Goal: Task Accomplishment & Management: Manage account settings

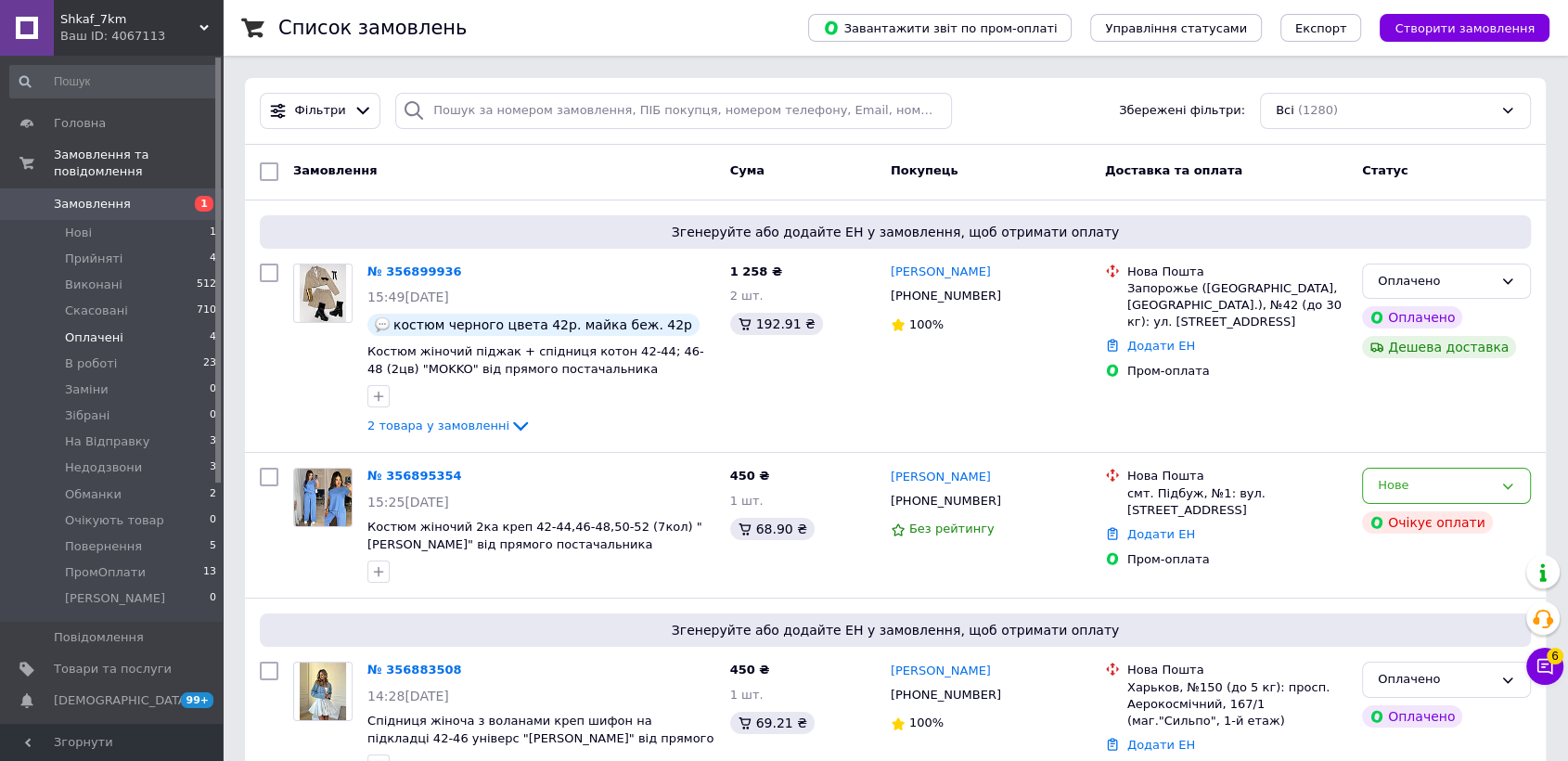
click at [110, 329] on span "Оплачені" at bounding box center [94, 337] width 58 height 17
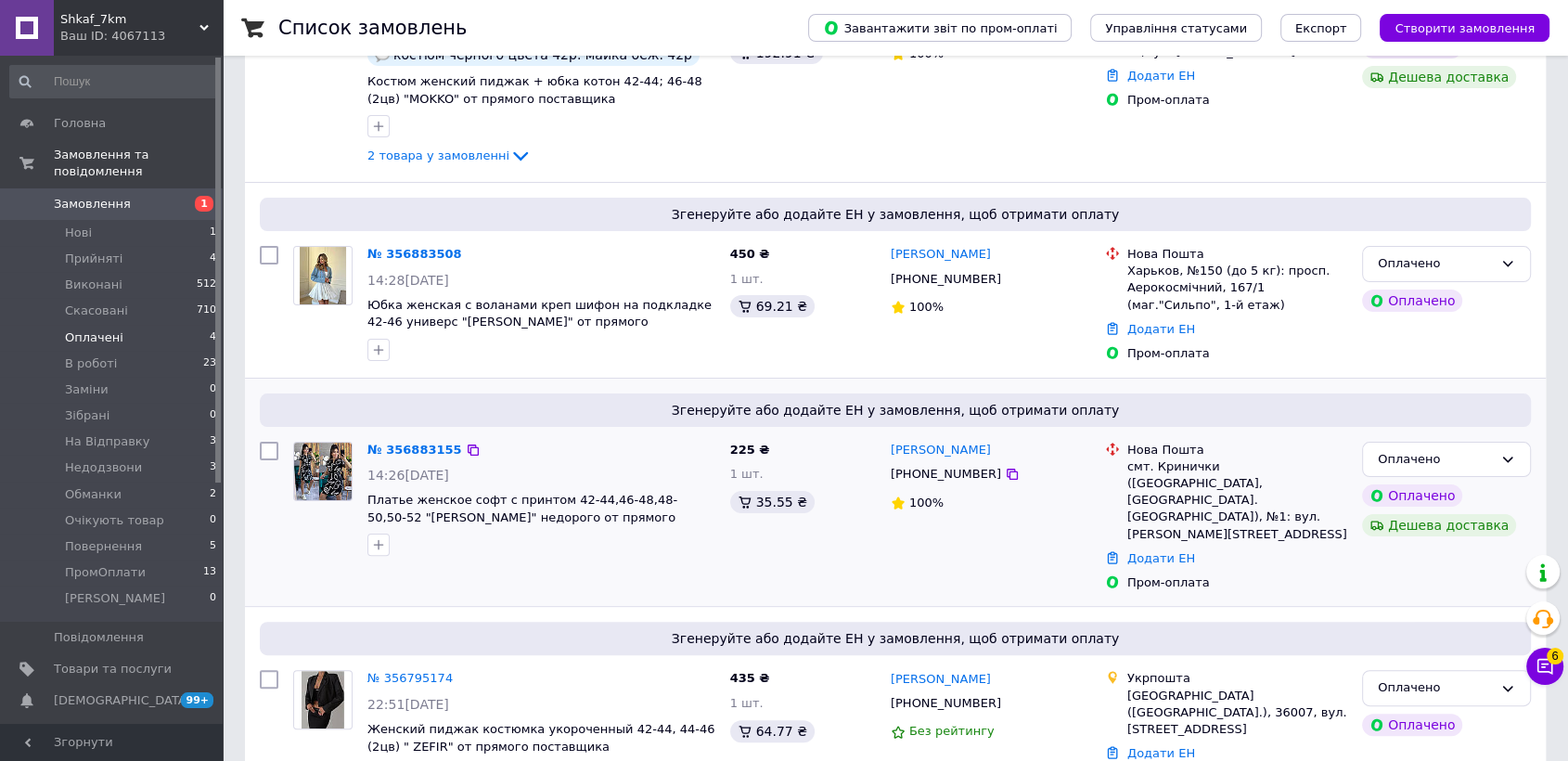
scroll to position [363, 0]
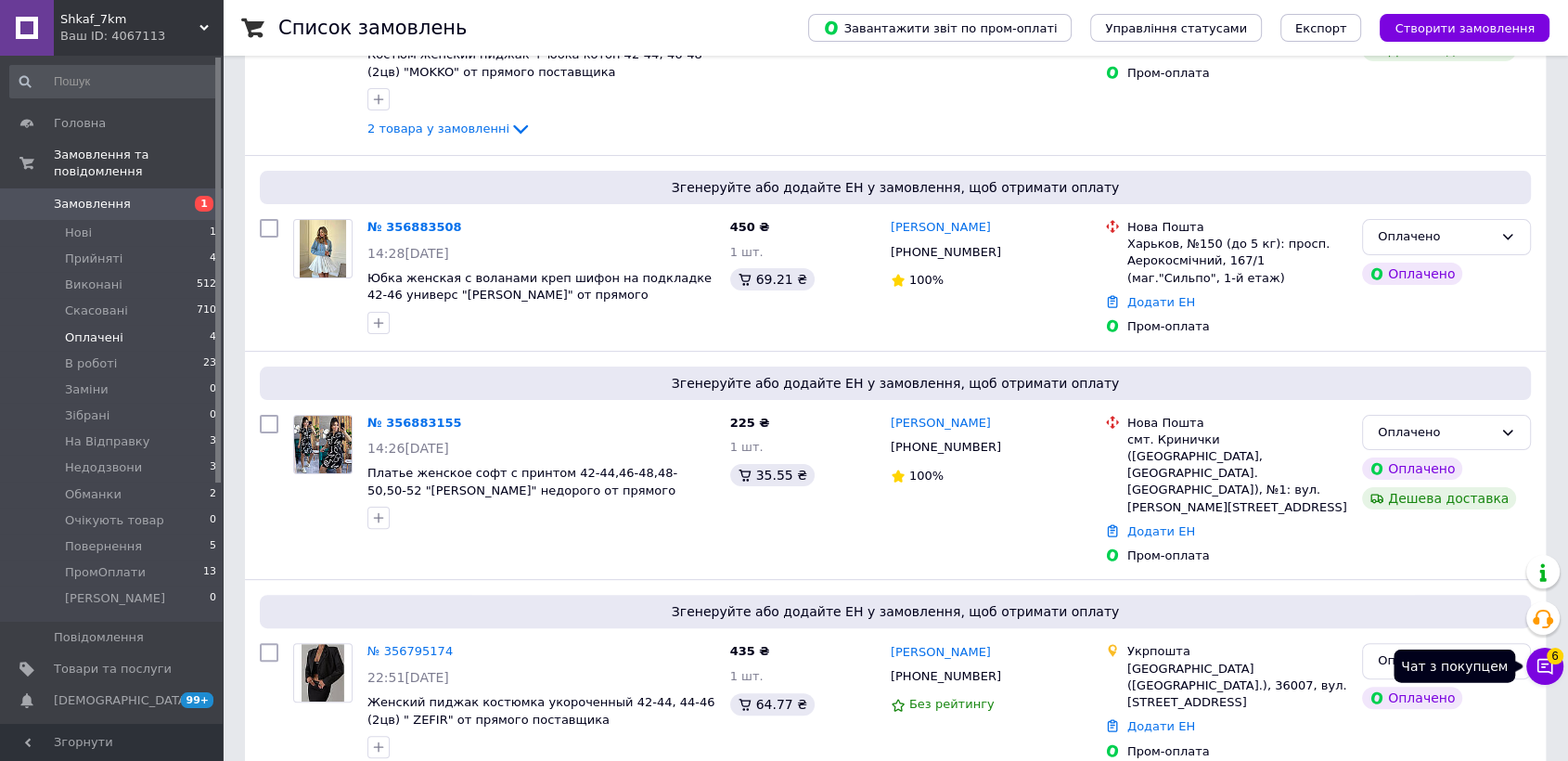
click at [1556, 676] on button "Чат з покупцем 6" at bounding box center [1545, 666] width 37 height 37
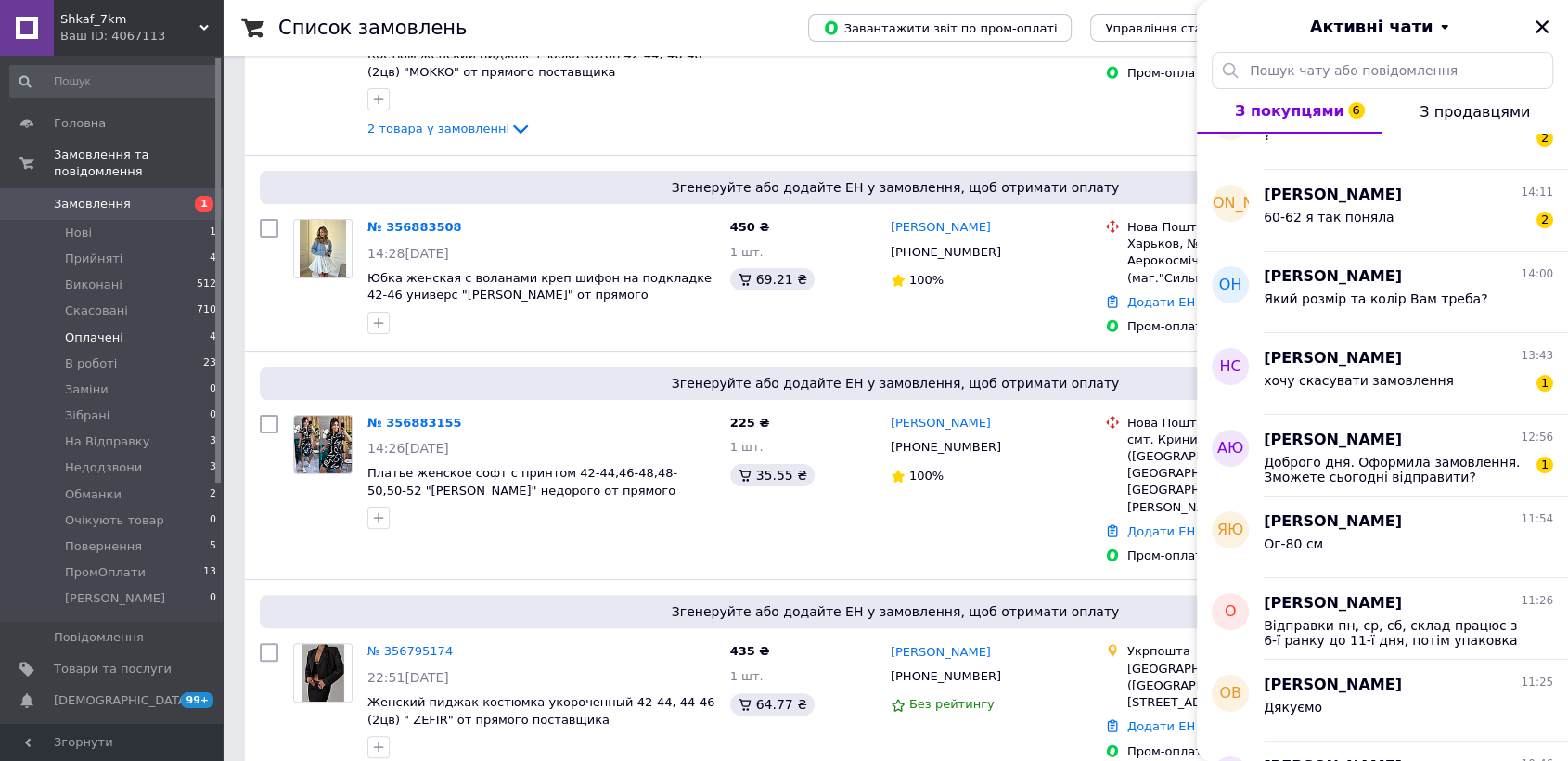
scroll to position [0, 0]
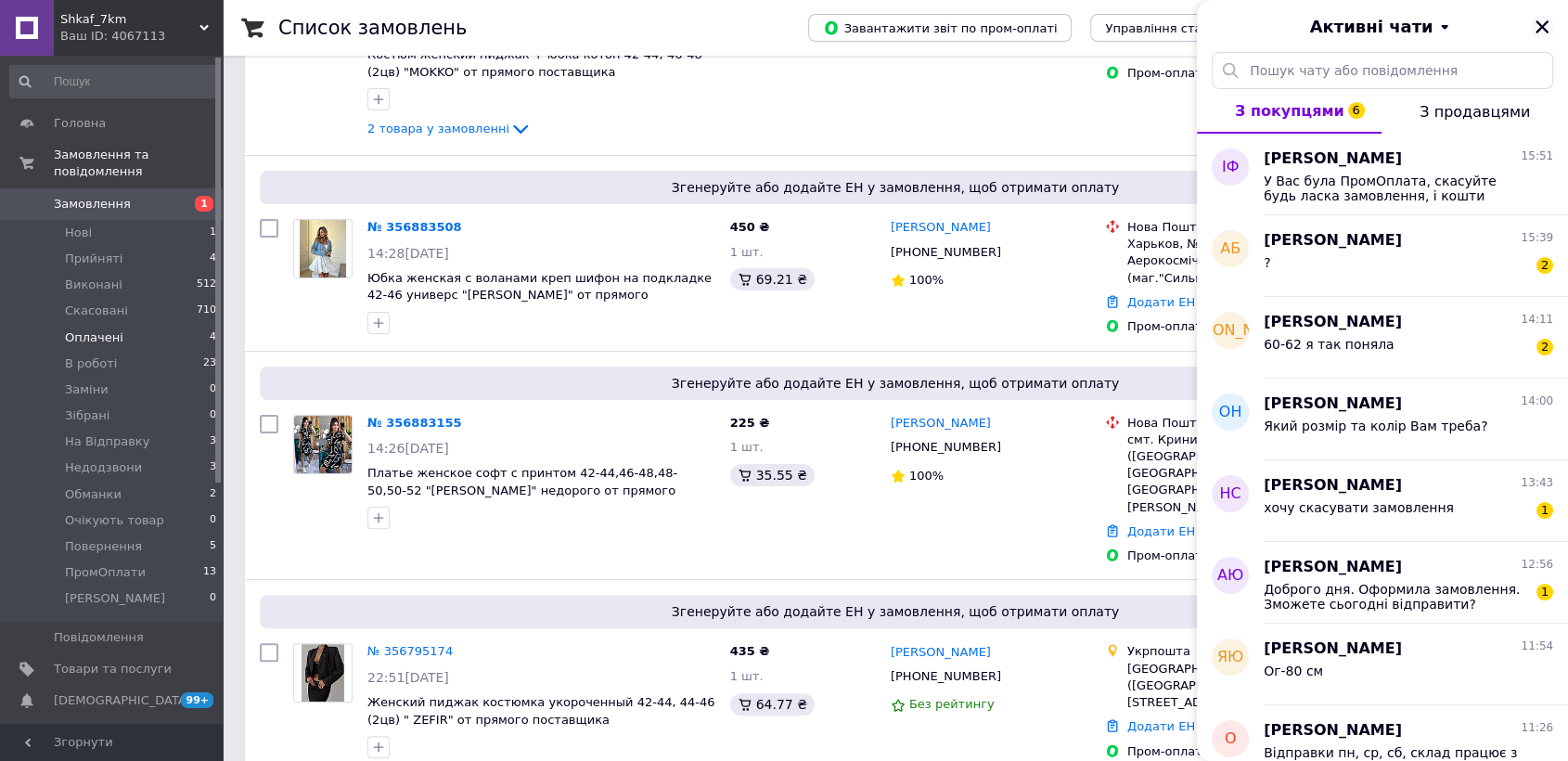
click at [1541, 17] on button "Закрити" at bounding box center [1542, 26] width 22 height 22
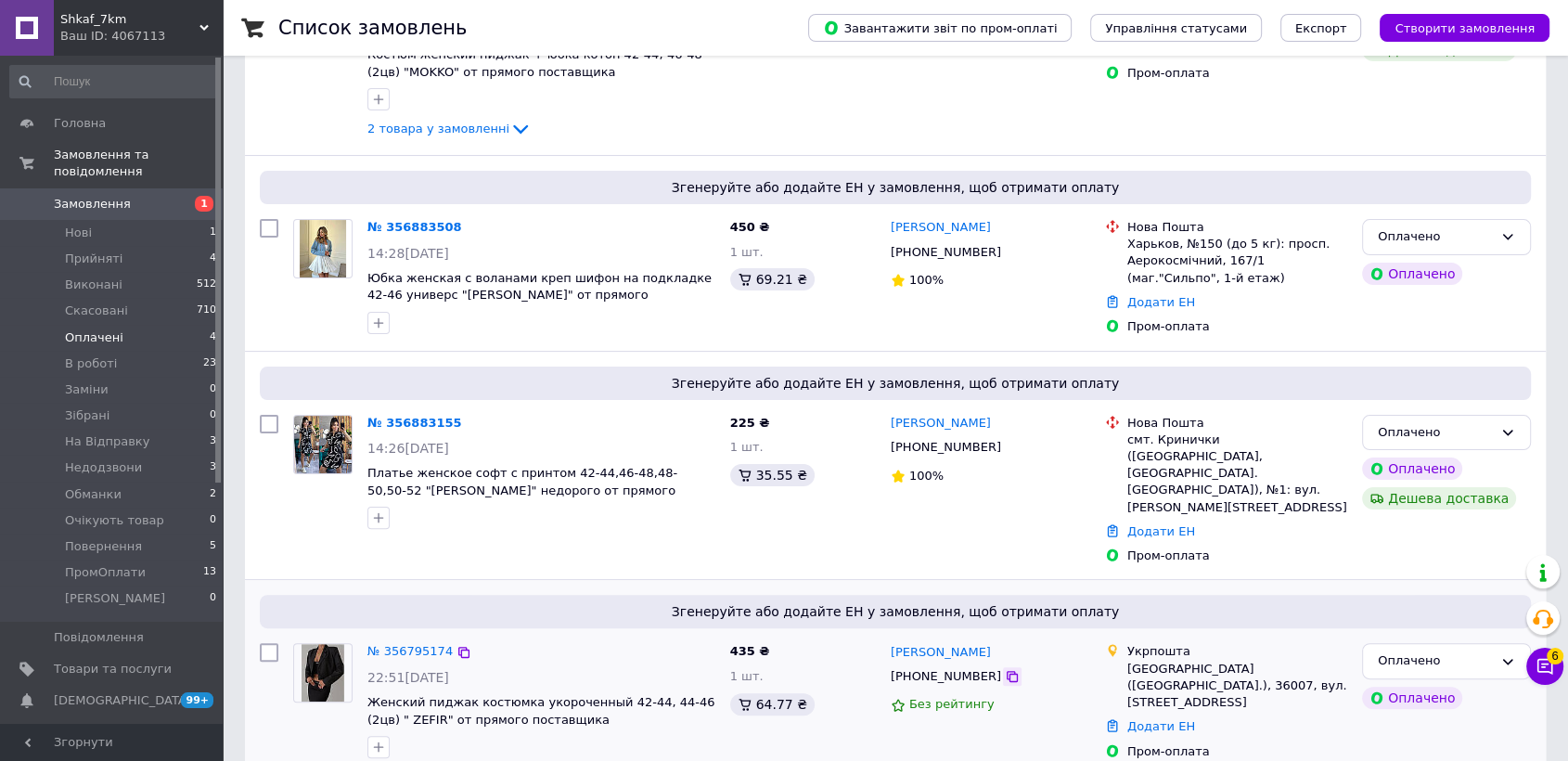
click at [1005, 669] on icon at bounding box center [1012, 675] width 15 height 15
click at [387, 643] on link "№ 356795174" at bounding box center [410, 650] width 86 height 14
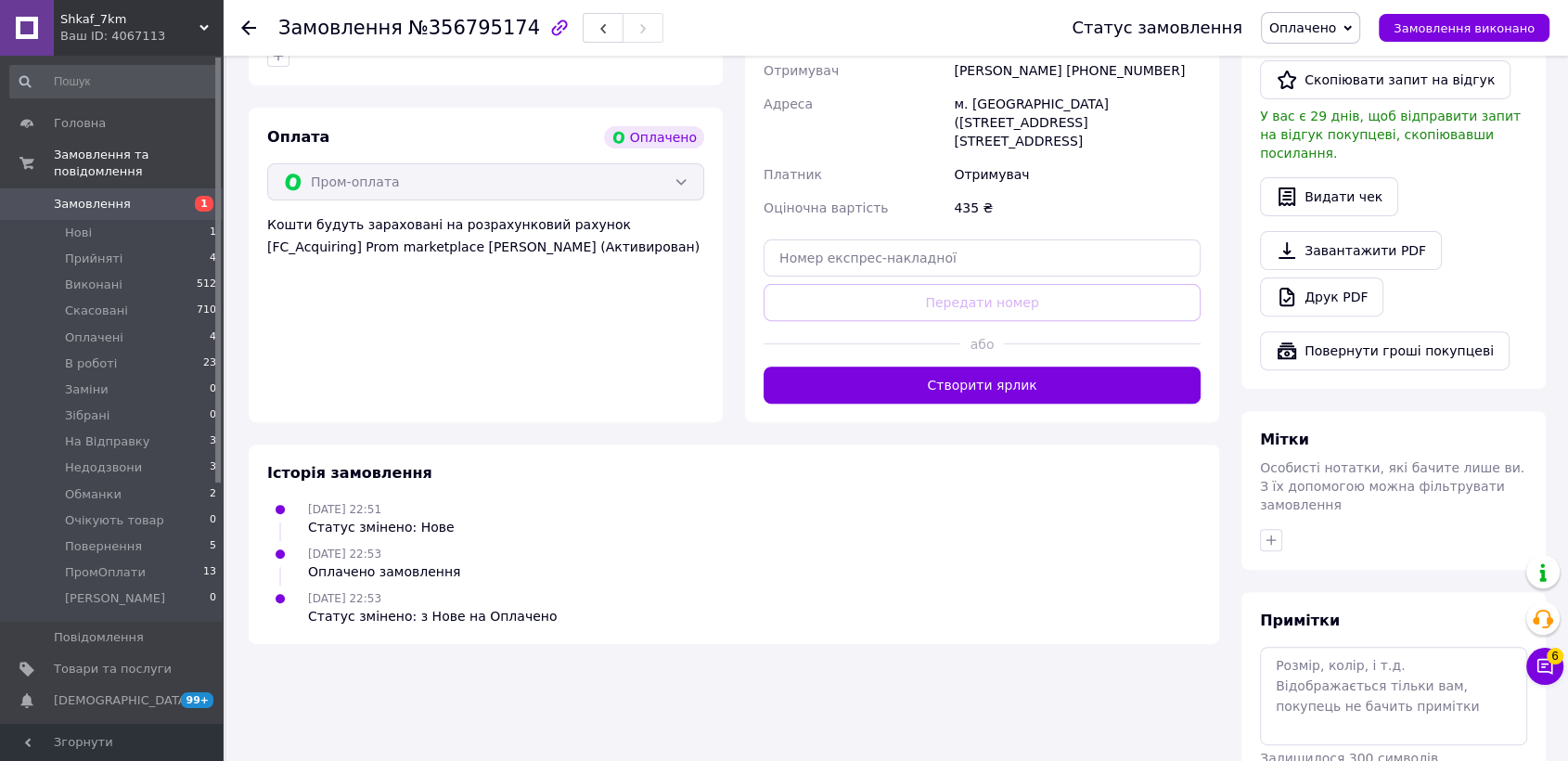
scroll to position [646, 0]
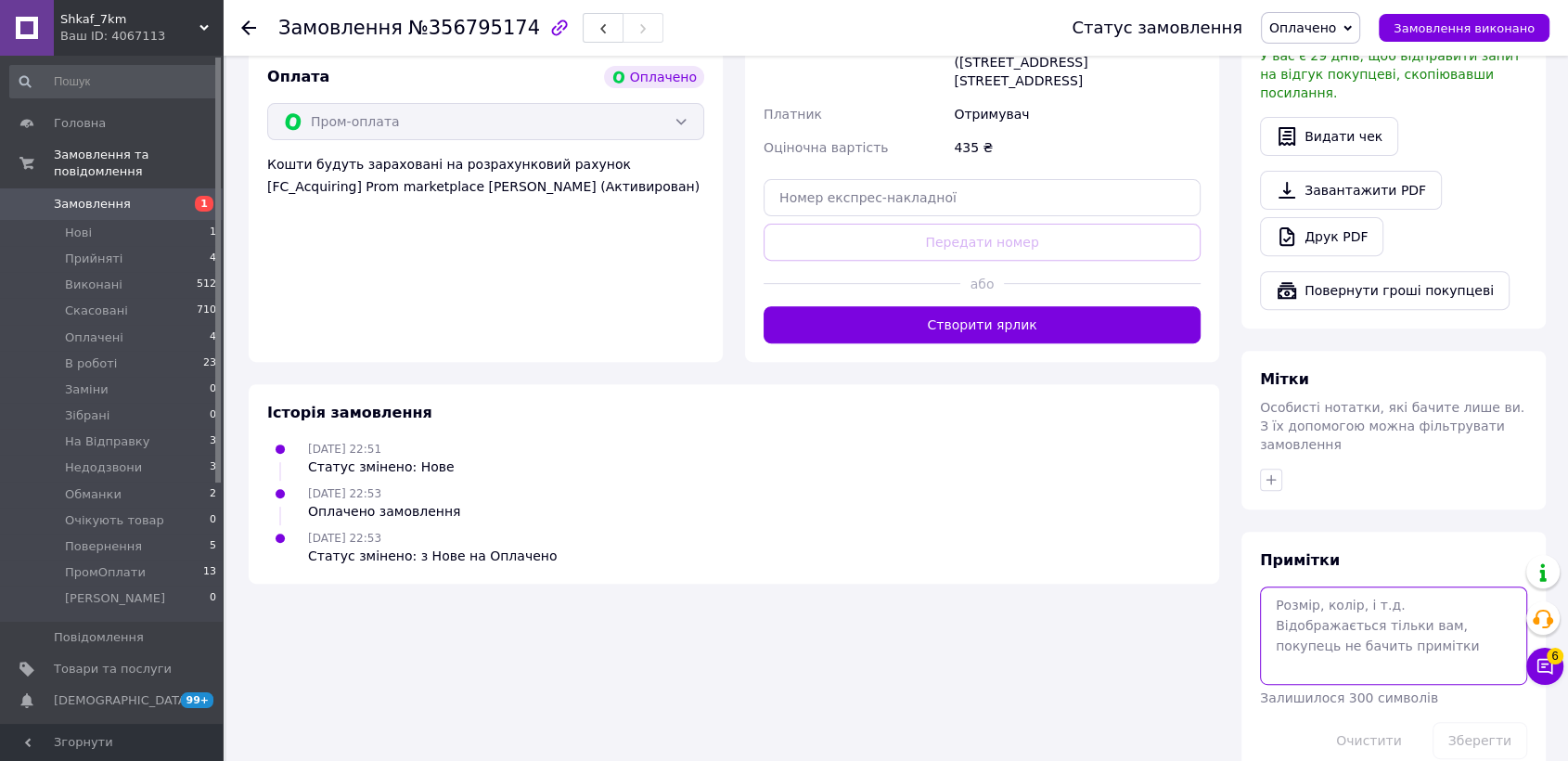
click at [1374, 586] on textarea at bounding box center [1393, 635] width 267 height 98
click at [1296, 586] on textarea "42+44" at bounding box center [1393, 635] width 267 height 98
click at [1340, 602] on textarea "42-44" at bounding box center [1393, 635] width 267 height 98
click at [1300, 586] on textarea "42-44фото" at bounding box center [1393, 635] width 267 height 98
paste textarea "#опл ПромОплата"
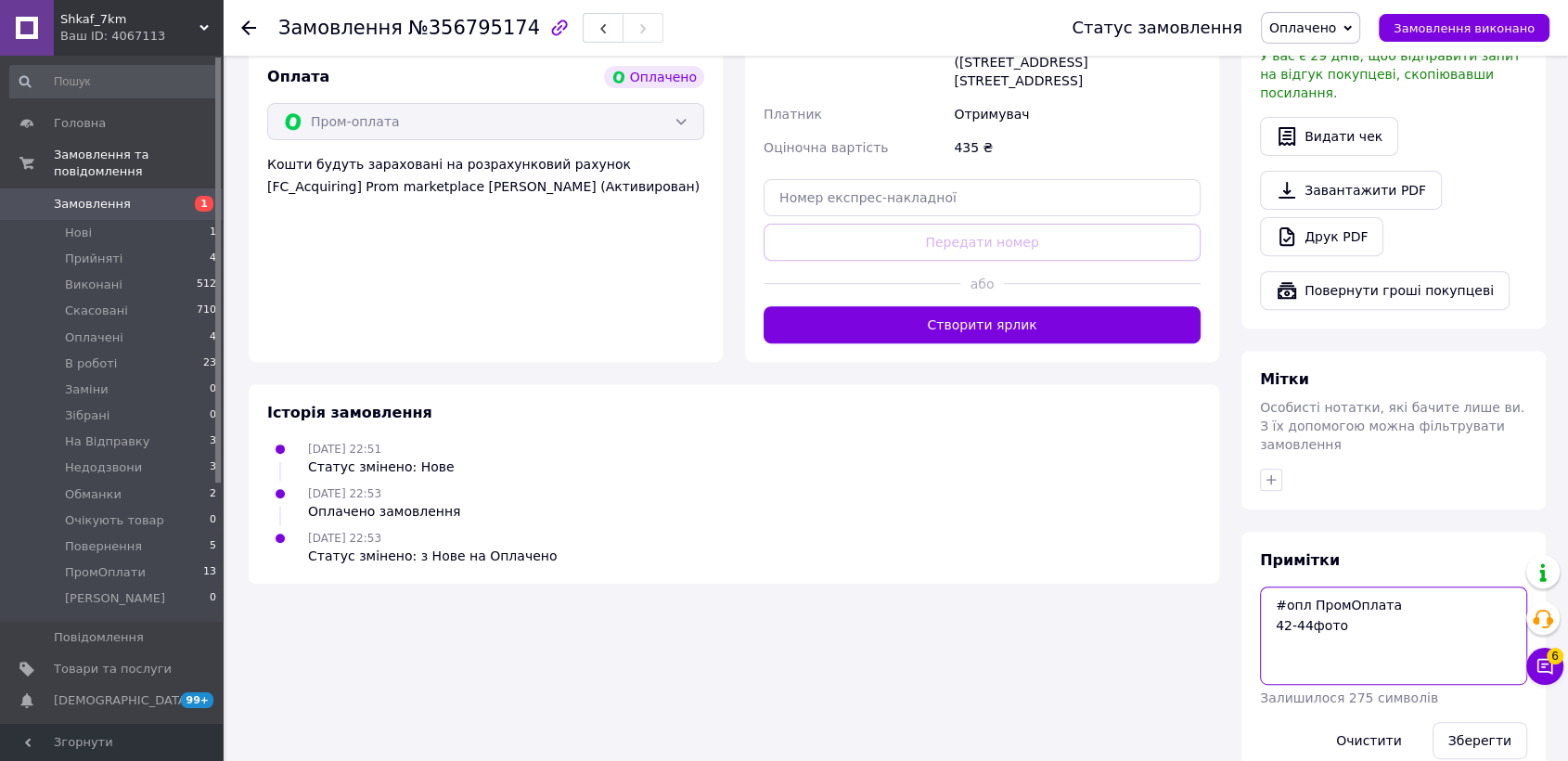
click at [1356, 586] on textarea "#опл ПромОплата 42-44фото" at bounding box center [1393, 635] width 267 height 98
type textarea "#опл ПромОплата 42-44фото"
click at [1503, 722] on button "Зберегти" at bounding box center [1480, 741] width 94 height 37
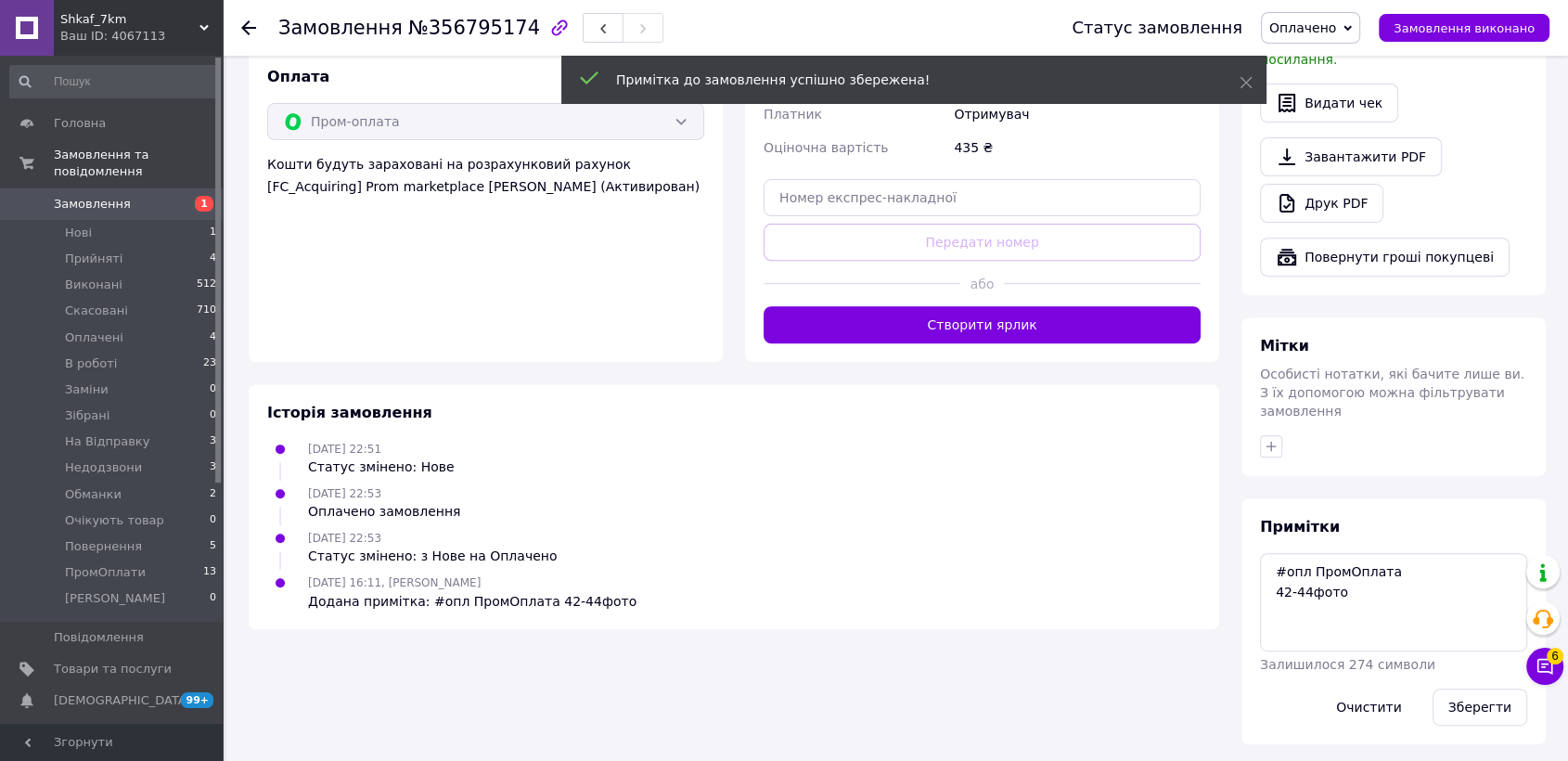
scroll to position [614, 0]
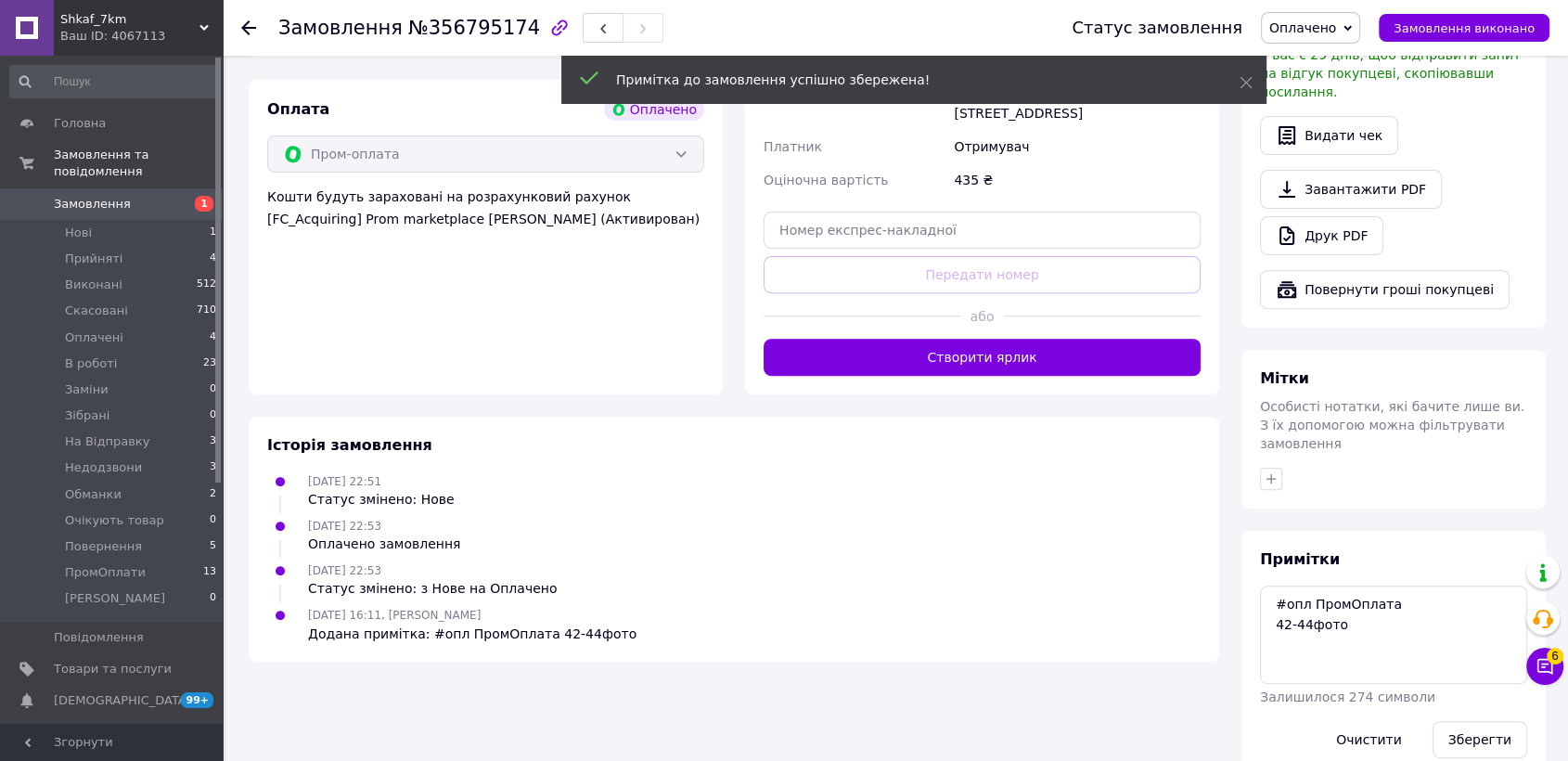
click at [1337, 29] on span "Оплачено" at bounding box center [1303, 27] width 67 height 15
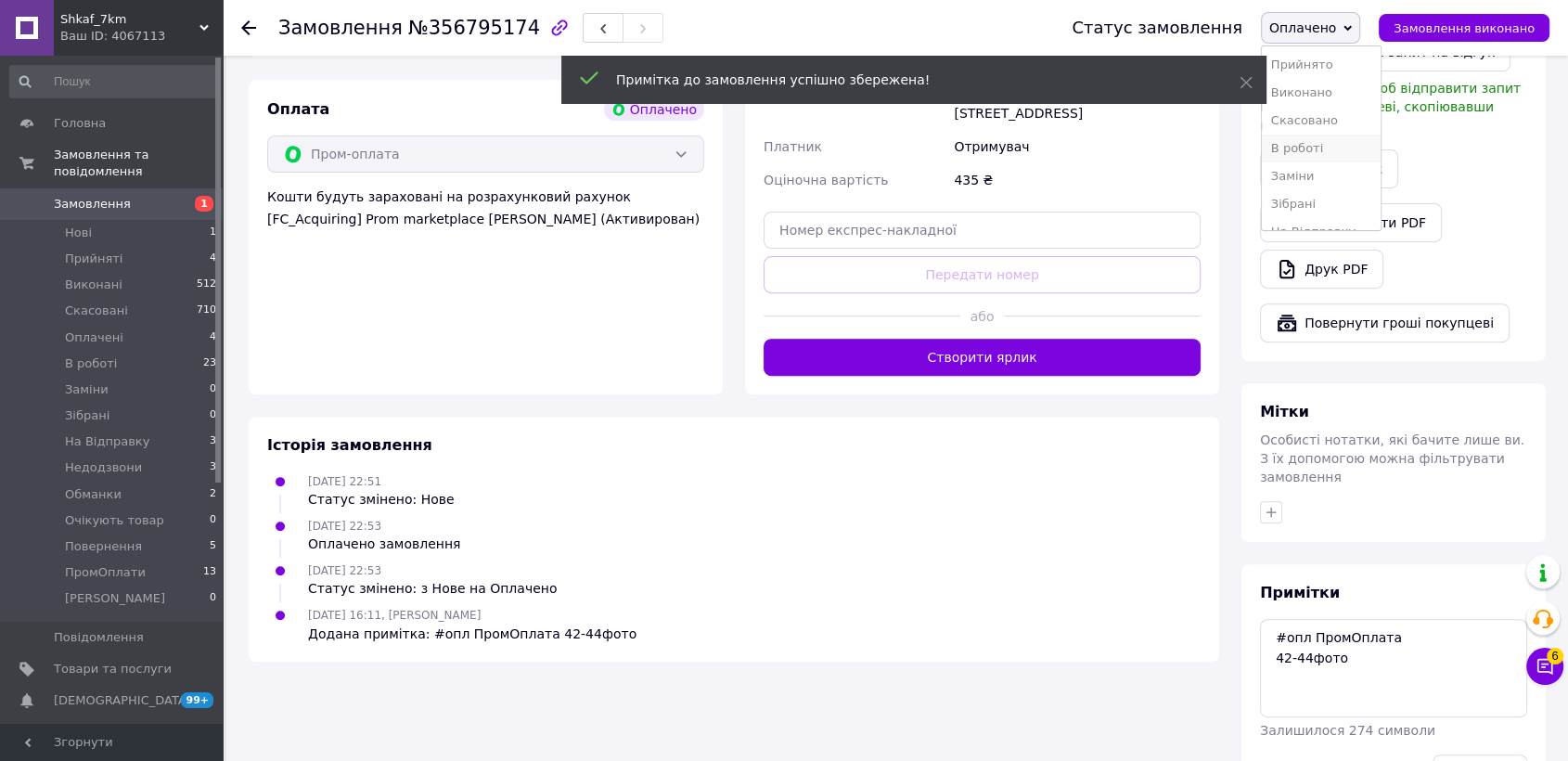
click at [1357, 147] on li "В роботі" at bounding box center [1321, 148] width 119 height 28
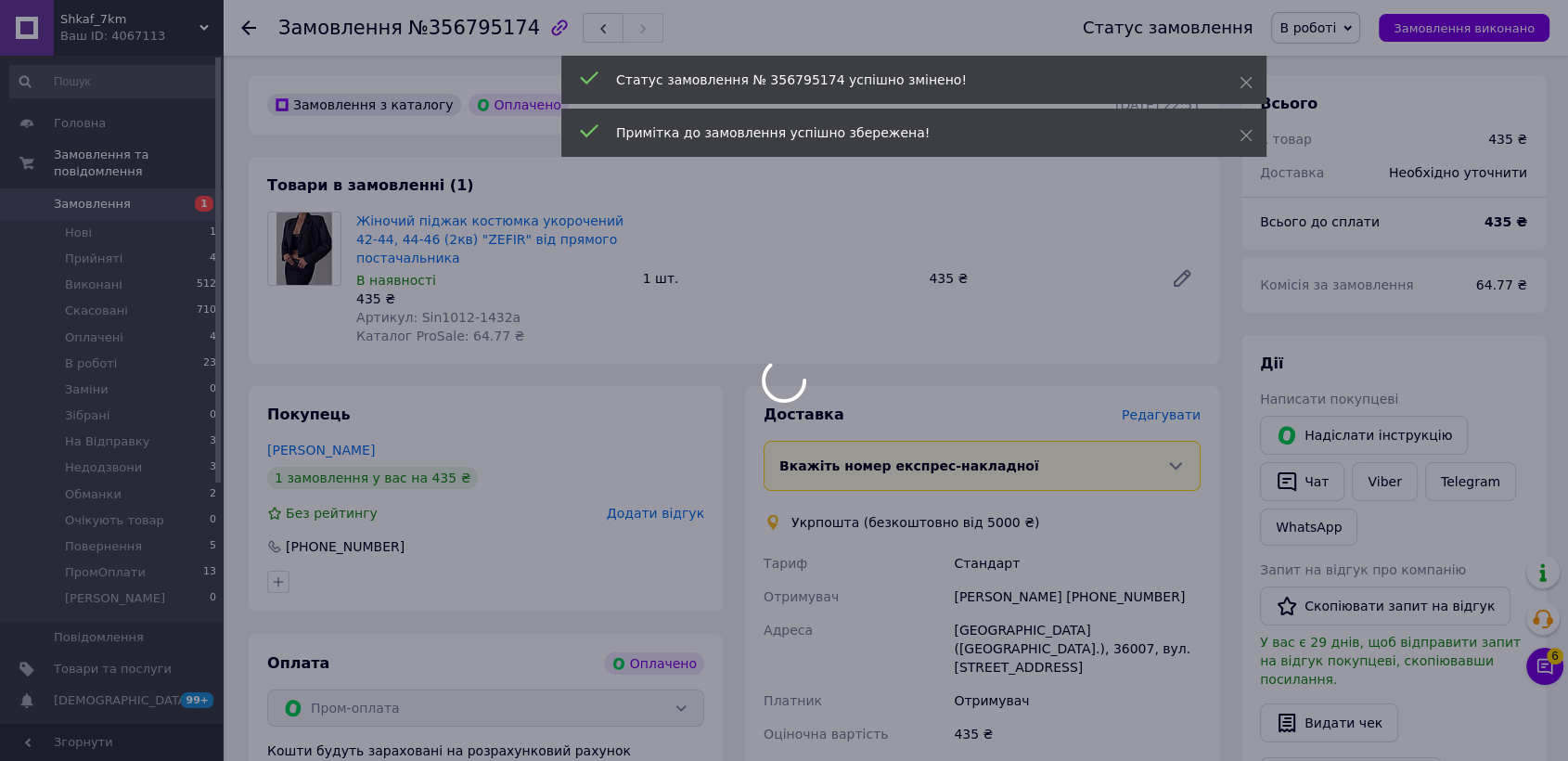
scroll to position [0, 0]
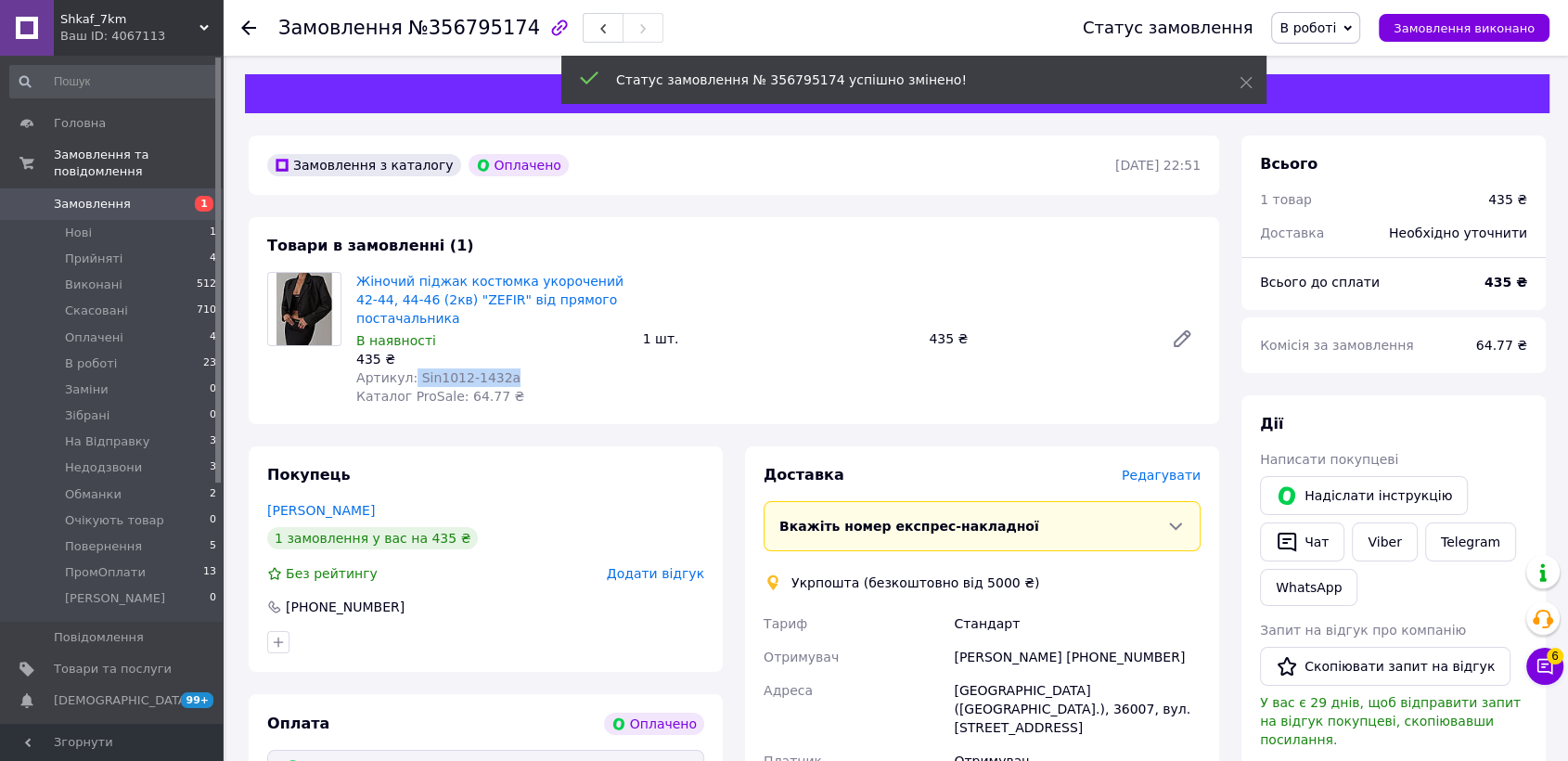
drag, startPoint x: 408, startPoint y: 378, endPoint x: 503, endPoint y: 378, distance: 95.0
click at [503, 378] on div "Артикул: Sin1012-1432a" at bounding box center [493, 377] width 272 height 18
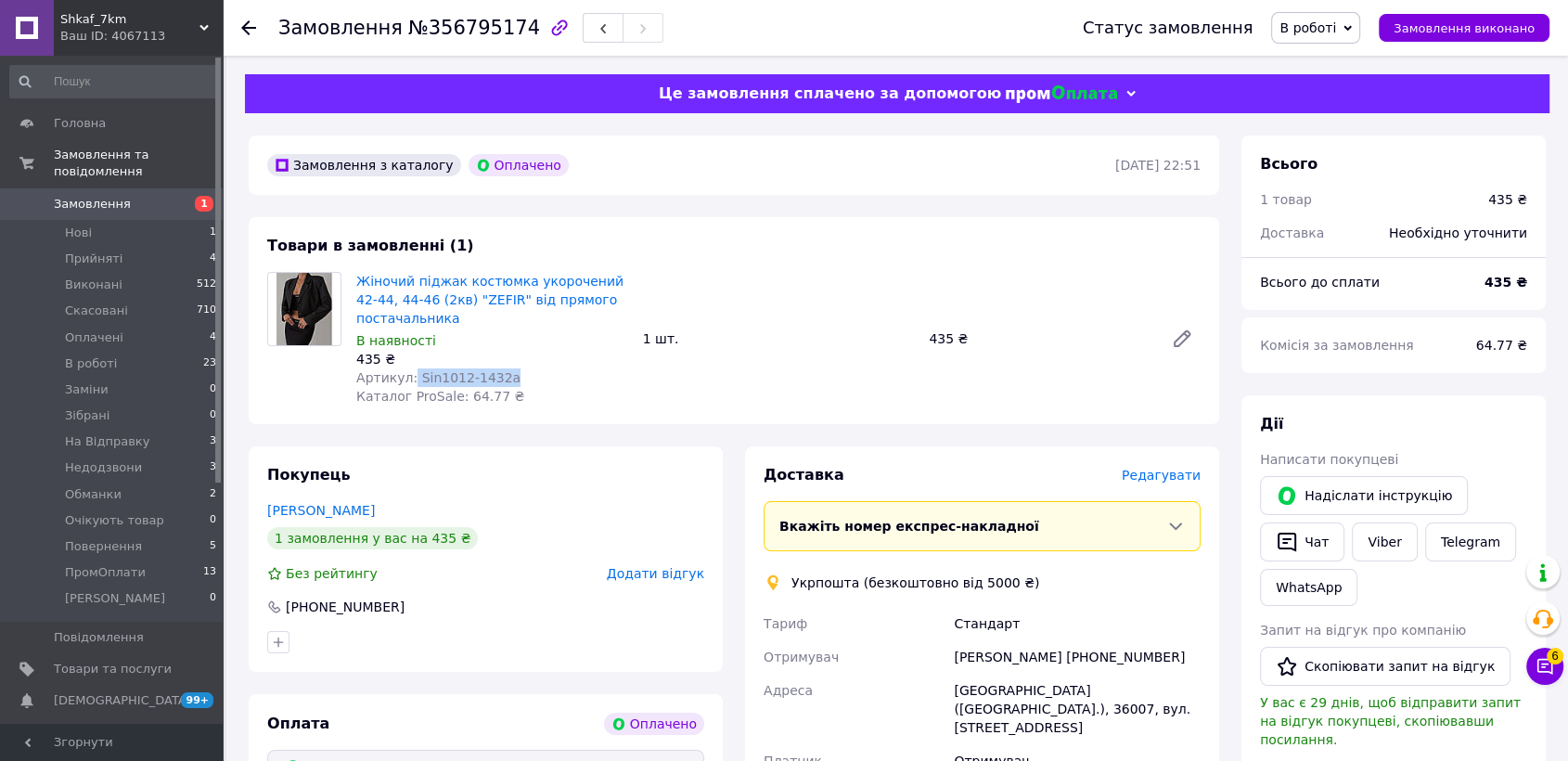
copy span "Sin1012-1432a"
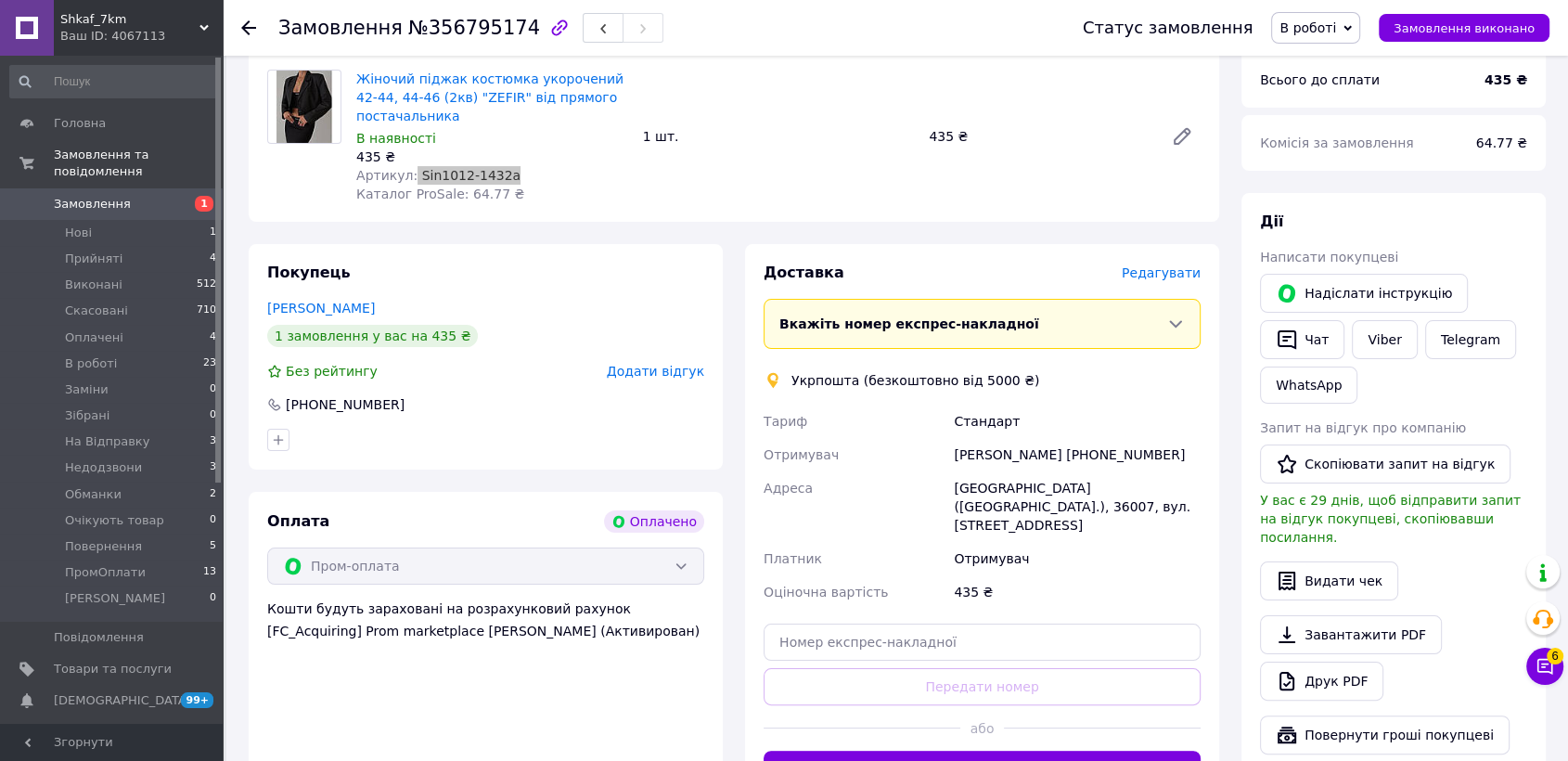
scroll to position [412, 0]
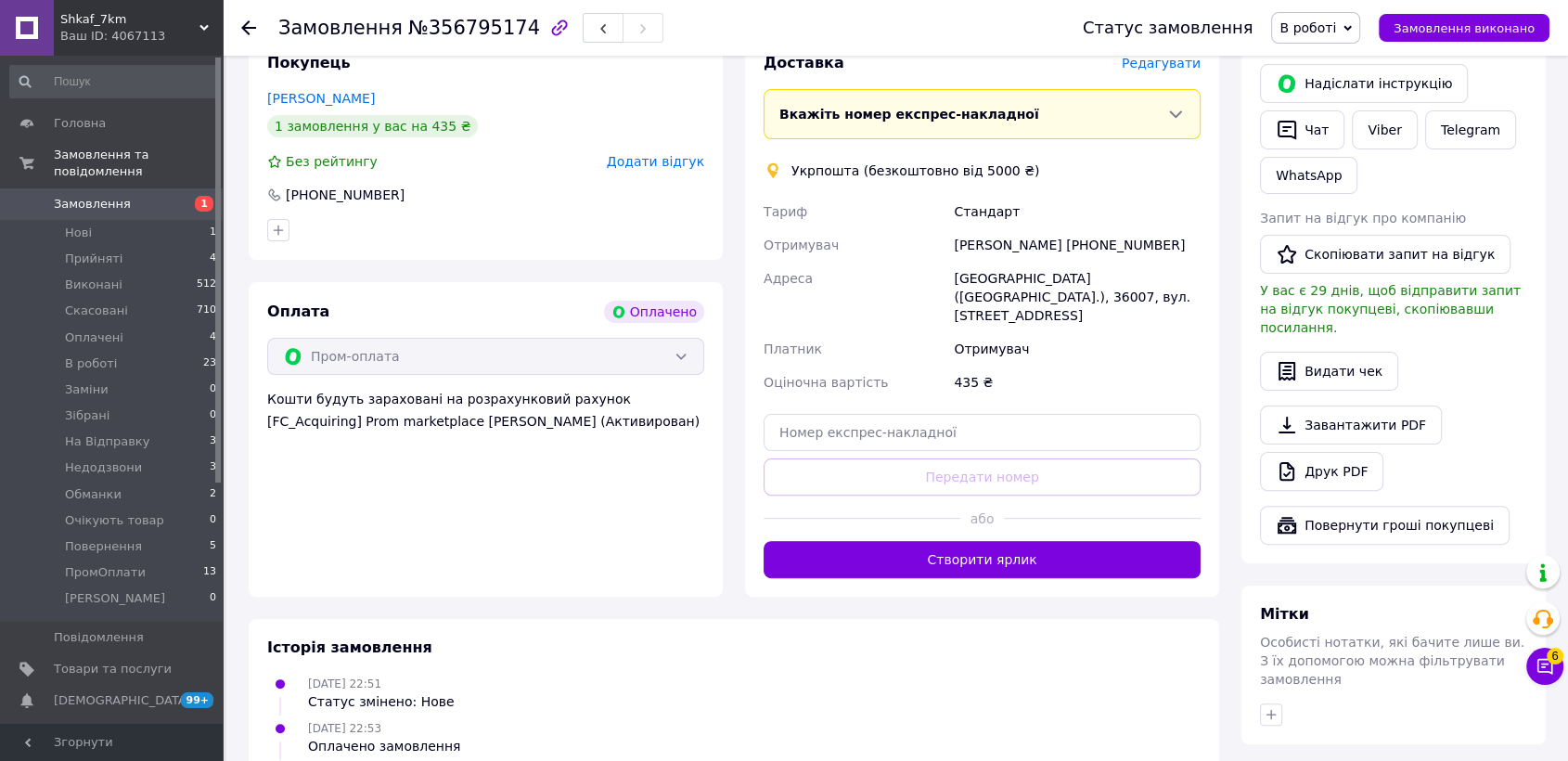
click at [1010, 239] on div "Олександра Книш +380660871954" at bounding box center [1077, 245] width 255 height 33
copy div "Олександра Книш +380660871954"
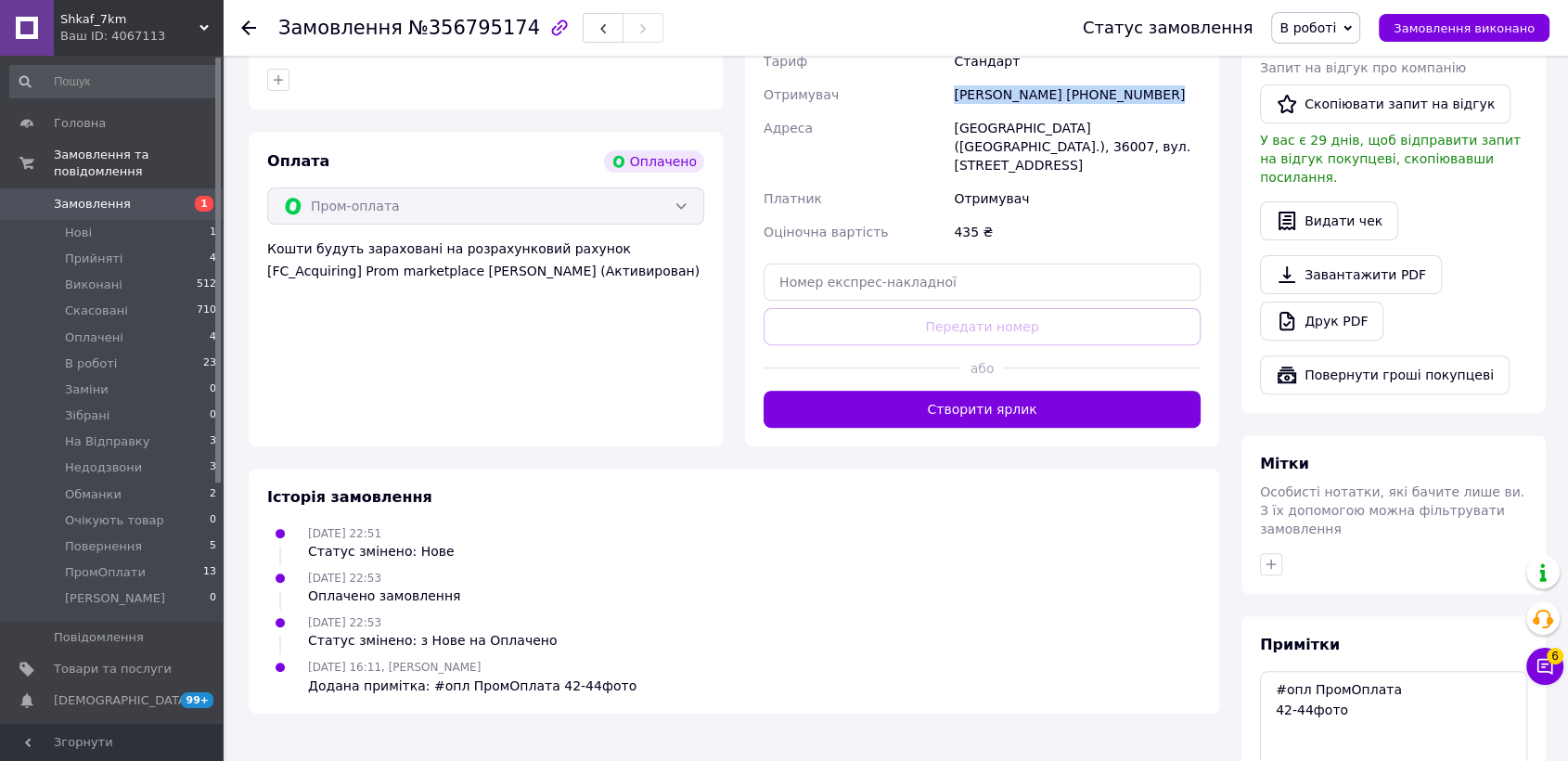
scroll to position [646, 0]
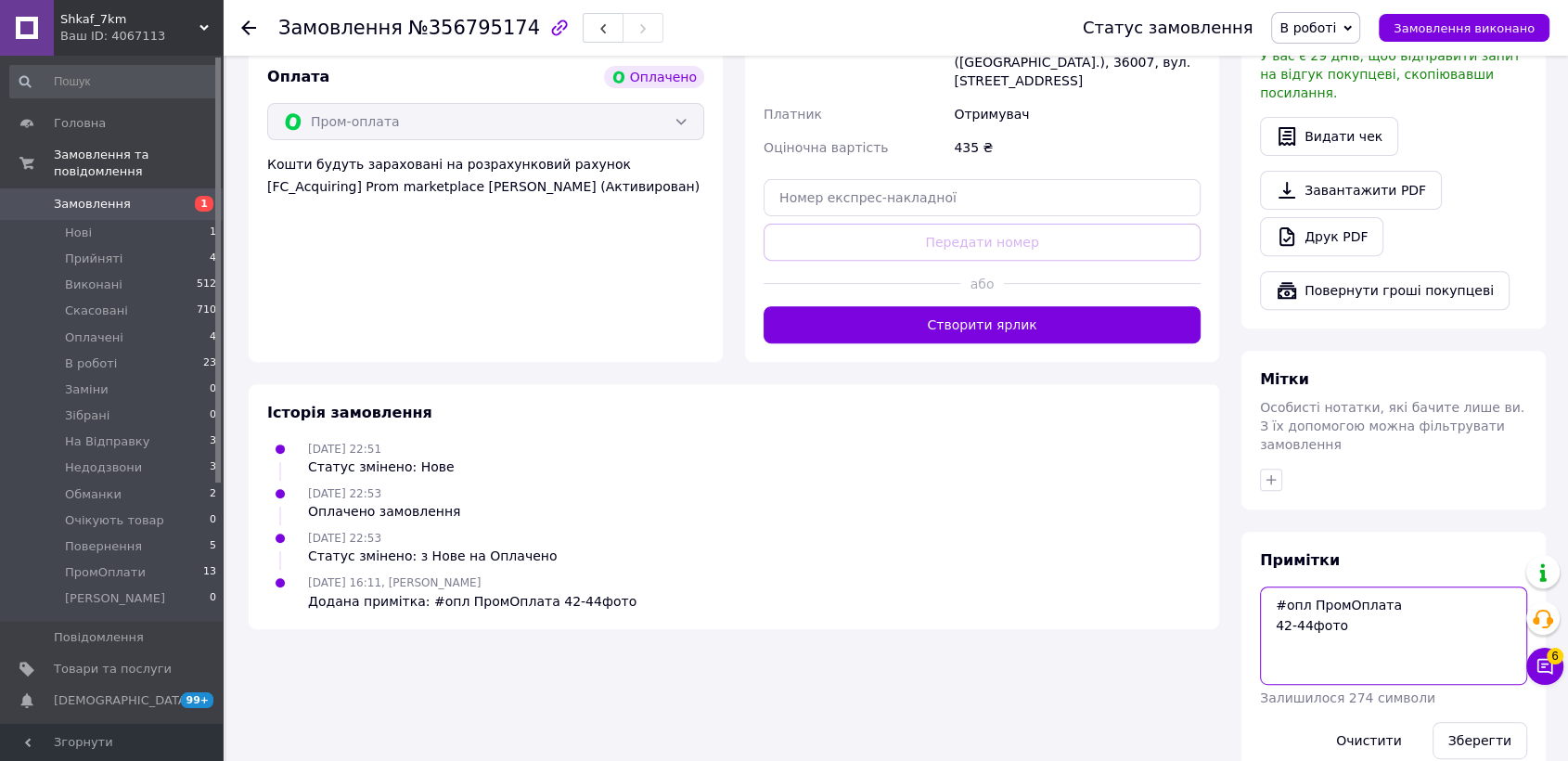
drag, startPoint x: 1263, startPoint y: 571, endPoint x: 1377, endPoint y: 586, distance: 115.0
click at [1377, 586] on textarea "#опл ПромОплата 42-44фото" at bounding box center [1393, 635] width 267 height 98
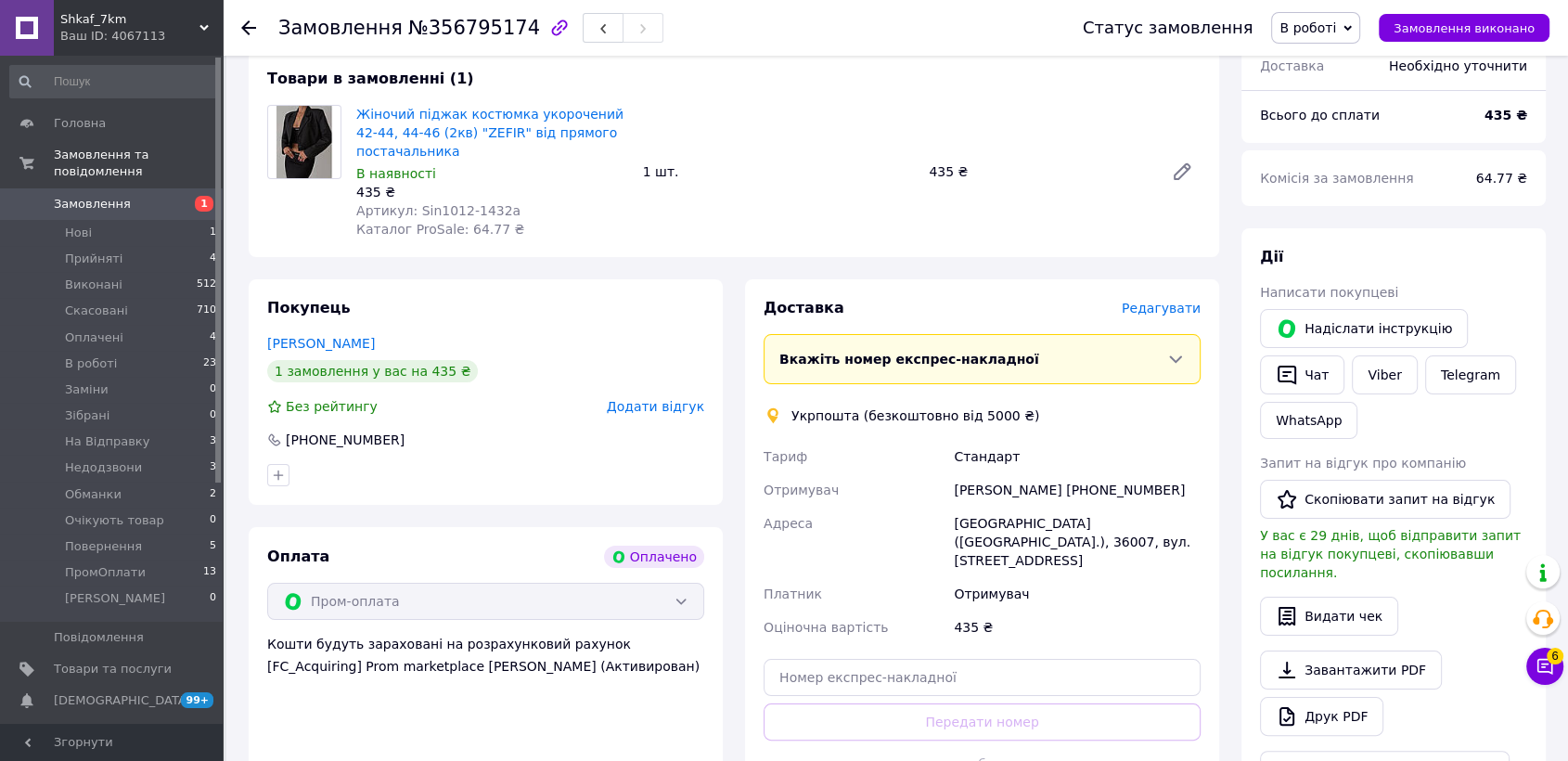
scroll to position [132, 0]
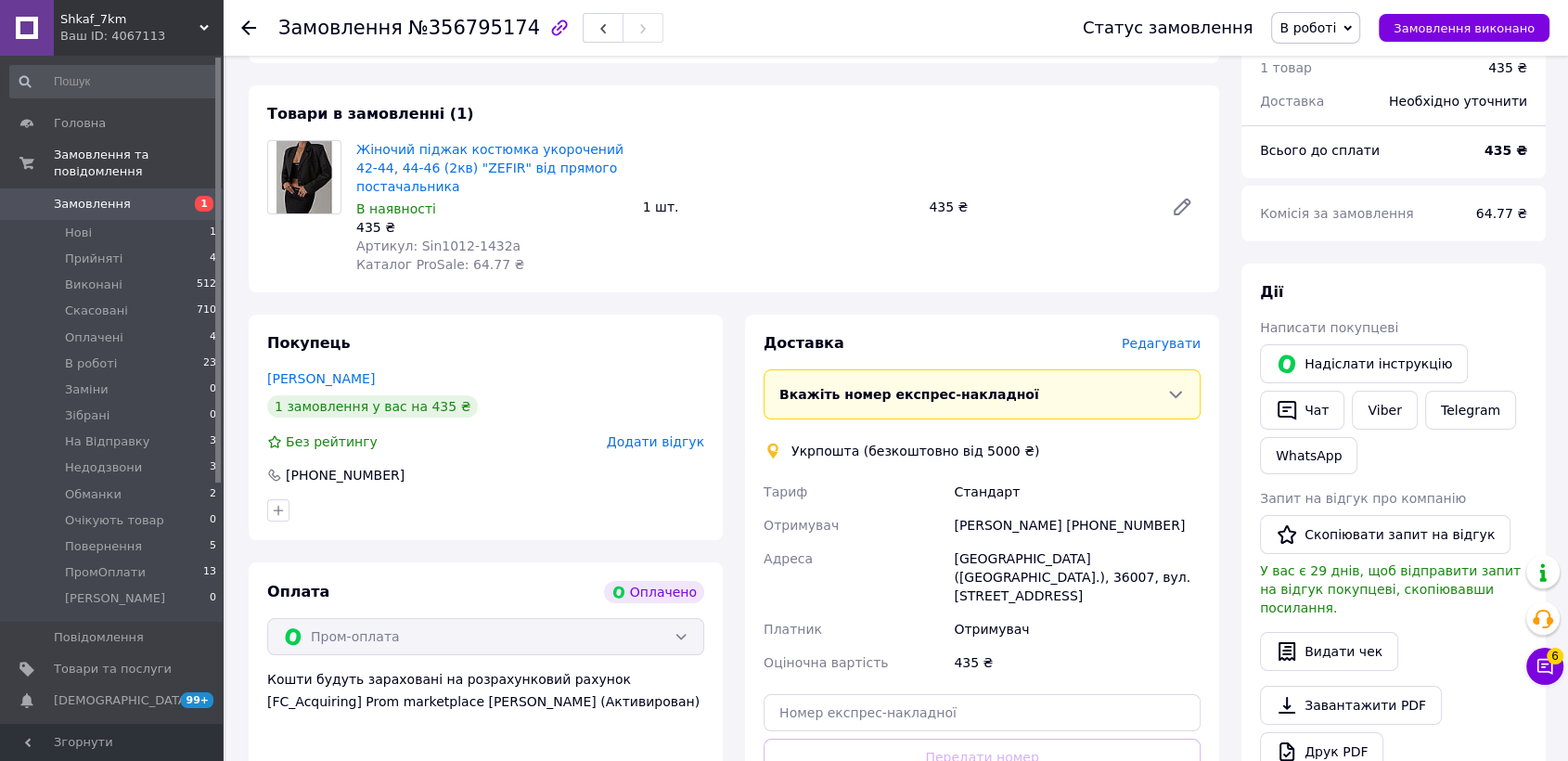
click at [993, 554] on div "[GEOGRAPHIC_DATA] ([GEOGRAPHIC_DATA].), 36007, вул. [STREET_ADDRESS]" at bounding box center [1077, 576] width 255 height 71
copy div "Полтава"
click at [122, 326] on li "Оплачені 4" at bounding box center [114, 337] width 227 height 26
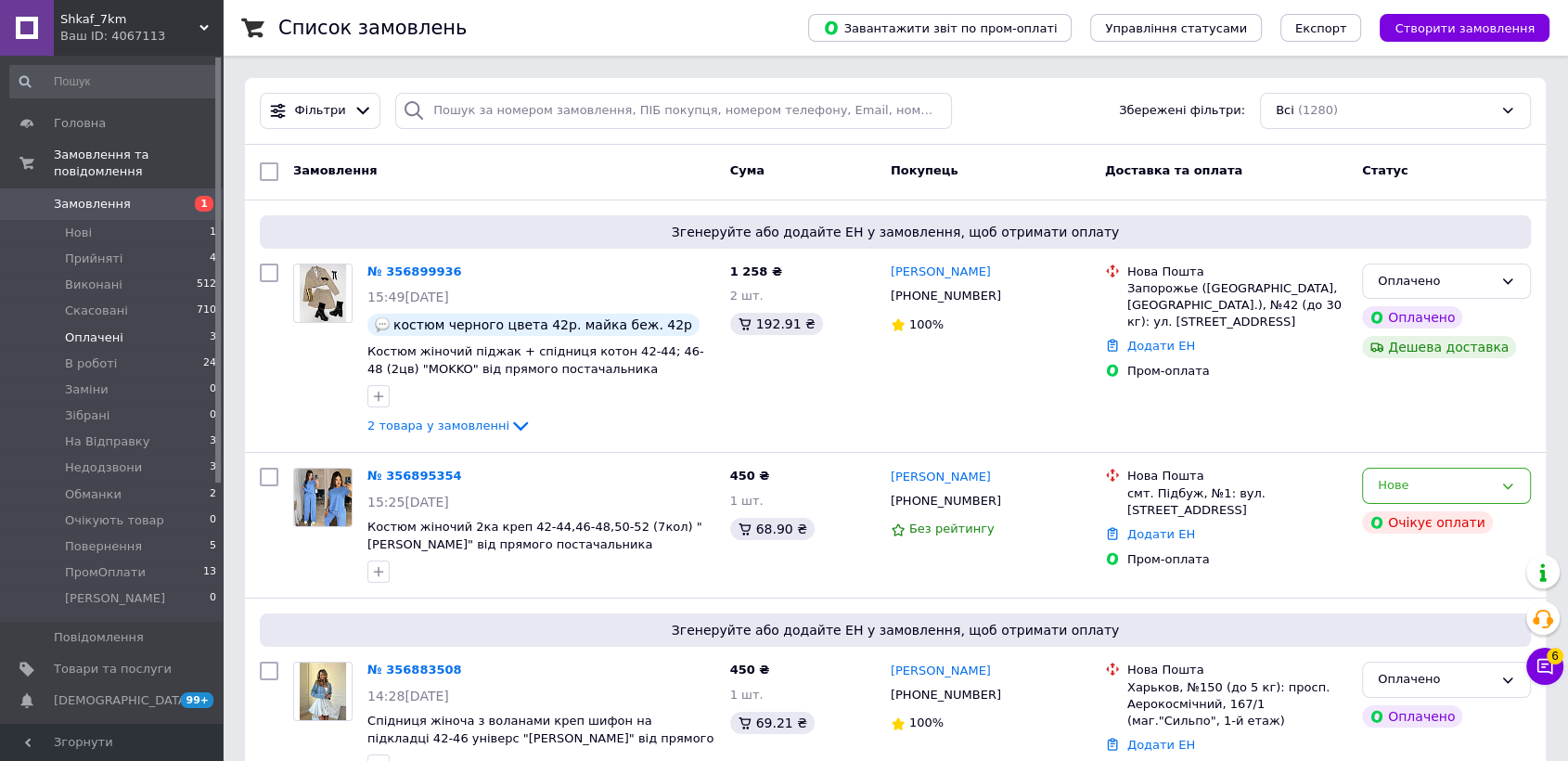
click at [128, 325] on li "Оплачені 3" at bounding box center [114, 337] width 227 height 26
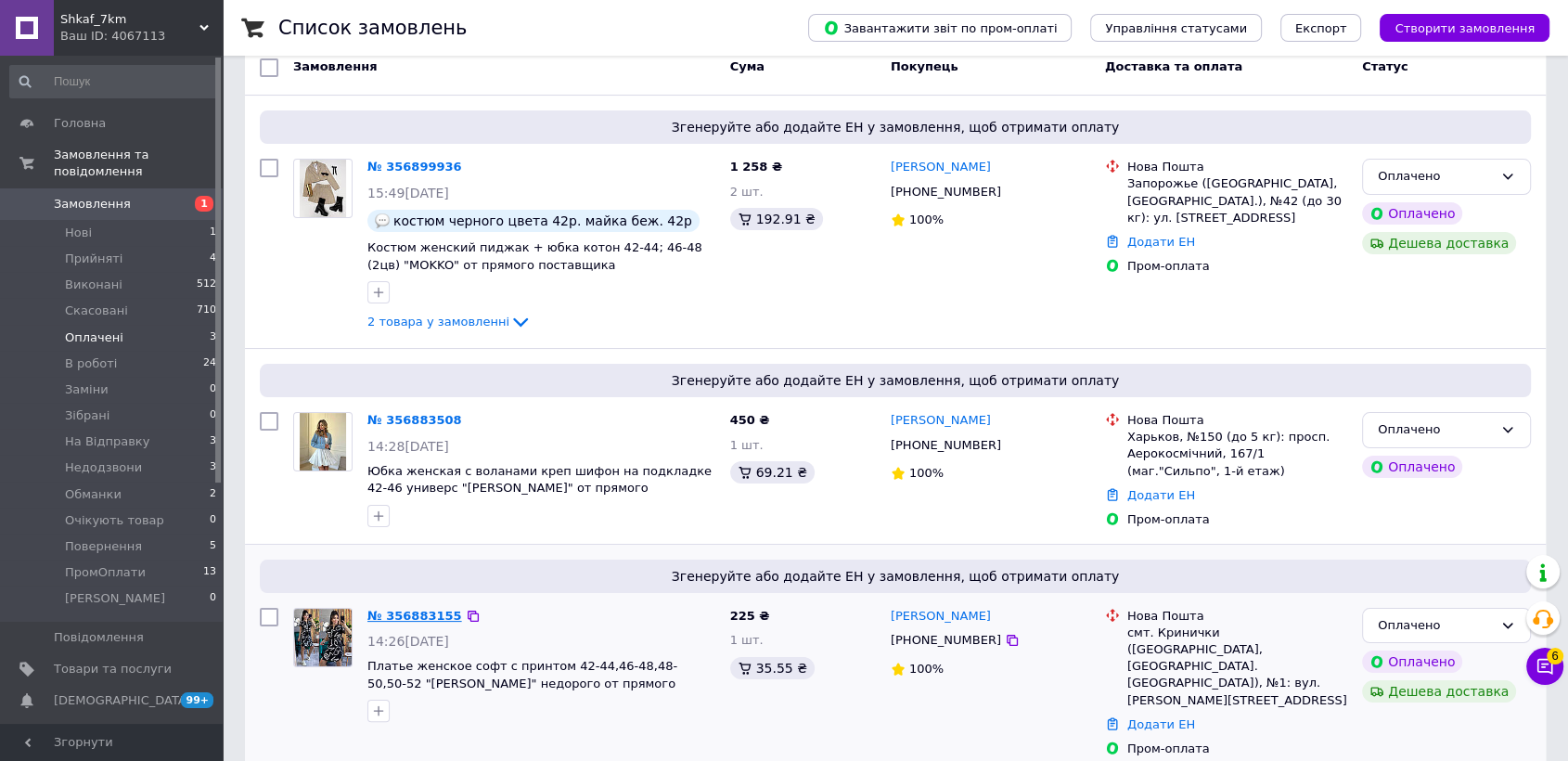
click at [398, 611] on link "№ 356883155" at bounding box center [414, 615] width 94 height 14
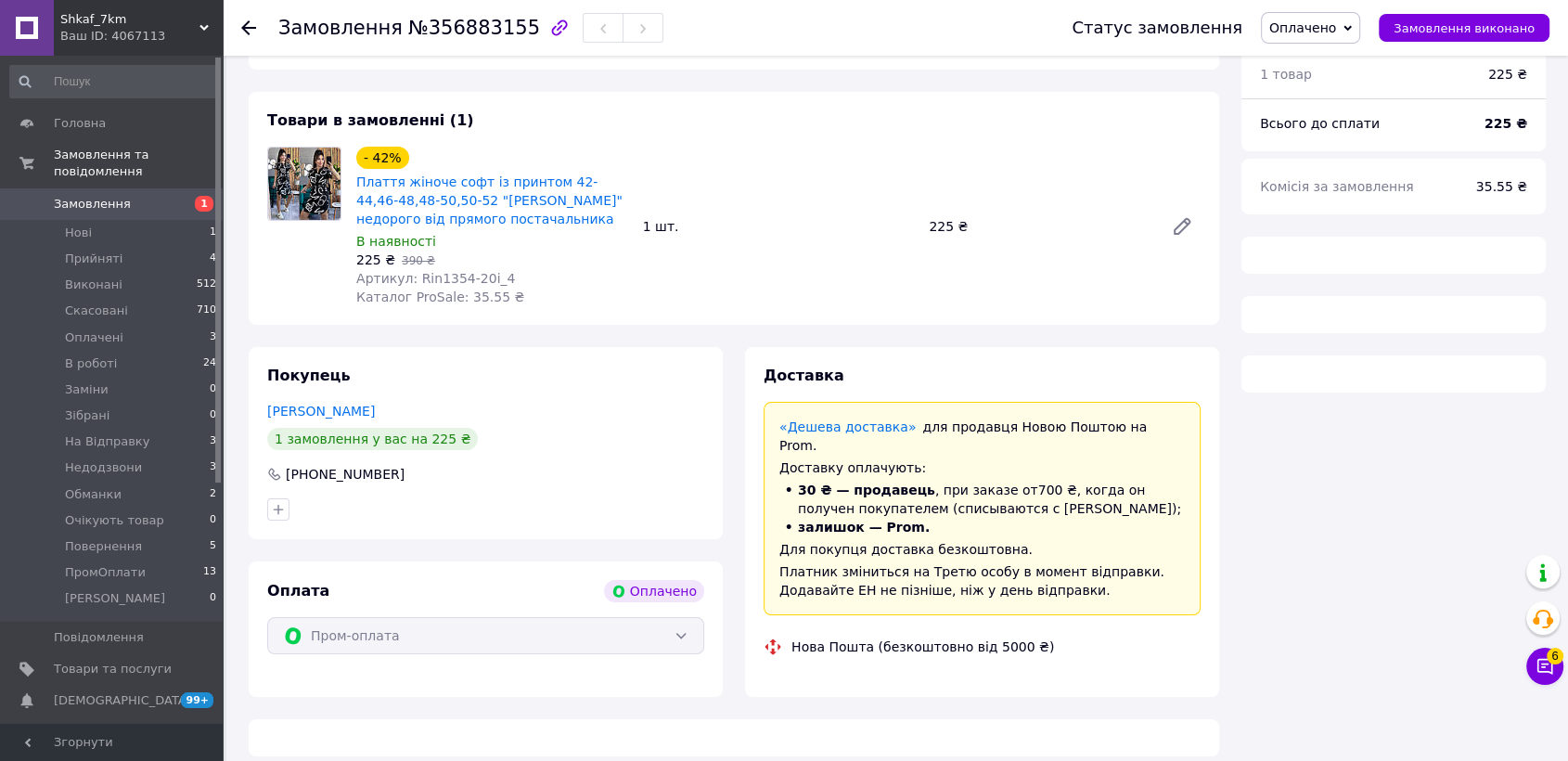
scroll to position [171, 0]
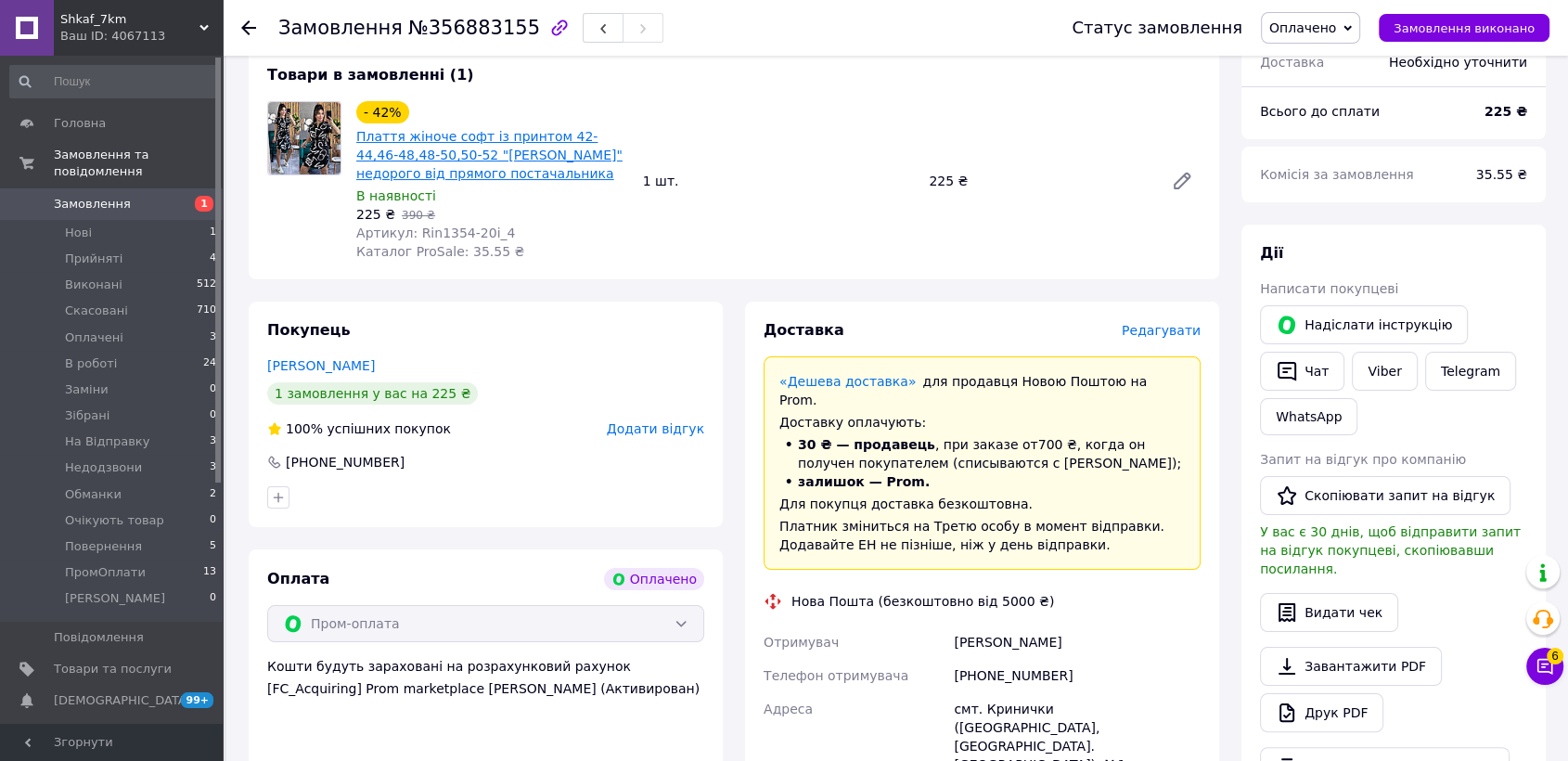
click at [460, 156] on link "Плаття жіноче софт із принтом 42-44,46-48,48-50,50-52 "[PERSON_NAME]" недорого …" at bounding box center [490, 155] width 266 height 52
click at [1313, 383] on button "Чат" at bounding box center [1302, 371] width 85 height 39
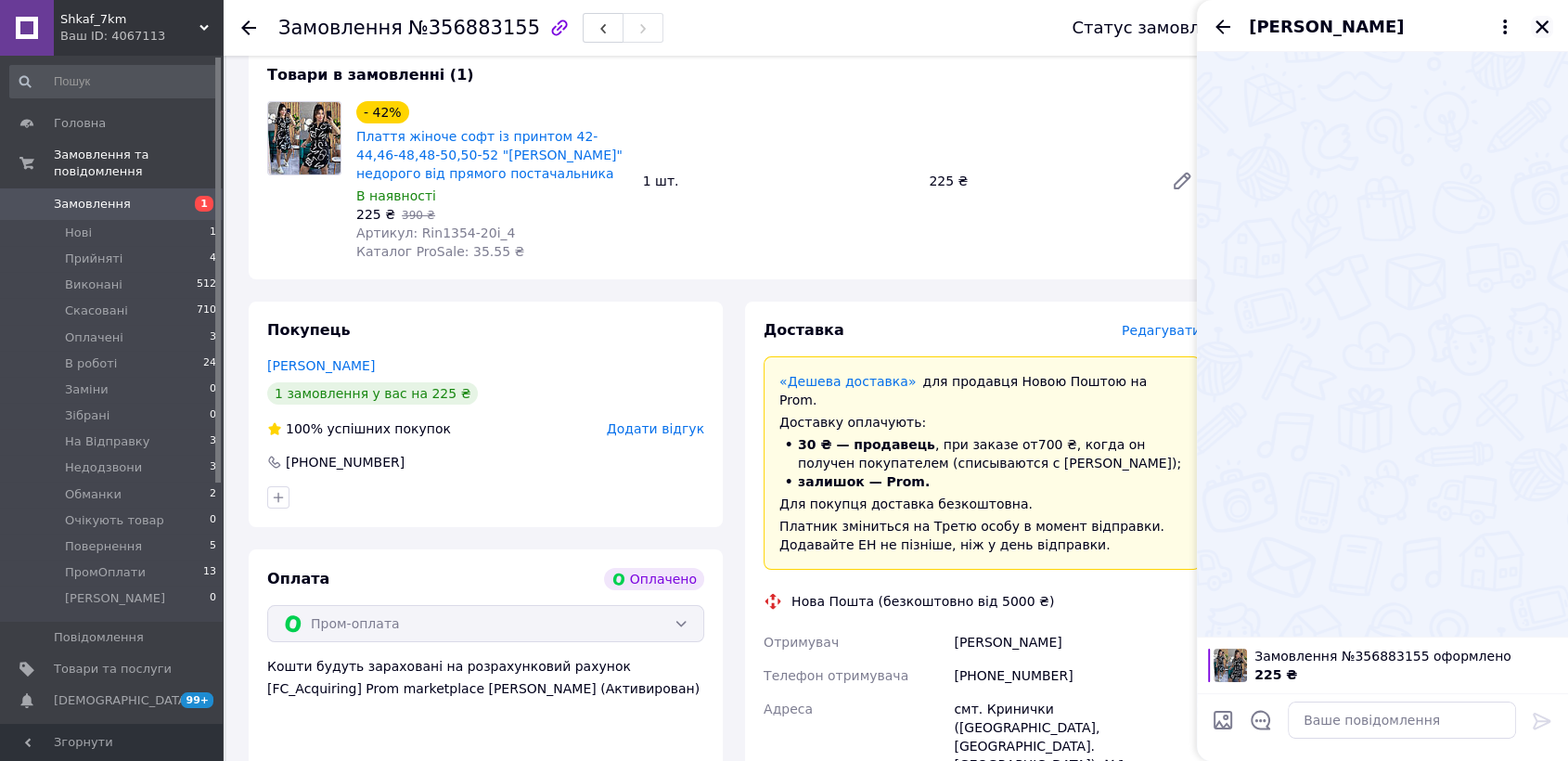
click at [1536, 24] on icon "Закрити" at bounding box center [1542, 26] width 17 height 17
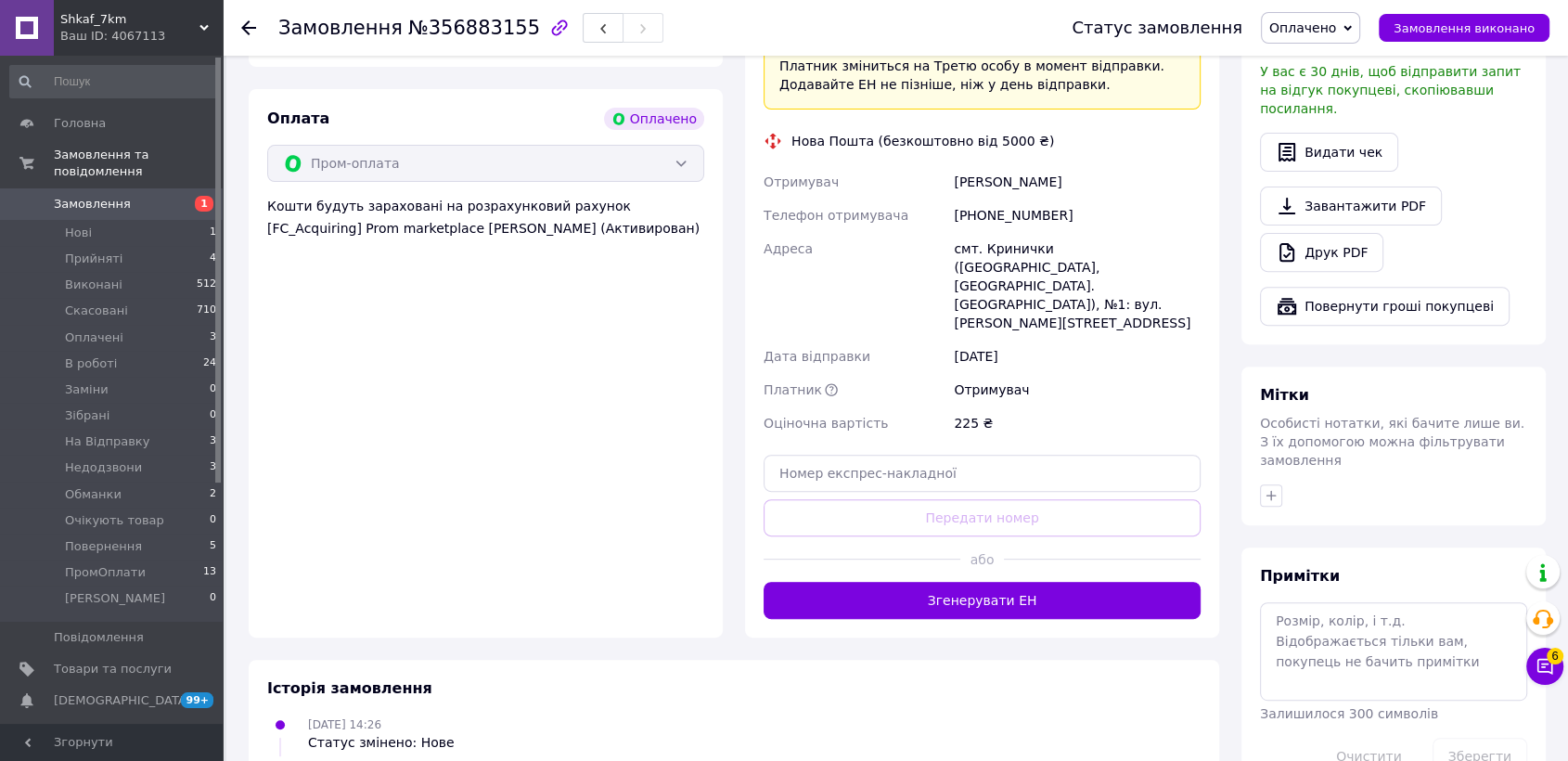
scroll to position [685, 0]
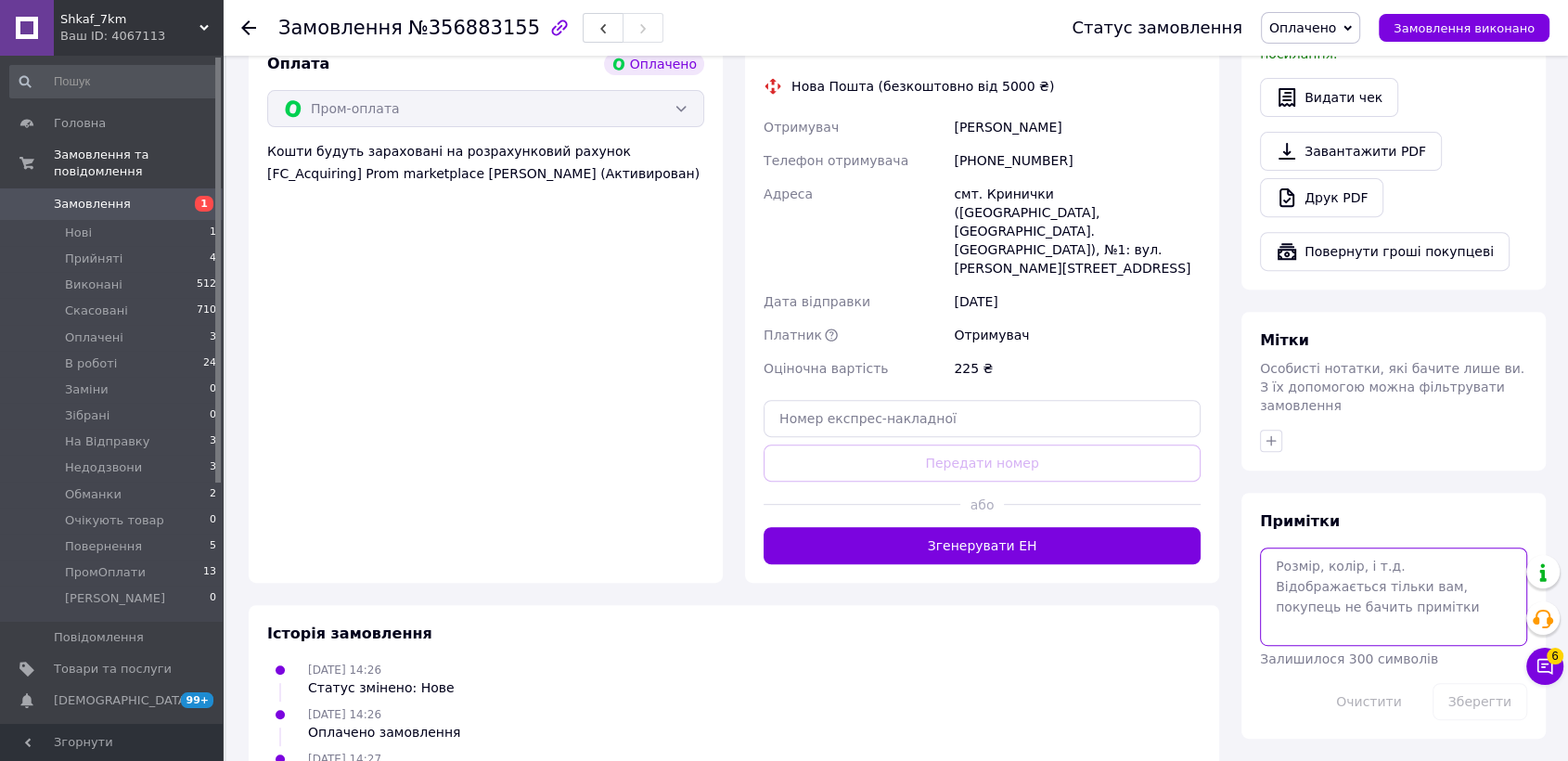
click at [1343, 573] on textarea at bounding box center [1393, 596] width 267 height 98
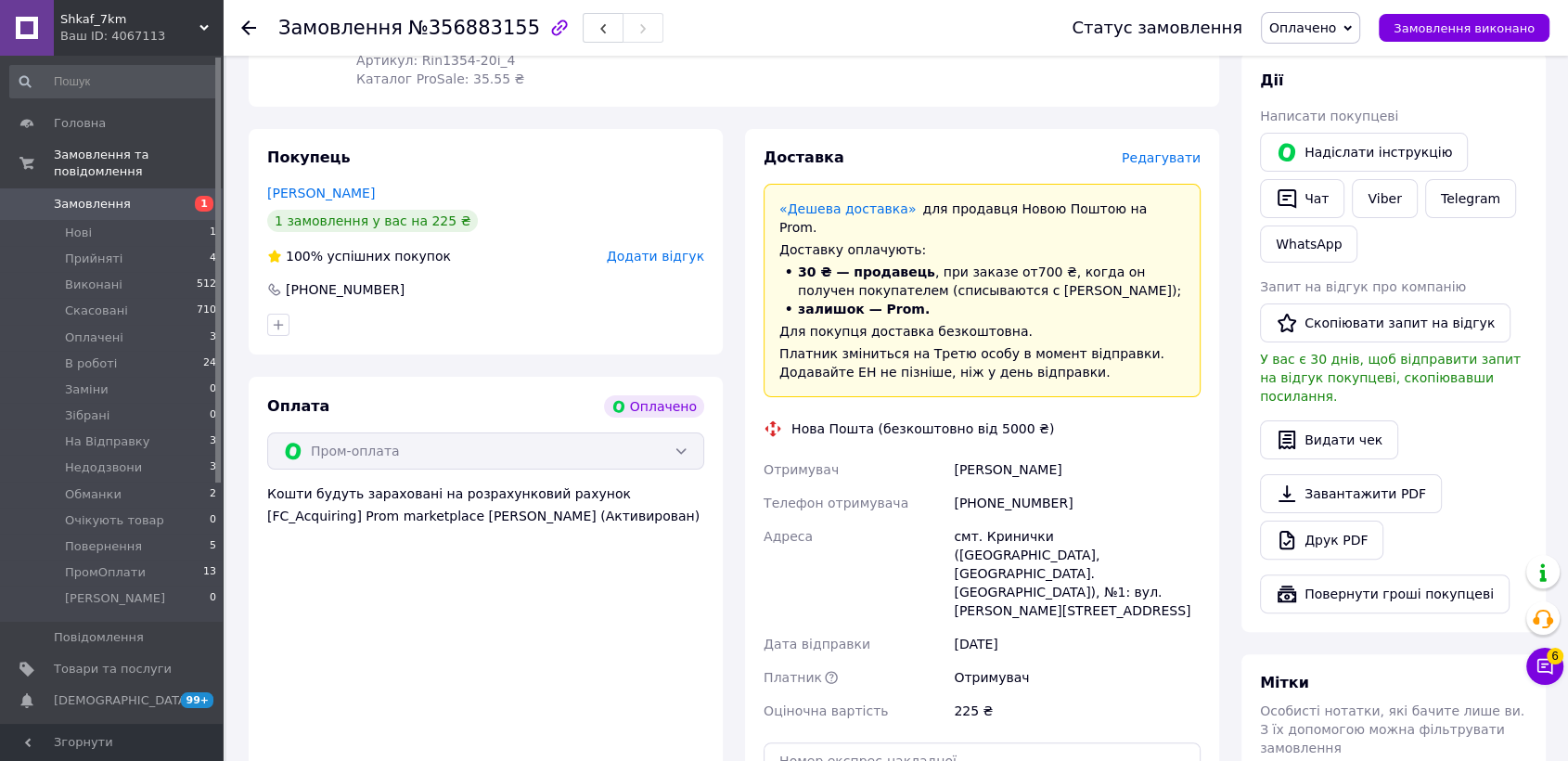
scroll to position [515, 0]
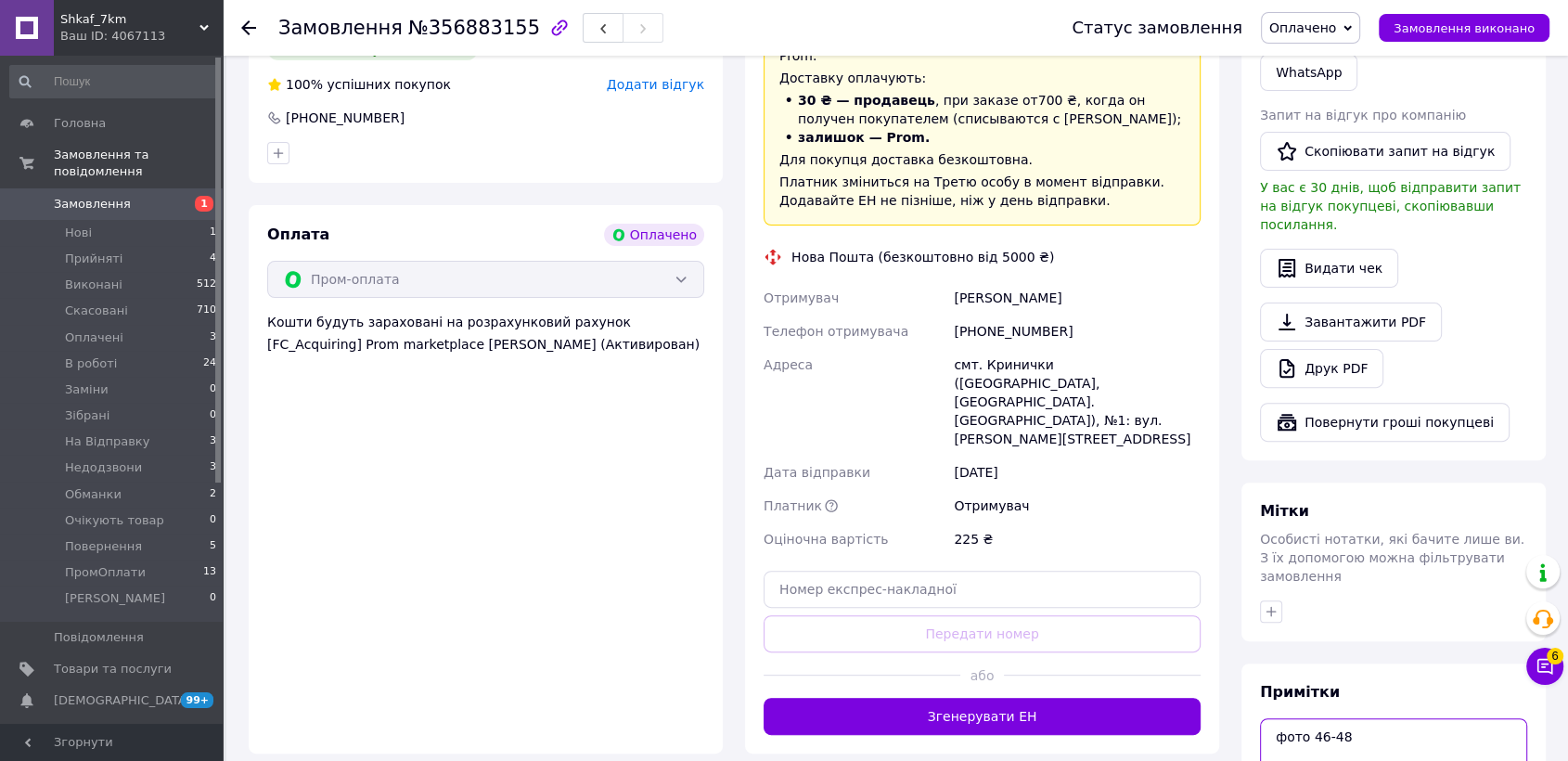
click at [1348, 718] on textarea "фото 46-48" at bounding box center [1393, 767] width 267 height 98
paste textarea "#опл ПромОплата"
click at [1349, 718] on textarea "#опл ПромОплата фото 46-48" at bounding box center [1393, 767] width 267 height 98
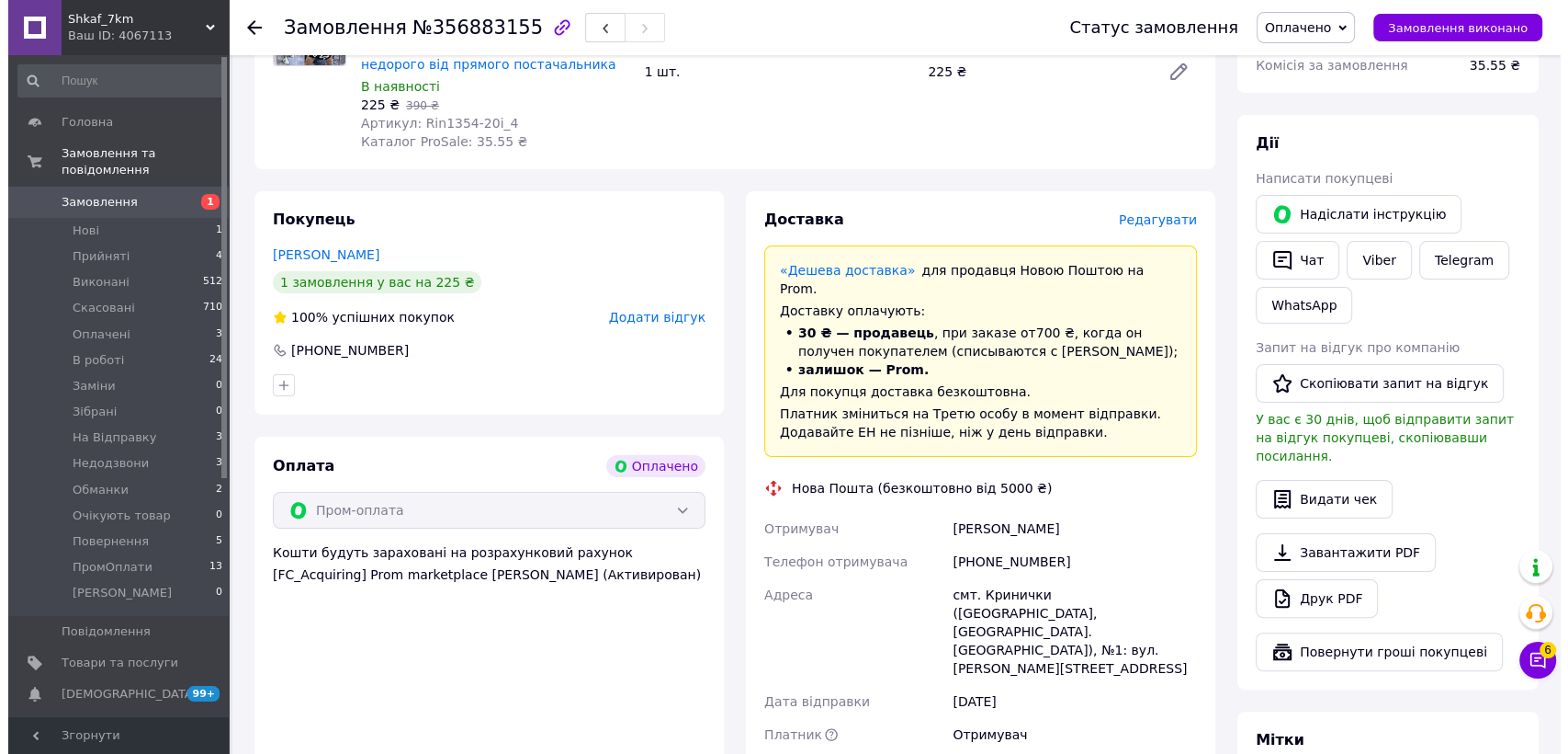
scroll to position [102, 0]
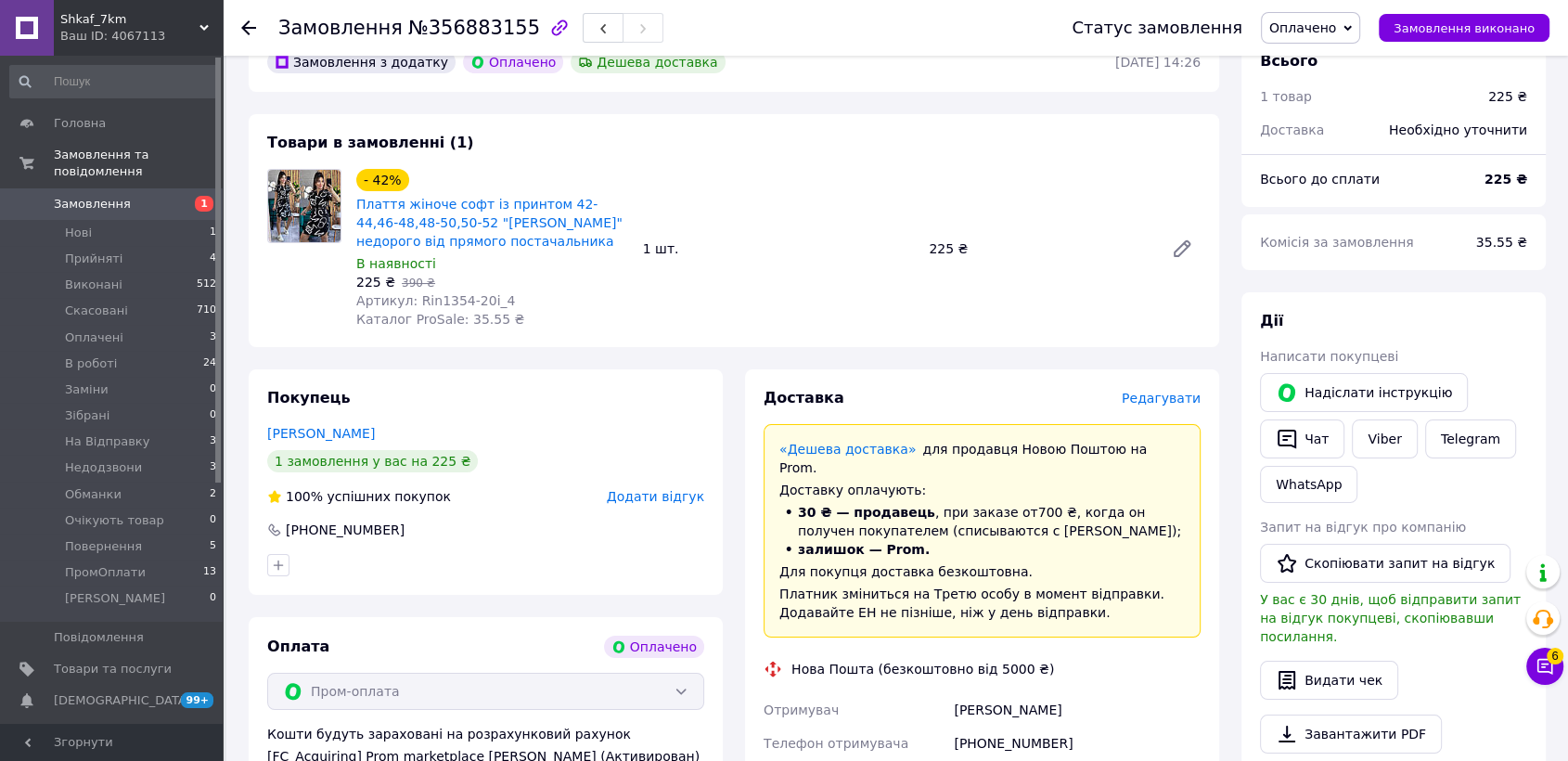
type textarea "#опл ПромОплата фото 46-48"
click at [1167, 408] on div "Доставка Редагувати «Дешева доставка»   для продавця Новою Поштою на Prom. Дост…" at bounding box center [983, 767] width 437 height 759
click at [1157, 402] on span "Редагувати" at bounding box center [1161, 398] width 79 height 15
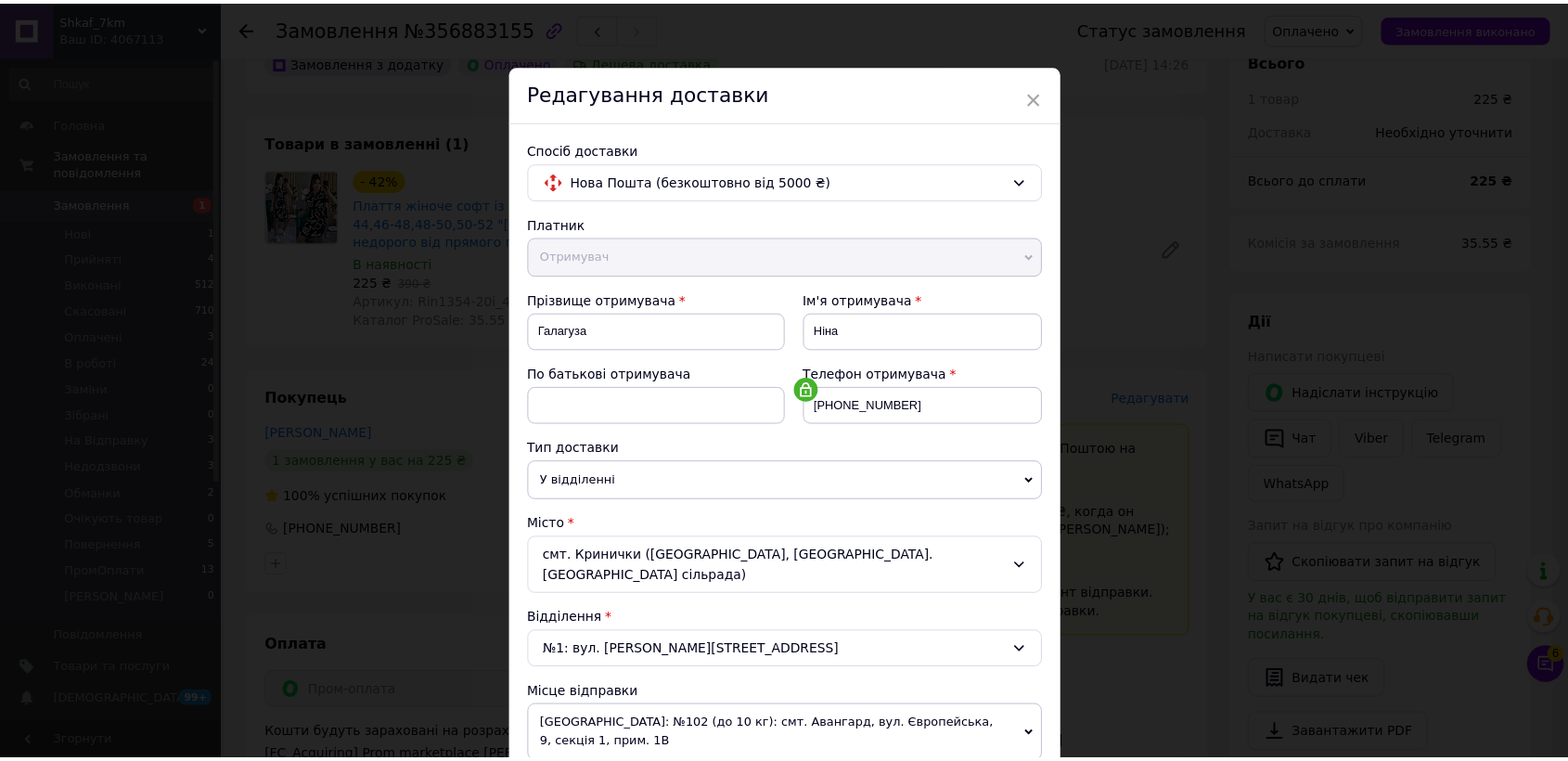
scroll to position [489, 0]
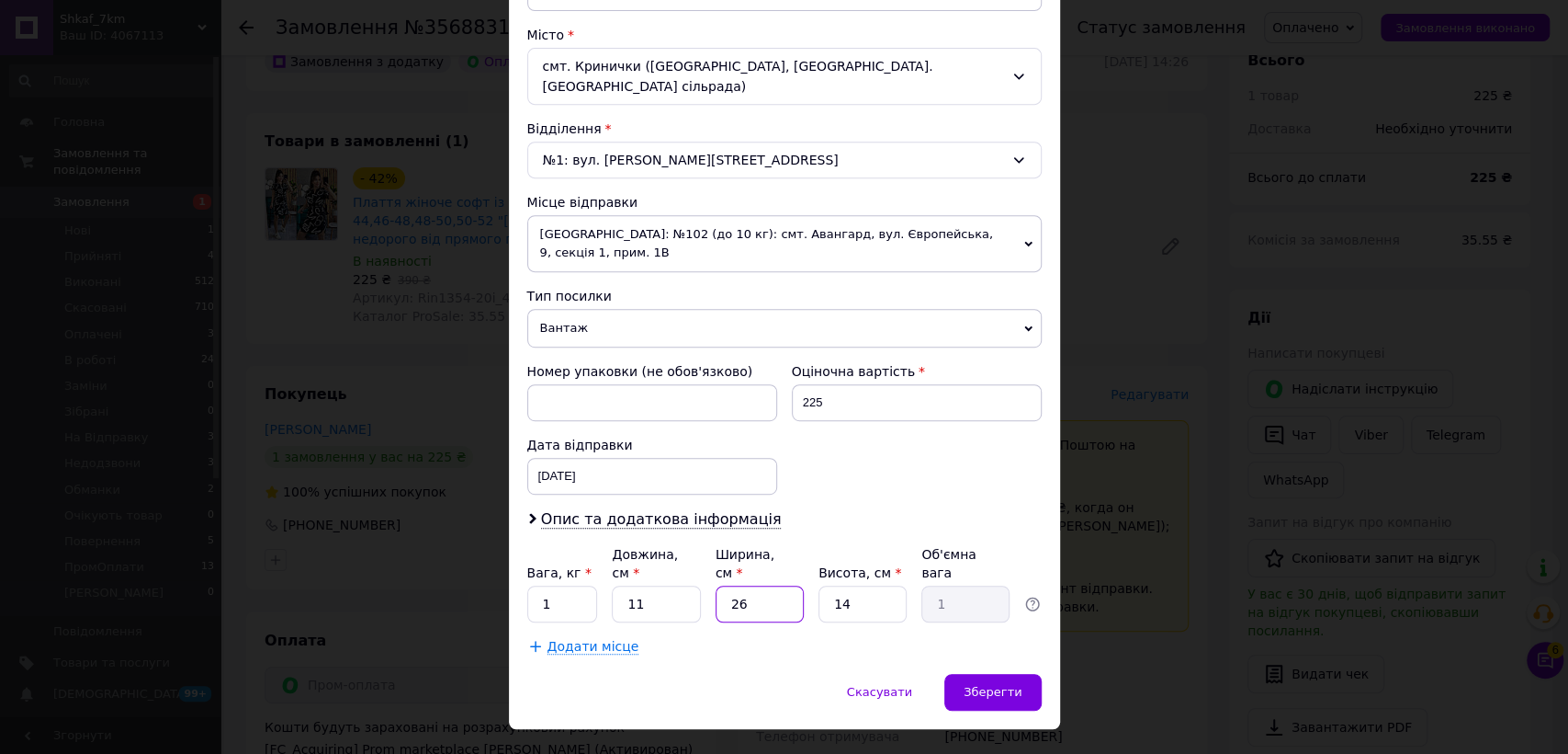
click at [769, 585] on input "26" at bounding box center [760, 604] width 89 height 37
type input "2"
type input "0.1"
type input "1"
type input "0.1"
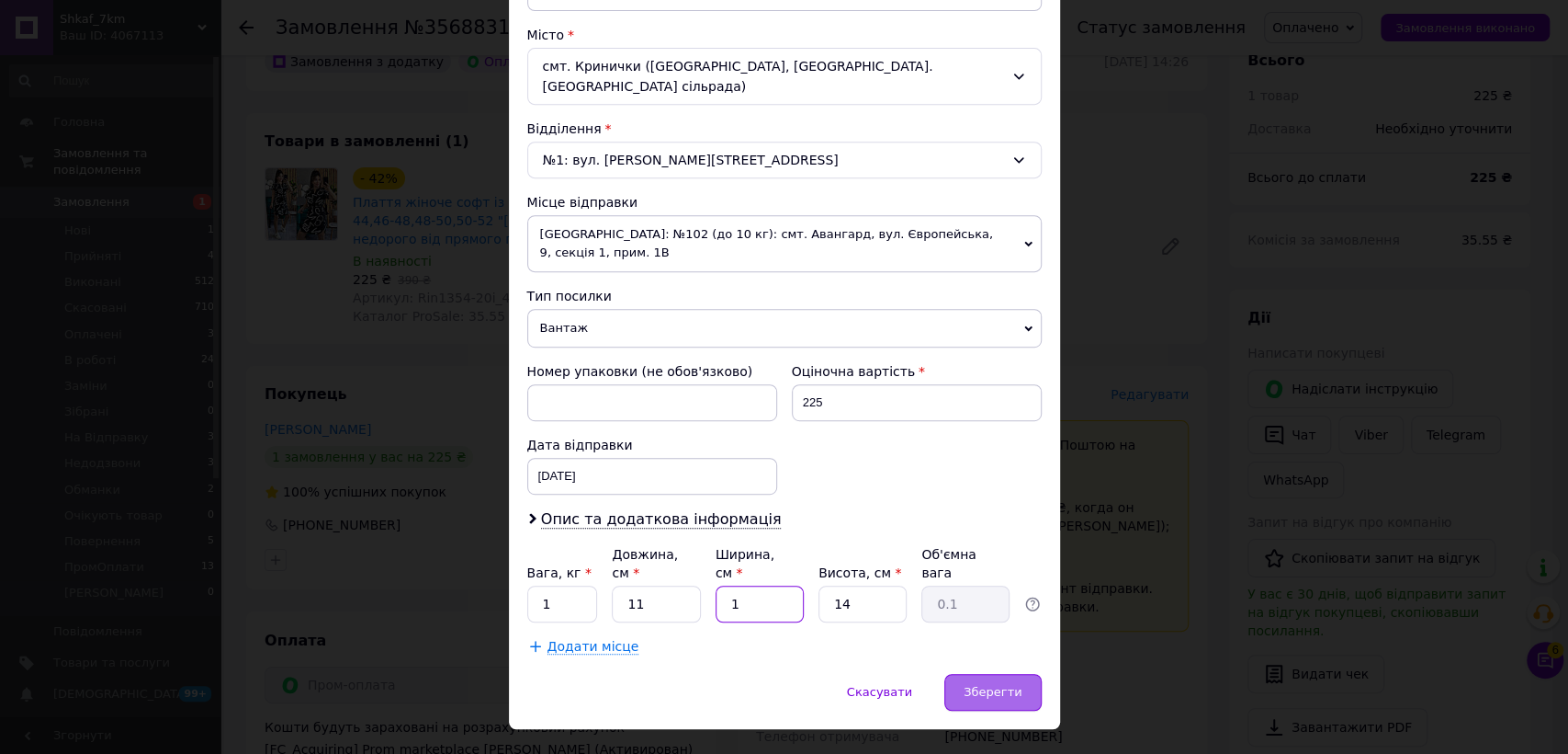
type input "1"
click at [1003, 674] on div "Зберегти" at bounding box center [992, 692] width 96 height 37
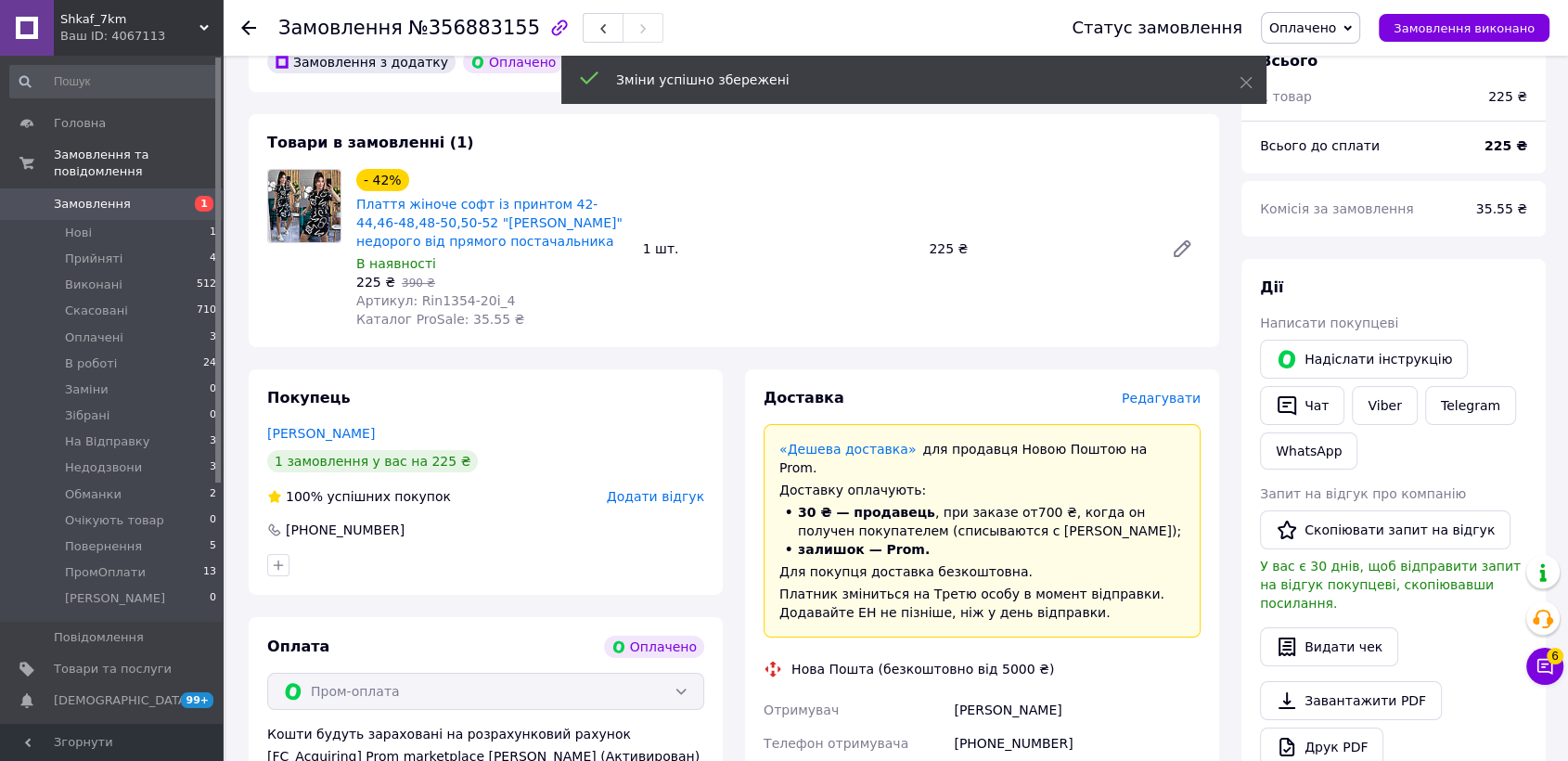
click at [1321, 24] on span "Оплачено" at bounding box center [1303, 27] width 67 height 15
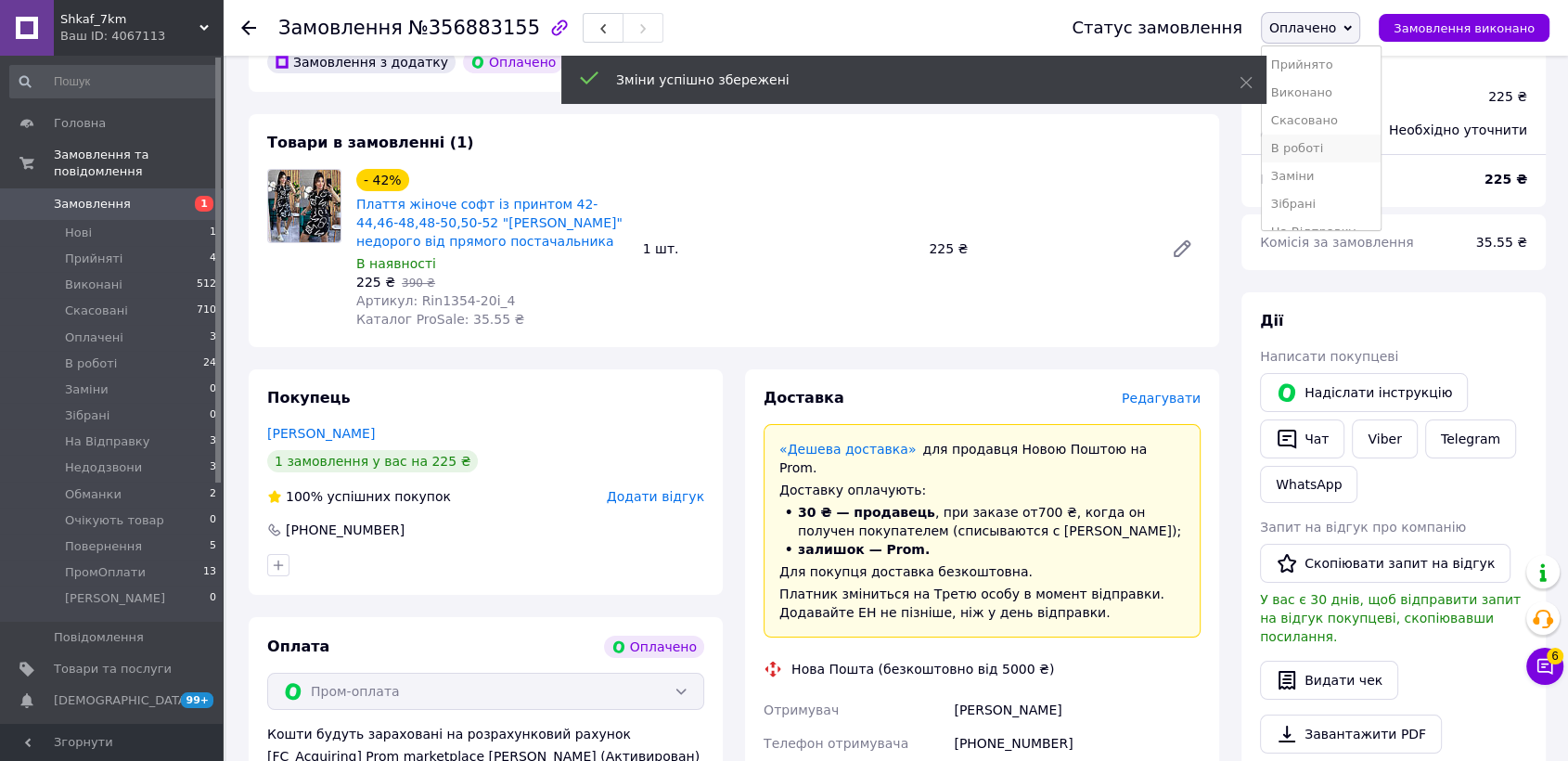
click at [1358, 144] on li "В роботі" at bounding box center [1321, 148] width 119 height 28
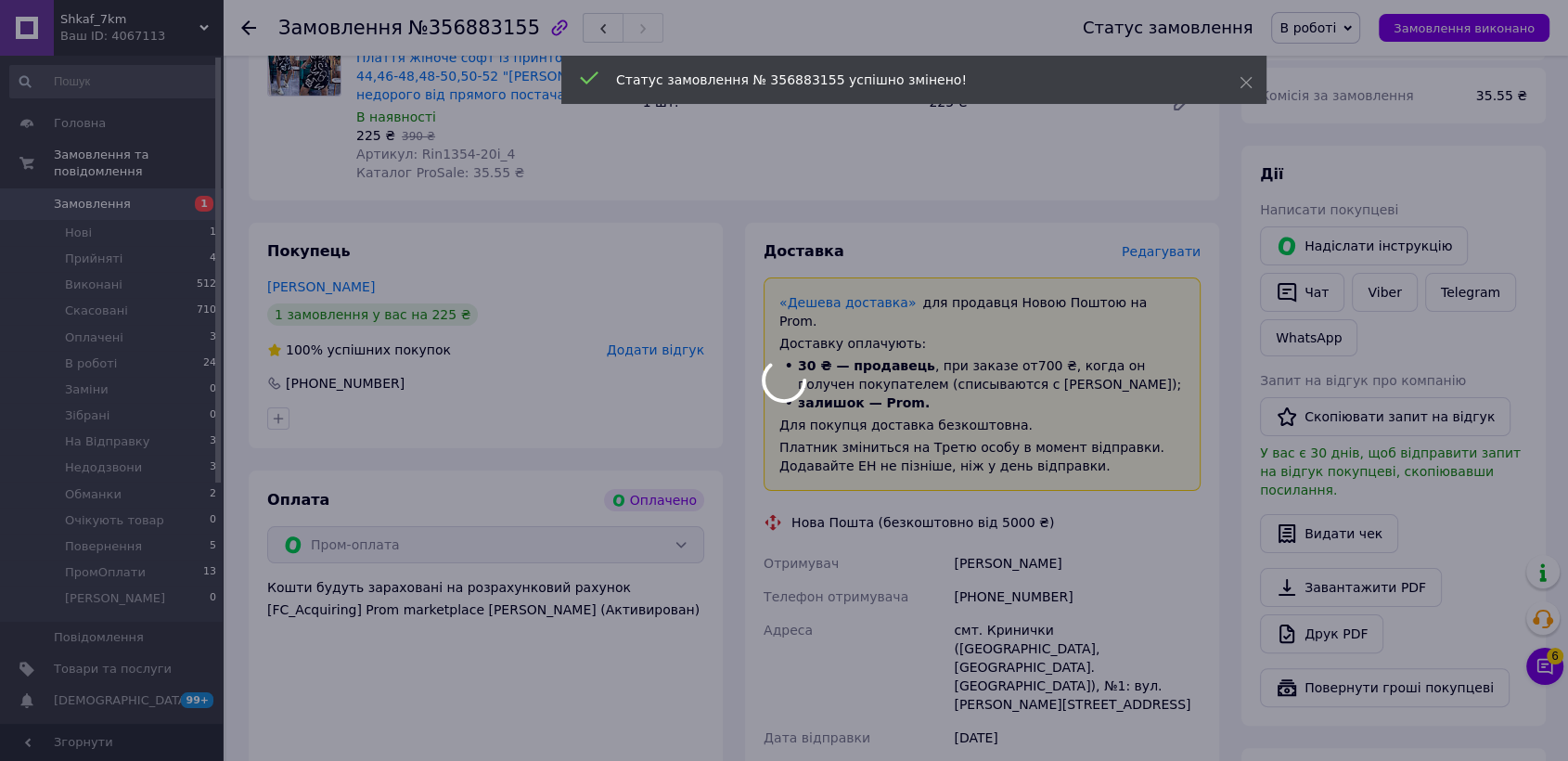
scroll to position [412, 0]
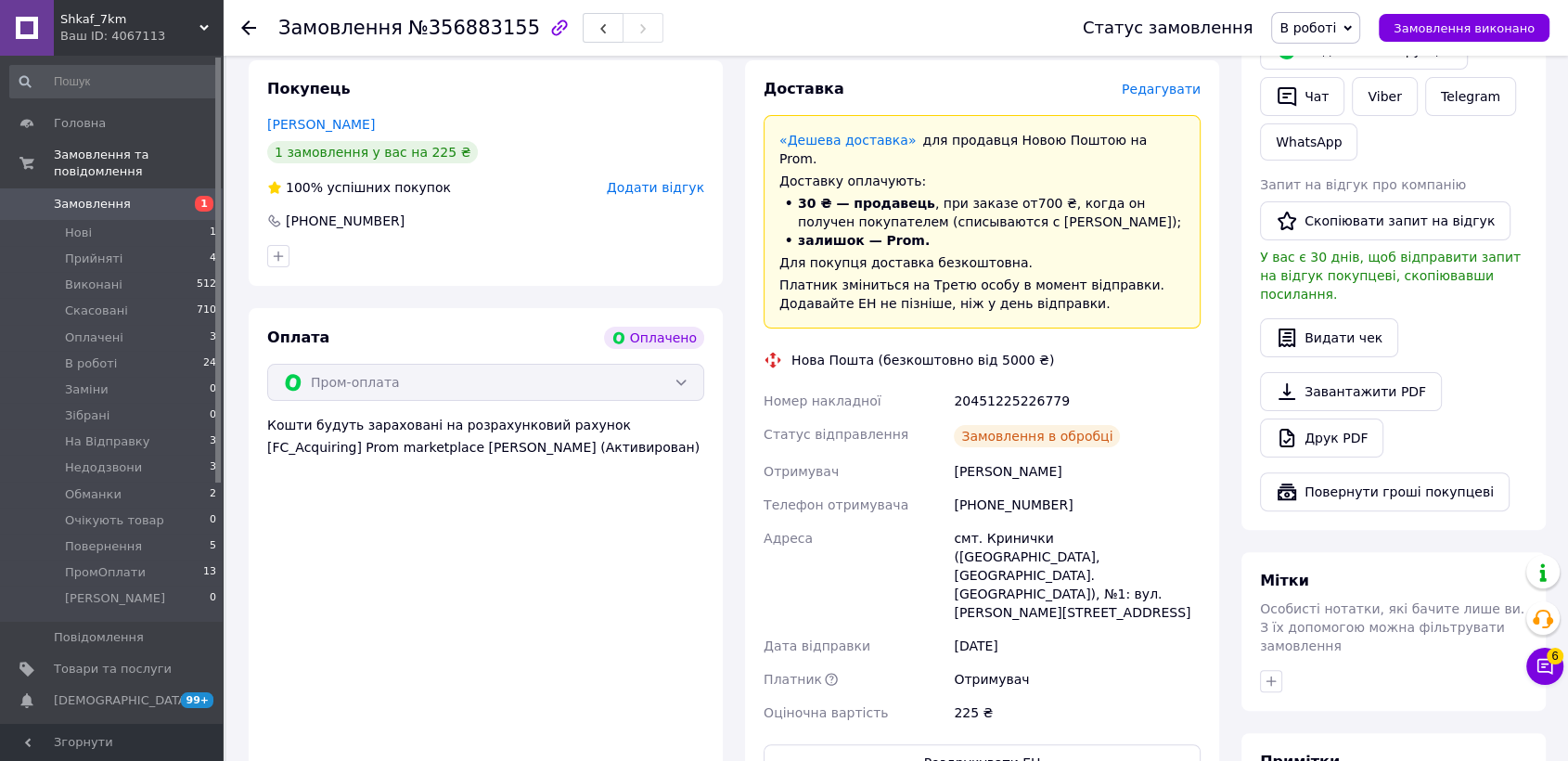
click at [1010, 384] on div "20451225226779" at bounding box center [1077, 400] width 255 height 33
copy div "20451225226779"
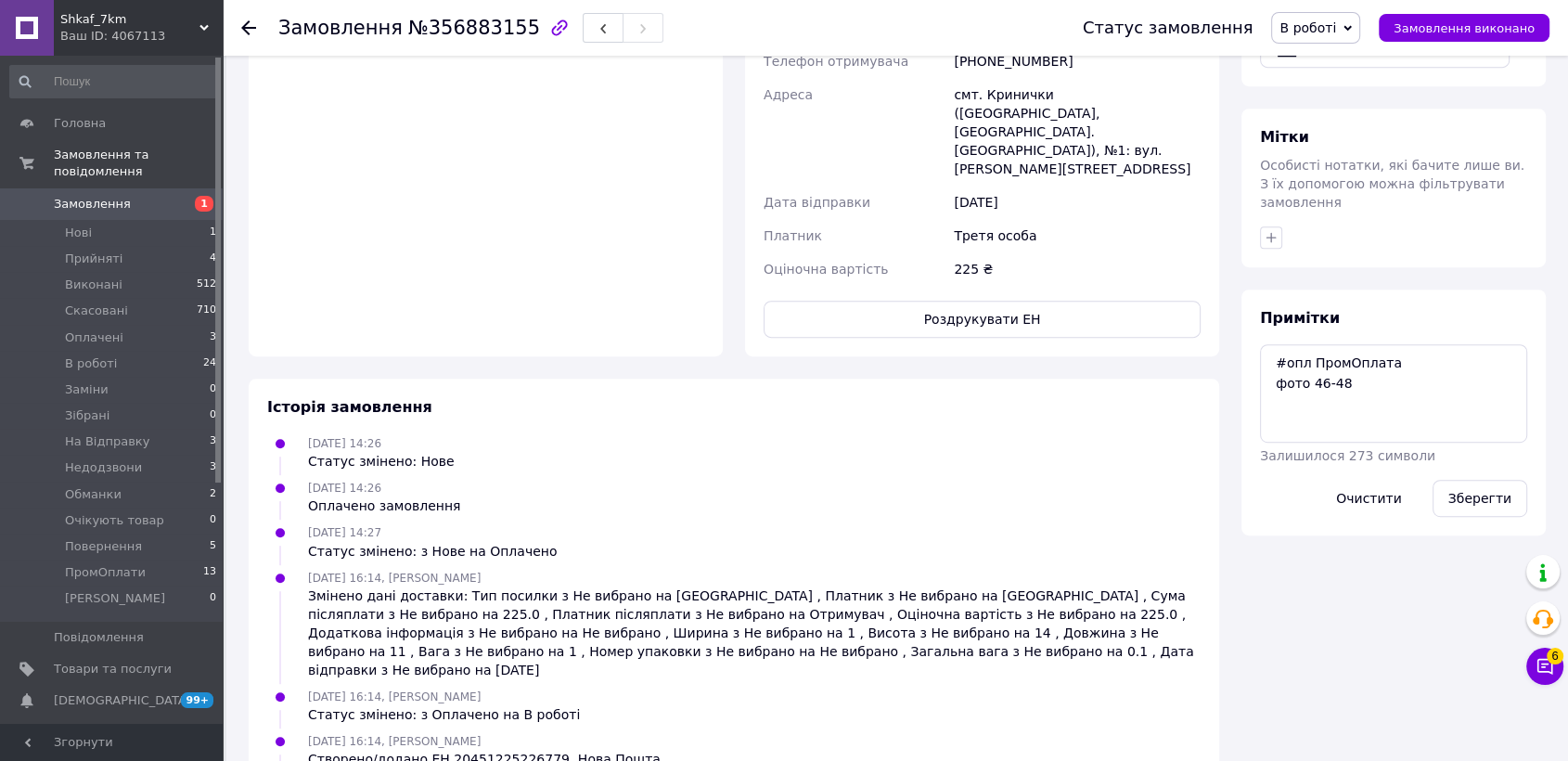
scroll to position [873, 0]
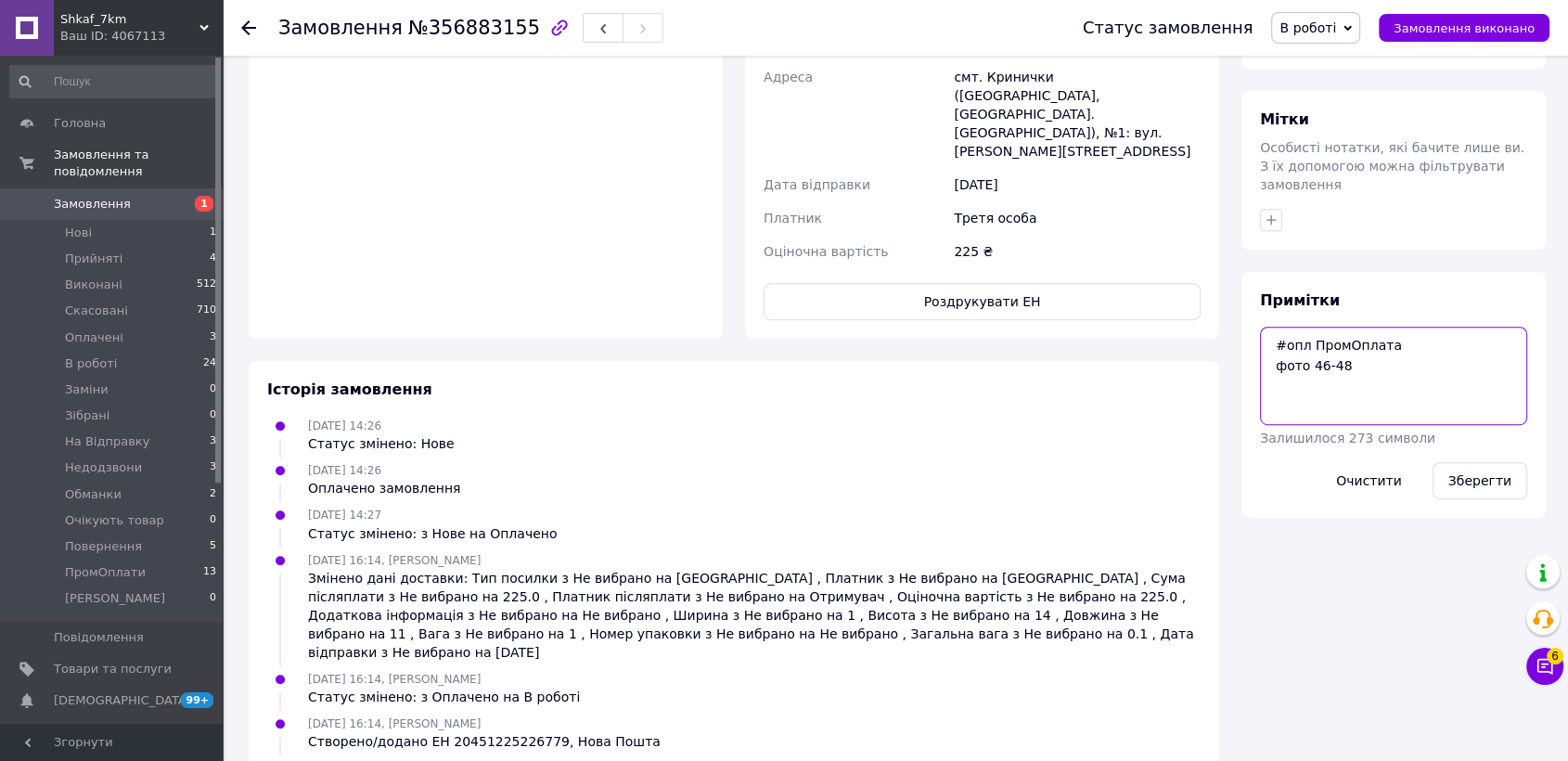
click at [1289, 366] on textarea "#опл ПромОплата фото 46-48" at bounding box center [1393, 375] width 267 height 98
paste textarea "20451225226779"
type textarea "#опл ПромОплата фото 46-48 ТТН: 20451225226779"
click at [1496, 462] on button "Зберегти" at bounding box center [1480, 480] width 94 height 37
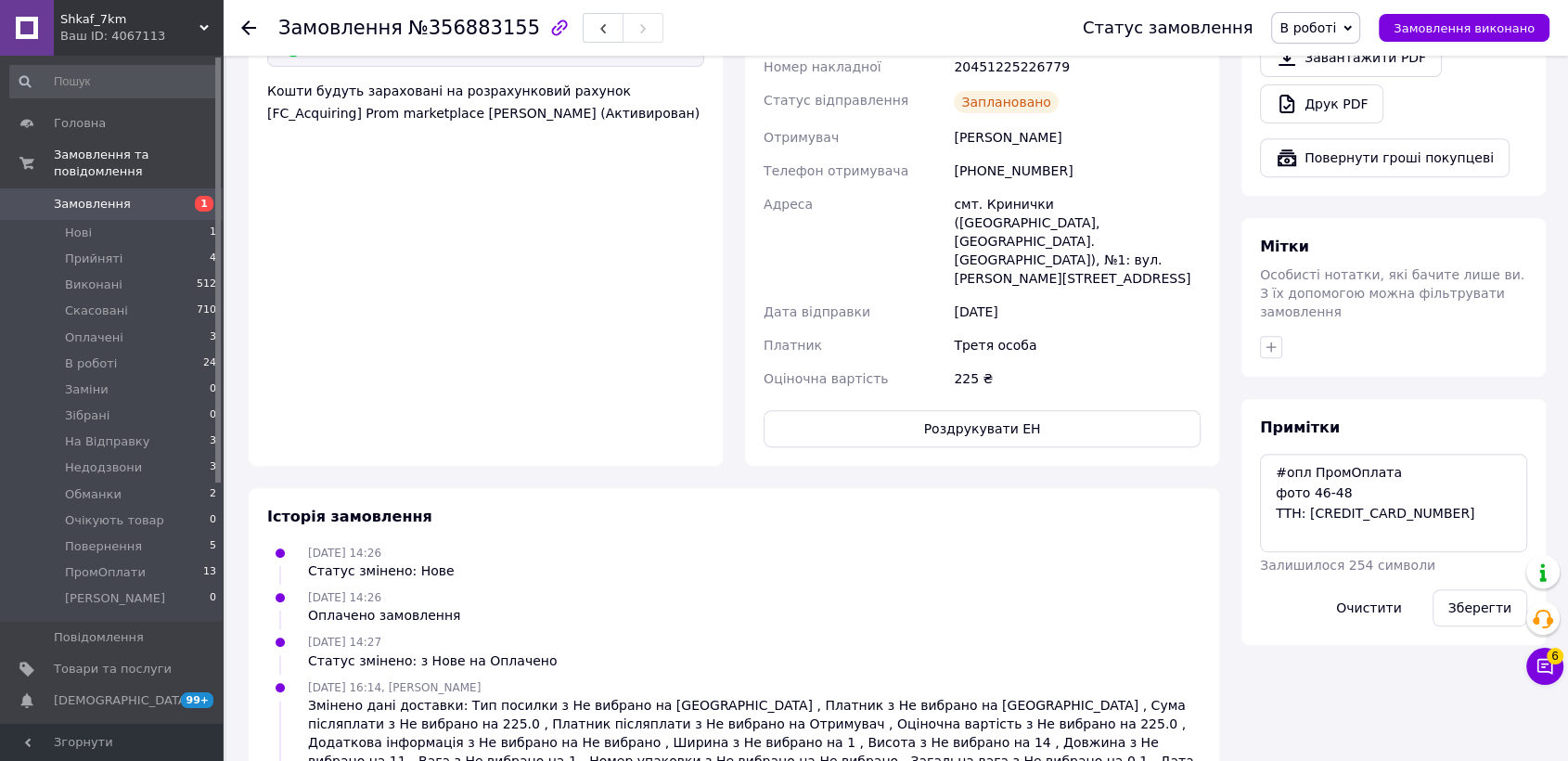
scroll to position [770, 0]
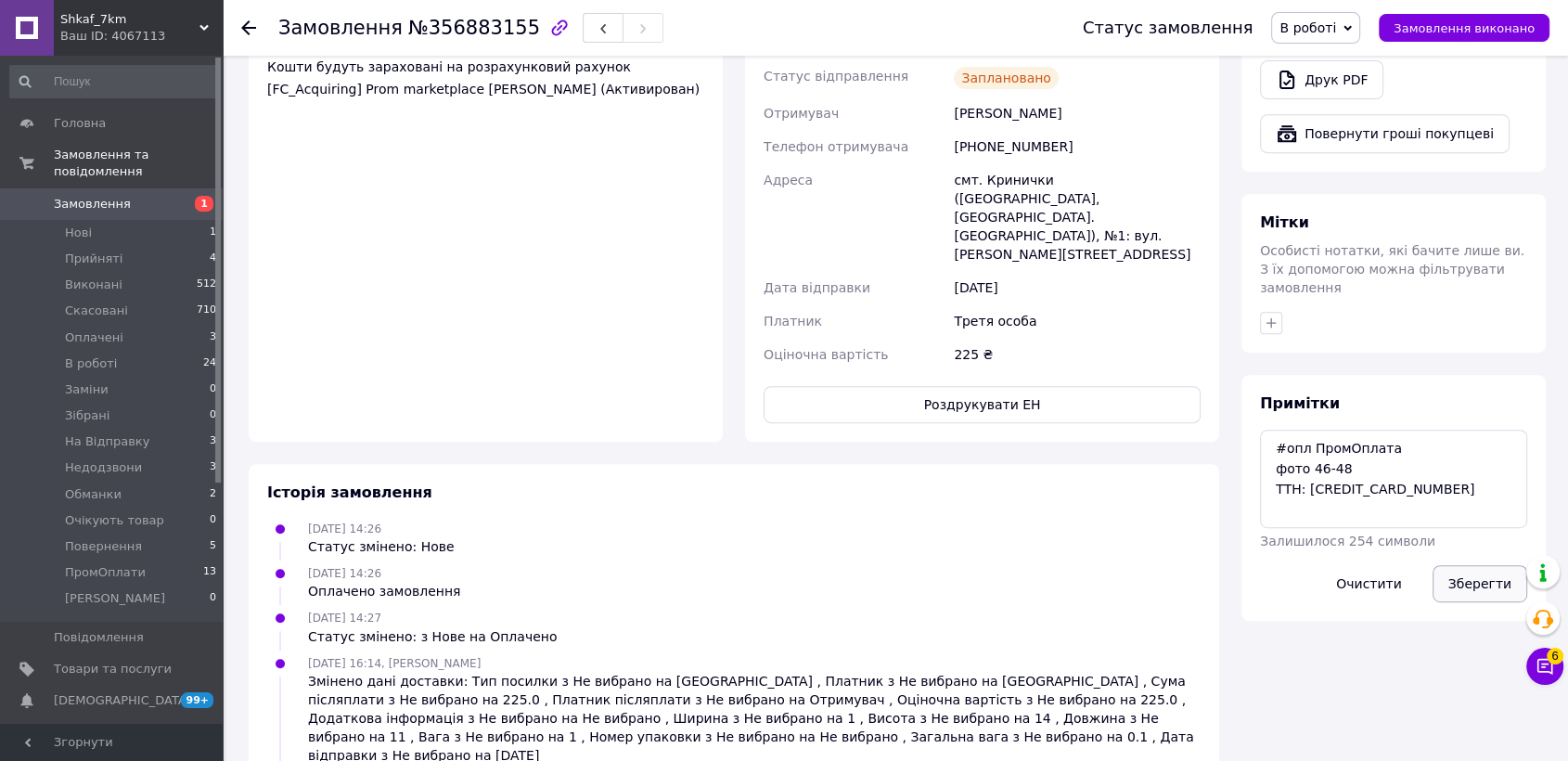
click at [1486, 565] on button "Зберегти" at bounding box center [1480, 583] width 94 height 37
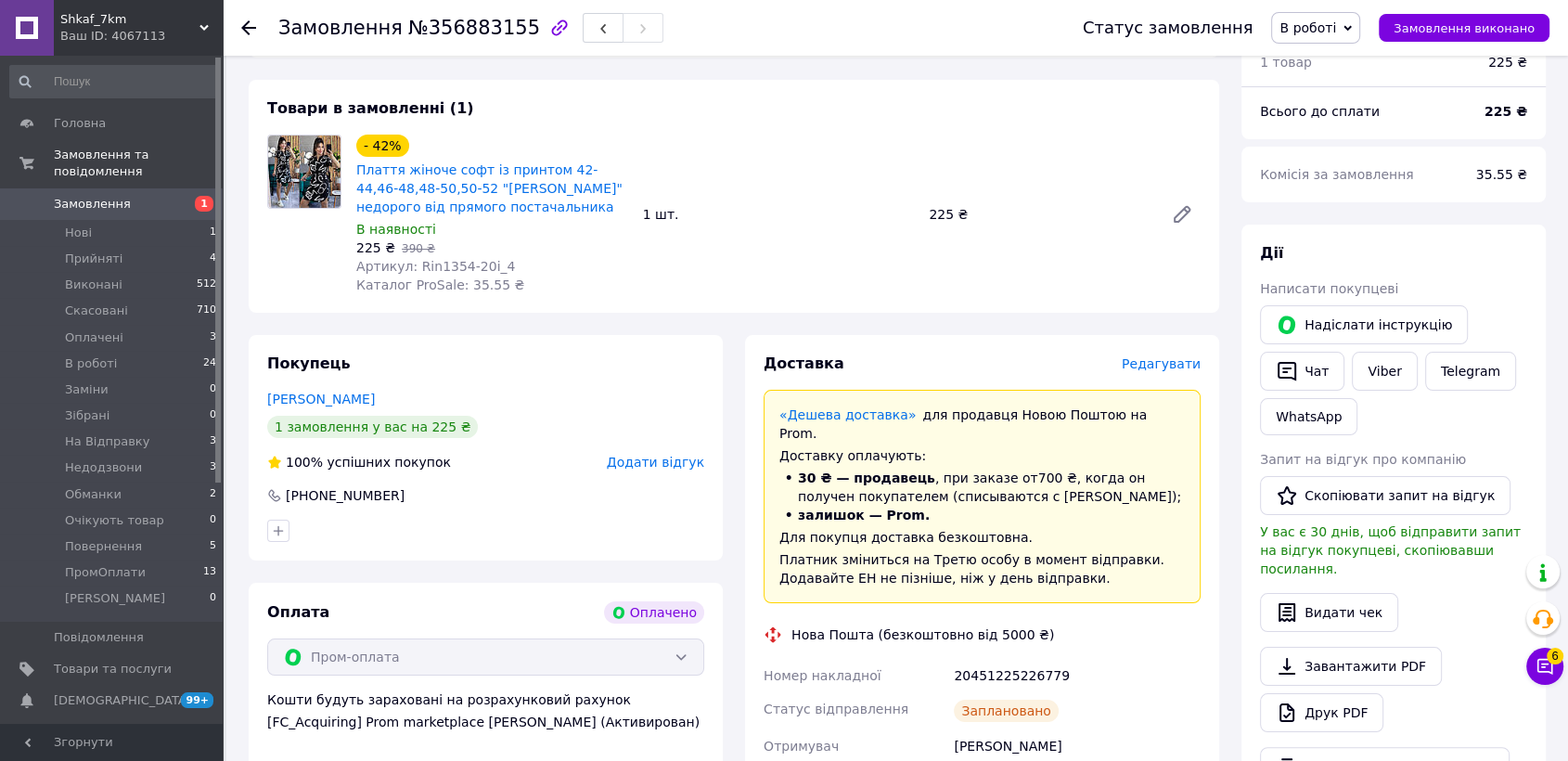
scroll to position [0, 0]
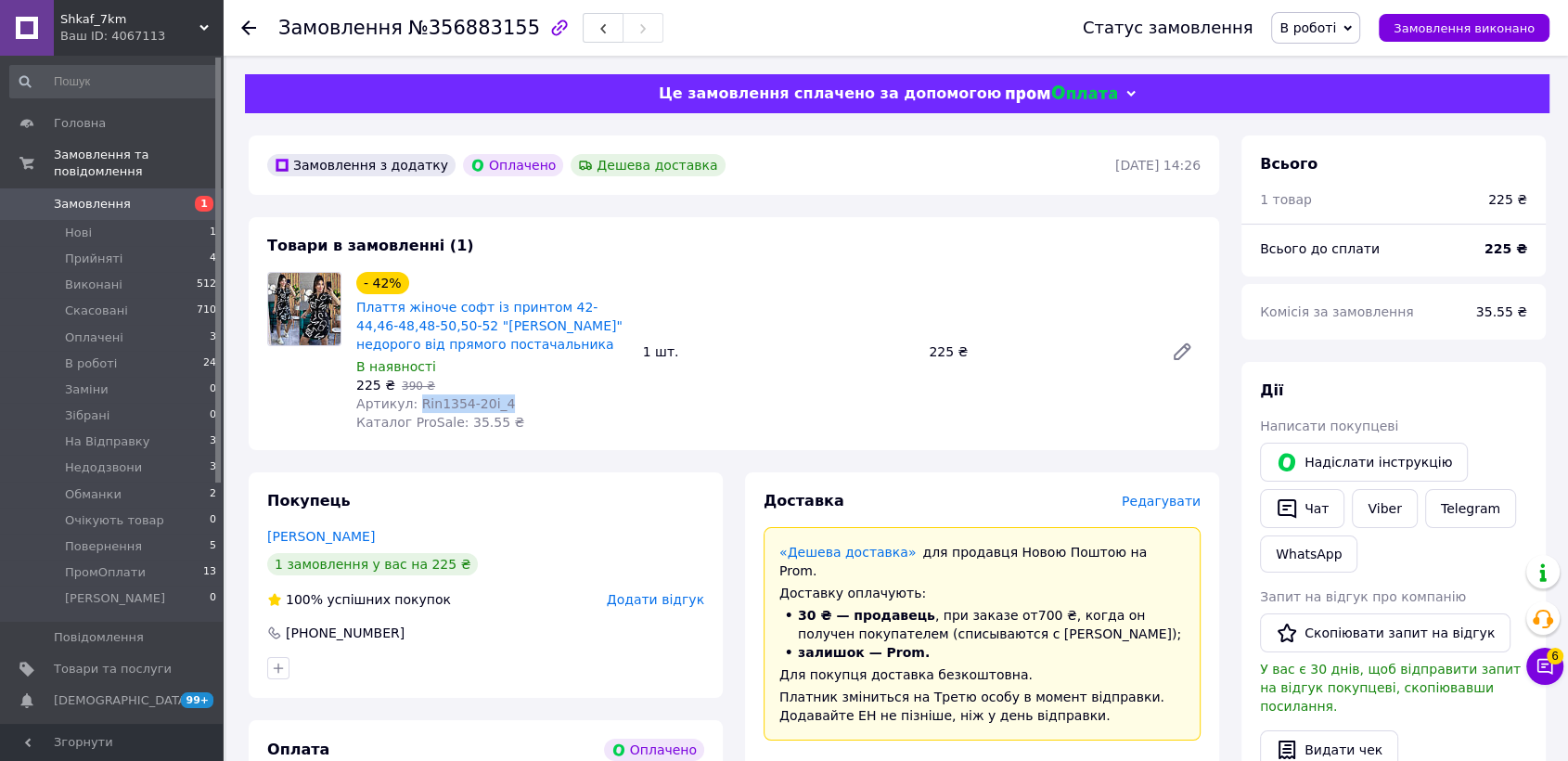
drag, startPoint x: 410, startPoint y: 402, endPoint x: 498, endPoint y: 401, distance: 88.0
click at [498, 401] on div "Артикул: Rin1354-20i_4" at bounding box center [493, 403] width 272 height 18
copy span "Rin1354-20i_4"
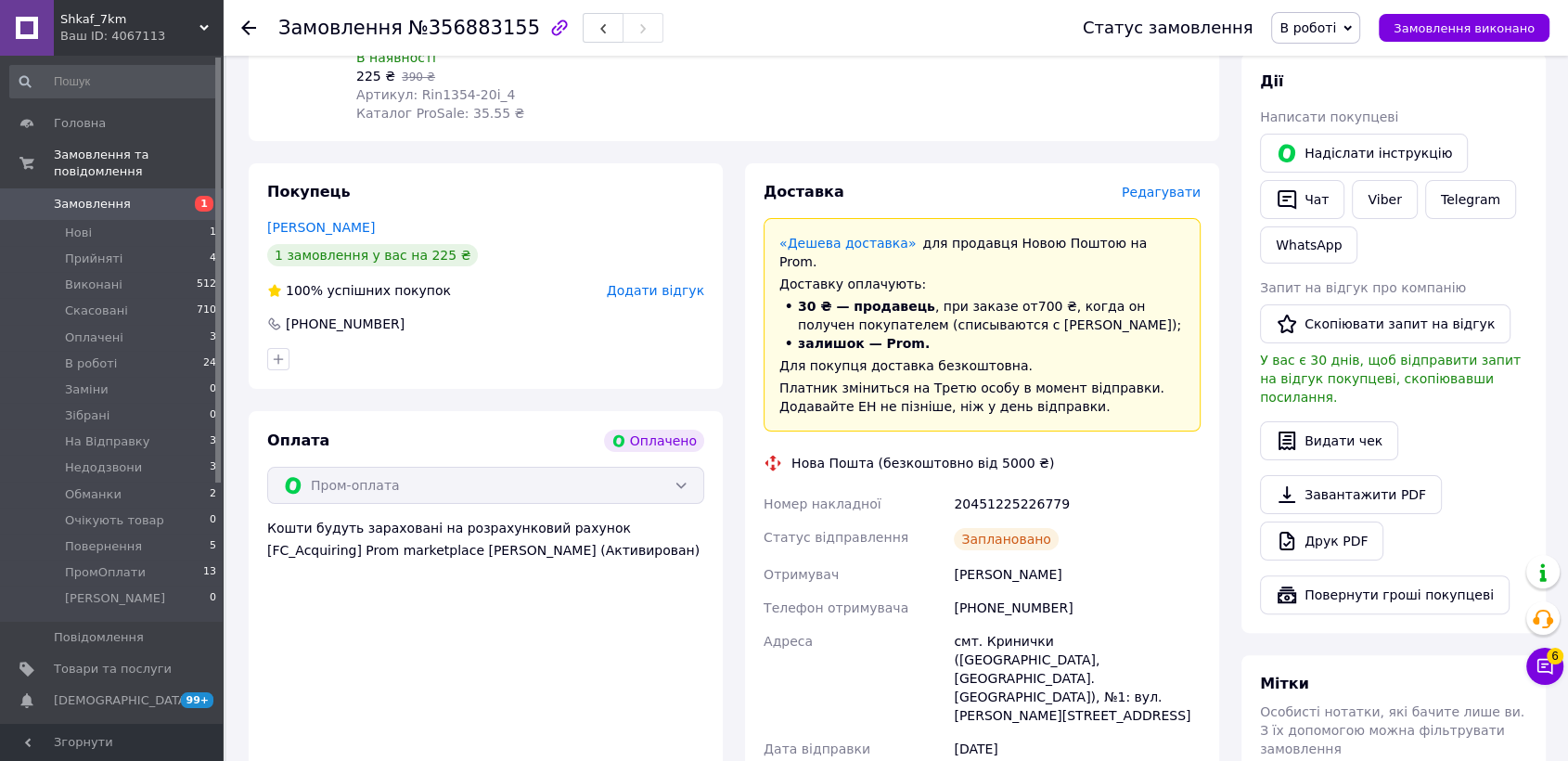
click at [995, 558] on div "Галагуза Ніна" at bounding box center [1077, 574] width 255 height 33
copy div "Галагуза Ніна"
click at [1022, 591] on div "[PHONE_NUMBER]" at bounding box center [1077, 607] width 255 height 33
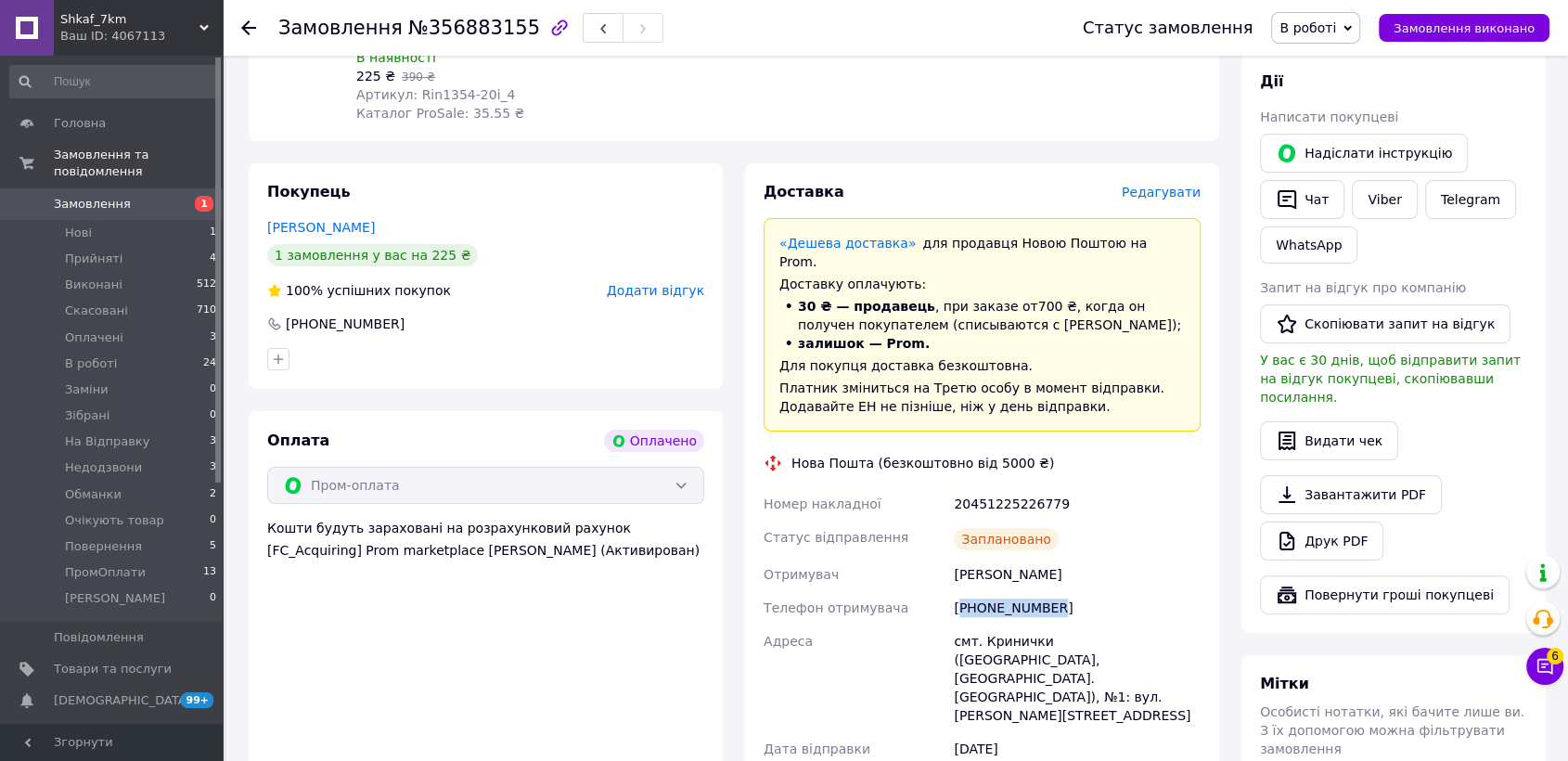
click at [1022, 591] on div "[PHONE_NUMBER]" at bounding box center [1077, 607] width 255 height 33
copy div "[PHONE_NUMBER]"
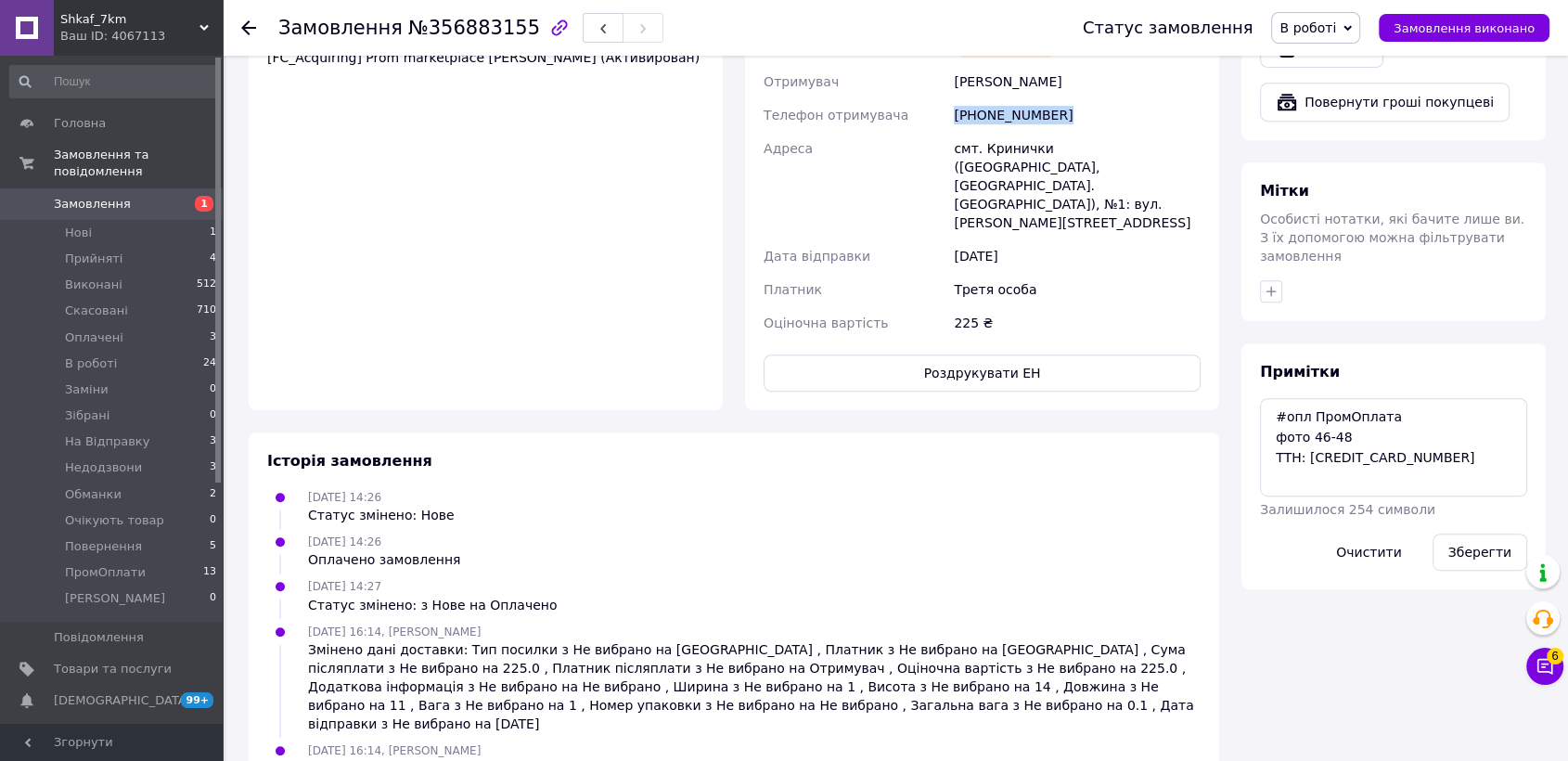
scroll to position [917, 0]
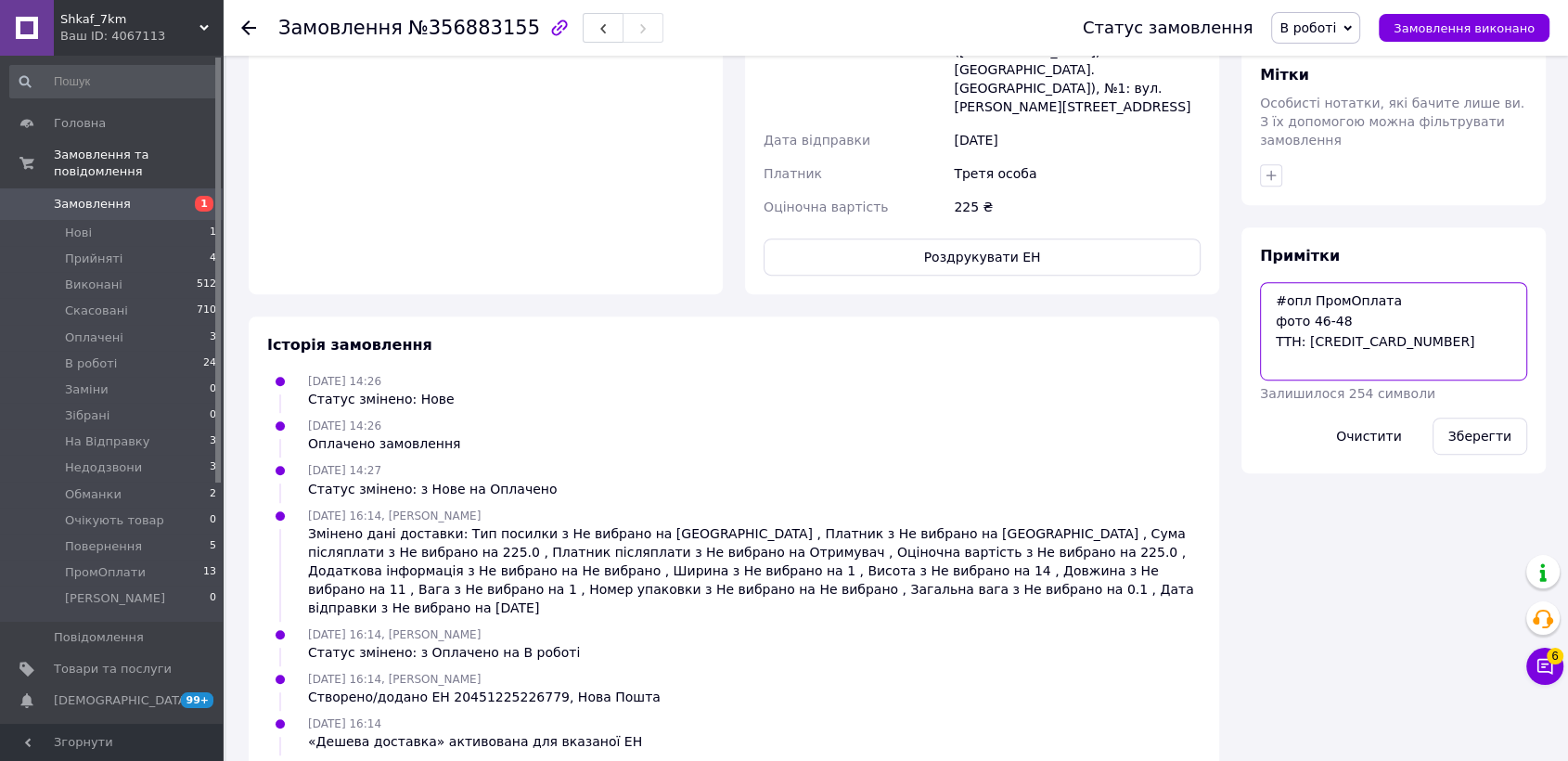
drag, startPoint x: 1272, startPoint y: 260, endPoint x: 1422, endPoint y: 312, distance: 158.8
click at [1422, 312] on textarea "#опл ПромОплата фото 46-48 ТТН: 20451225226779" at bounding box center [1393, 330] width 267 height 98
click at [119, 325] on li "Оплачені 3" at bounding box center [114, 337] width 227 height 26
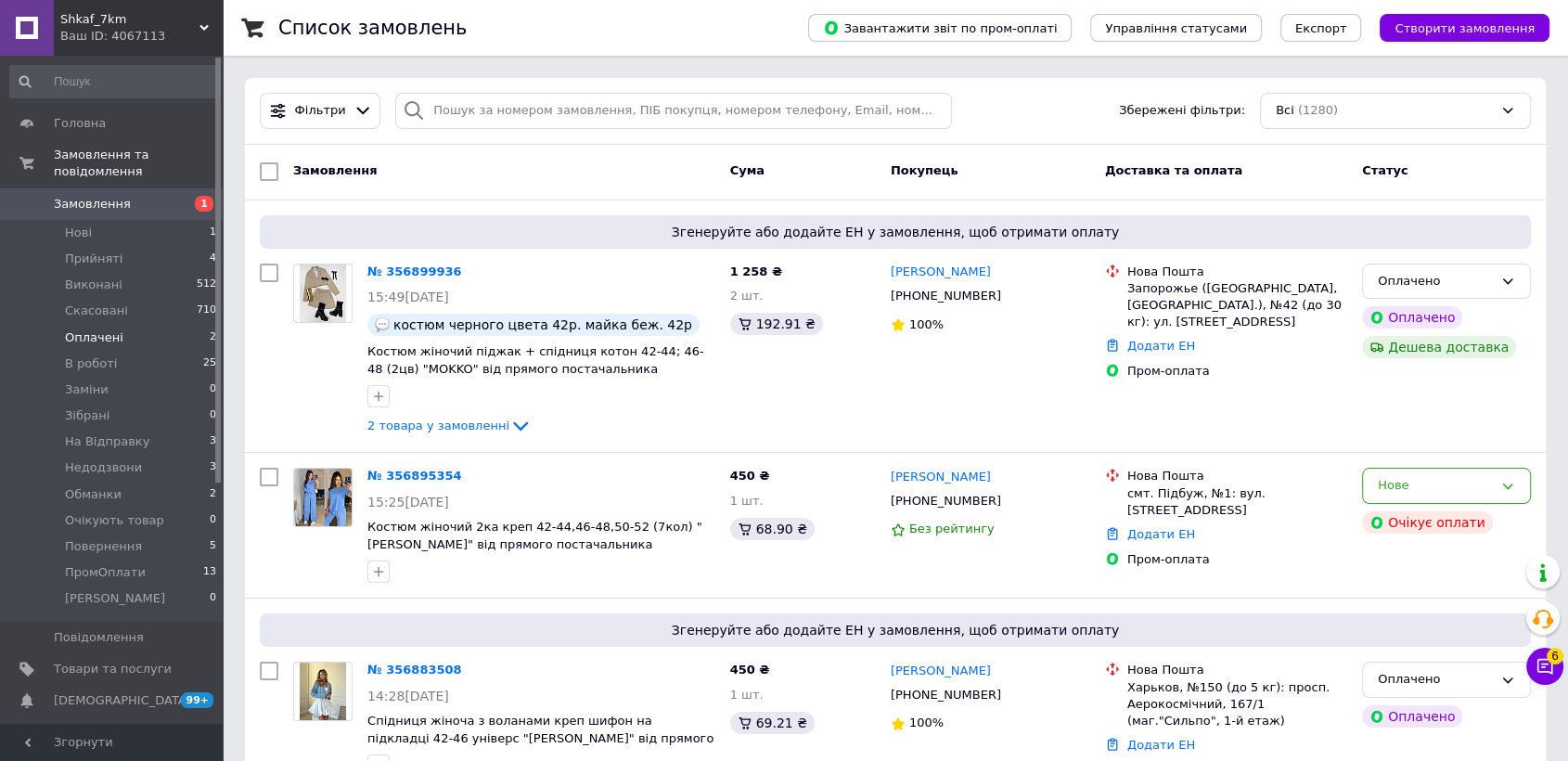
click at [126, 325] on li "Оплачені 2" at bounding box center [114, 337] width 227 height 26
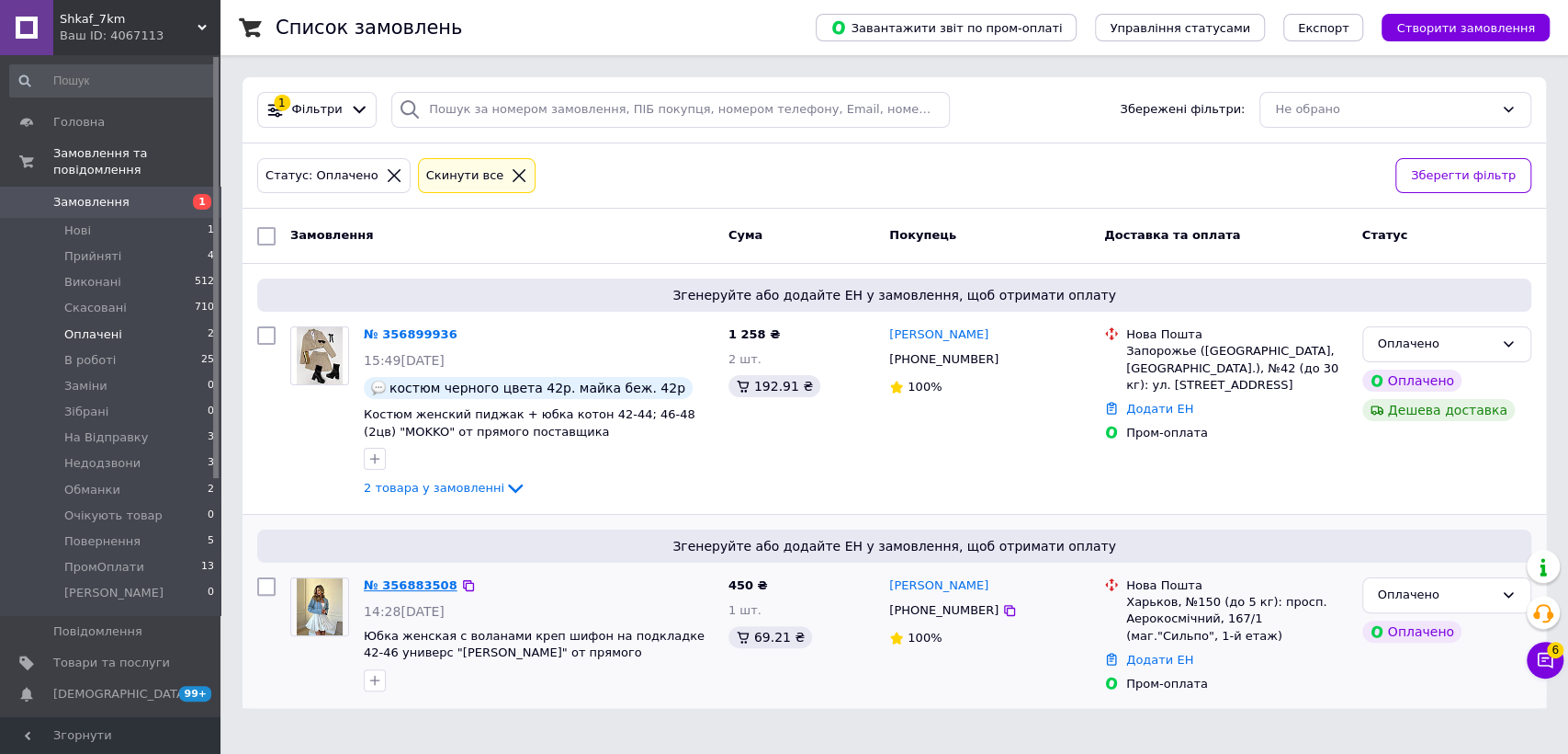
click at [394, 590] on link "№ 356883508" at bounding box center [410, 585] width 93 height 13
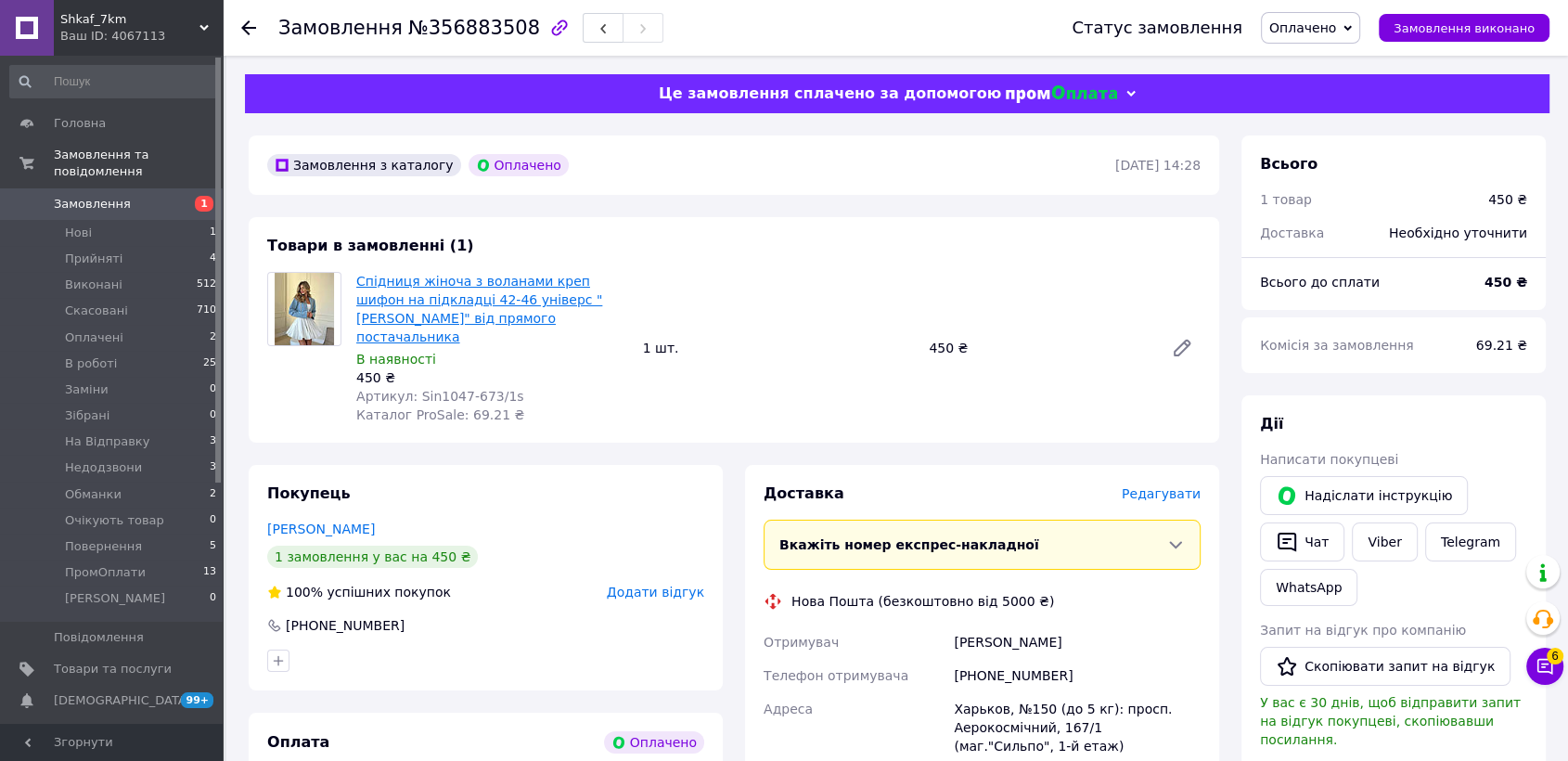
click at [535, 294] on link "Спідниця жіноча з воланами креп шифон на підкладці 42-46 універс "[PERSON_NAME]…" at bounding box center [479, 309] width 246 height 71
click at [1337, 29] on span "Оплачено" at bounding box center [1303, 27] width 67 height 15
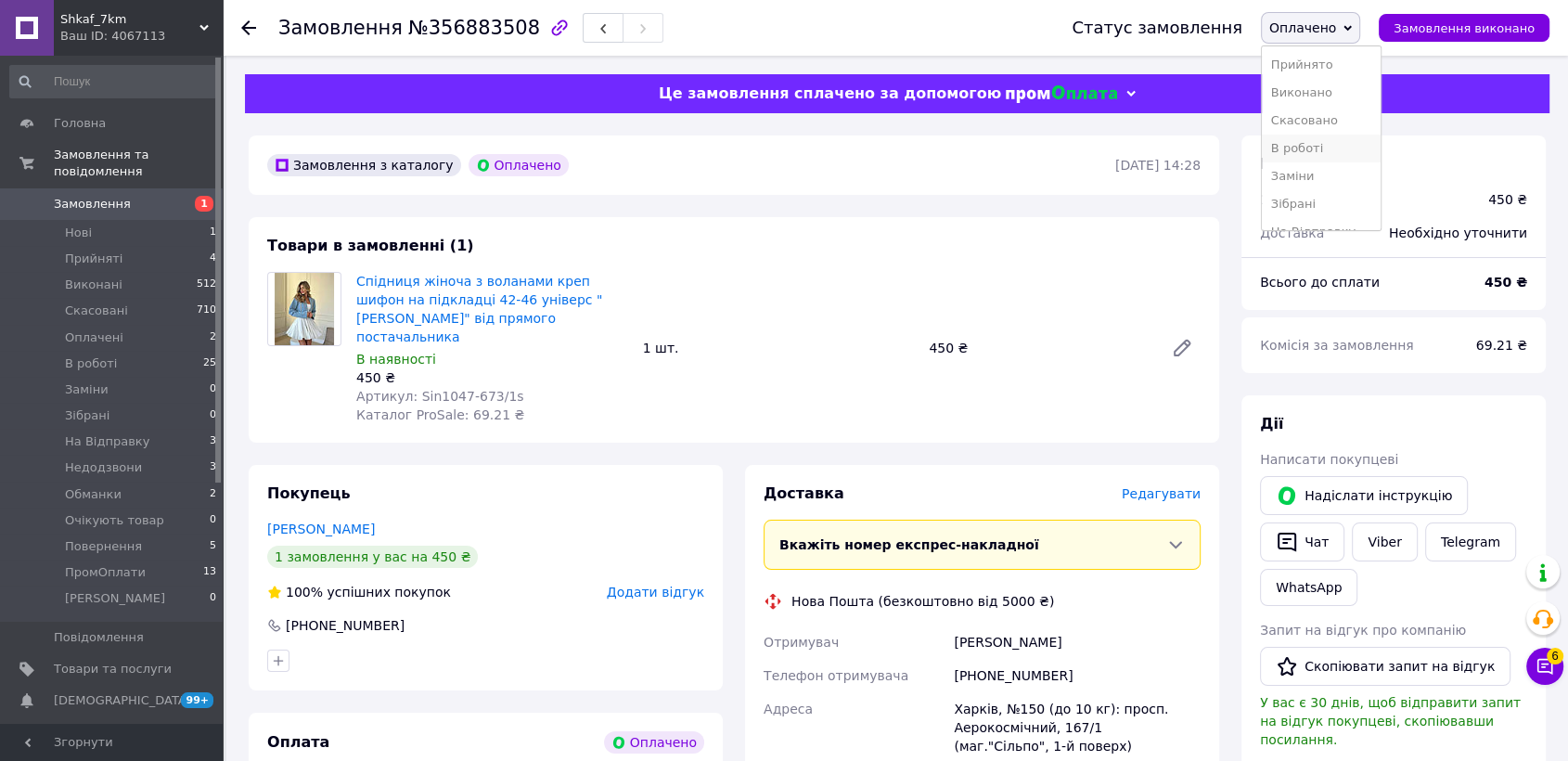
click at [1362, 150] on li "В роботі" at bounding box center [1321, 148] width 119 height 28
click at [1329, 553] on button "Чат" at bounding box center [1302, 541] width 85 height 39
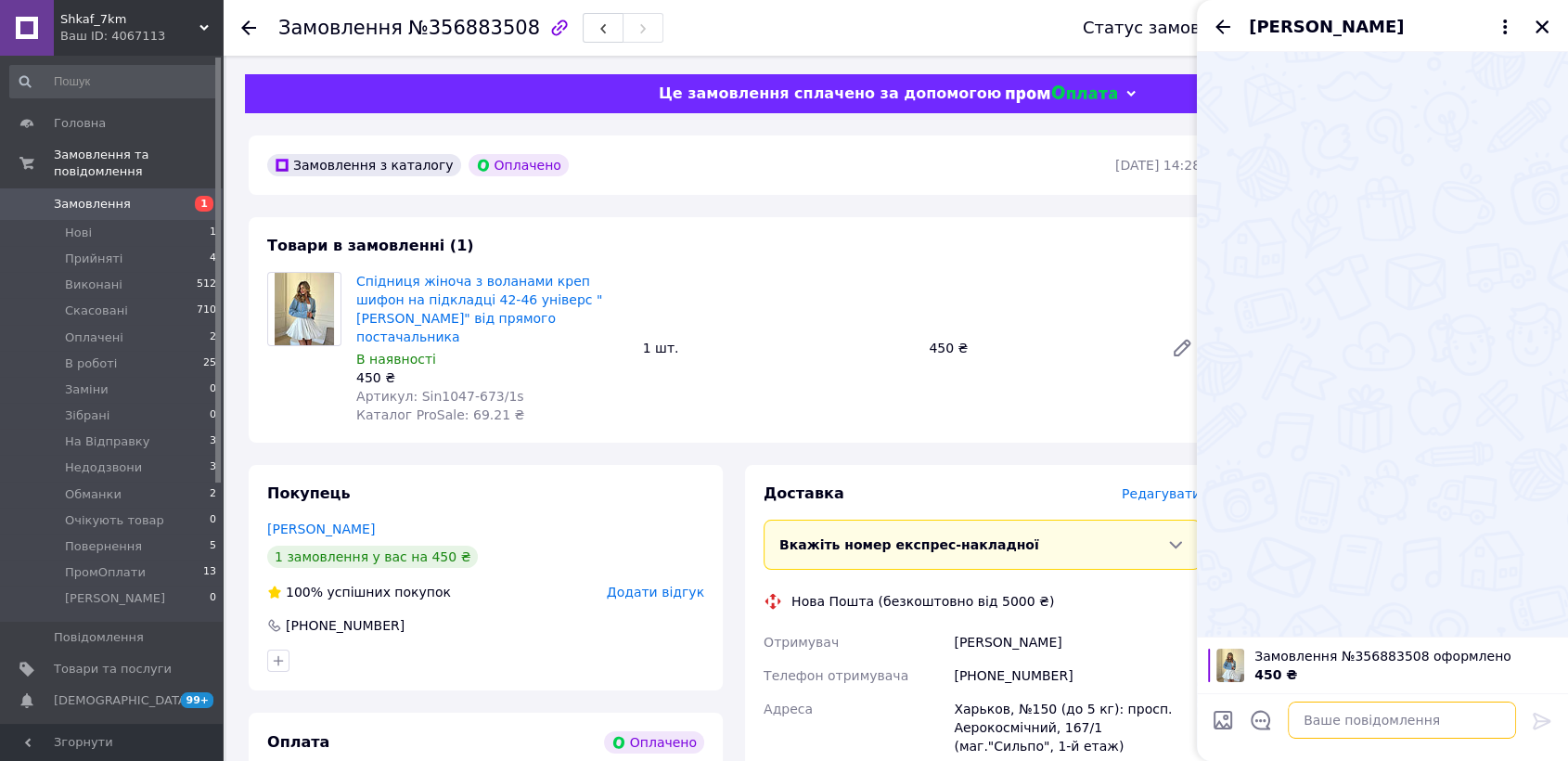
click at [1461, 726] on textarea at bounding box center [1402, 720] width 228 height 37
paste textarea "Ваше замовлення прийнято в роботу і передане на склад 1000_VESHCHEY. У Вас в ка…"
type textarea "Ваше замовлення прийнято в роботу і передане на склад 1000_VESHCHEY. У Вас в ка…"
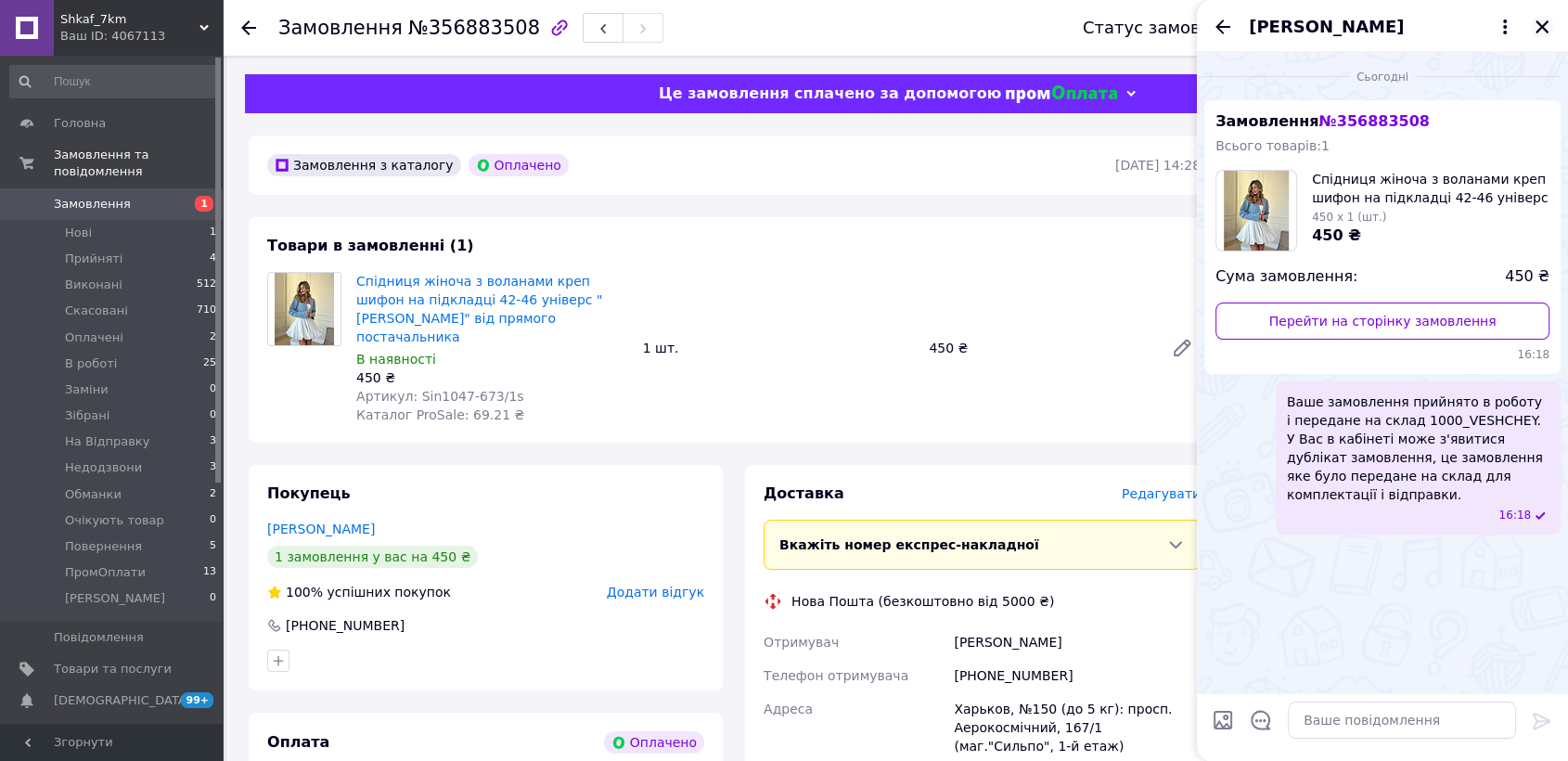
click at [1539, 16] on button "Закрити" at bounding box center [1542, 26] width 22 height 22
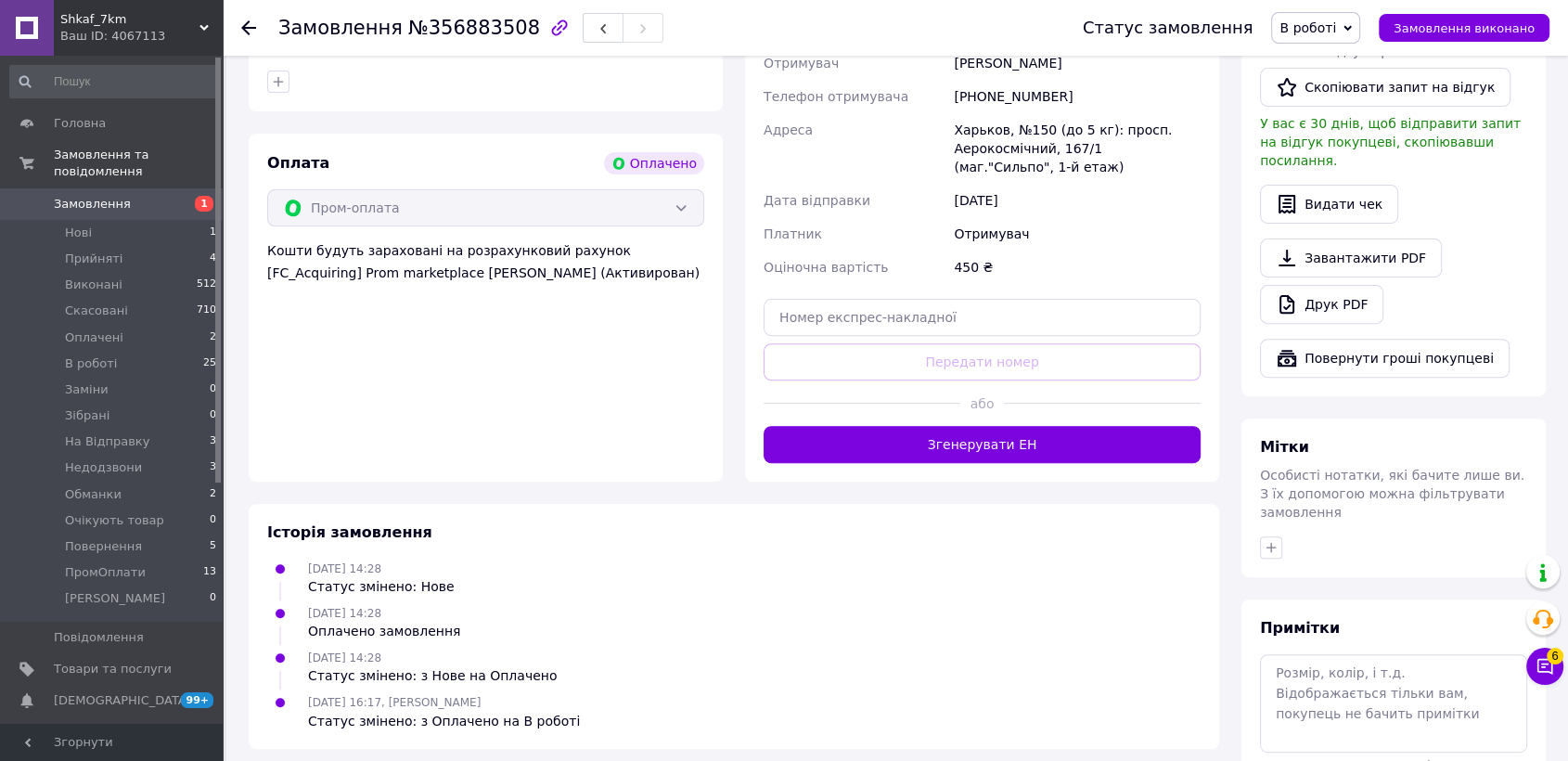
scroll to position [646, 0]
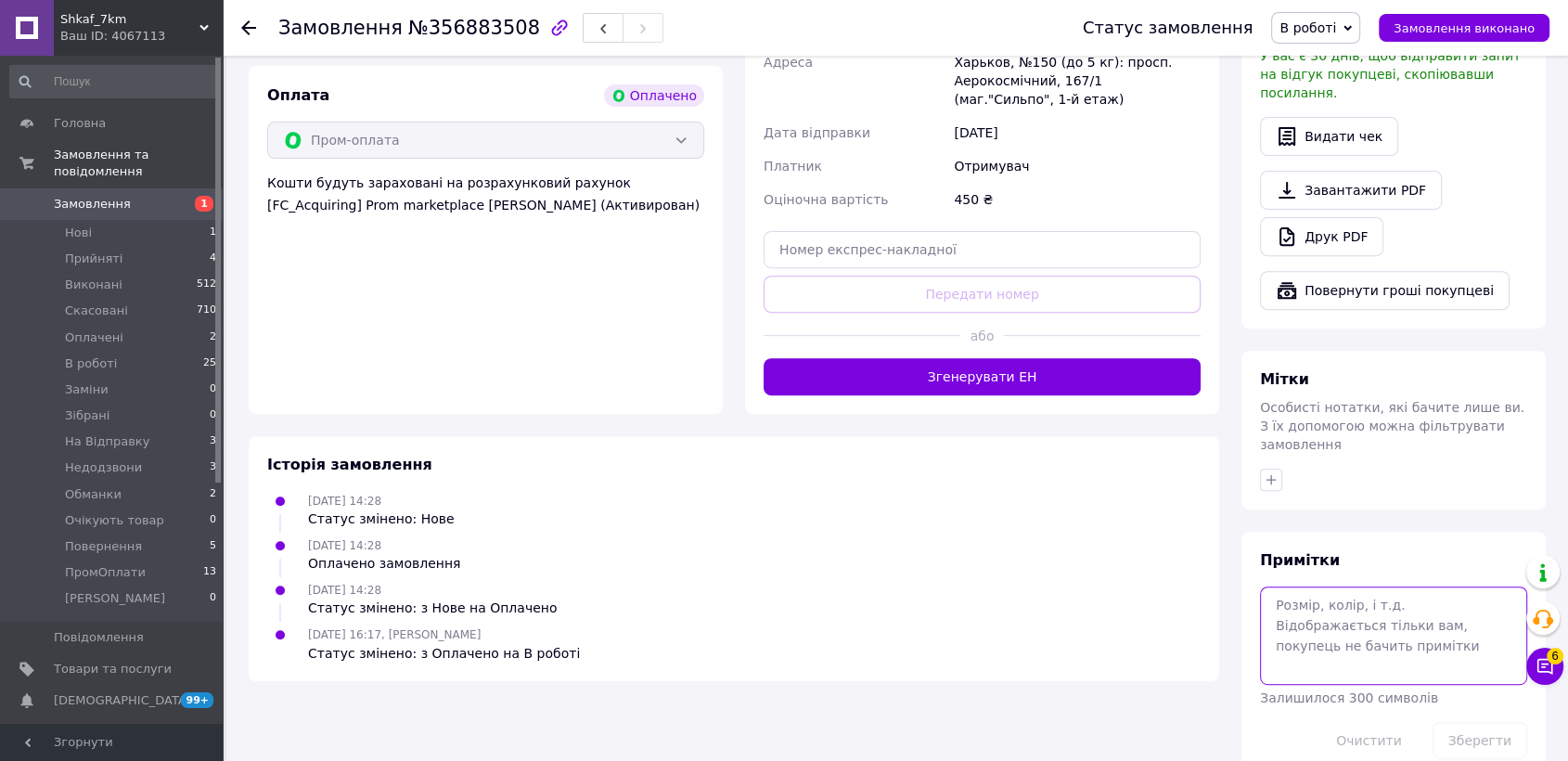
click at [1319, 605] on textarea at bounding box center [1393, 635] width 267 height 98
paste textarea "#опл ПромОплата"
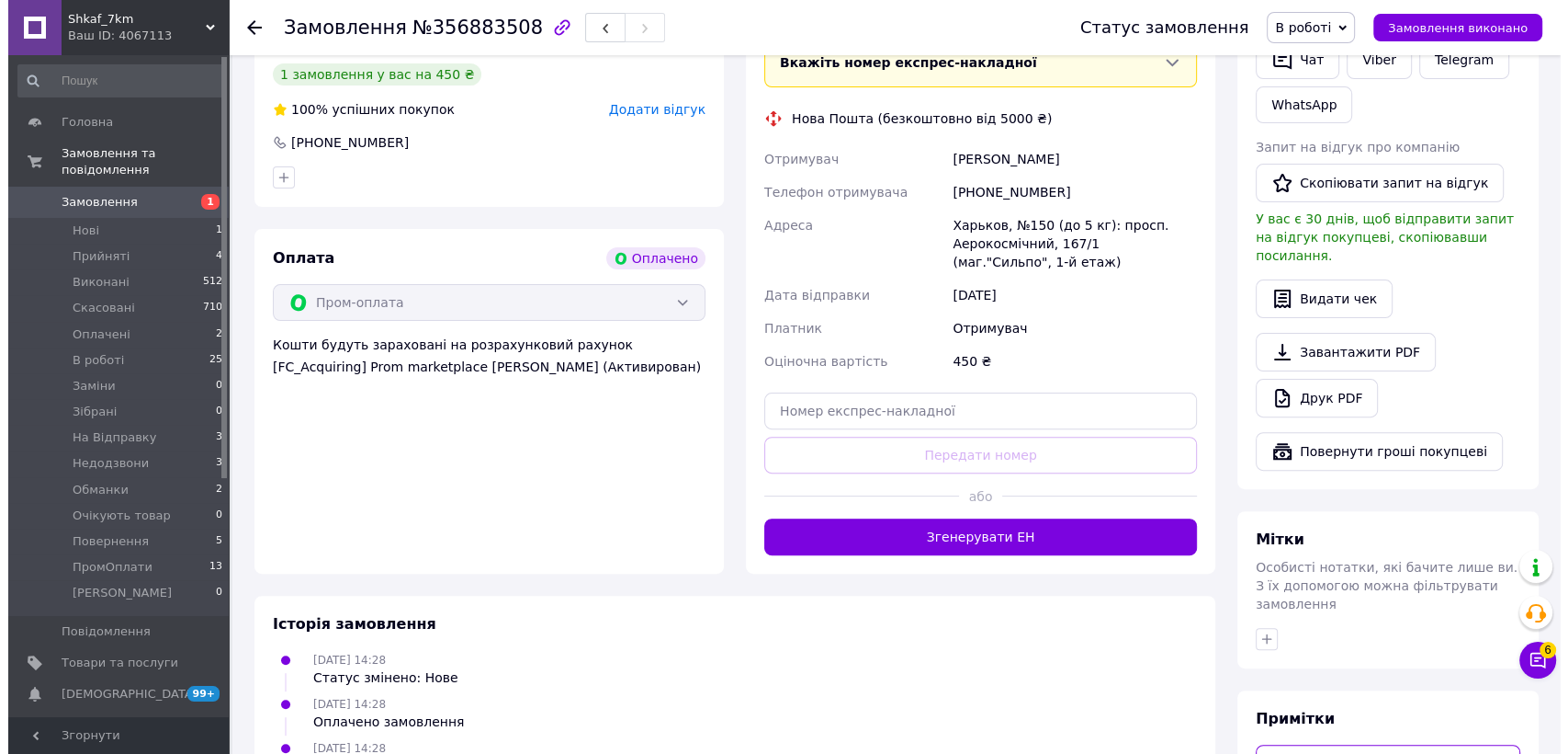
scroll to position [232, 0]
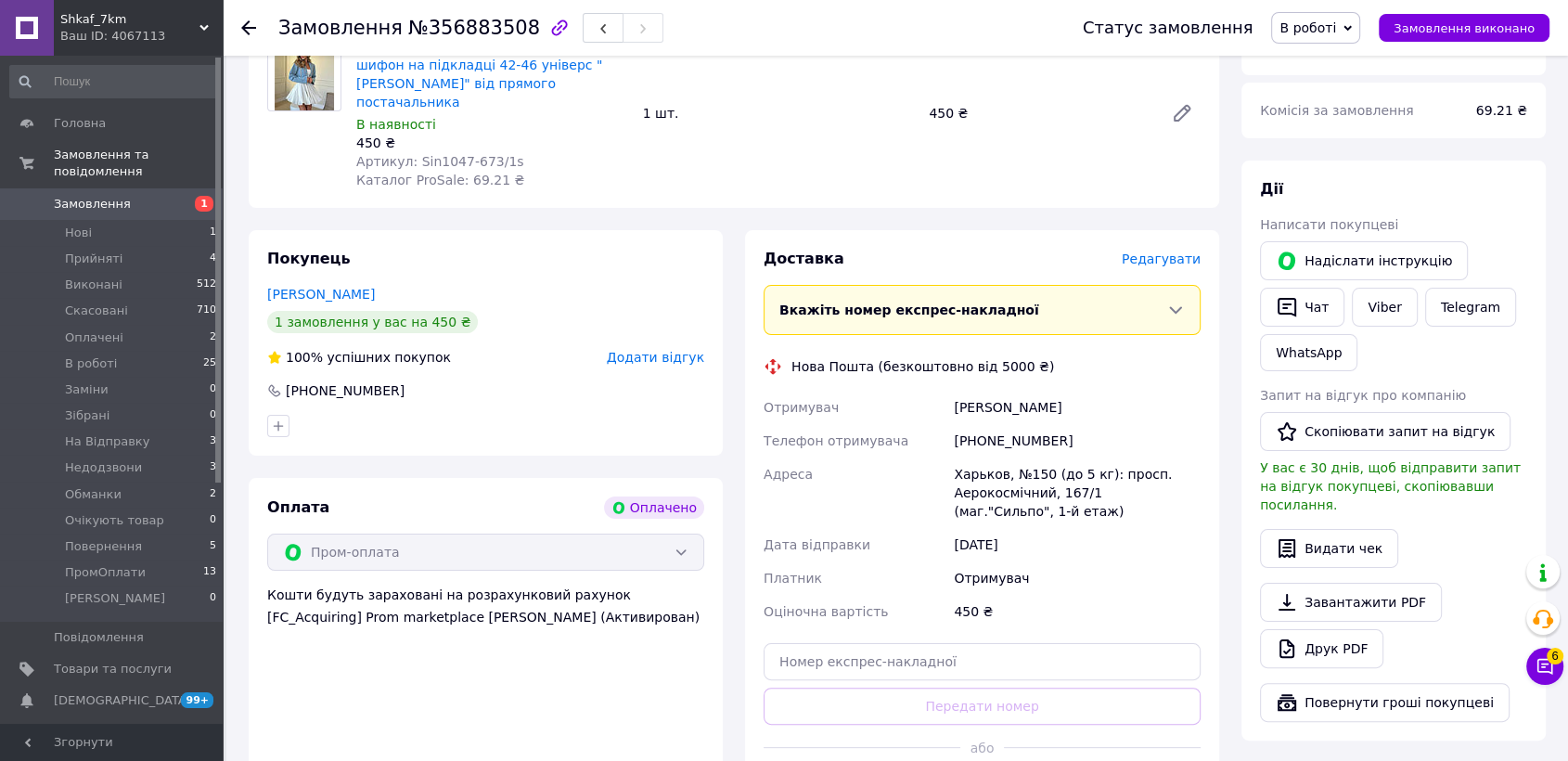
type textarea "#опл ПромОплата фото"
click at [1166, 252] on span "Редагувати" at bounding box center [1161, 259] width 79 height 15
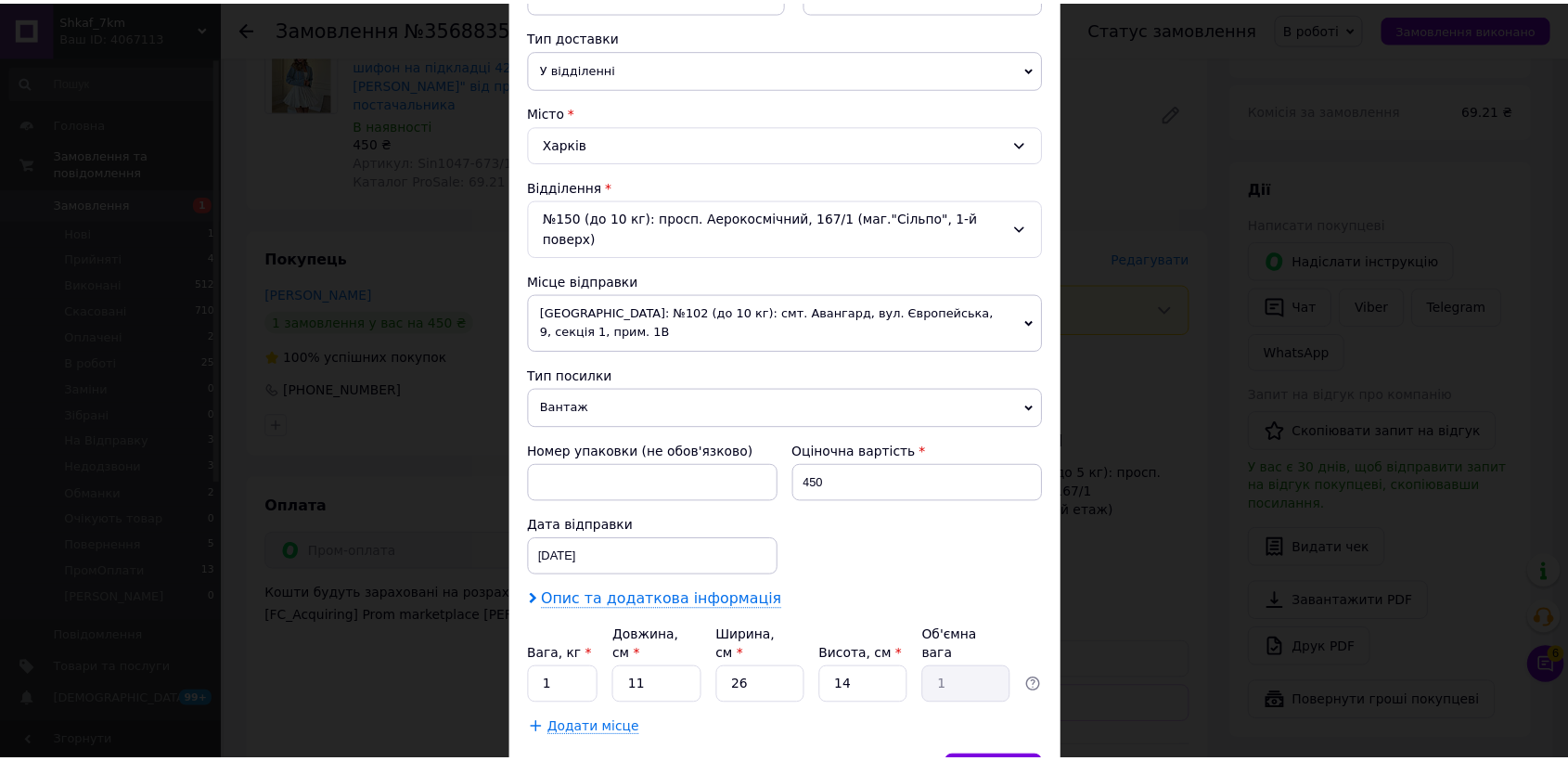
scroll to position [467, 0]
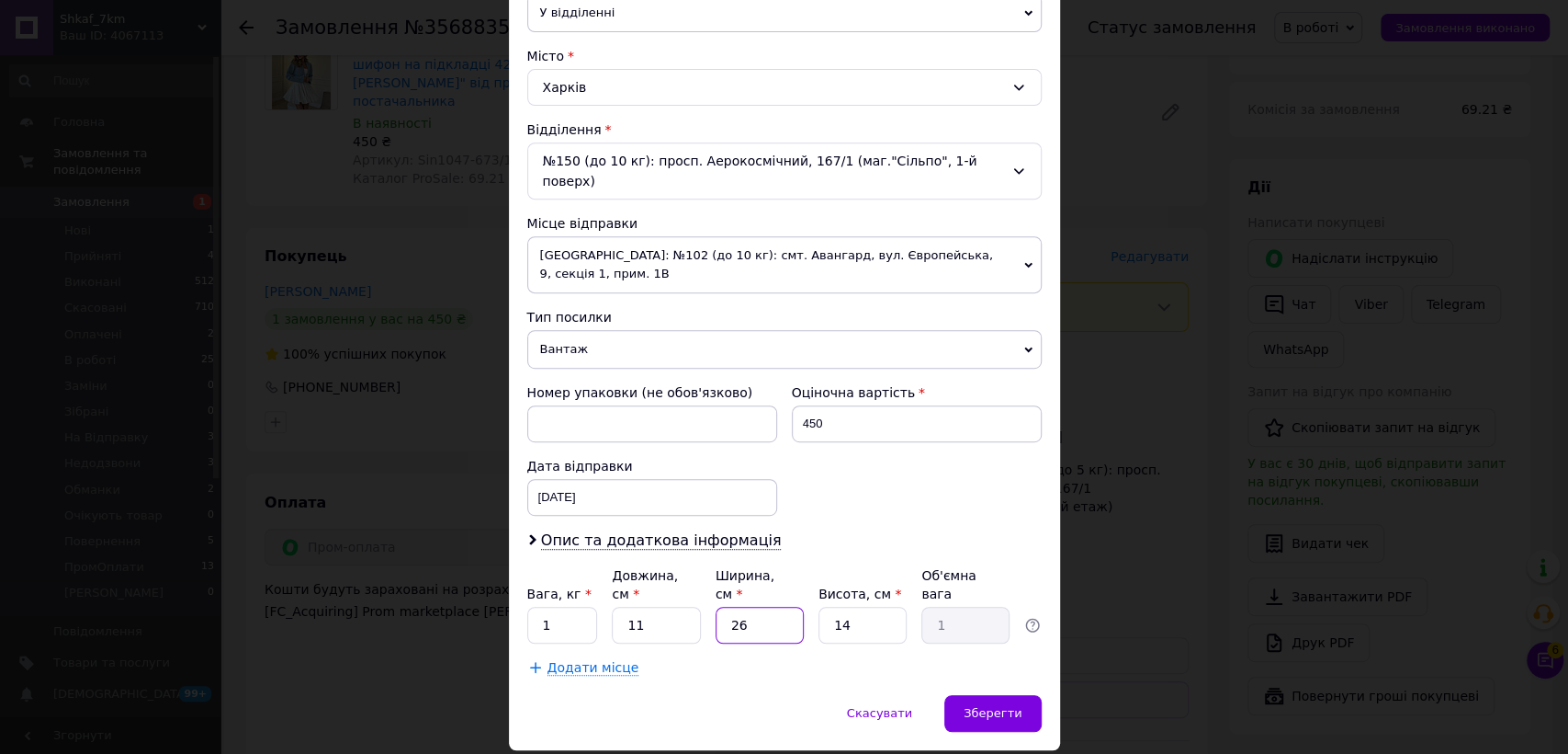
click at [764, 607] on input "26" at bounding box center [760, 625] width 89 height 37
type input "2"
type input "0.1"
type input "1"
type input "0.1"
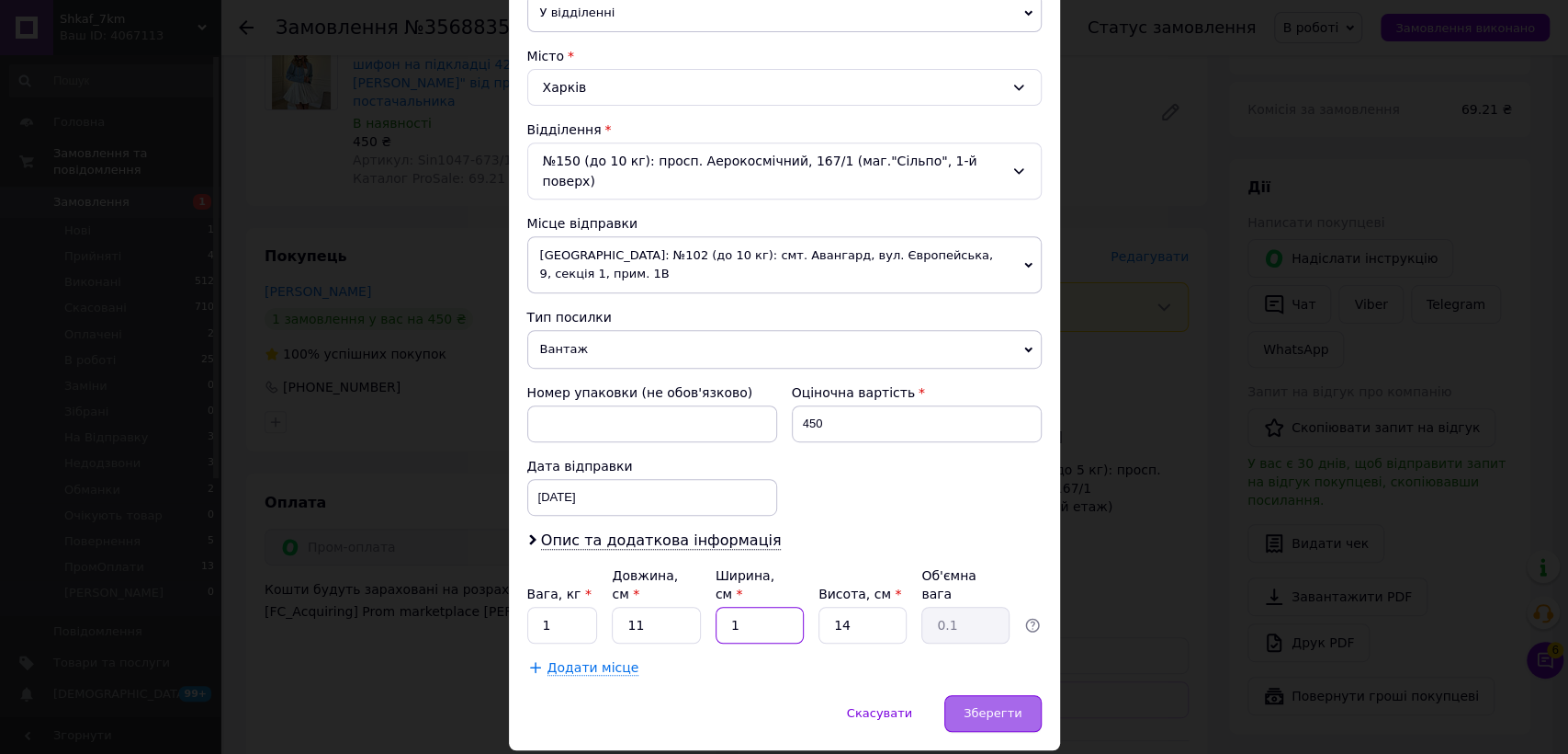
type input "1"
click at [971, 695] on div "Зберегти" at bounding box center [992, 714] width 96 height 37
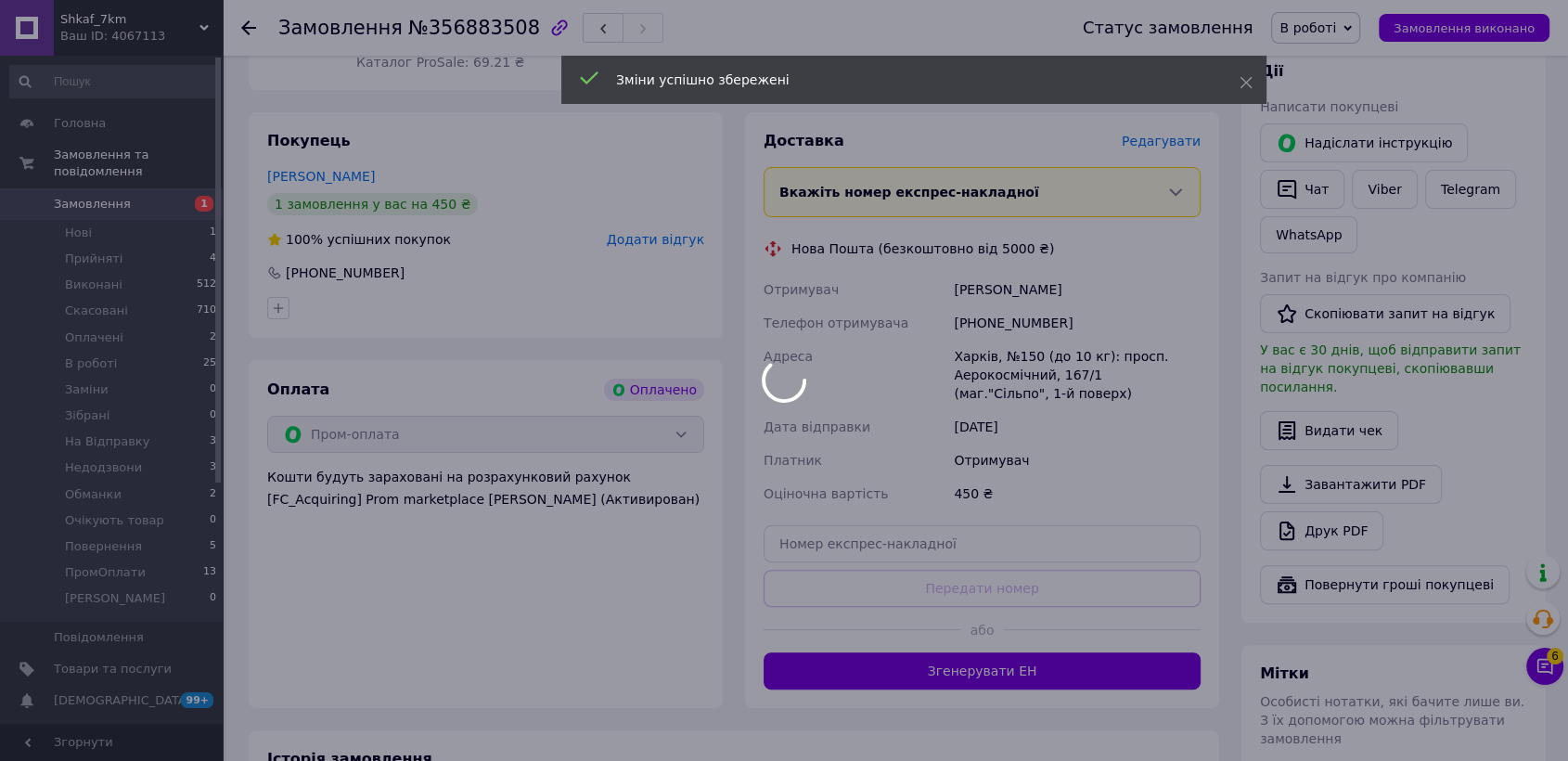
scroll to position [440, 0]
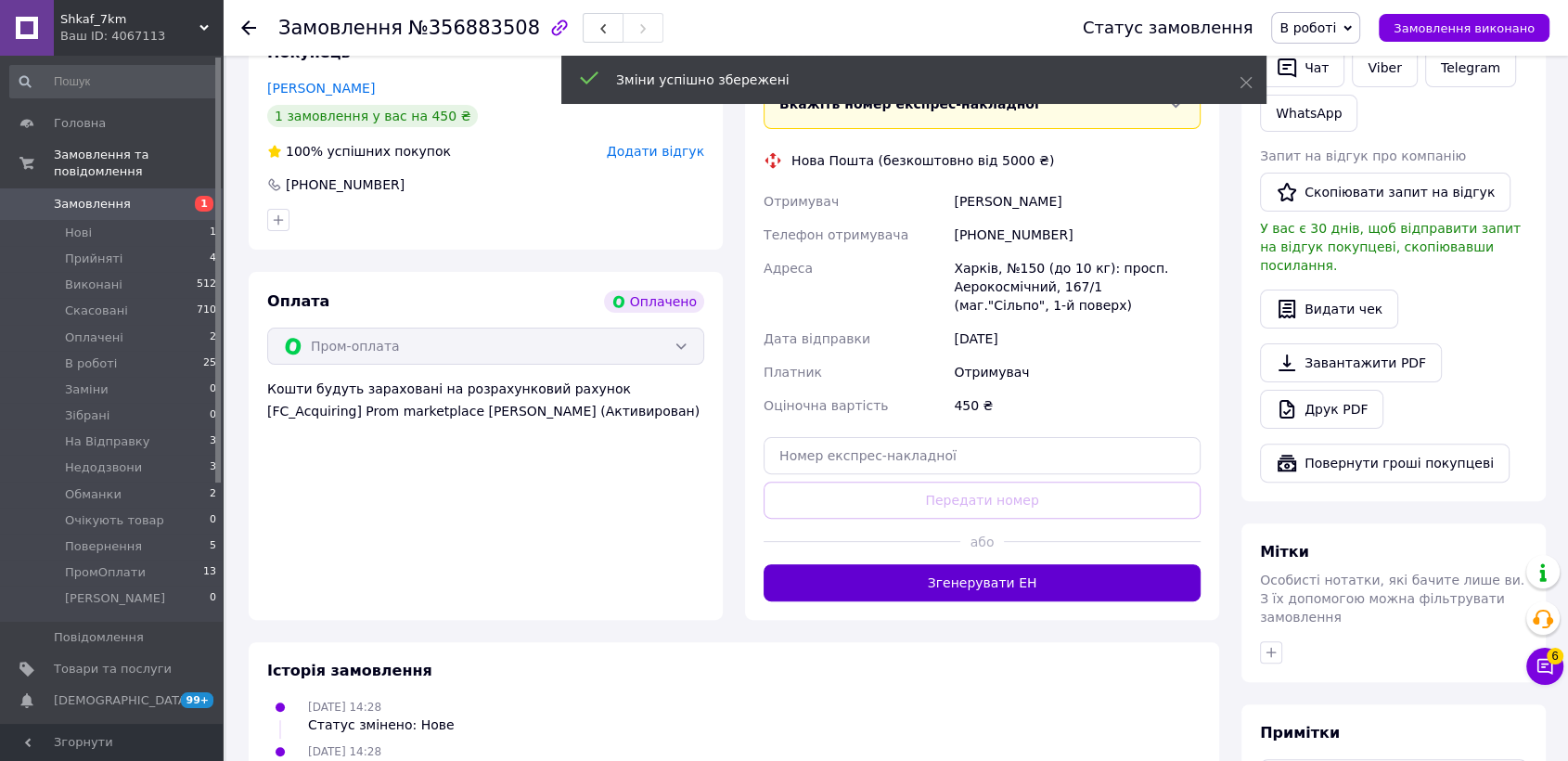
click at [980, 564] on button "Згенерувати ЕН" at bounding box center [983, 582] width 437 height 37
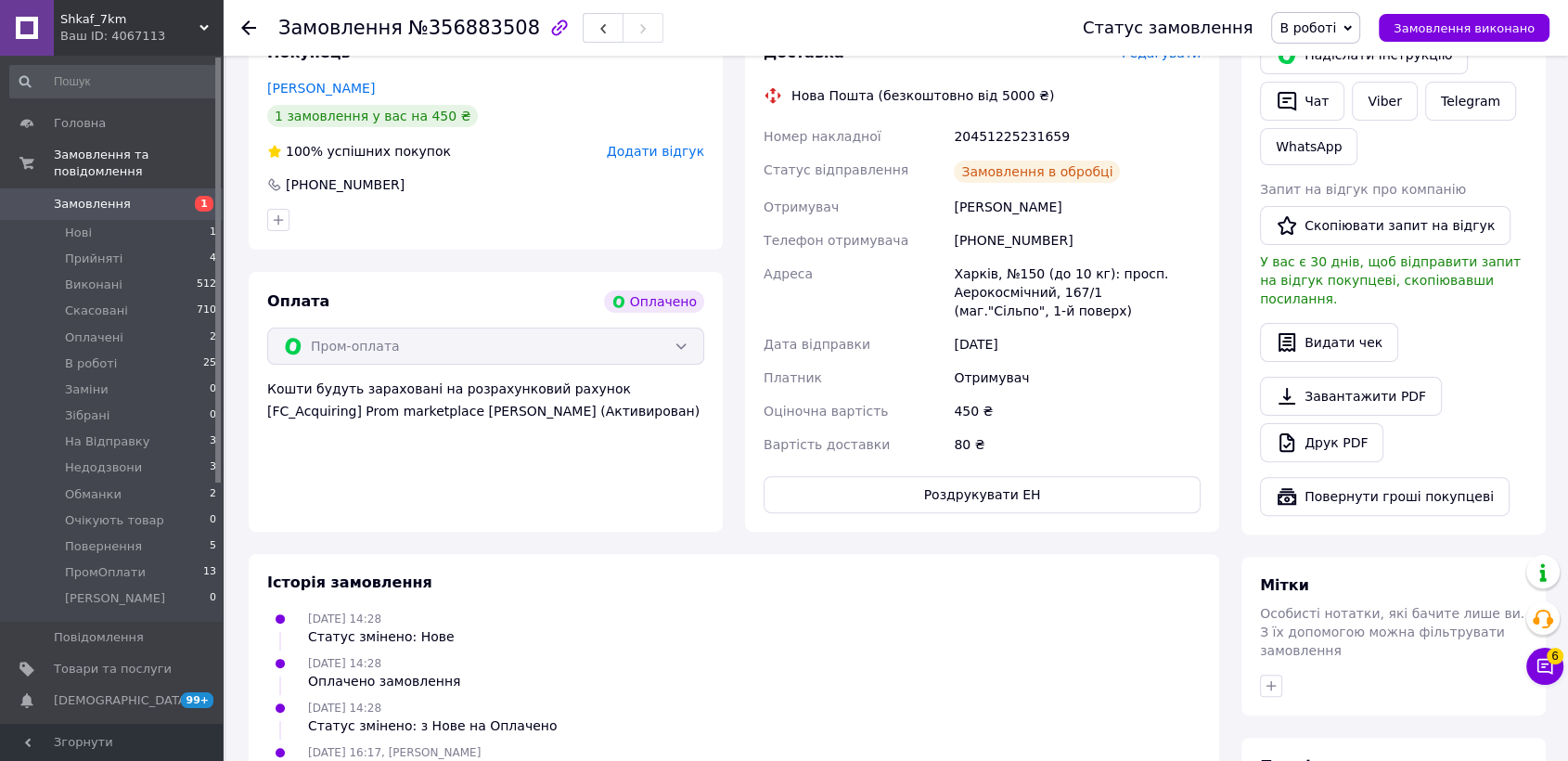
scroll to position [132, 0]
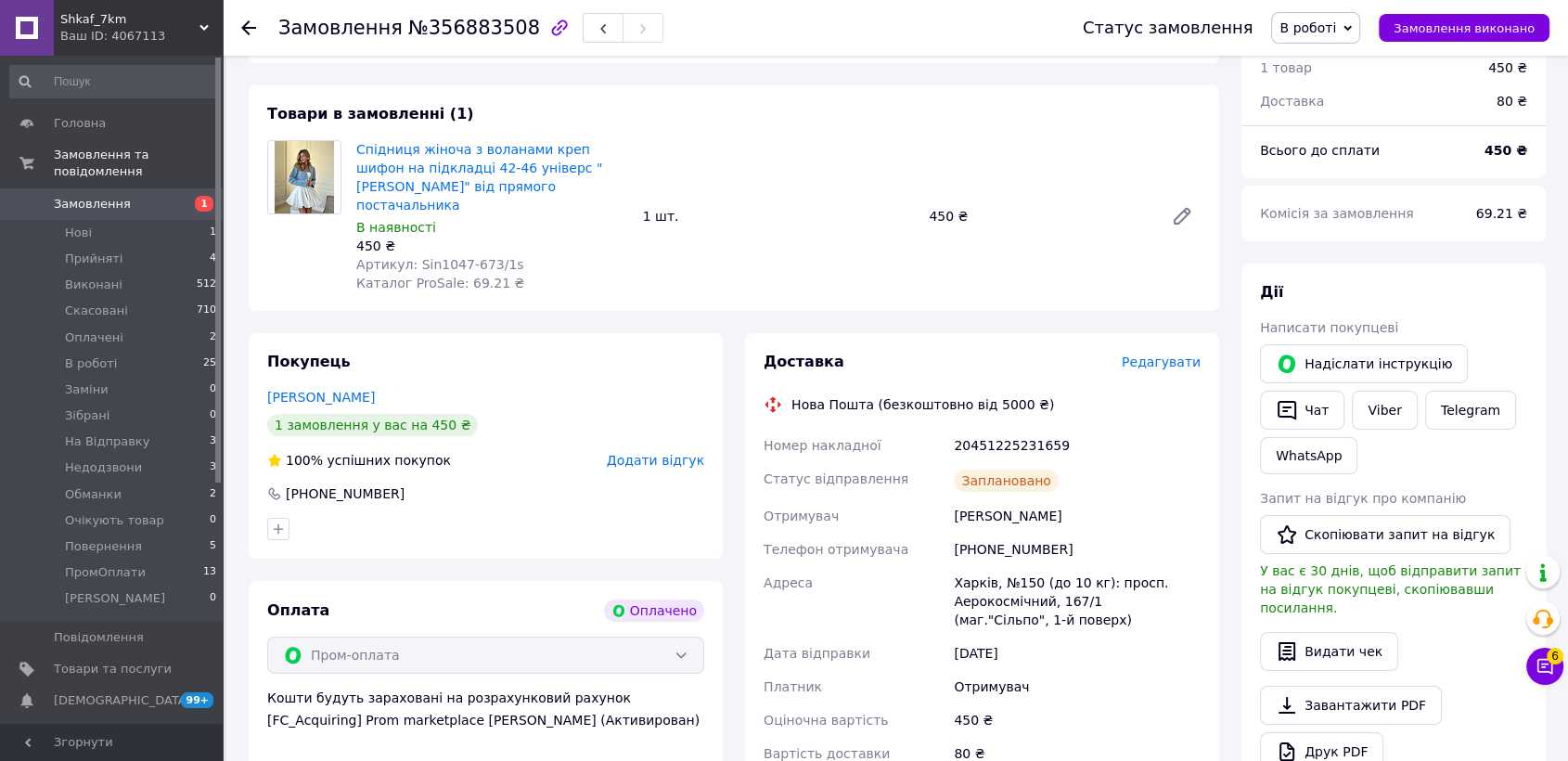
click at [996, 429] on div "20451225231659" at bounding box center [1077, 445] width 255 height 33
copy div "20451225231659"
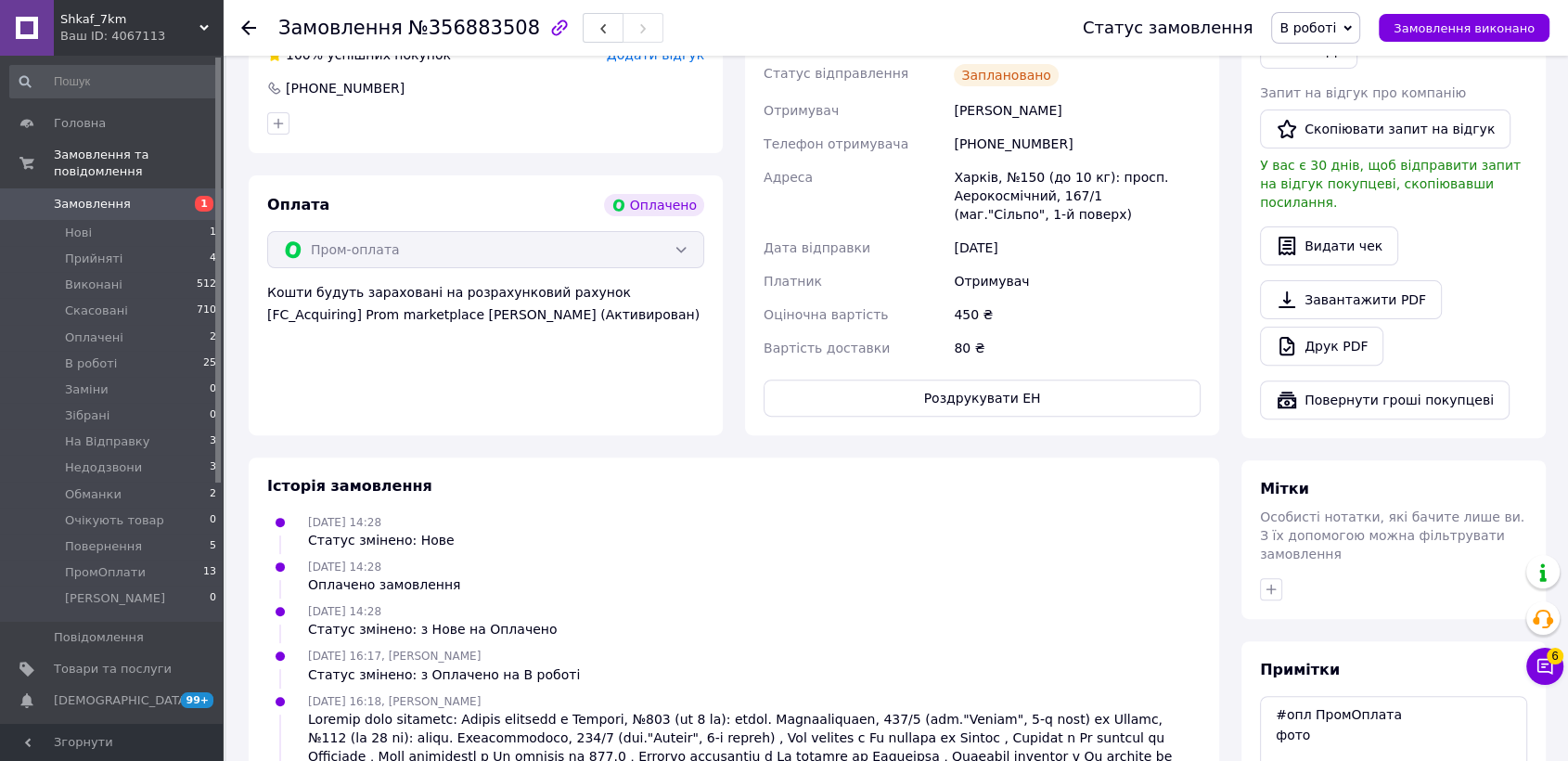
scroll to position [646, 0]
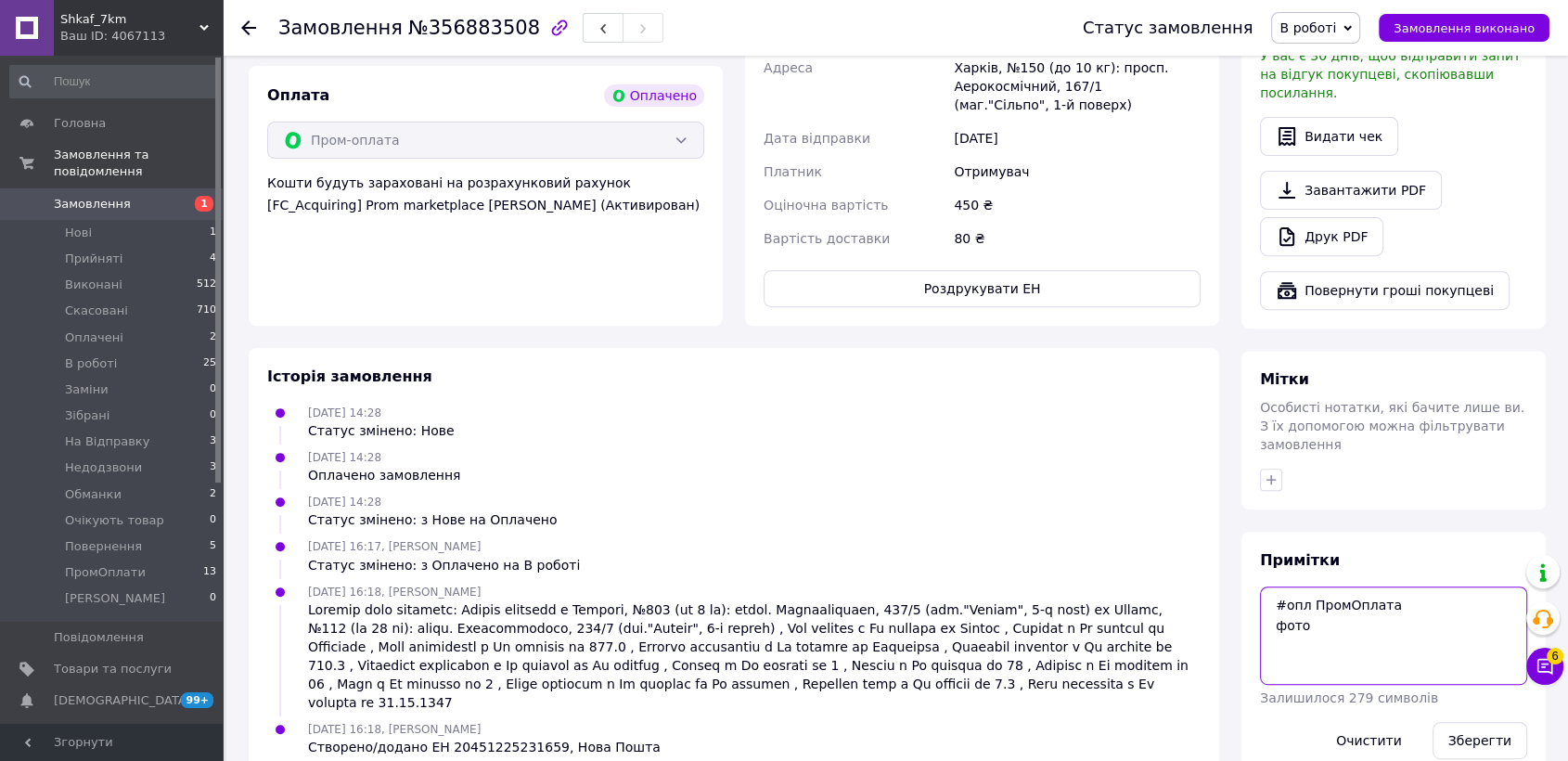
click at [1308, 615] on textarea "#опл ПромОплата фото" at bounding box center [1393, 635] width 267 height 98
paste textarea "20451225231659"
type textarea "#опл ПромОплата фото ТТН: 20451225231659"
click at [1500, 722] on button "Зберегти" at bounding box center [1480, 741] width 94 height 37
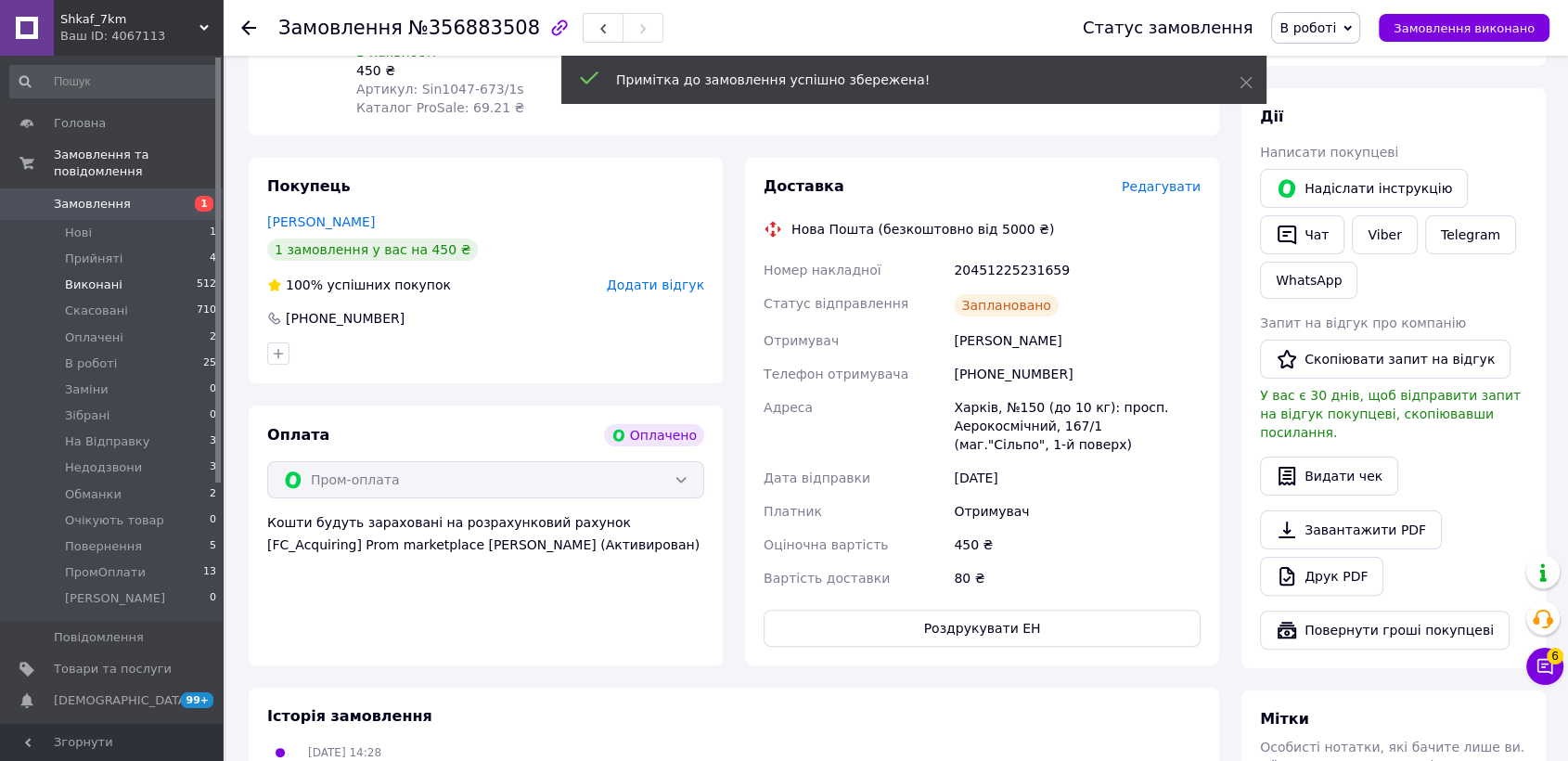
scroll to position [132, 0]
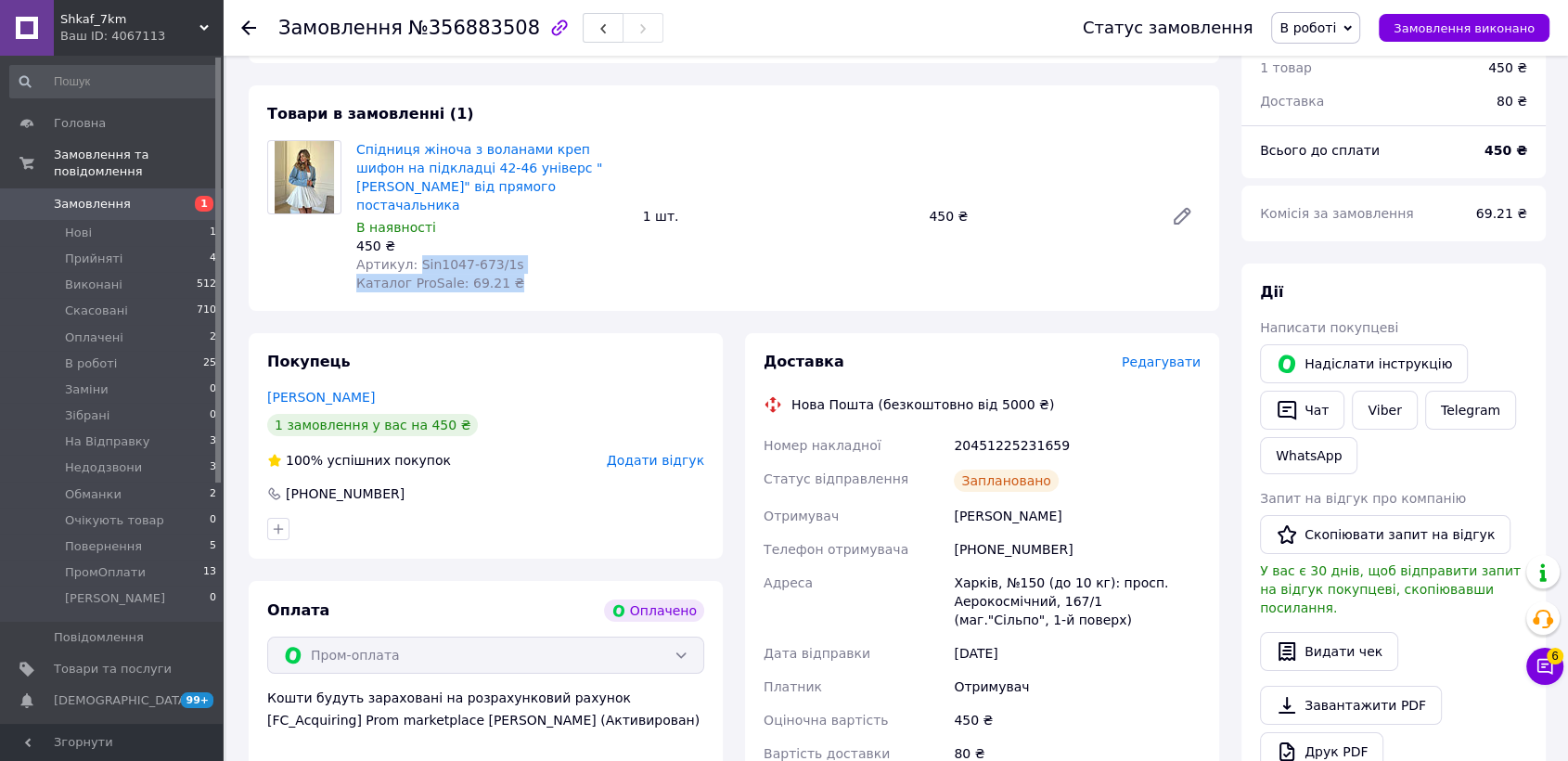
drag, startPoint x: 410, startPoint y: 247, endPoint x: 528, endPoint y: 257, distance: 118.4
click at [528, 257] on div "Спідниця жіноча з воланами креп шифон на підкладці 42-46 універс "IRINA" від пр…" at bounding box center [492, 216] width 287 height 159
click at [520, 255] on div "Артикул: Sin1047-673/1s" at bounding box center [493, 263] width 272 height 18
drag, startPoint x: 512, startPoint y: 247, endPoint x: 410, endPoint y: 238, distance: 102.4
click at [410, 255] on div "Артикул: Sin1047-673/1s" at bounding box center [493, 263] width 272 height 18
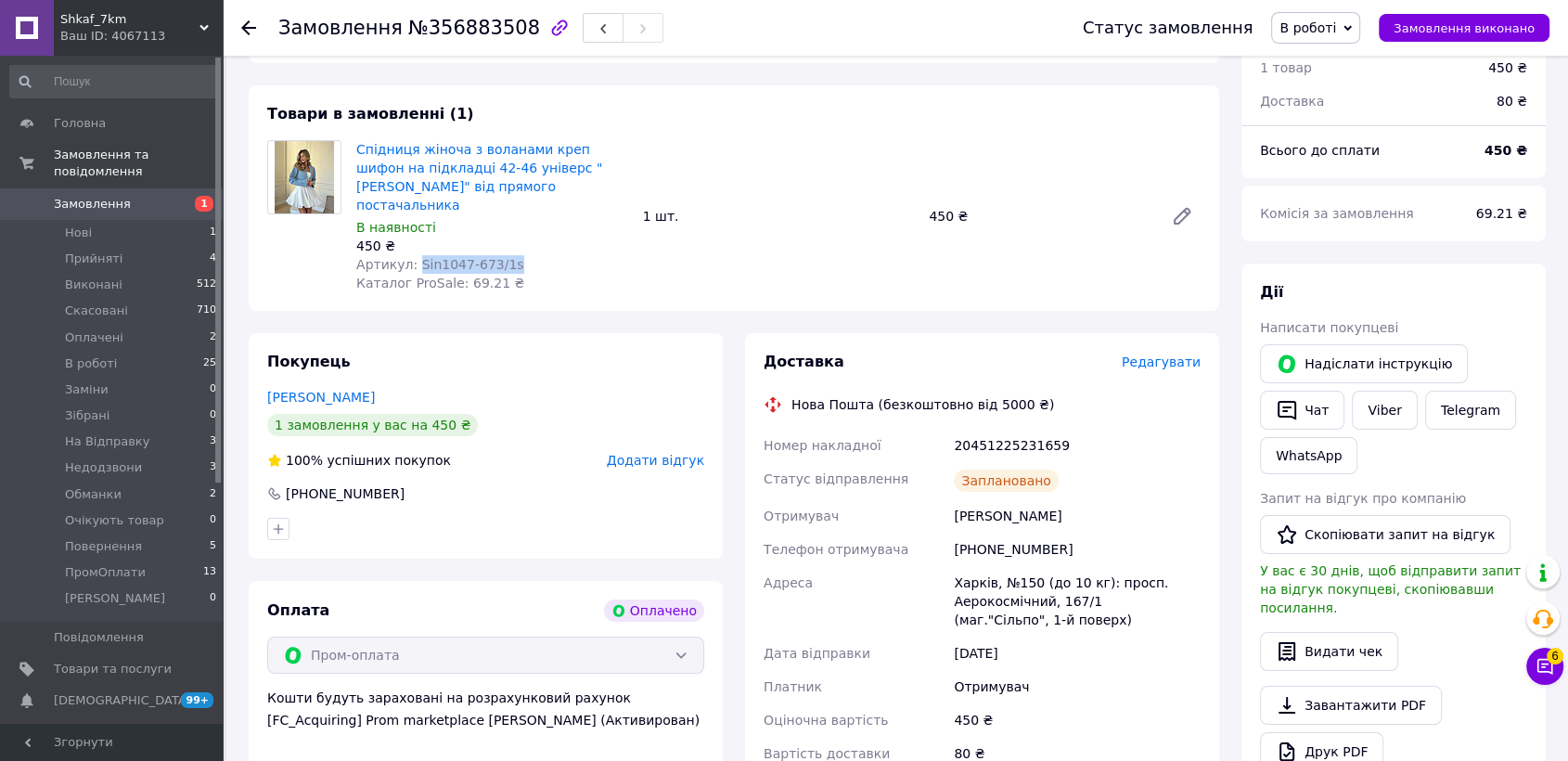
copy span "Sin1047-673/1s"
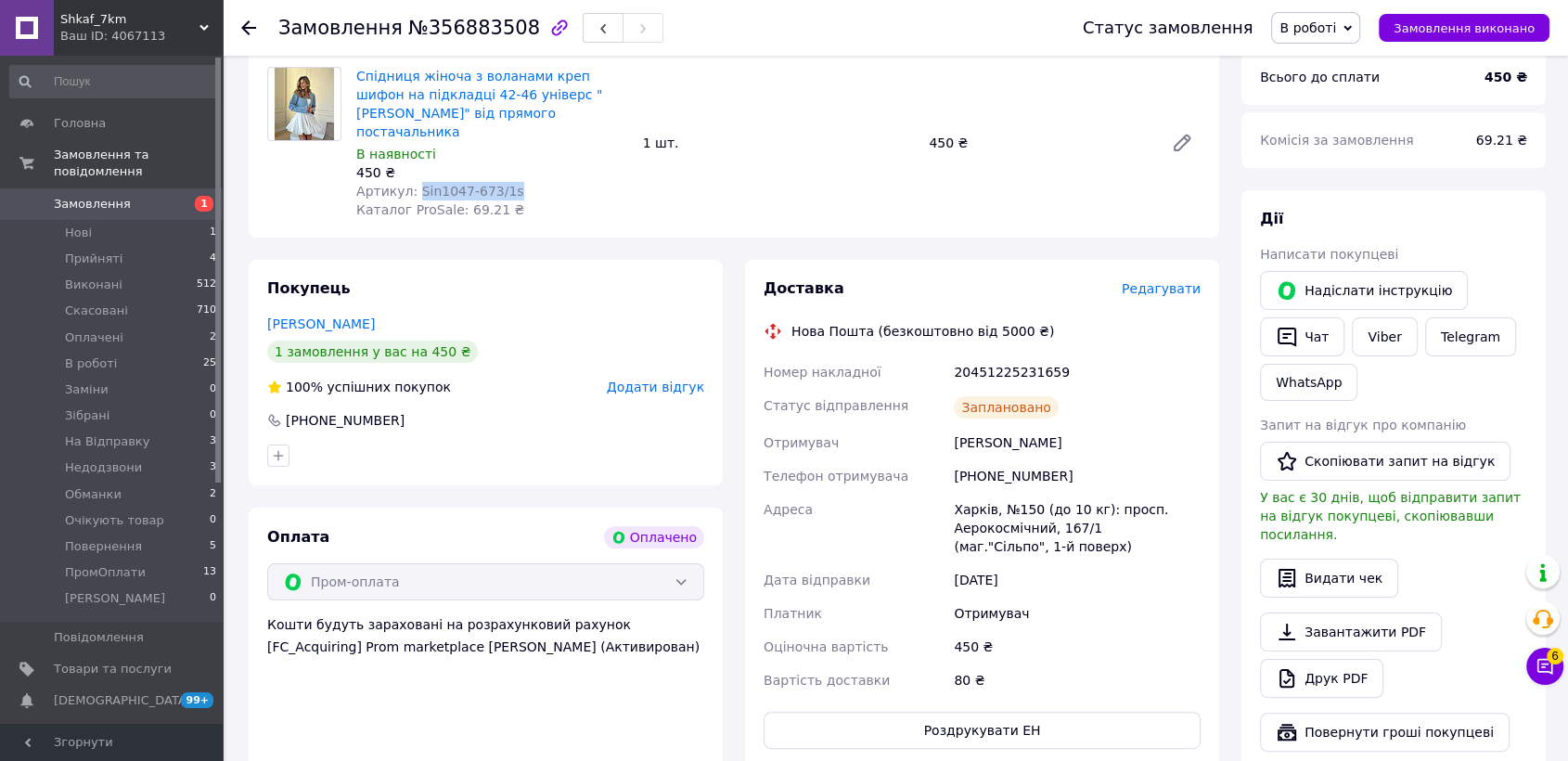
scroll to position [337, 0]
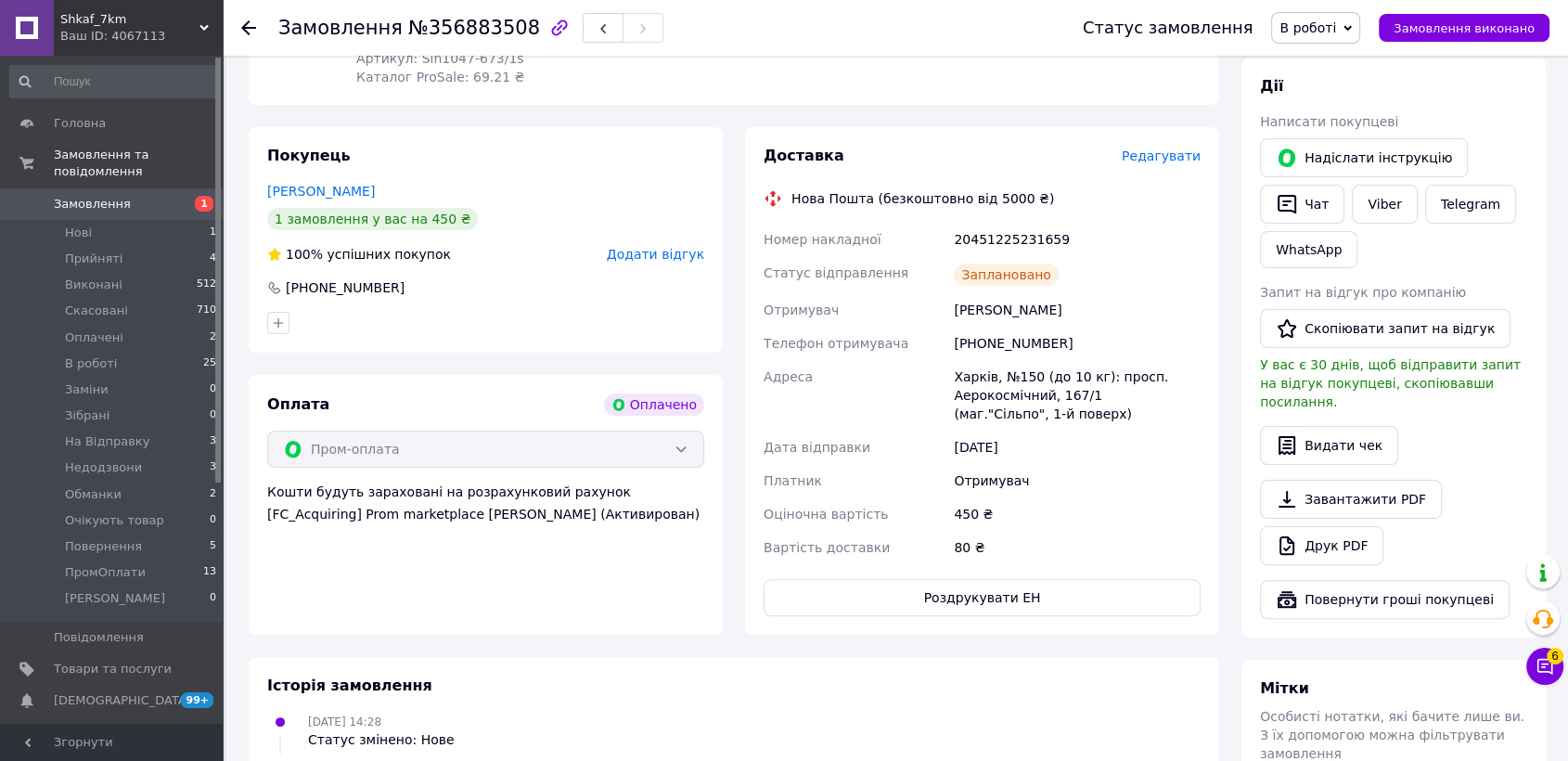
click at [981, 294] on div "Тарасова Альона" at bounding box center [1077, 310] width 255 height 33
copy div "Тарасова Альона"
click at [986, 327] on div "[PHONE_NUMBER]" at bounding box center [1077, 343] width 255 height 33
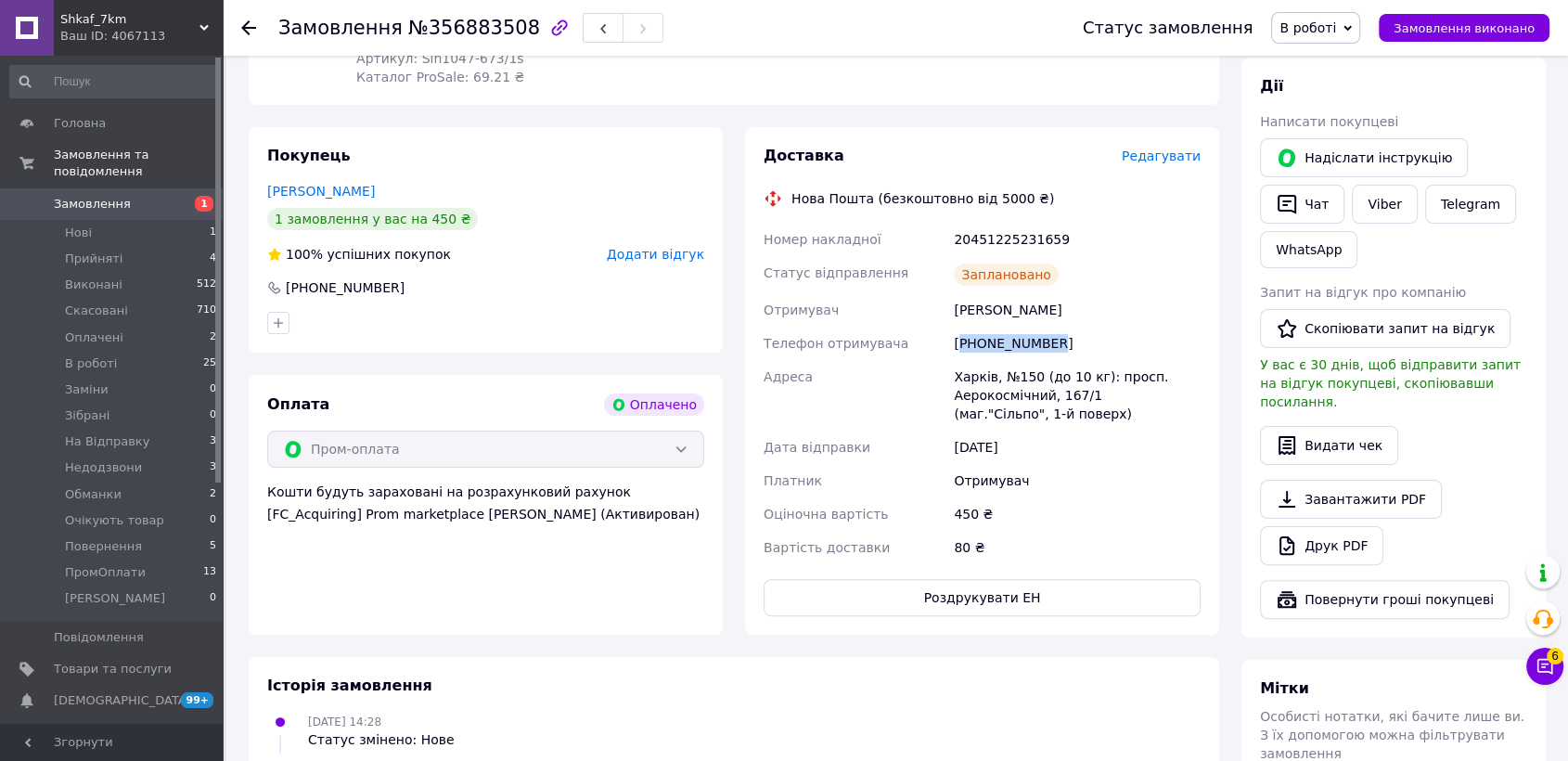
click at [986, 327] on div "[PHONE_NUMBER]" at bounding box center [1077, 343] width 255 height 33
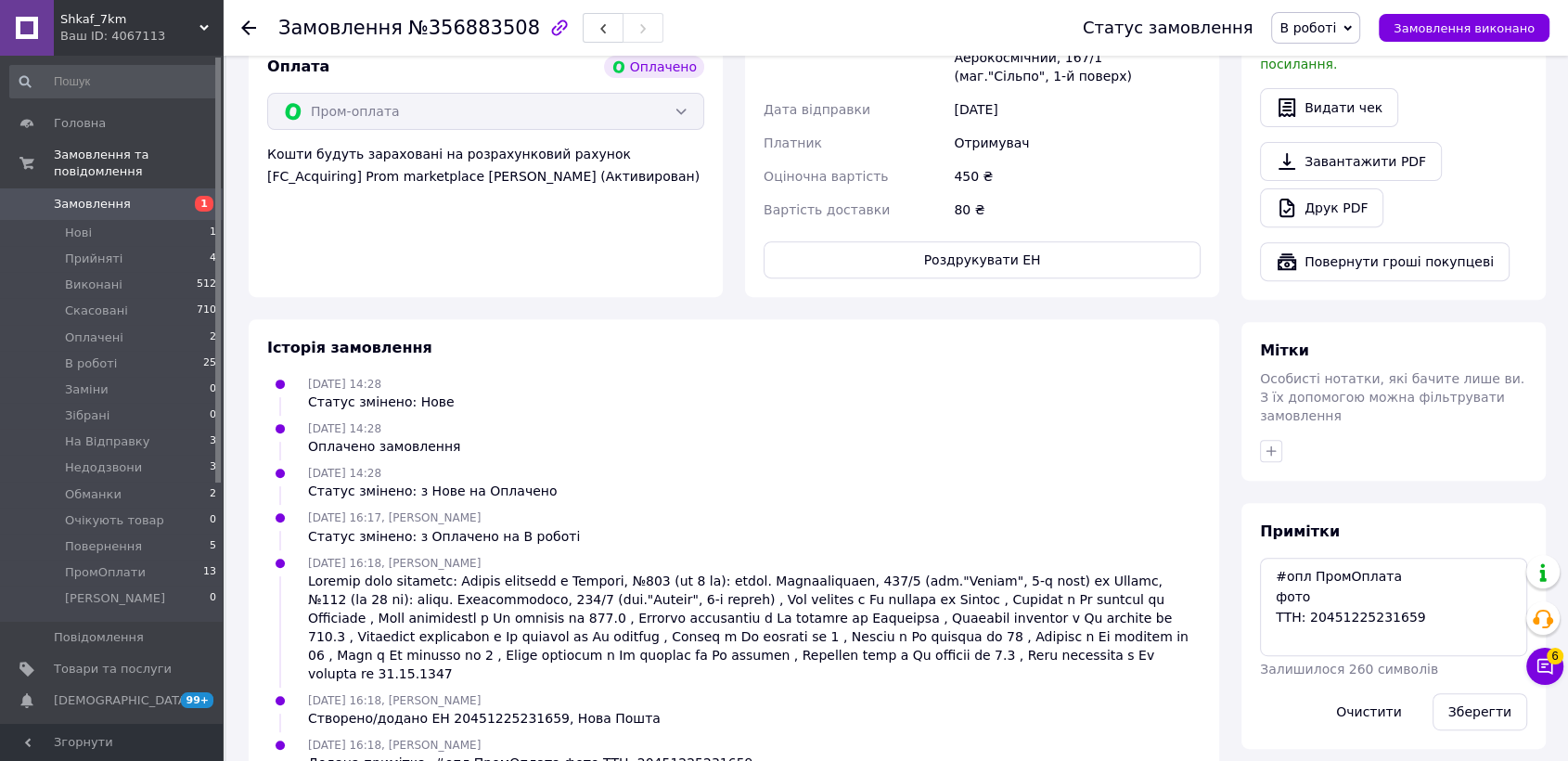
scroll to position [690, 0]
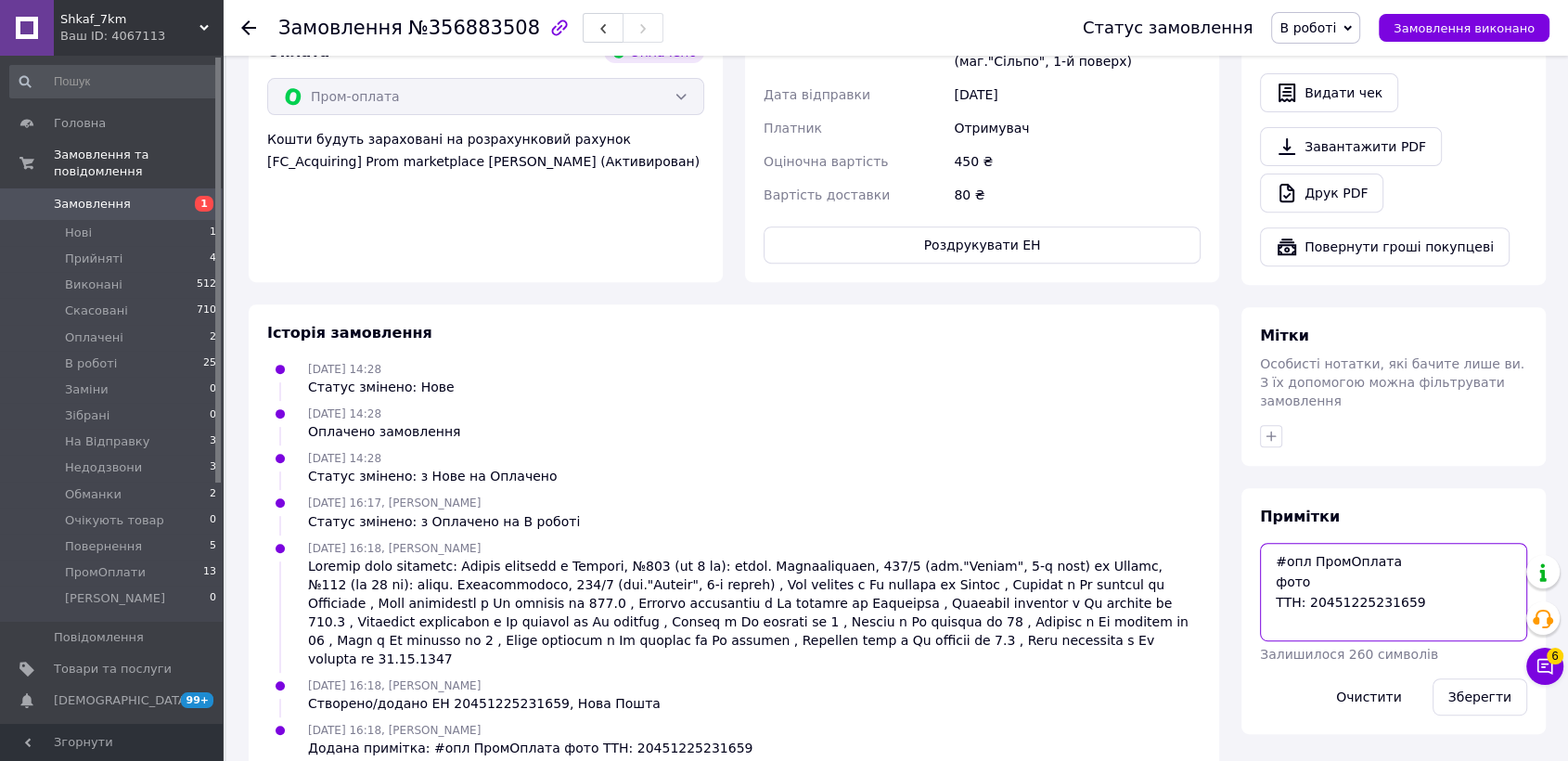
drag, startPoint x: 1271, startPoint y: 518, endPoint x: 1425, endPoint y: 574, distance: 163.9
click at [1425, 574] on textarea "#опл ПромОплата фото ТТН: 20451225231659" at bounding box center [1393, 591] width 267 height 98
click at [118, 325] on li "Оплачені 2" at bounding box center [114, 337] width 227 height 26
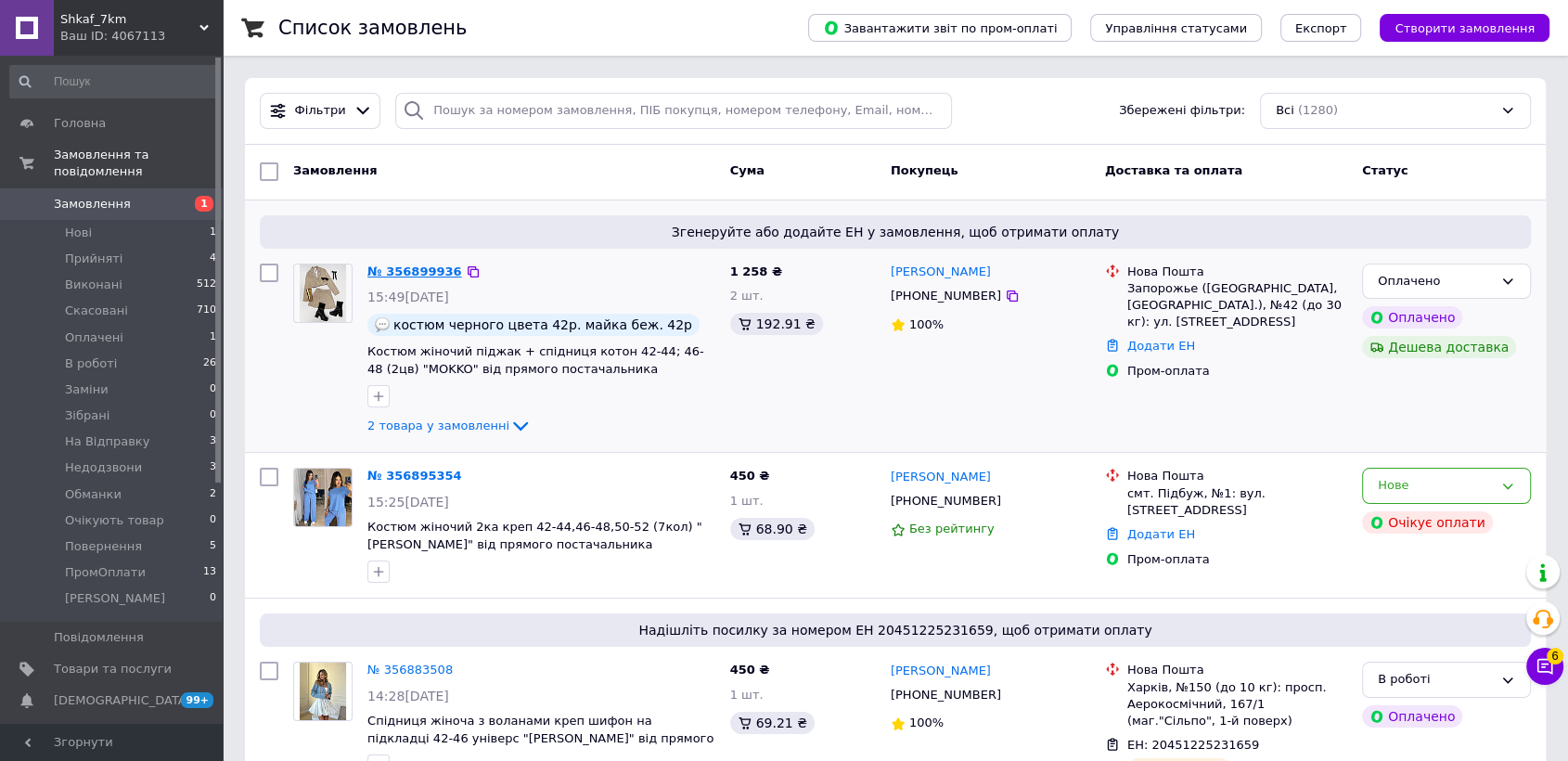
click at [378, 268] on link "№ 356899936" at bounding box center [414, 271] width 94 height 14
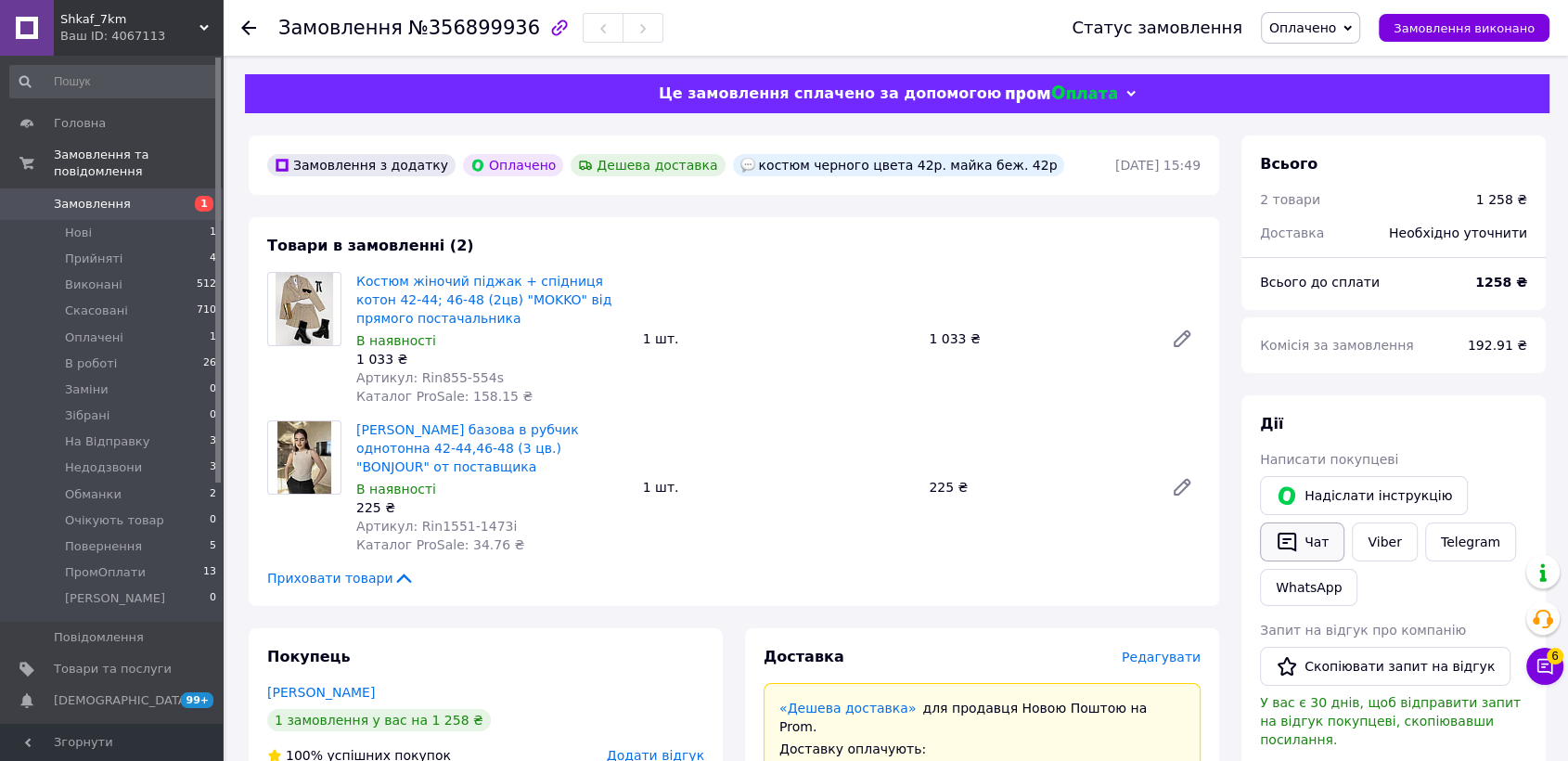
click at [1324, 543] on button "Чат" at bounding box center [1302, 541] width 85 height 39
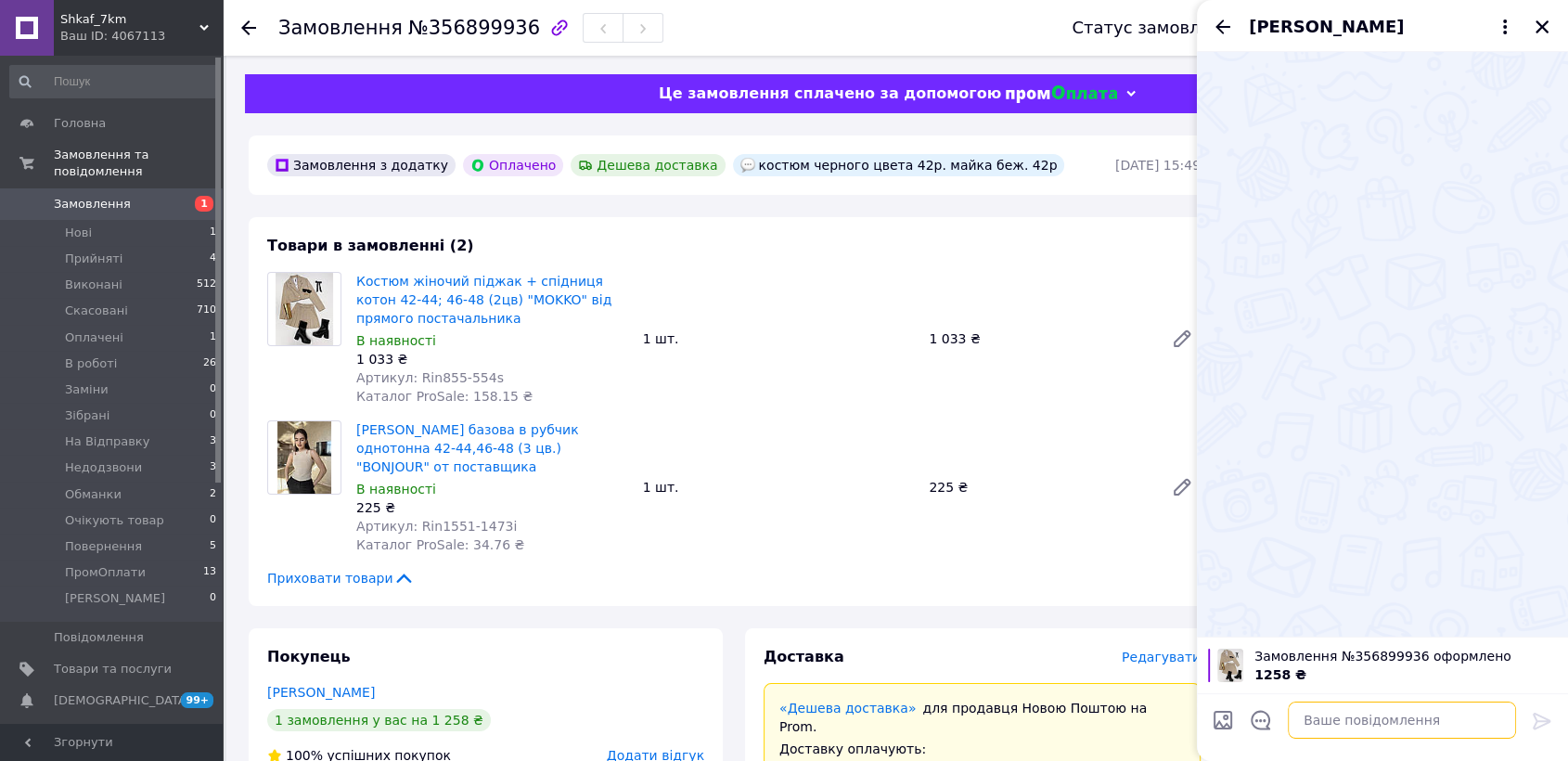
click at [1398, 721] on textarea at bounding box center [1402, 720] width 228 height 37
paste textarea "Ваше замовлення прийнято в роботу і передане на склад 1000_VESHCHEY. У Вас в ка…"
type textarea "Ваше замовлення прийнято в роботу і передане на склад 1000_VESHCHEY. У Вас в ка…"
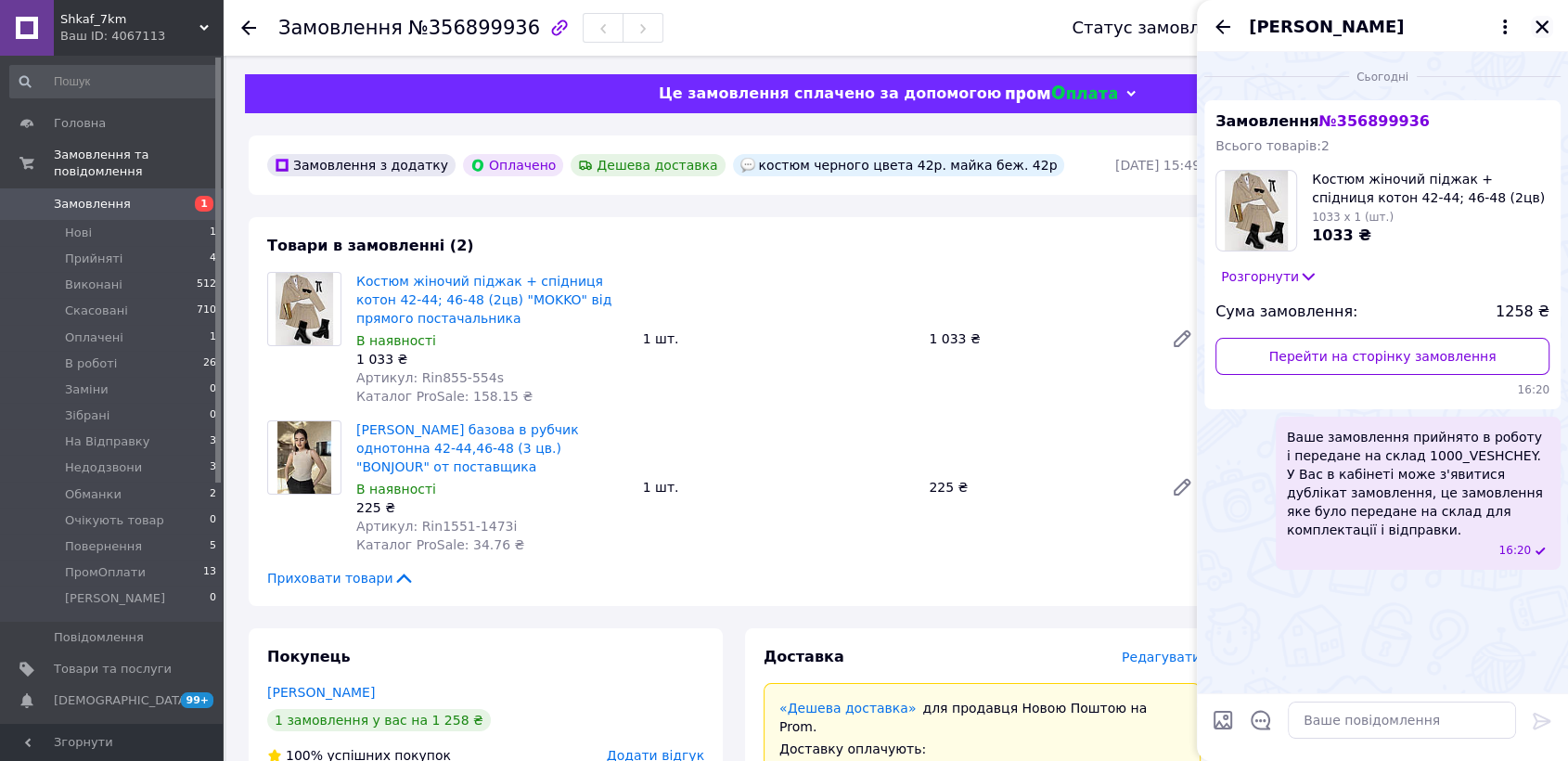
click at [1544, 20] on icon "Закрити" at bounding box center [1542, 26] width 17 height 17
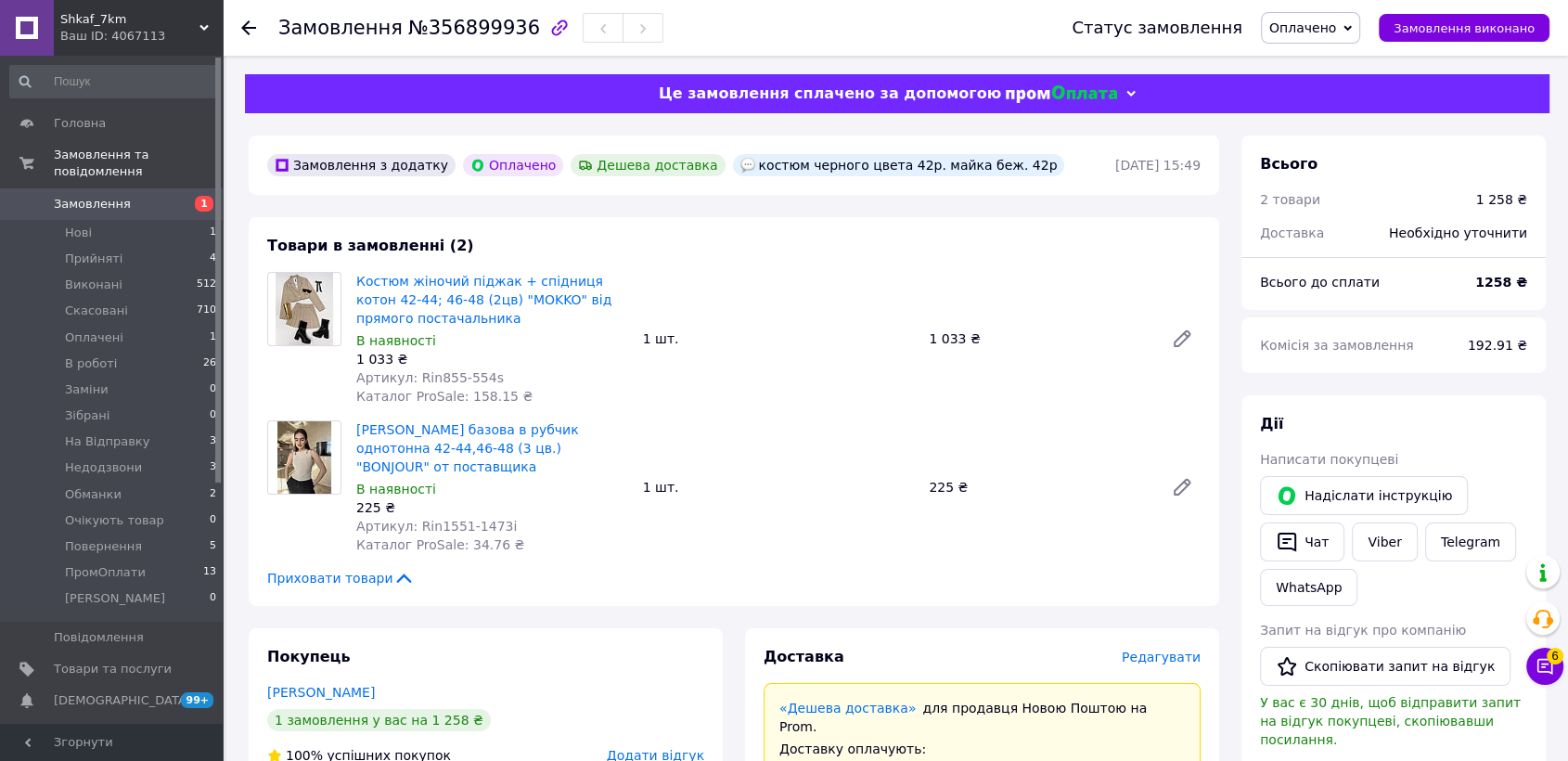
click at [1328, 24] on span "Оплачено" at bounding box center [1303, 27] width 67 height 15
click at [1363, 151] on li "В роботі" at bounding box center [1321, 148] width 119 height 28
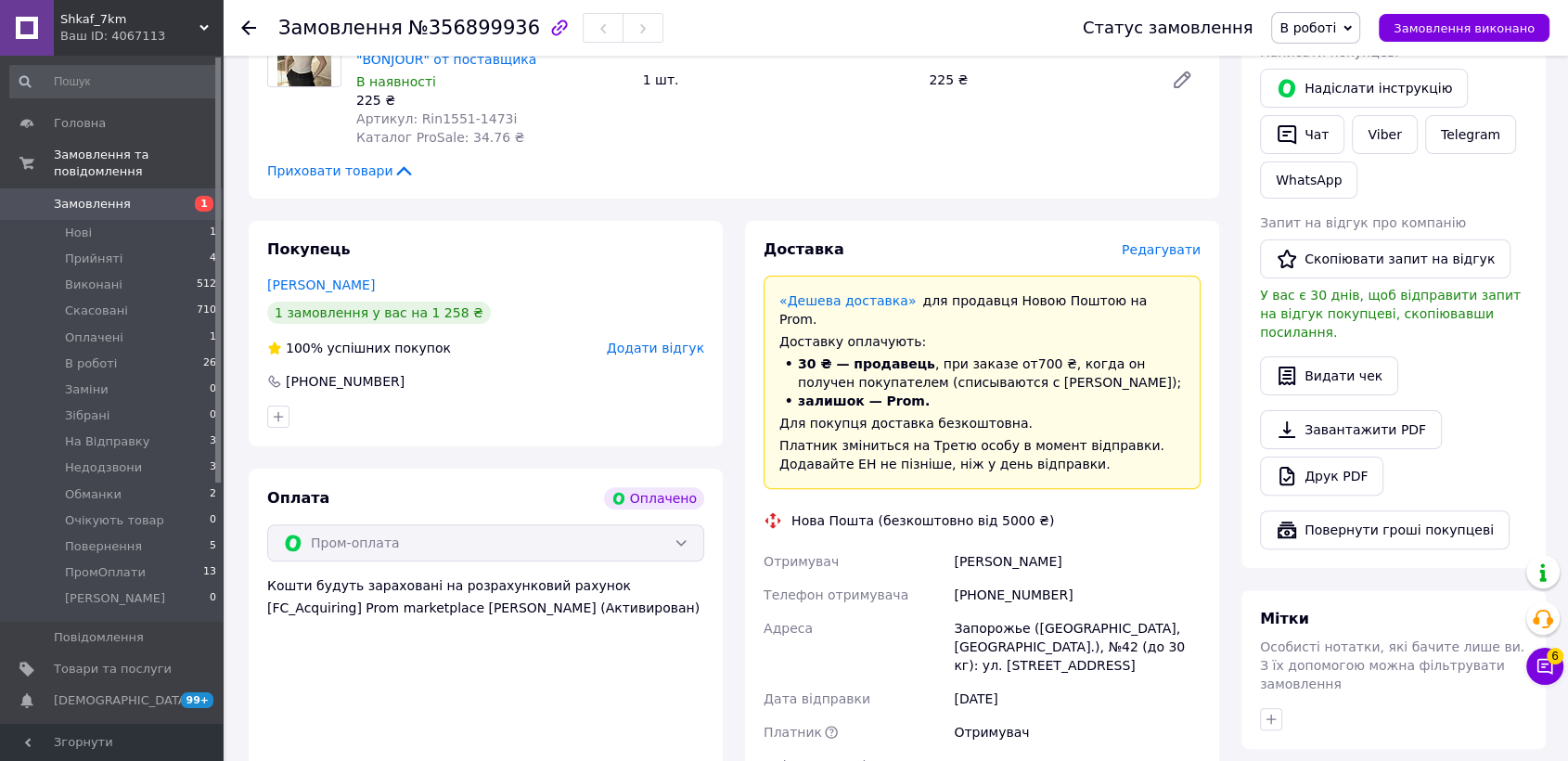
scroll to position [515, 0]
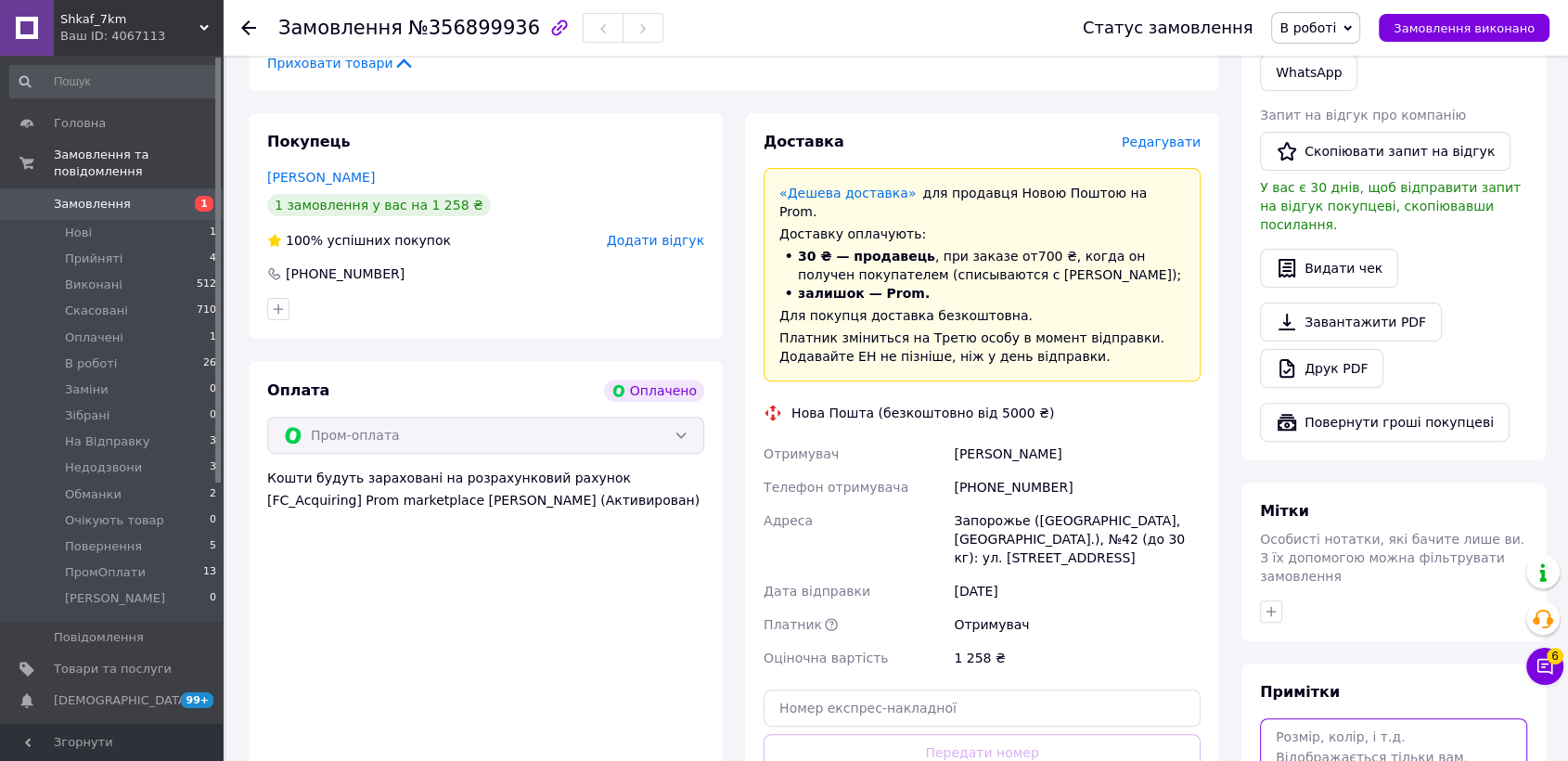
click at [1309, 718] on textarea at bounding box center [1393, 767] width 267 height 98
paste textarea "#опл ПромОплата"
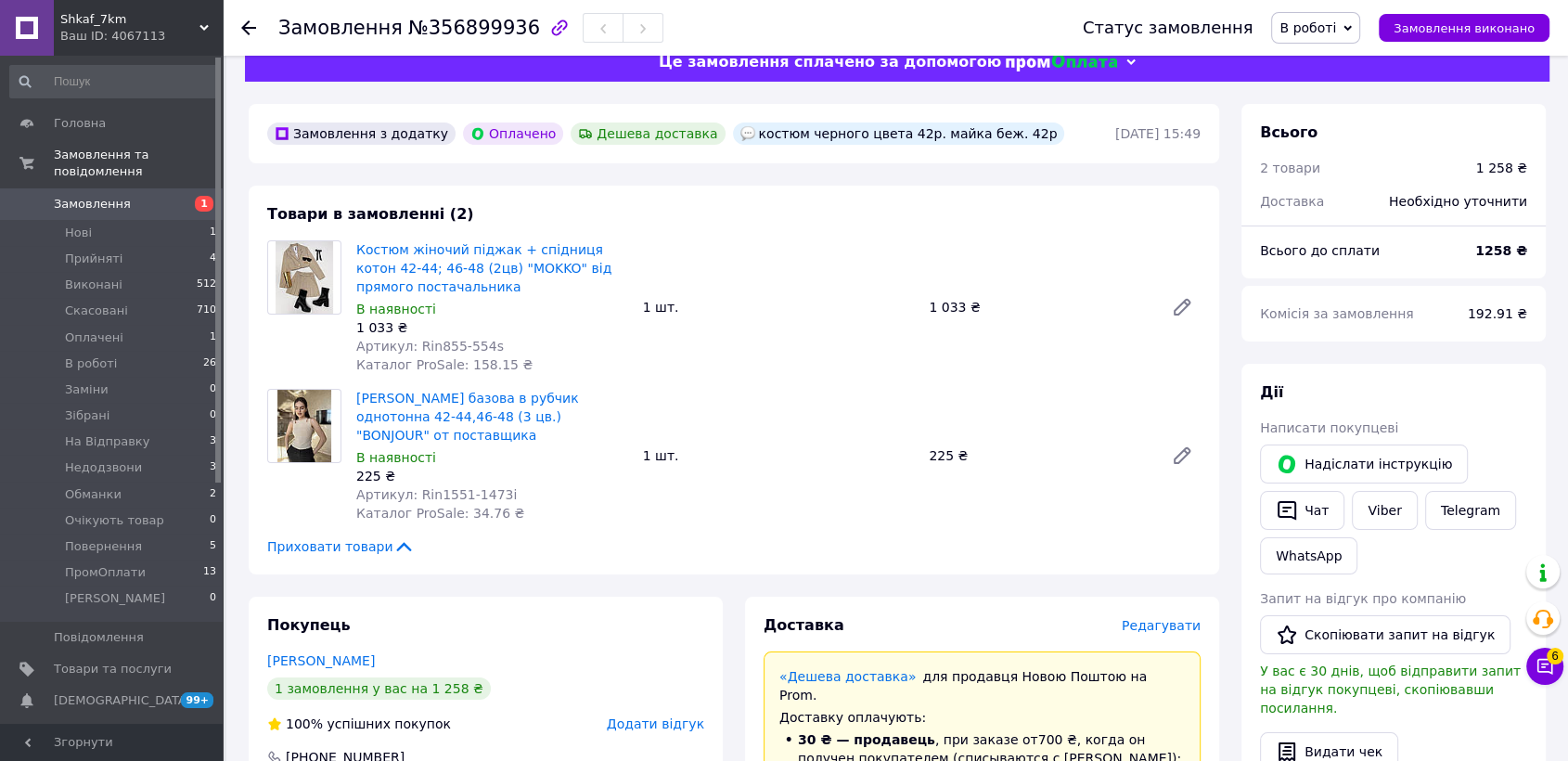
scroll to position [0, 0]
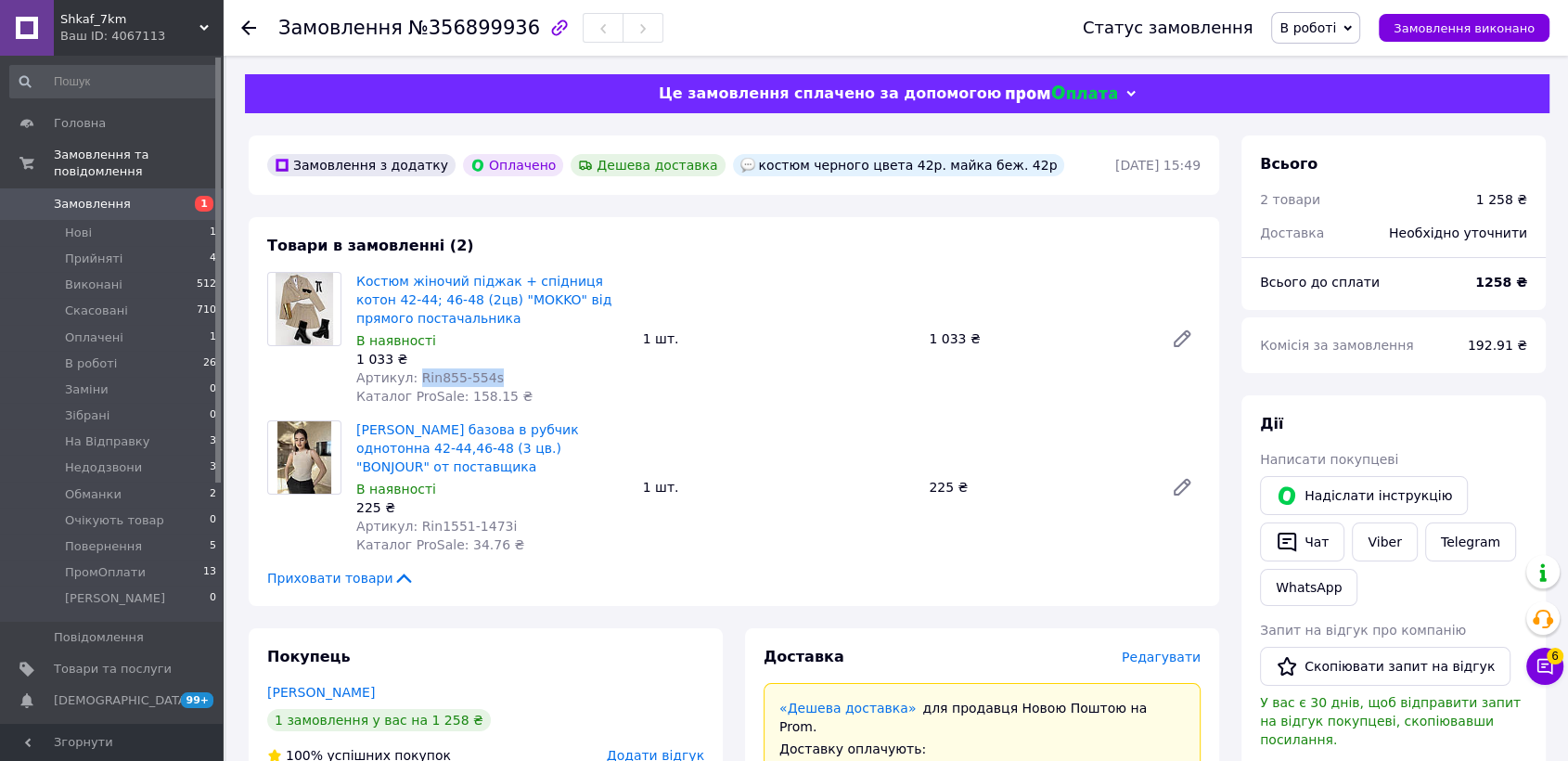
drag, startPoint x: 411, startPoint y: 376, endPoint x: 508, endPoint y: 378, distance: 97.0
click at [508, 378] on div "Артикул: Rin855-554s" at bounding box center [493, 377] width 272 height 18
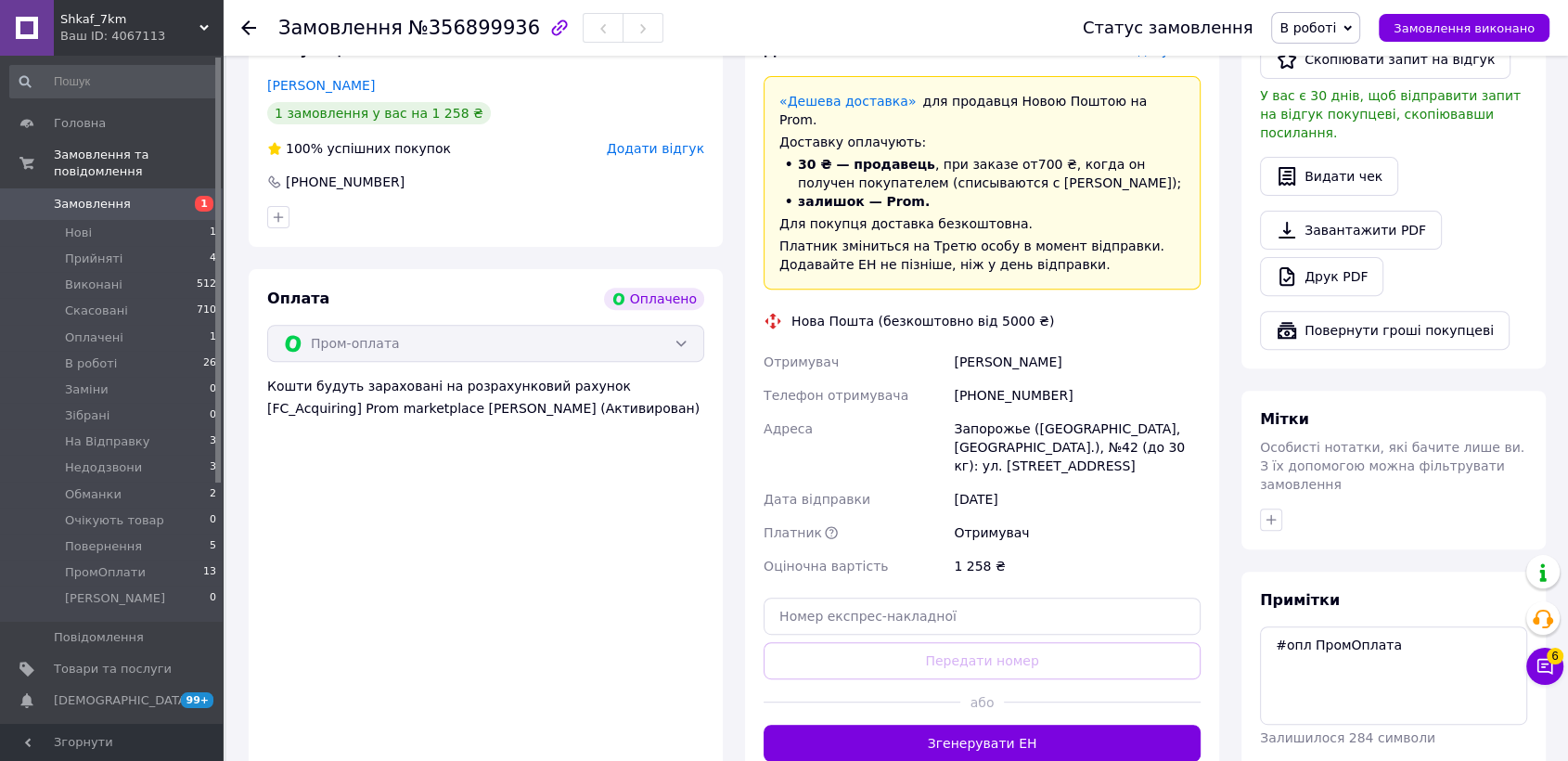
scroll to position [721, 0]
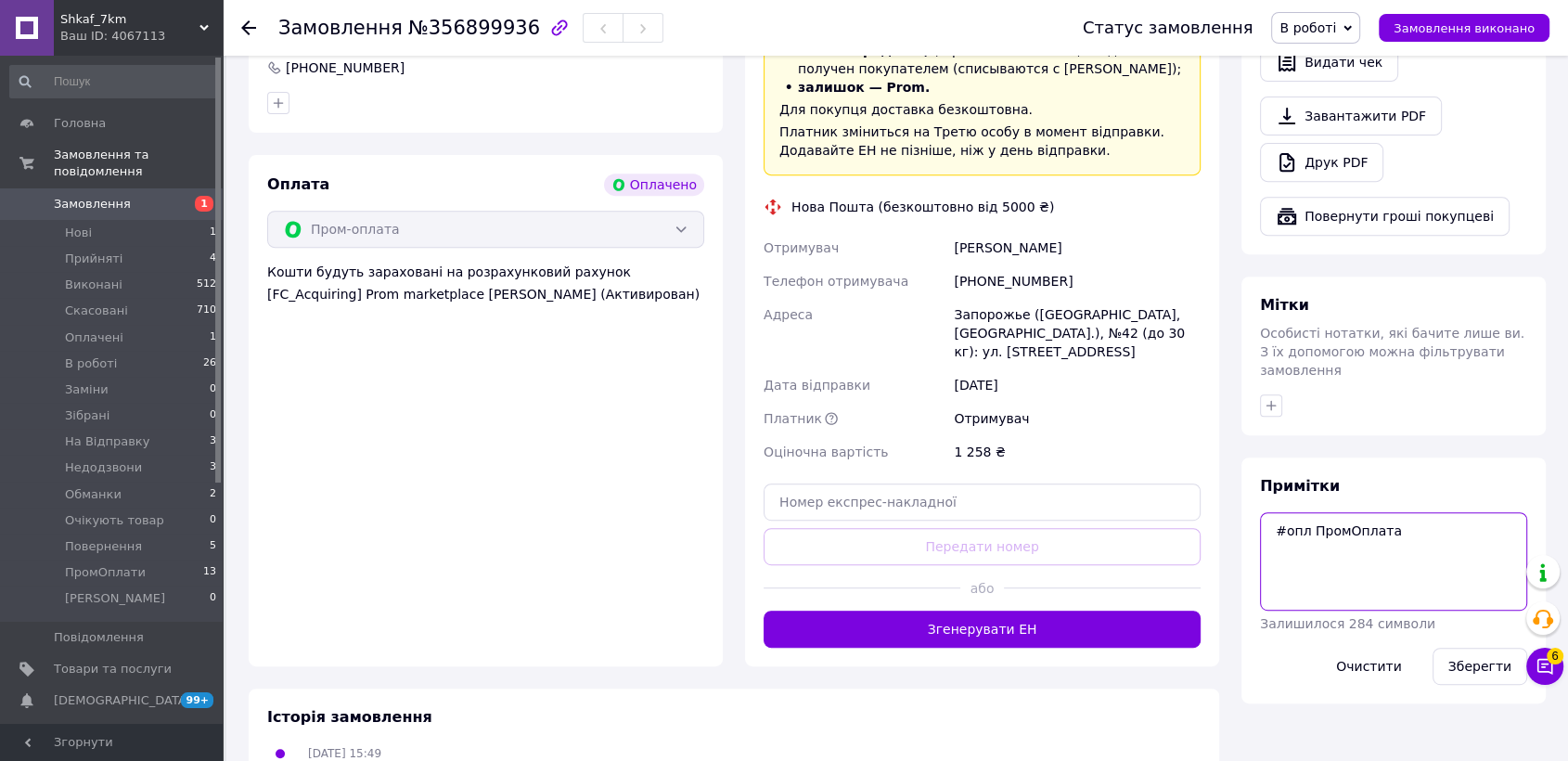
click at [1278, 521] on textarea "#опл ПромОплата" at bounding box center [1393, 561] width 267 height 98
paste textarea "Rin855-554s"
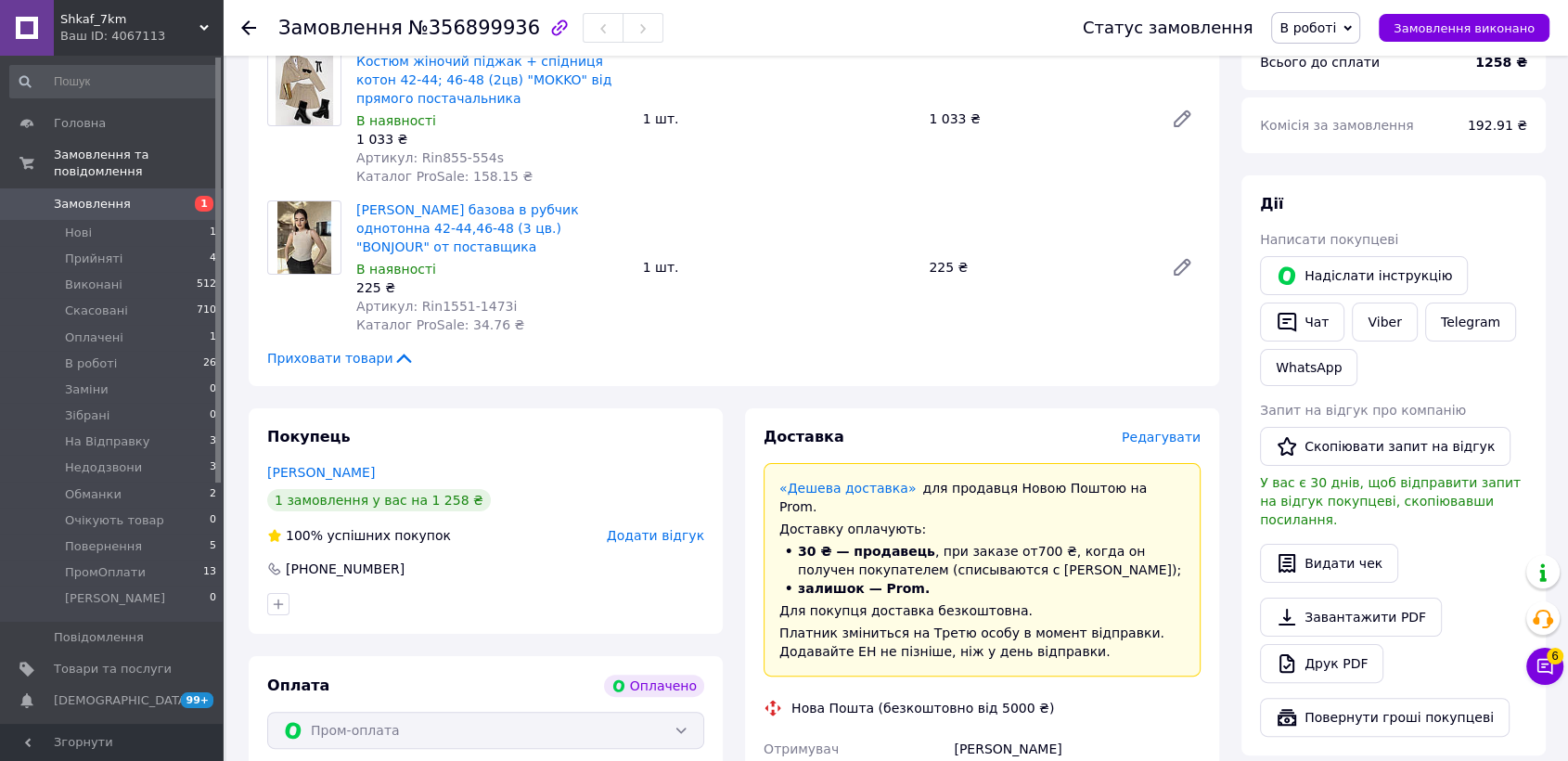
scroll to position [206, 0]
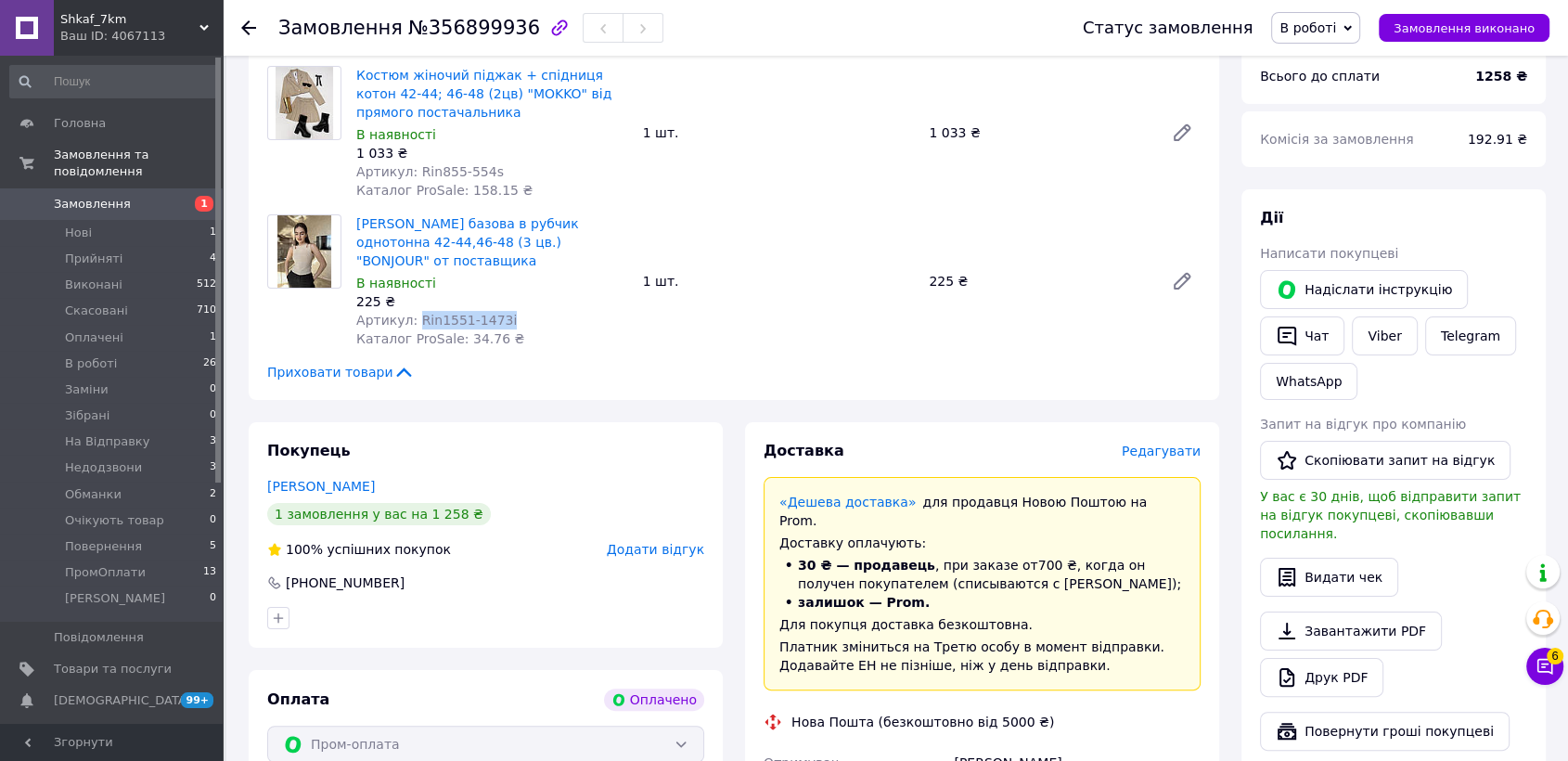
drag, startPoint x: 410, startPoint y: 318, endPoint x: 511, endPoint y: 316, distance: 101.0
click at [511, 316] on div "Артикул: Rin1551-1473i" at bounding box center [493, 320] width 272 height 18
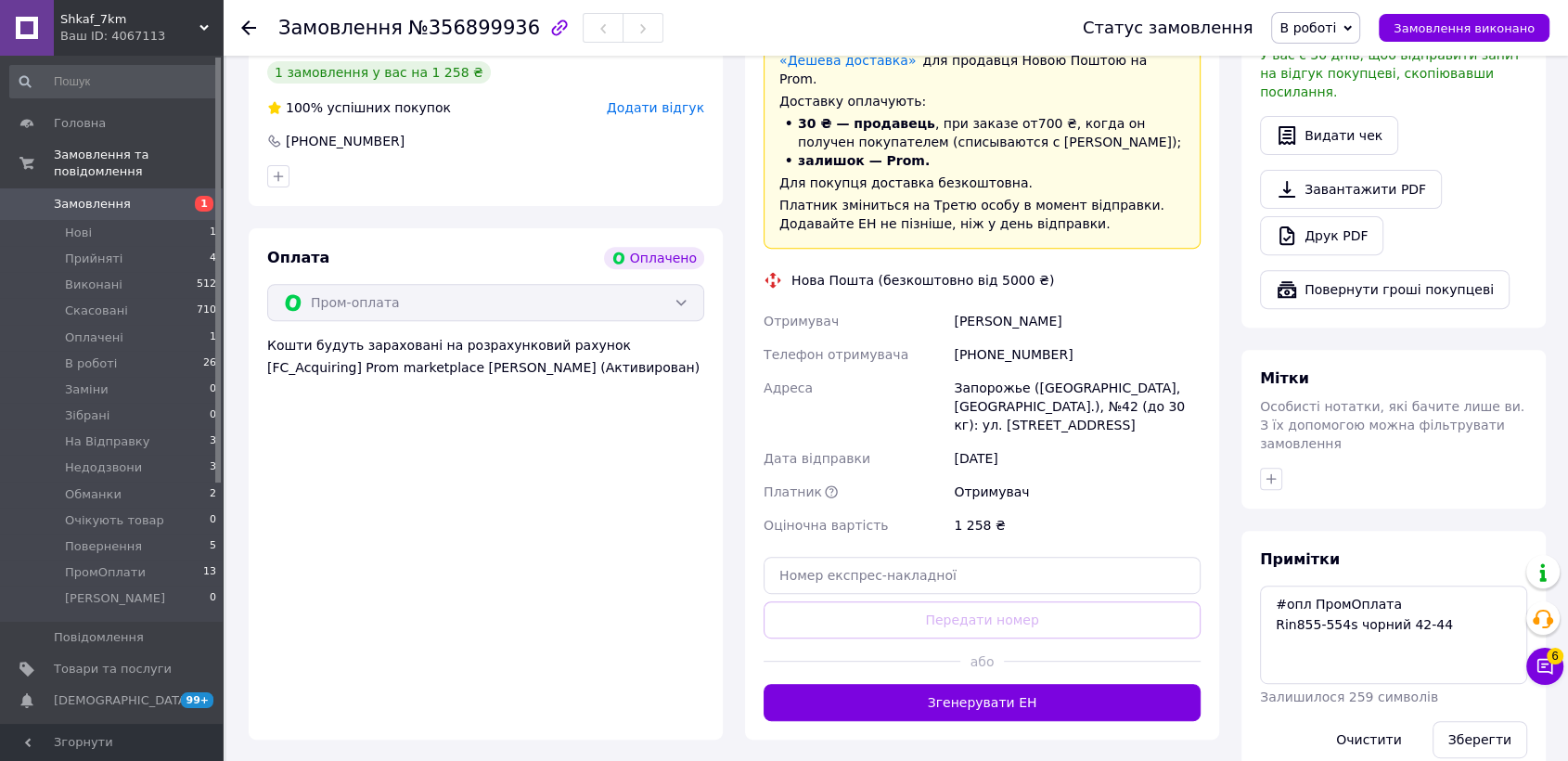
scroll to position [721, 0]
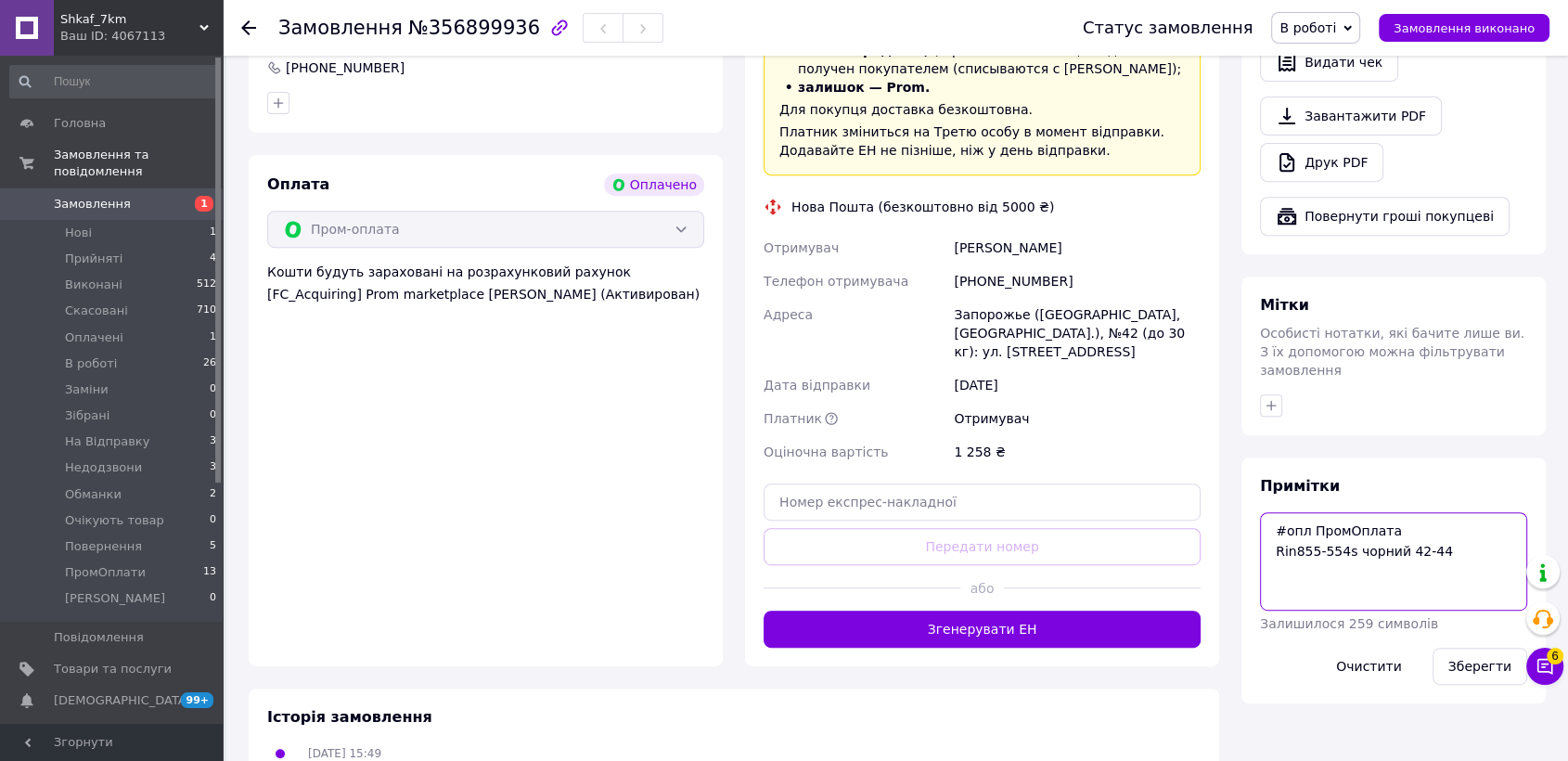
click at [1286, 543] on textarea "#опл ПромОплата Rin855-554s чорний 42-44" at bounding box center [1393, 561] width 267 height 98
paste textarea "Rin1551-1473i"
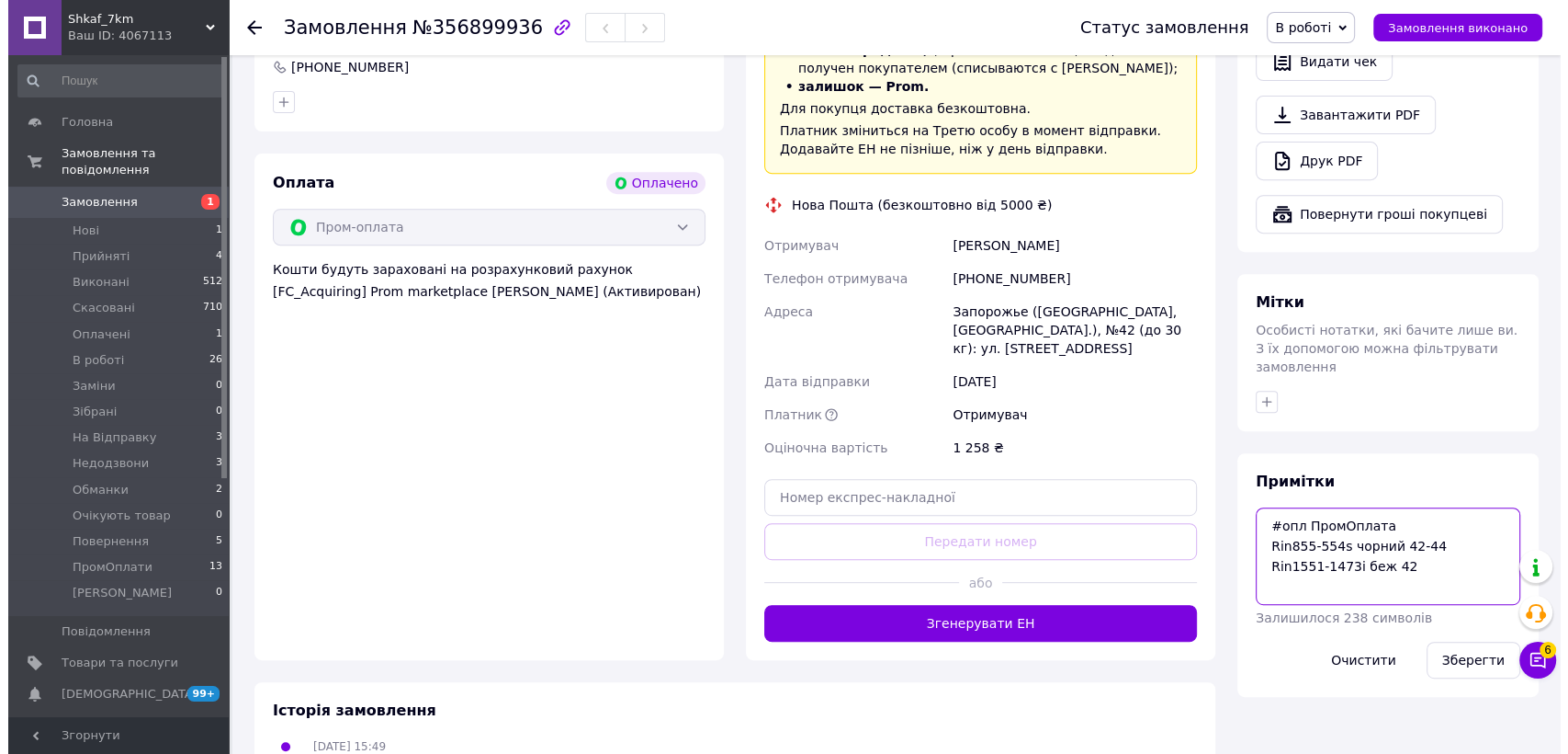
scroll to position [204, 0]
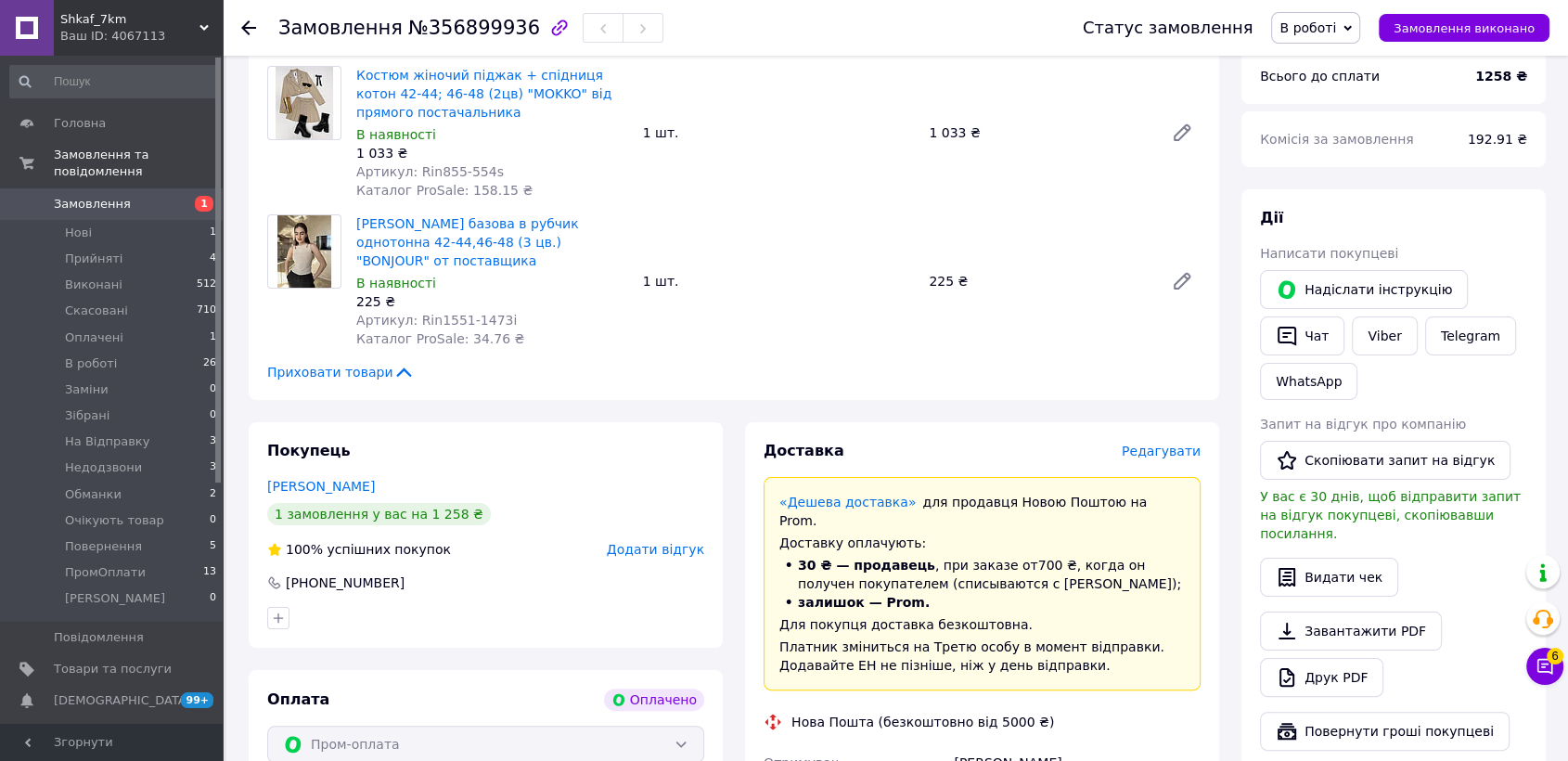
type textarea "#опл ПромОплата Rin855-554s чорний 42-44 Rin1551-1473i беж 42"
click at [1173, 449] on span "Редагувати" at bounding box center [1161, 450] width 79 height 15
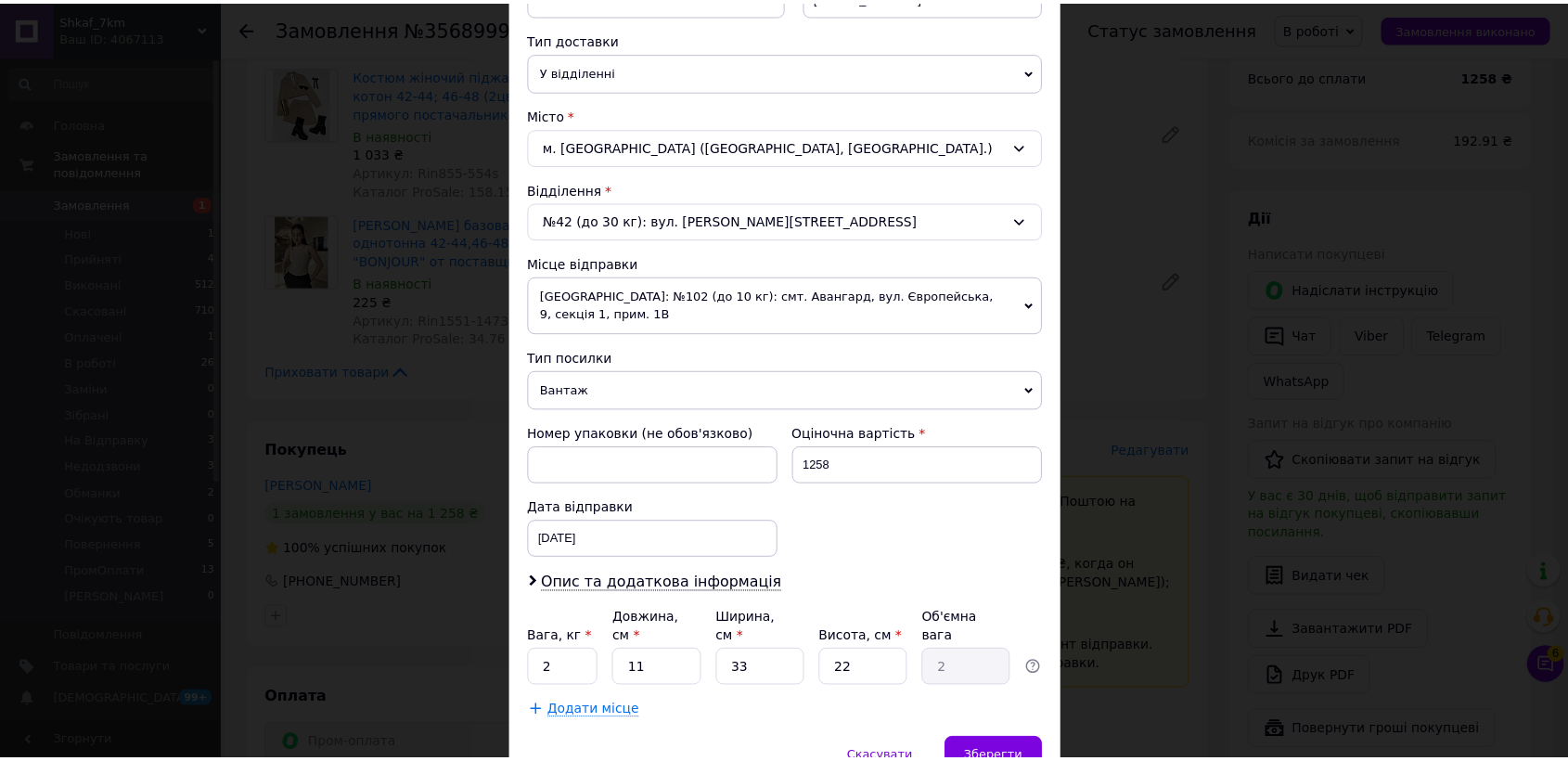
scroll to position [467, 0]
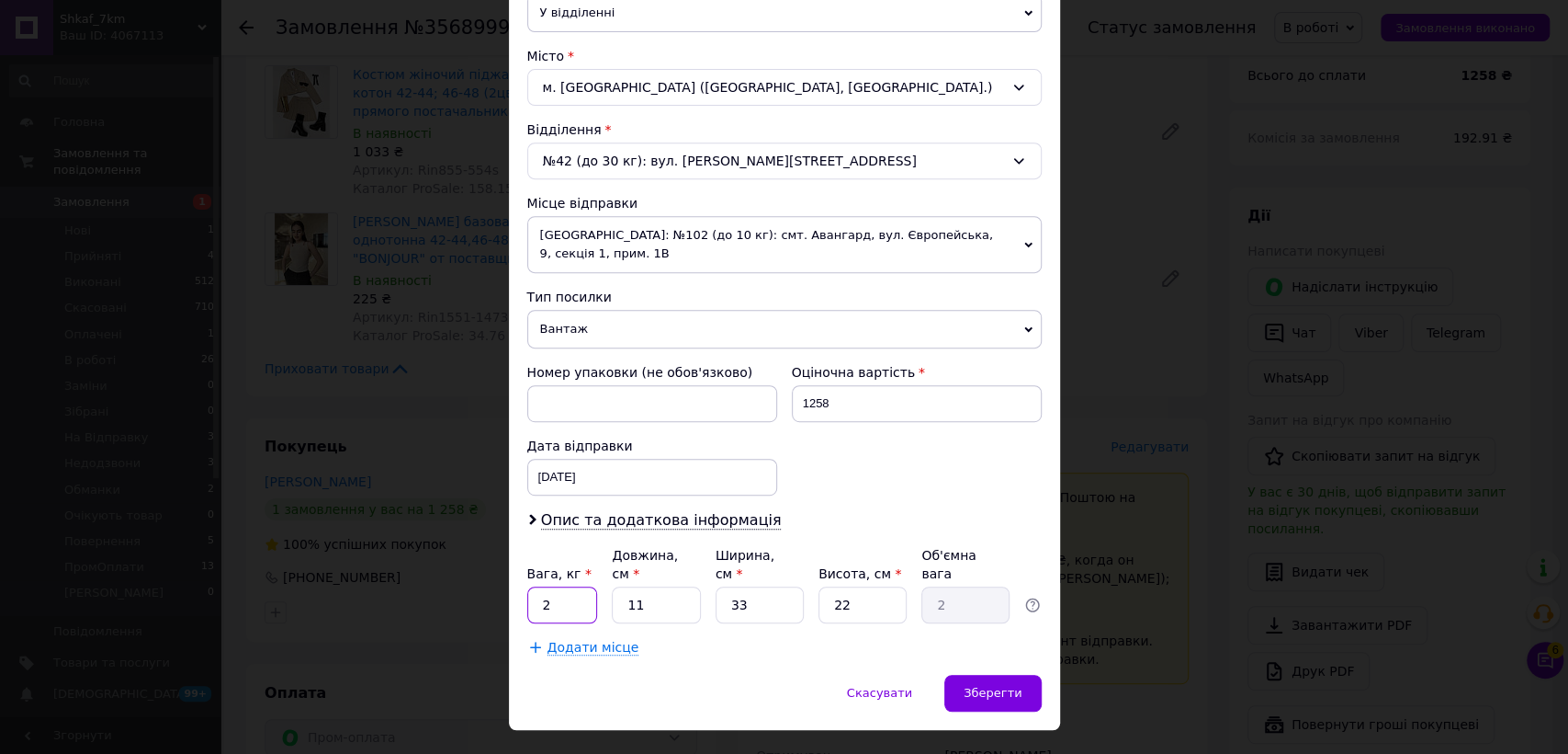
drag, startPoint x: 557, startPoint y: 570, endPoint x: 572, endPoint y: 570, distance: 15.0
click at [557, 586] on input "2" at bounding box center [562, 605] width 70 height 37
click at [785, 586] on input "33" at bounding box center [760, 605] width 89 height 37
type input "3"
type input "0.18"
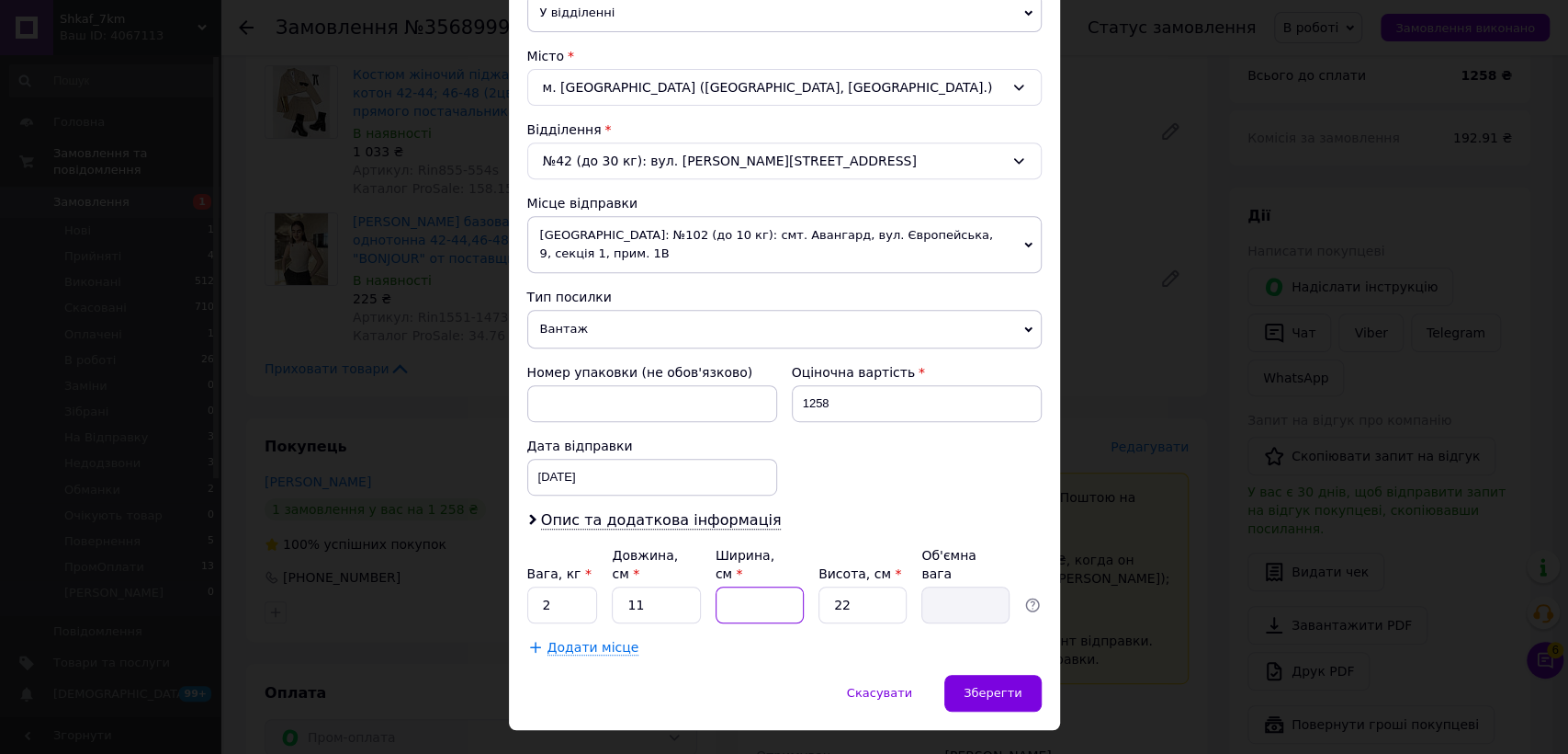
type input "2"
type input "0.12"
type input "2"
click at [986, 686] on span "Зберегти" at bounding box center [992, 692] width 58 height 13
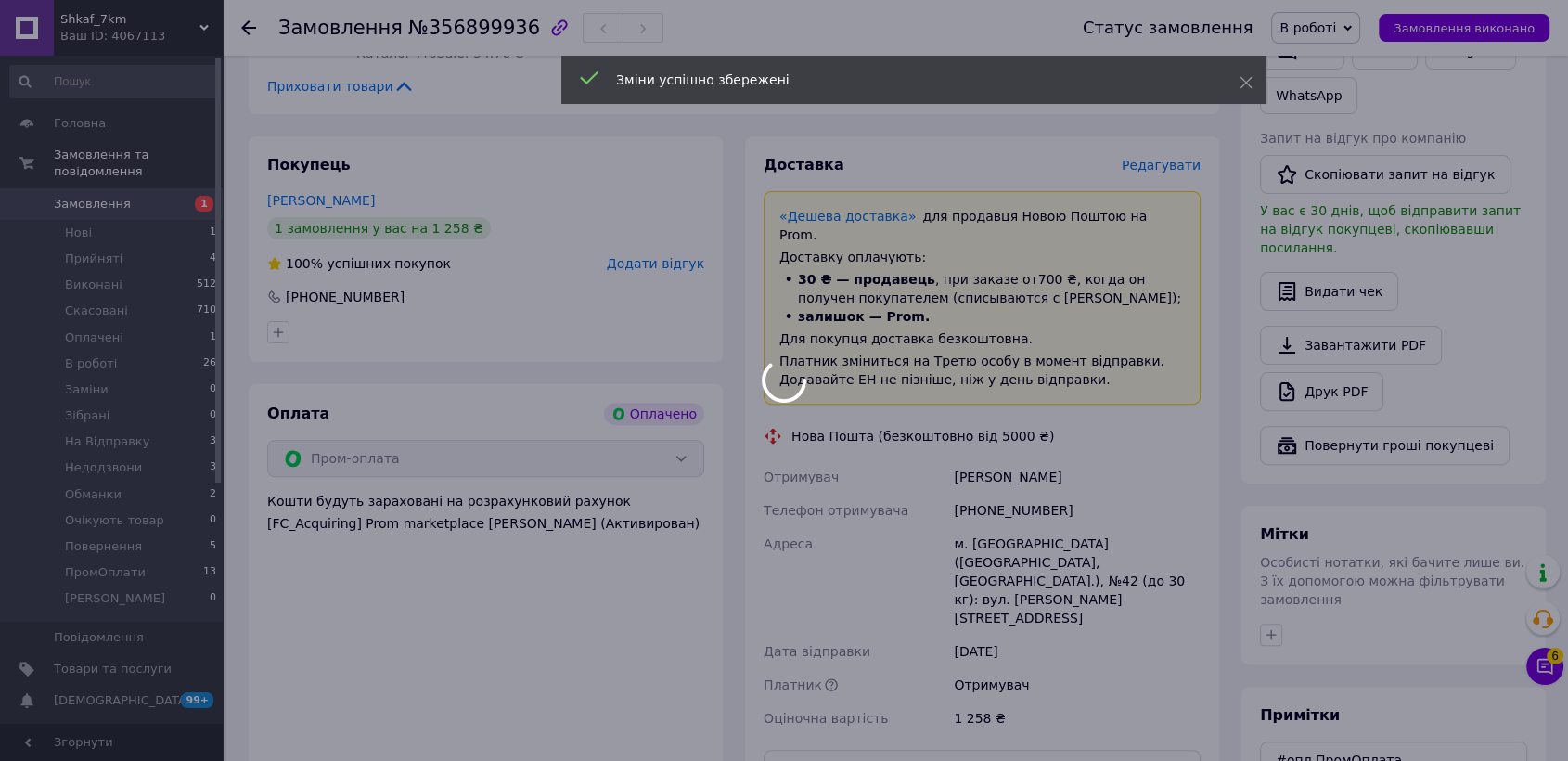
scroll to position [618, 0]
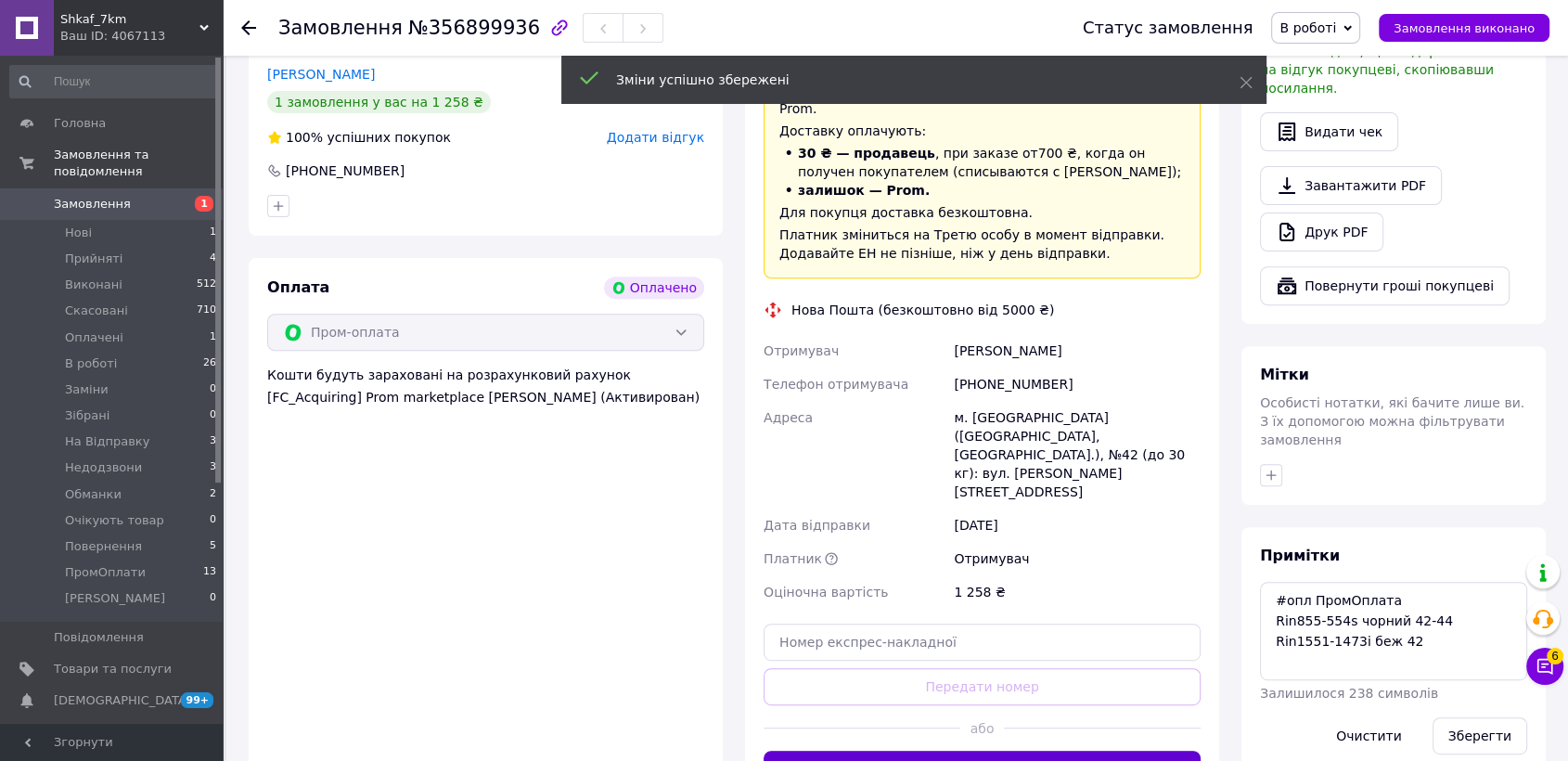
click at [994, 750] on button "Згенерувати ЕН" at bounding box center [983, 769] width 437 height 37
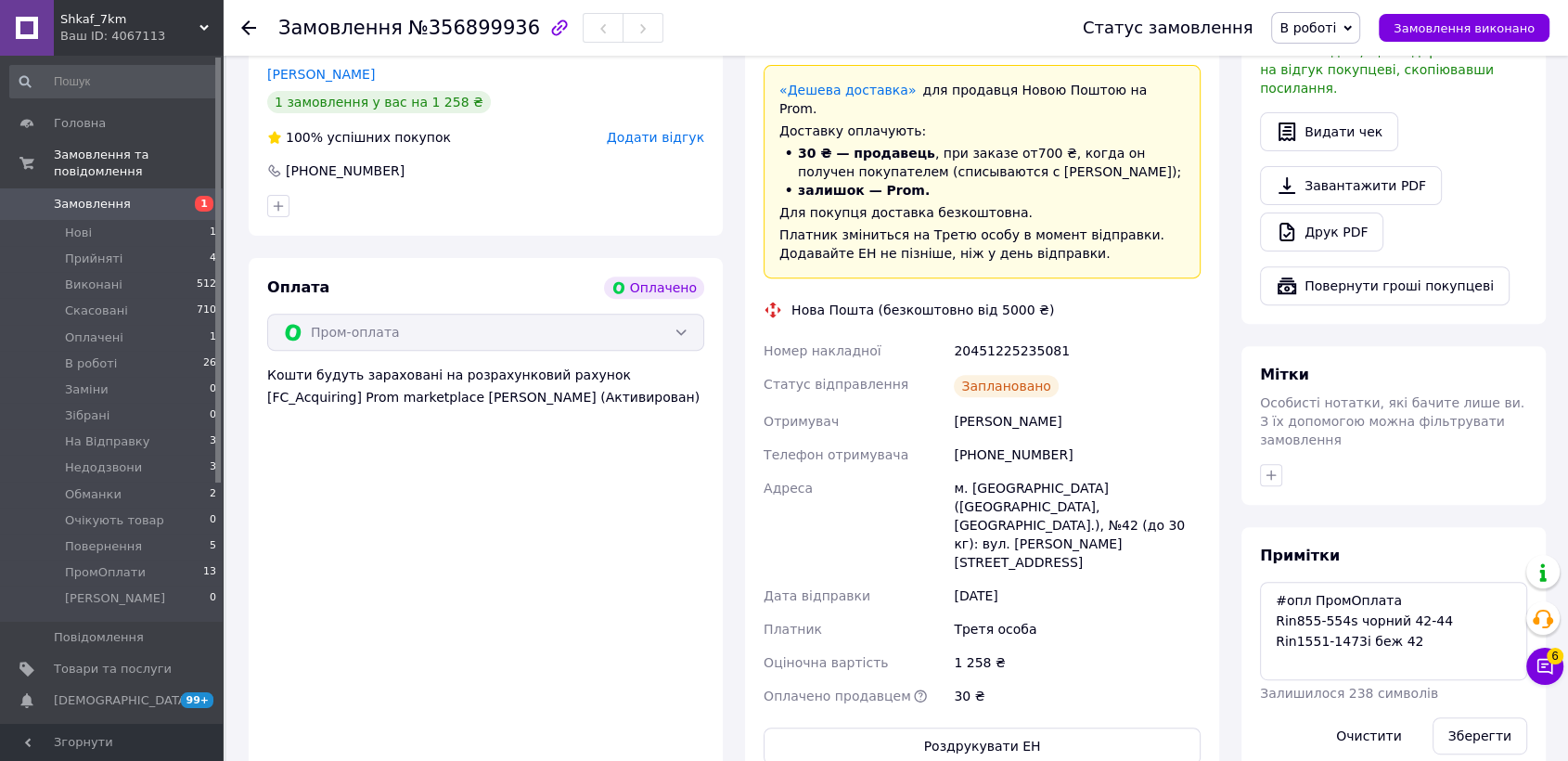
click at [997, 334] on div "20451225235081" at bounding box center [1077, 351] width 255 height 33
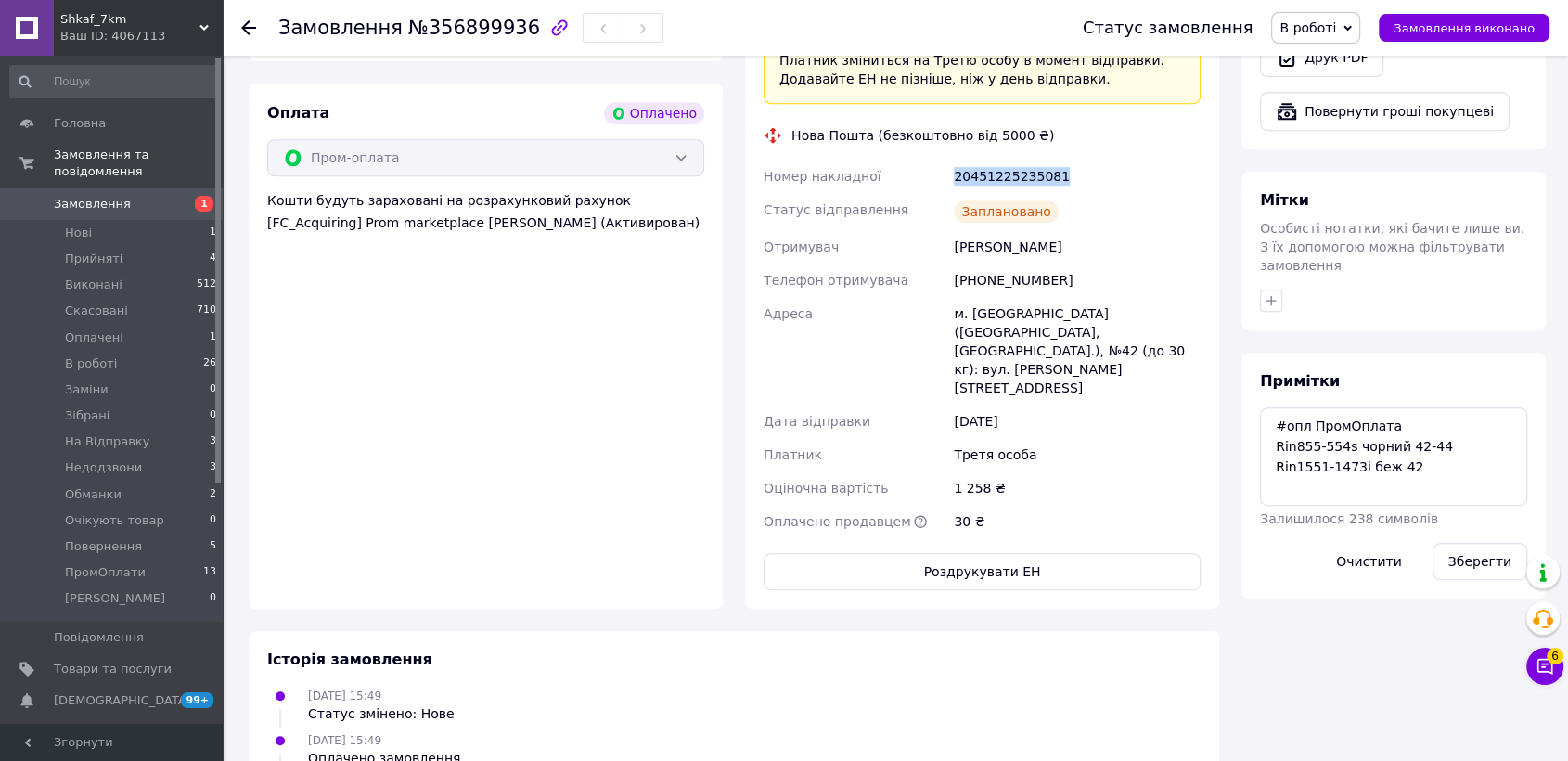
scroll to position [928, 0]
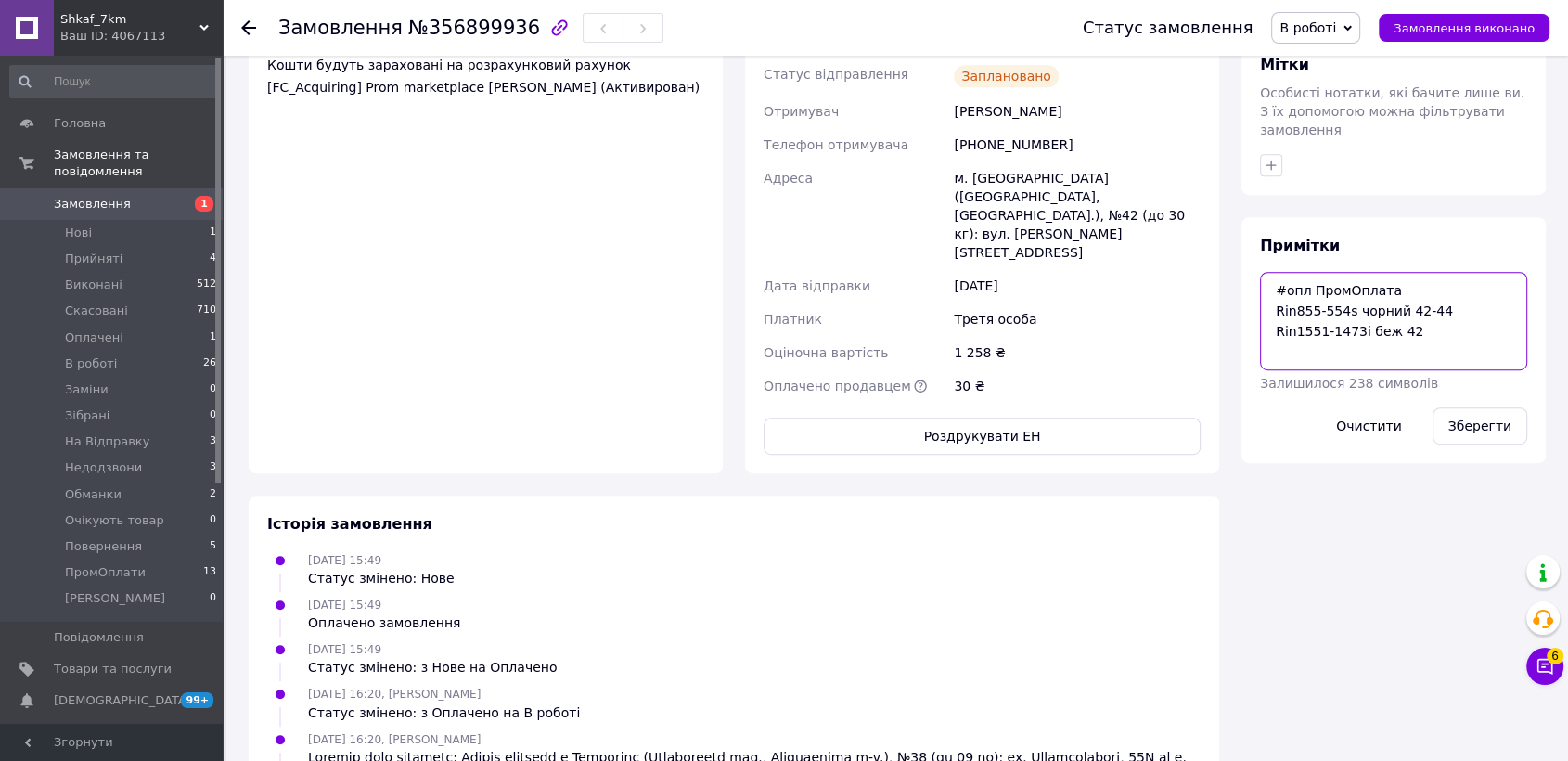
click at [1285, 327] on textarea "#опл ПромОплата Rin855-554s чорний 42-44 Rin1551-1473i беж 42" at bounding box center [1393, 321] width 267 height 98
paste textarea "20451225235081"
type textarea "#опл ПромОплата Rin855-554s чорний 42-44 Rin1551-1473i беж 42 ТТН: 204512252350…"
click at [1484, 407] on button "Зберегти" at bounding box center [1480, 426] width 94 height 37
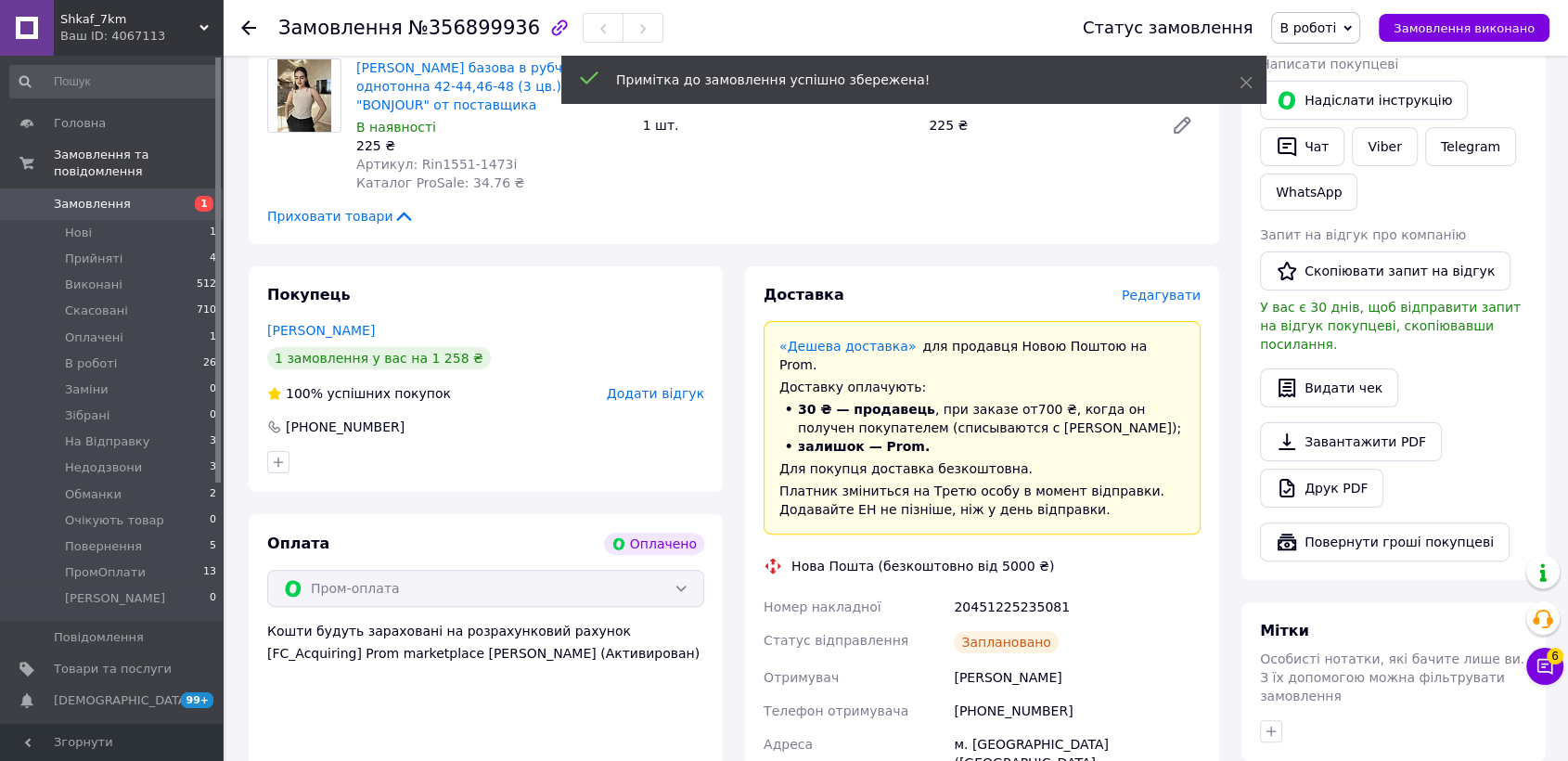
scroll to position [103, 0]
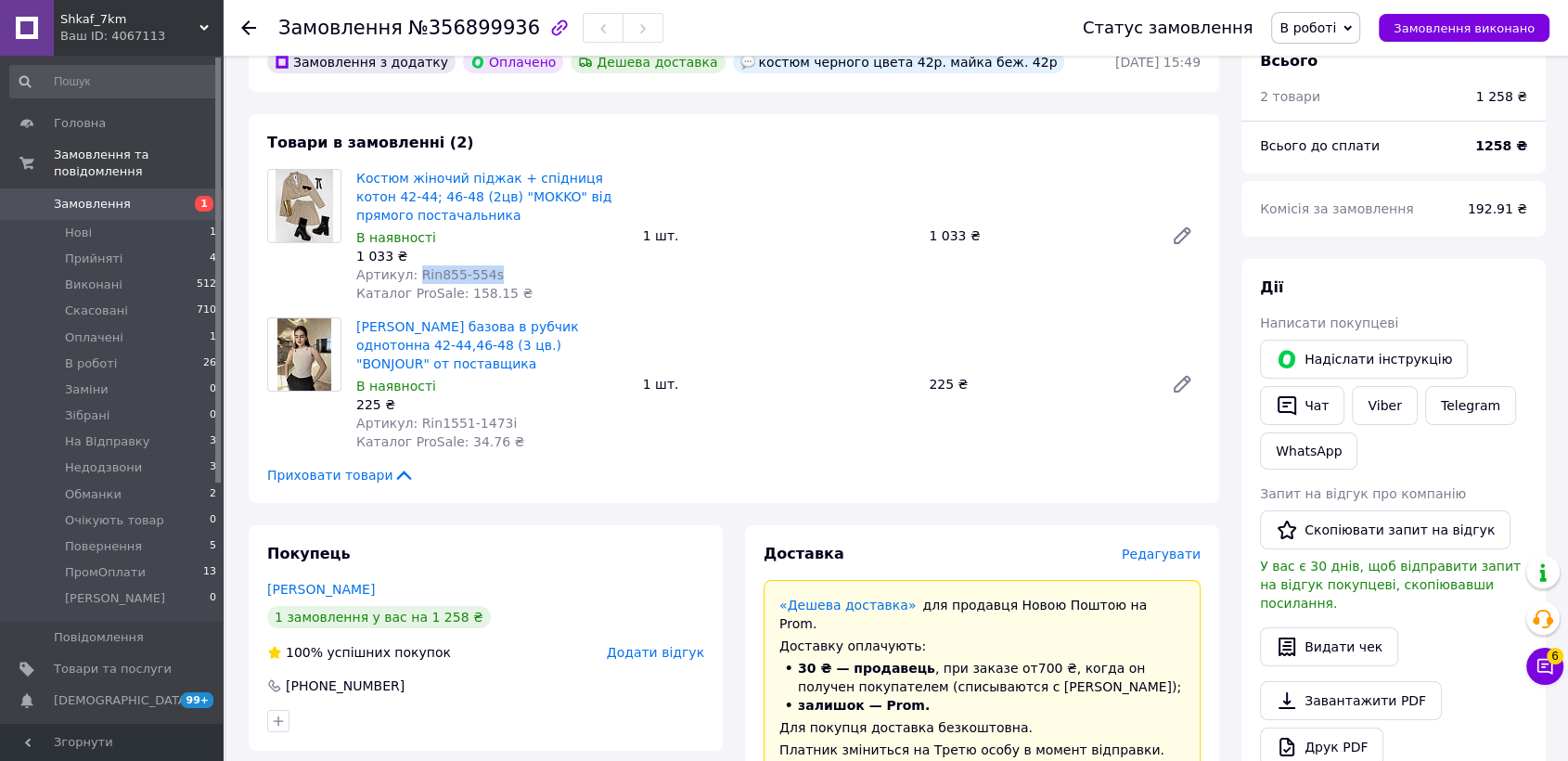
drag, startPoint x: 409, startPoint y: 269, endPoint x: 497, endPoint y: 275, distance: 88.2
click at [497, 275] on div "Артикул: Rin855-554s" at bounding box center [493, 274] width 272 height 18
drag, startPoint x: 406, startPoint y: 419, endPoint x: 515, endPoint y: 423, distance: 109.1
click at [515, 423] on div "Артикул: Rin1551-1473i" at bounding box center [493, 423] width 272 height 18
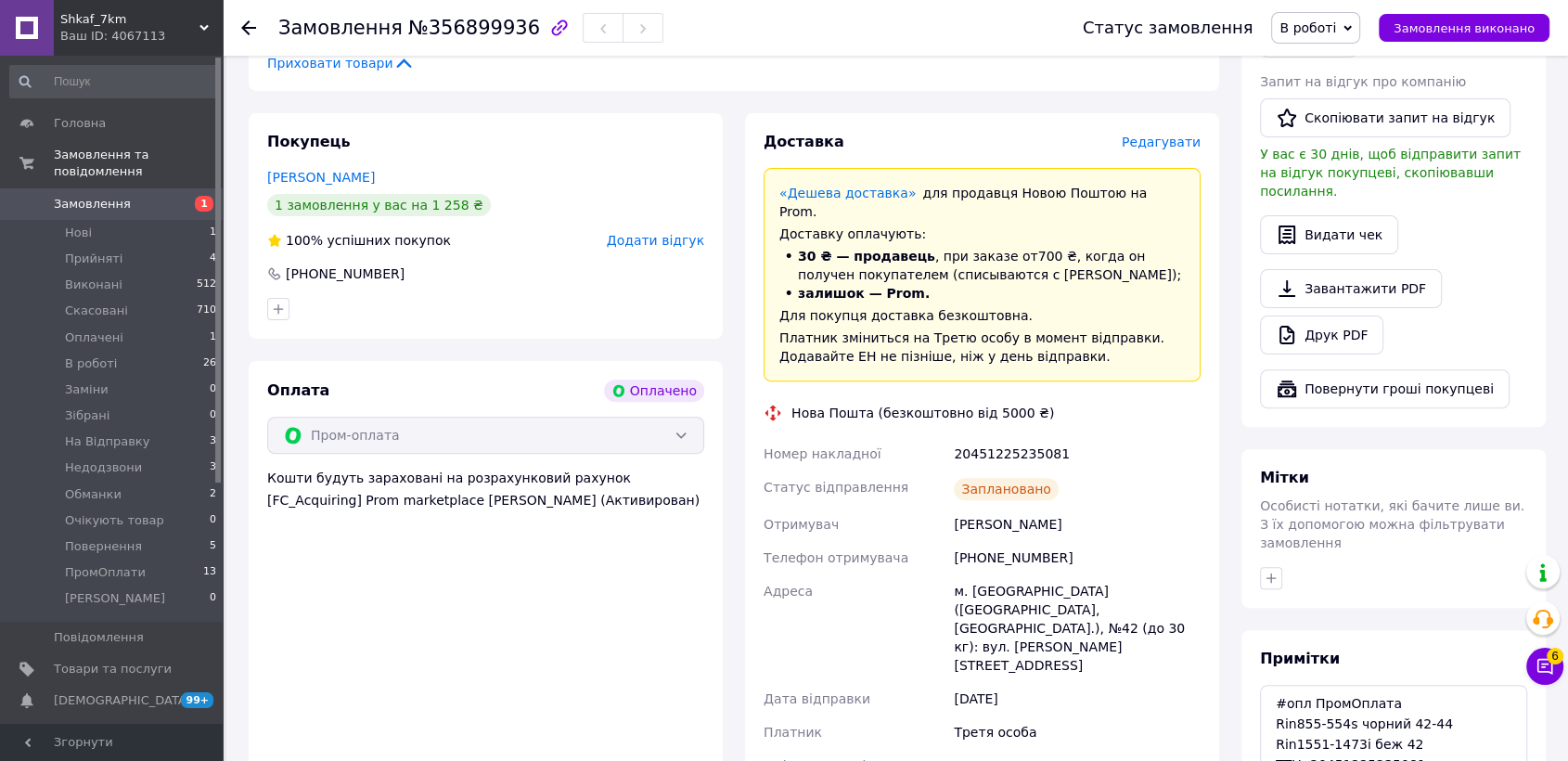
click at [1012, 507] on div "богданова олеся" at bounding box center [1077, 524] width 255 height 33
click at [1027, 543] on div "[PHONE_NUMBER]" at bounding box center [1077, 557] width 255 height 33
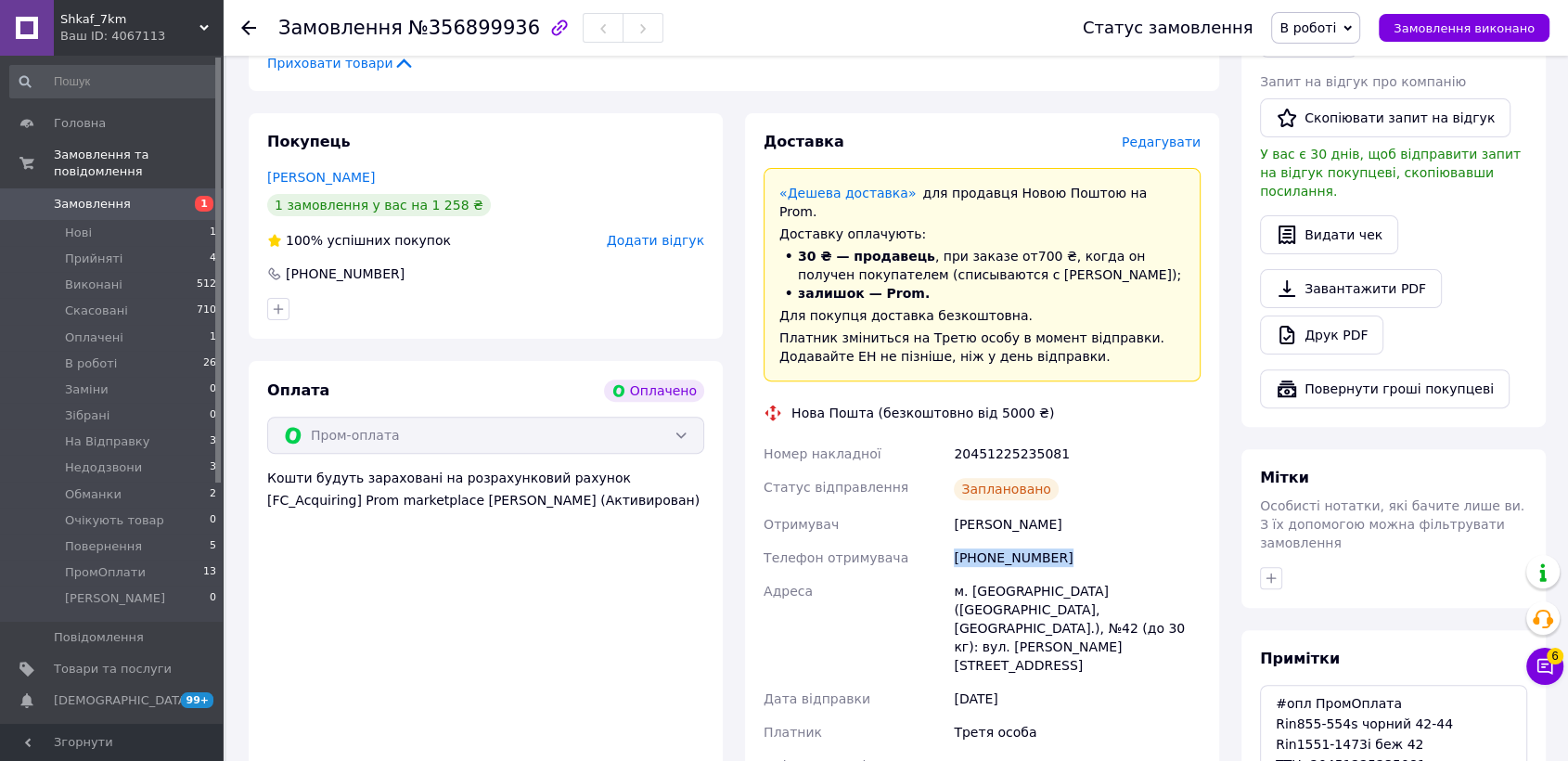
click at [1027, 543] on div "[PHONE_NUMBER]" at bounding box center [1077, 557] width 255 height 33
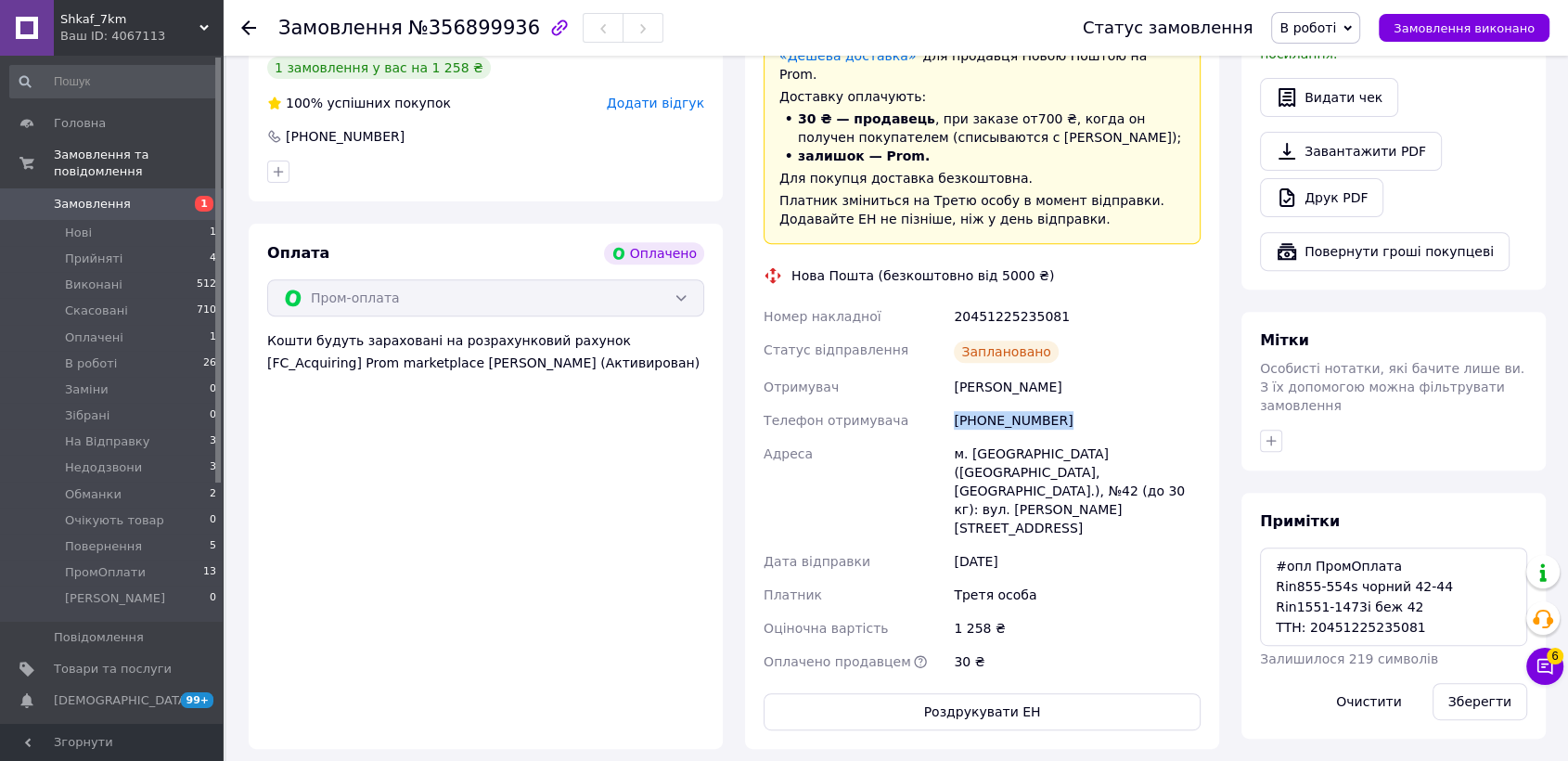
scroll to position [824, 0]
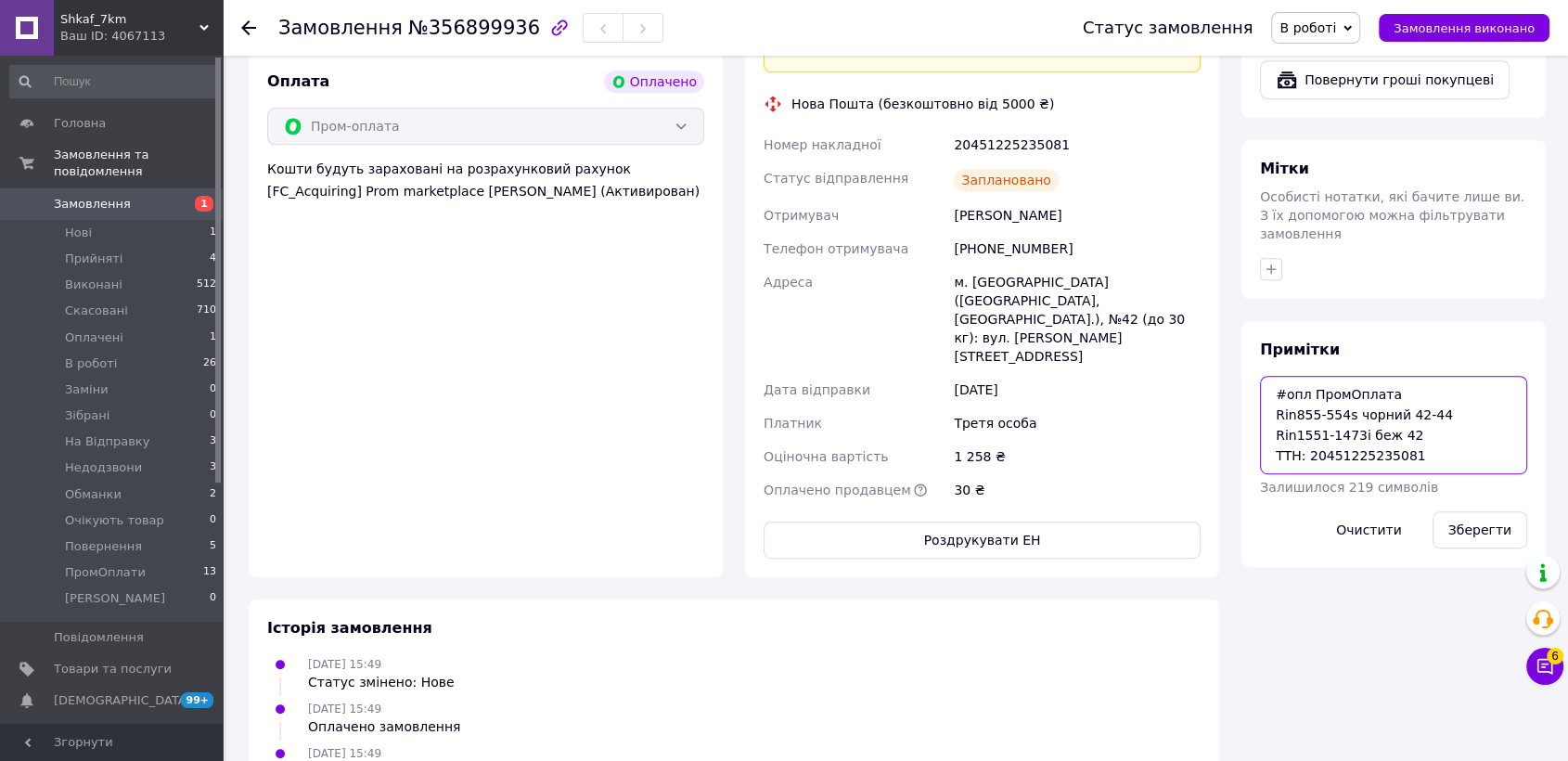
click at [1275, 376] on textarea "#опл ПромОплата Rin855-554s чорний 42-44 Rin1551-1473i беж 42 ТТН: 204512252350…" at bounding box center [1393, 425] width 267 height 98
drag, startPoint x: 1271, startPoint y: 358, endPoint x: 1445, endPoint y: 419, distance: 184.4
click at [1445, 419] on textarea "#опл ПромОплата Rin855-554s чорний 42-44 Rin1551-1473i беж 42 ТТН: 204512252350…" at bounding box center [1393, 425] width 267 height 98
click at [124, 222] on li "Нові 1" at bounding box center [114, 232] width 227 height 26
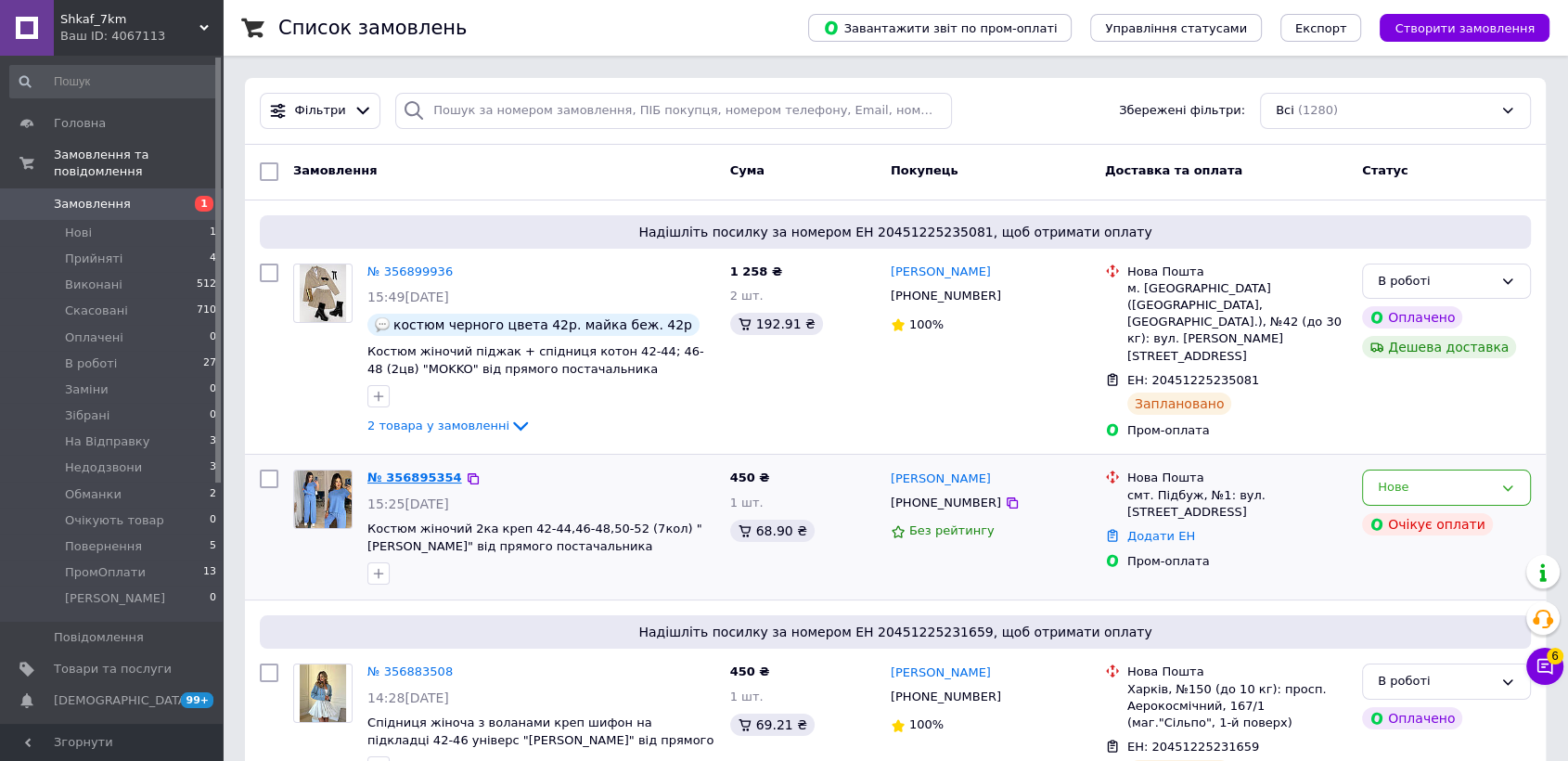
click at [416, 479] on link "№ 356895354" at bounding box center [414, 477] width 94 height 14
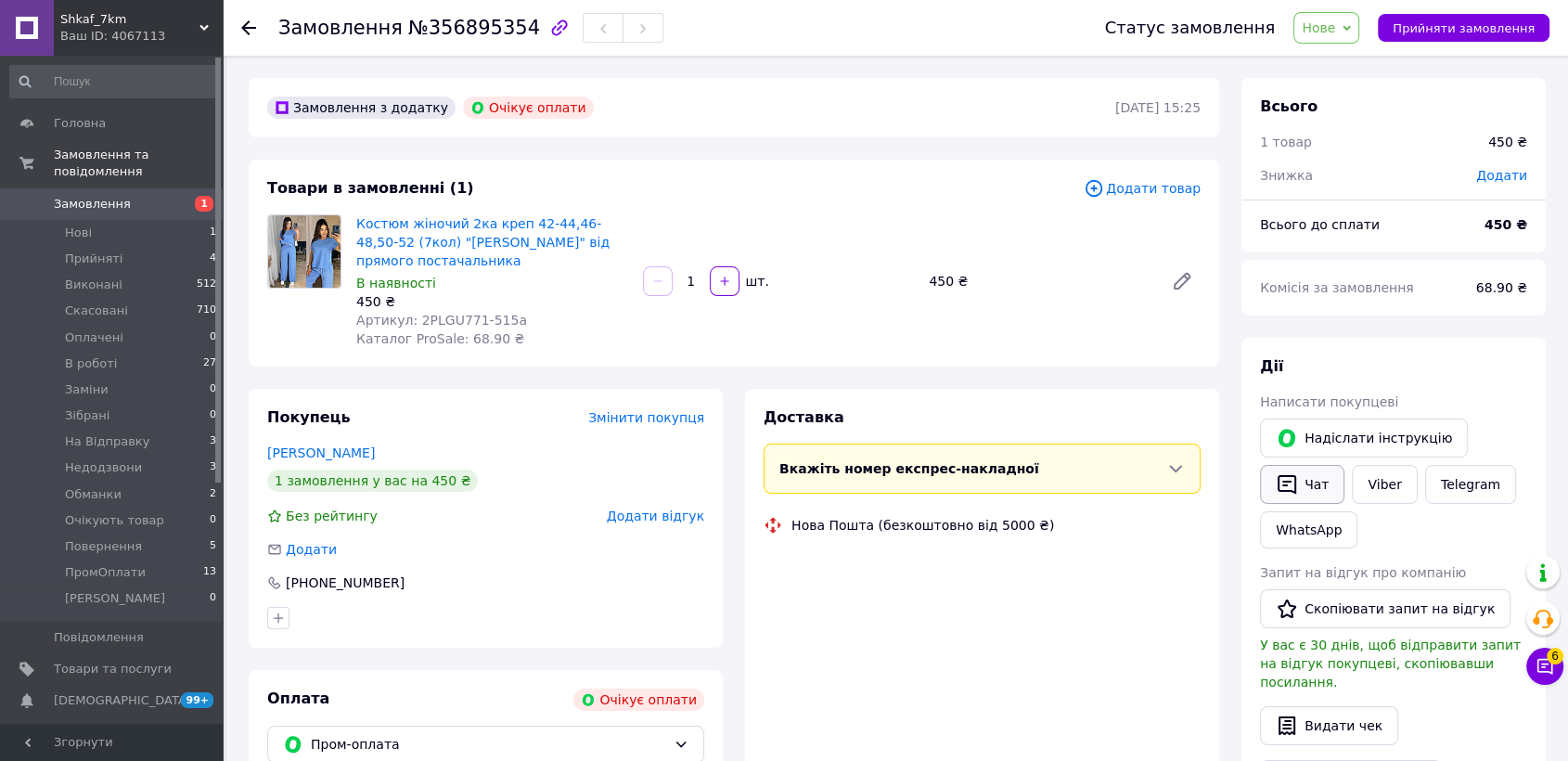
click at [1299, 458] on button "Надіслати інструкцію" at bounding box center [1364, 437] width 208 height 39
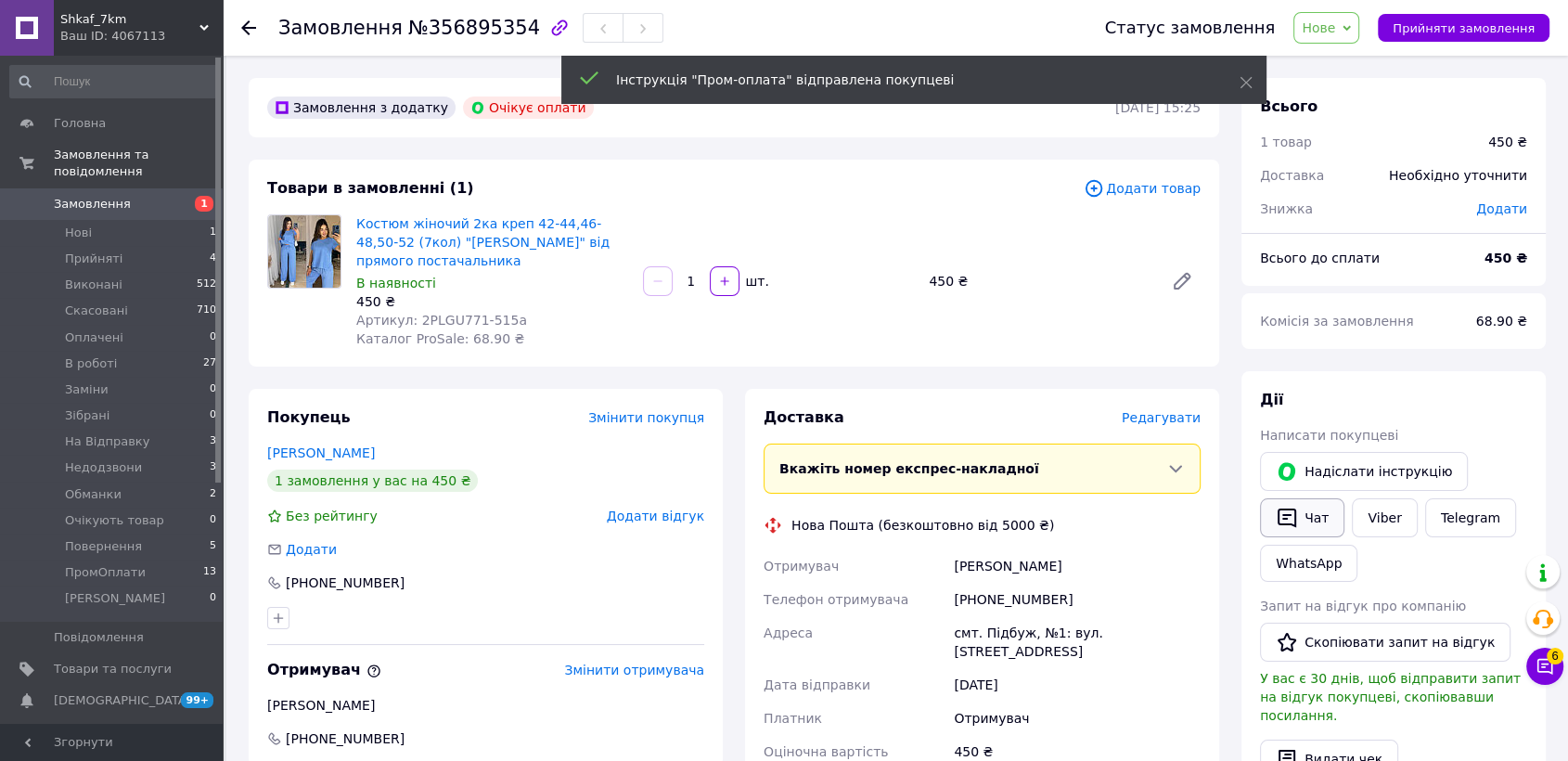
click at [1303, 513] on button "Чат" at bounding box center [1302, 518] width 85 height 39
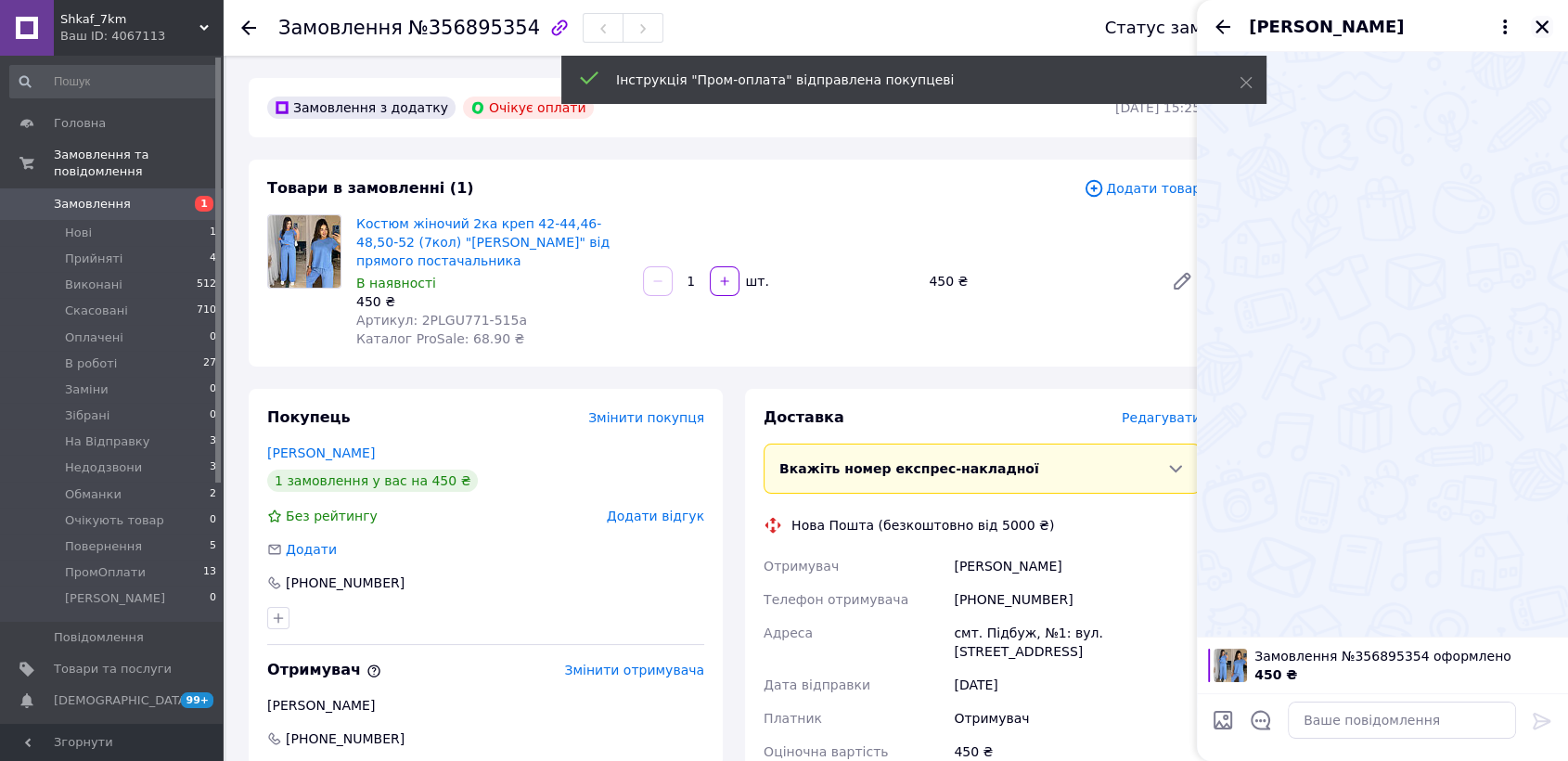
click at [1544, 30] on icon "Закрити" at bounding box center [1542, 26] width 17 height 17
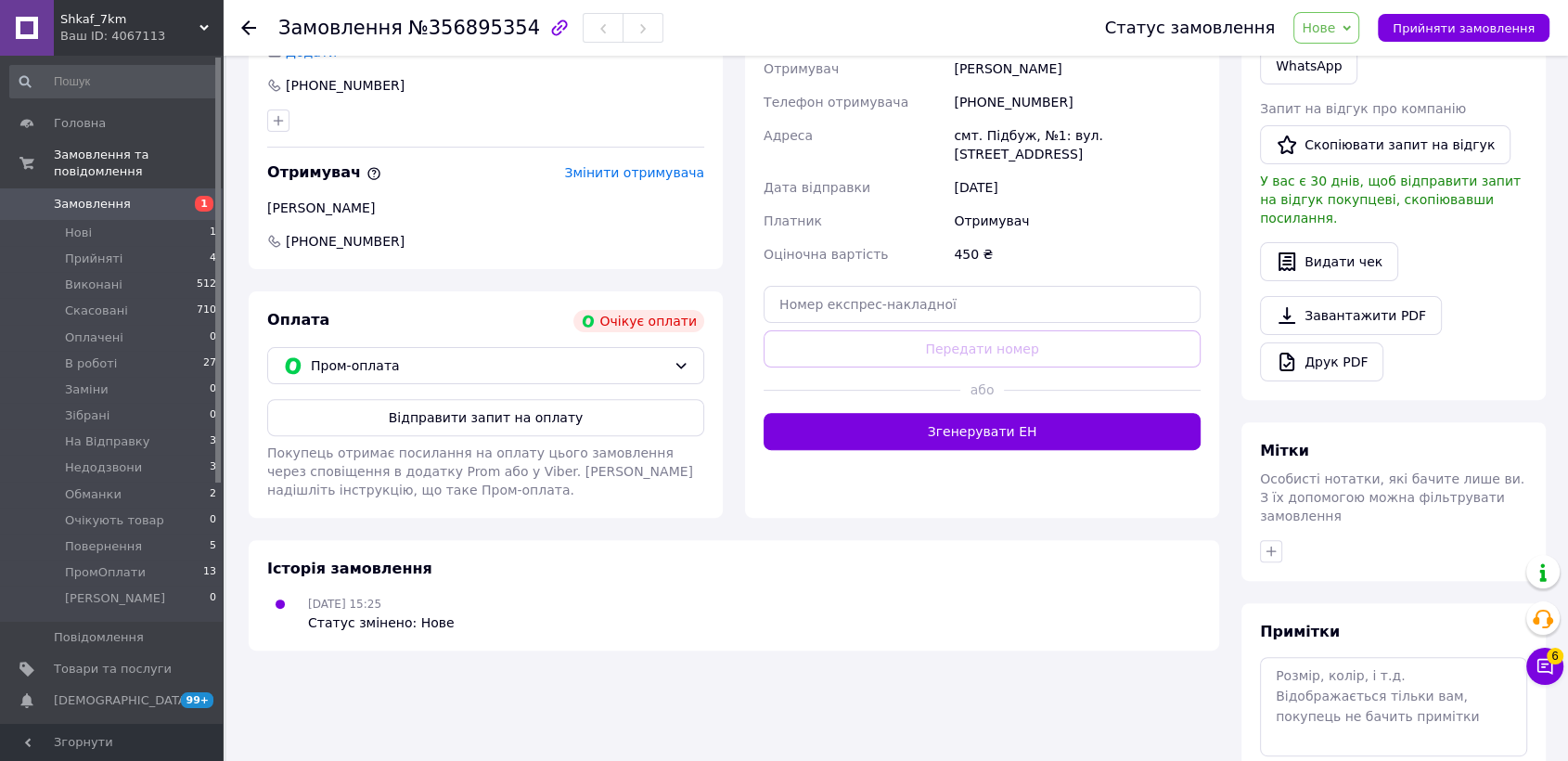
scroll to position [569, 0]
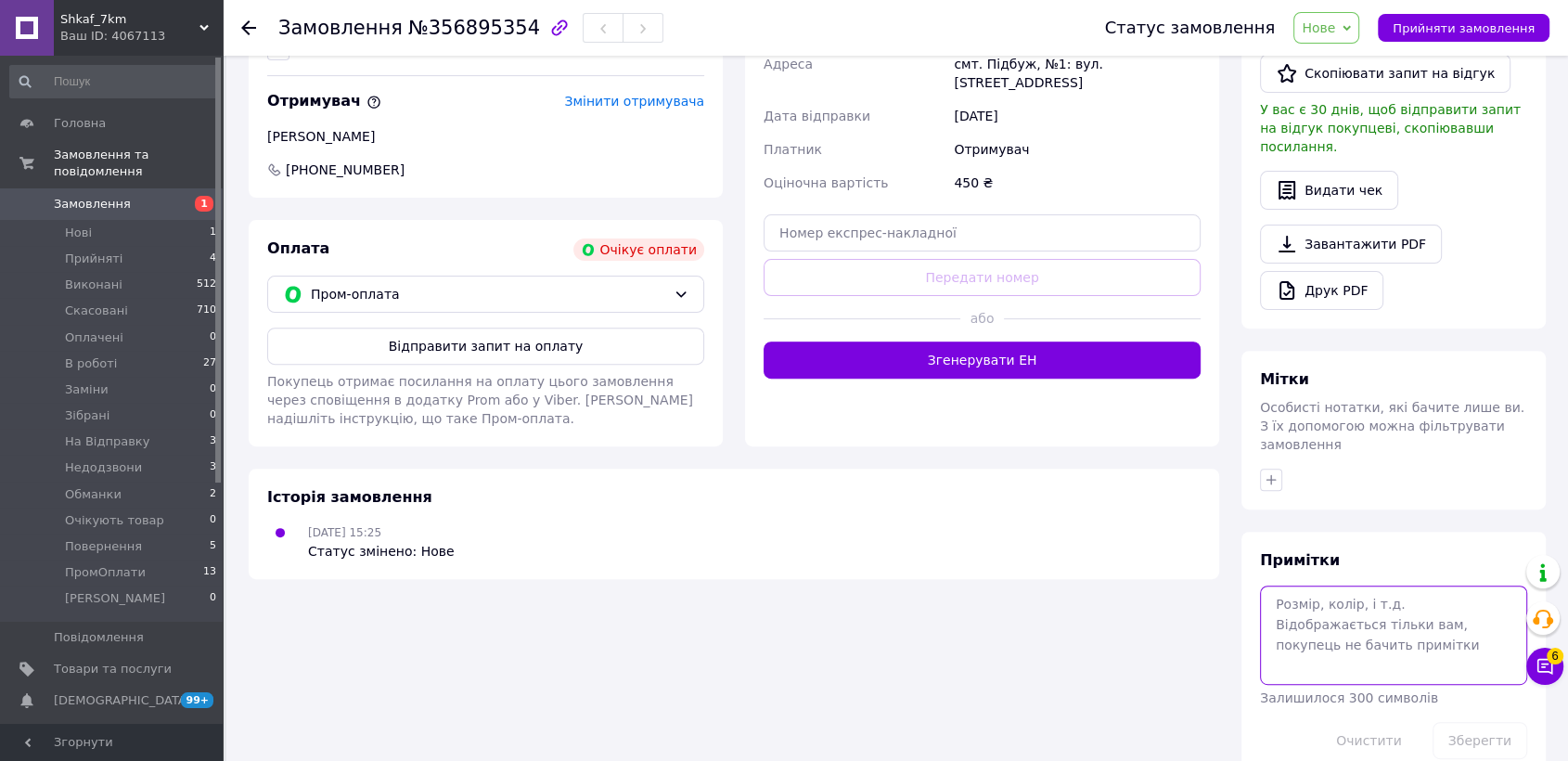
click at [1314, 607] on textarea at bounding box center [1393, 634] width 267 height 98
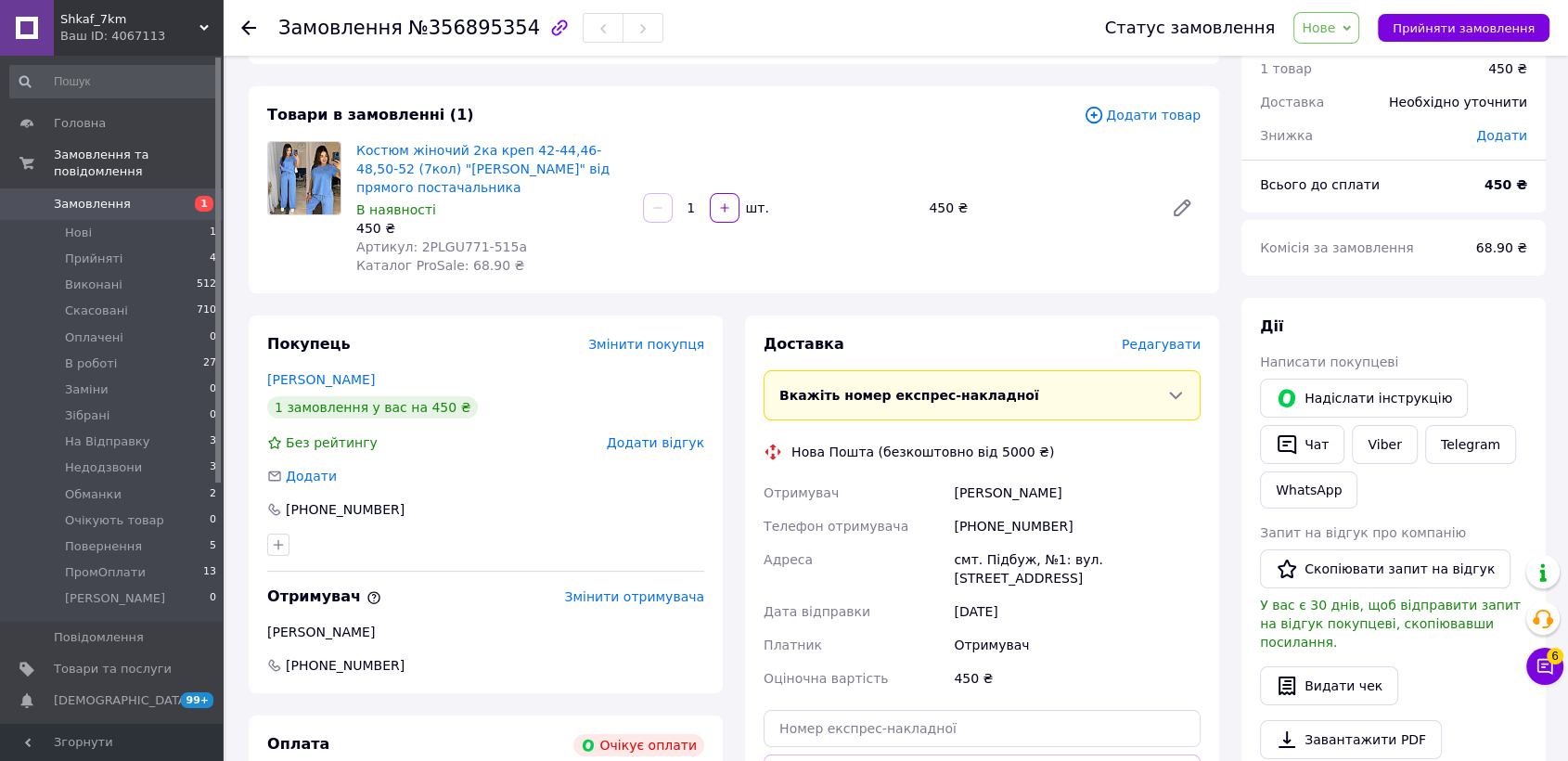
scroll to position [0, 0]
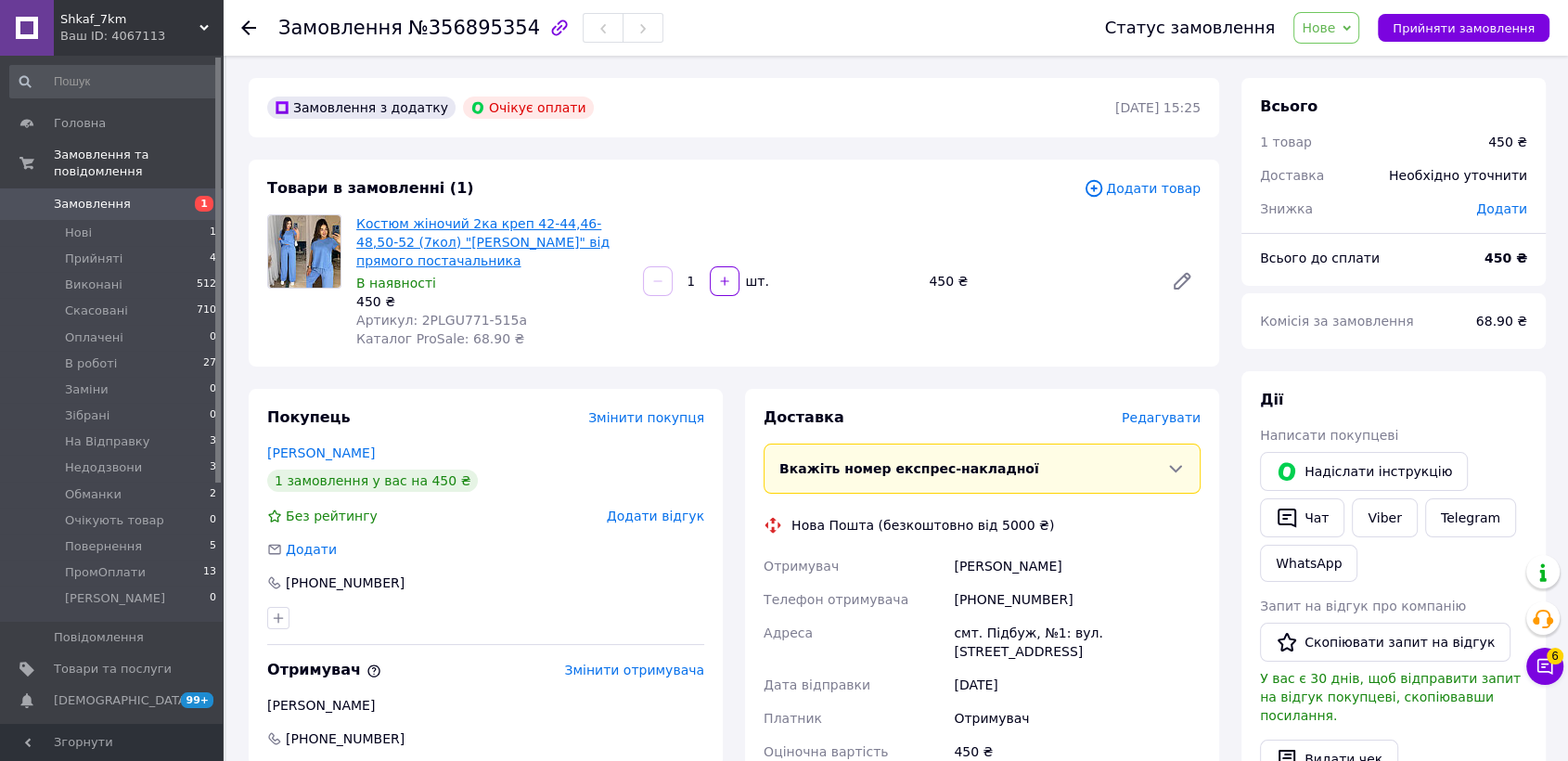
click at [535, 247] on link "Костюм жіночий 2ка креп 42-44,46-48,50-52 (7кол) "[PERSON_NAME]" від прямого по…" at bounding box center [483, 241] width 254 height 52
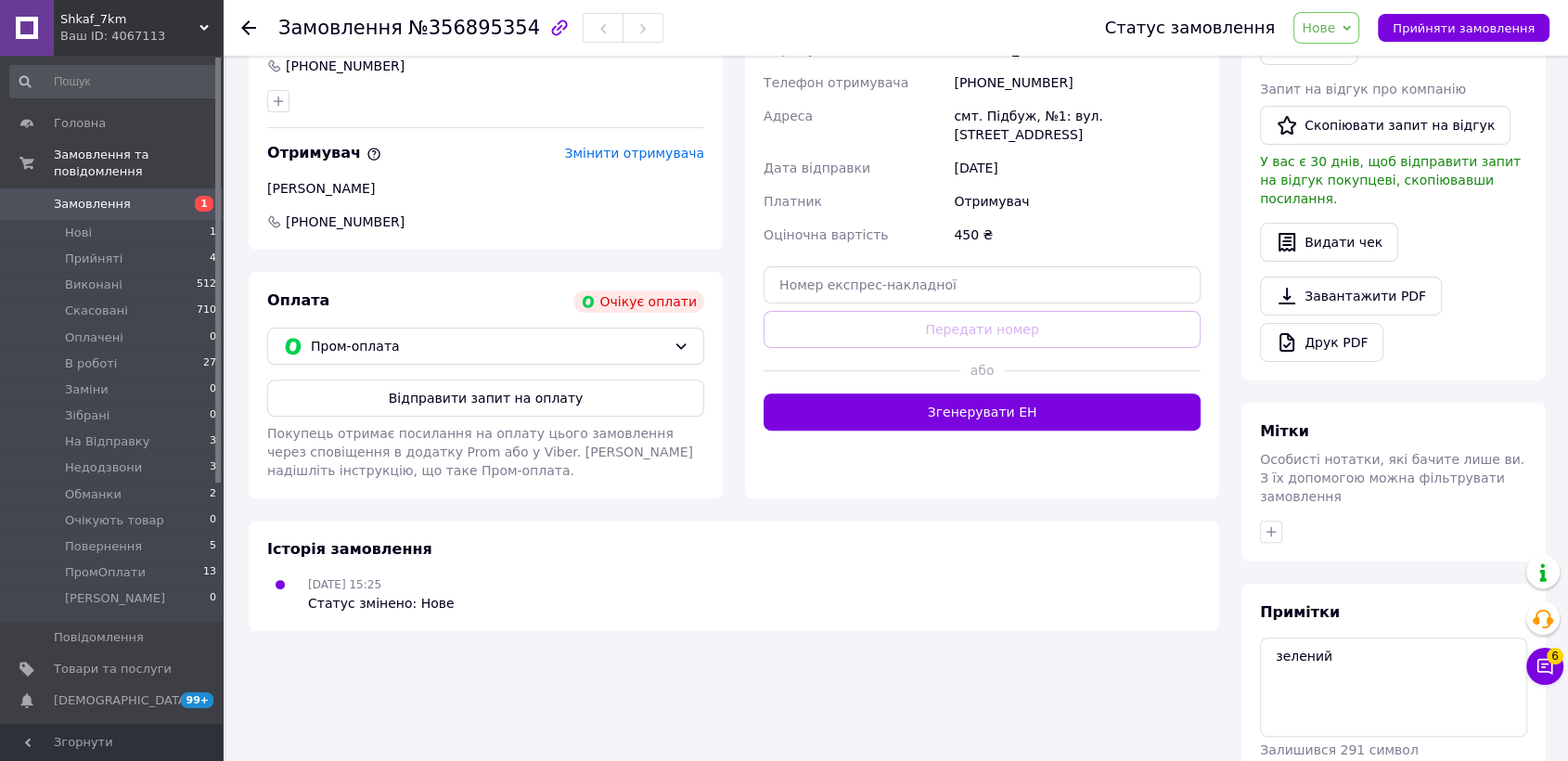
scroll to position [569, 0]
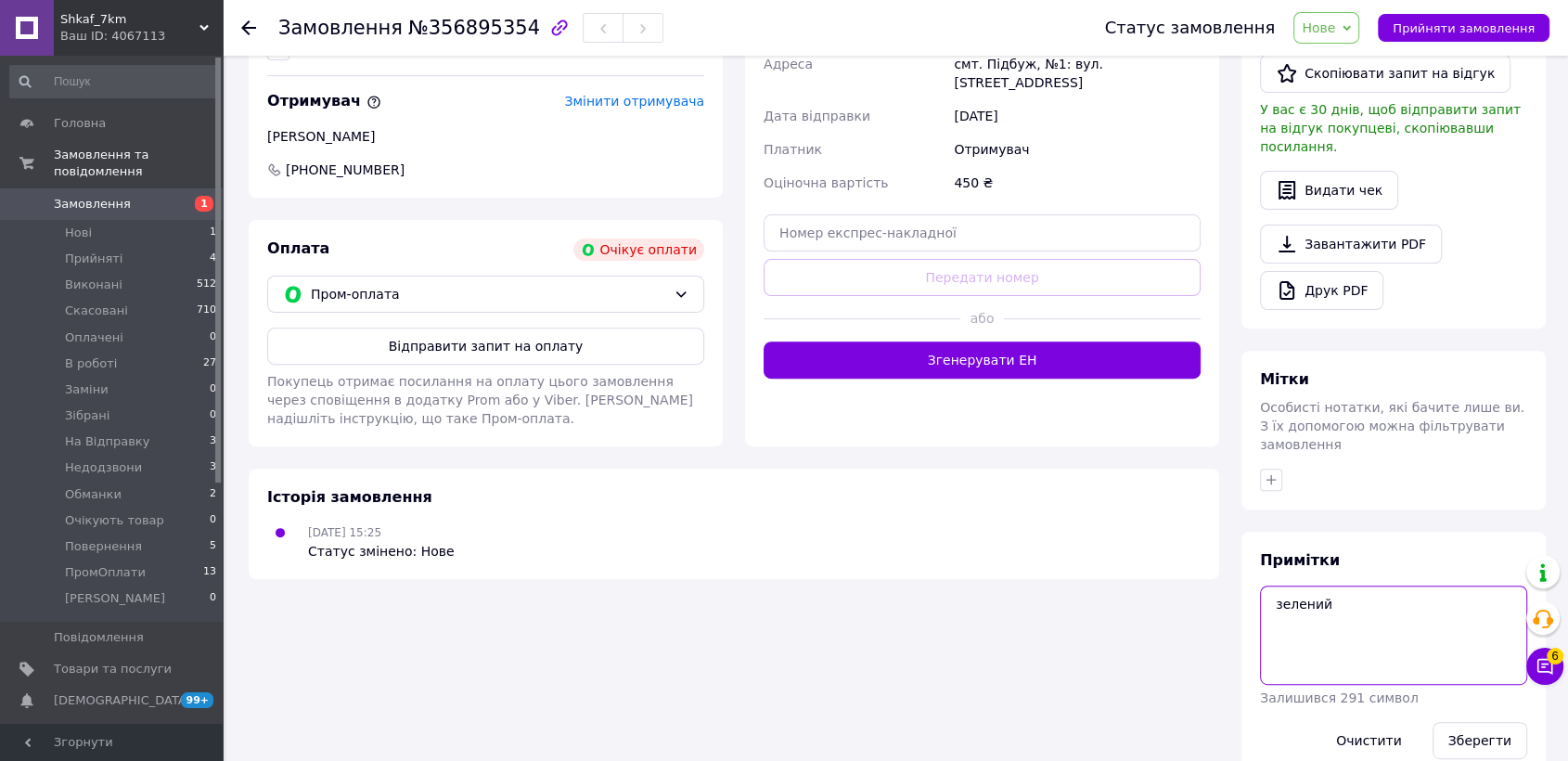
drag, startPoint x: 1342, startPoint y: 597, endPoint x: 1272, endPoint y: 596, distance: 70.0
click at [1272, 596] on textarea "зелений" at bounding box center [1393, 634] width 267 height 98
type textarea "малина 46-48"
click at [1480, 722] on button "Зберегти" at bounding box center [1480, 741] width 94 height 37
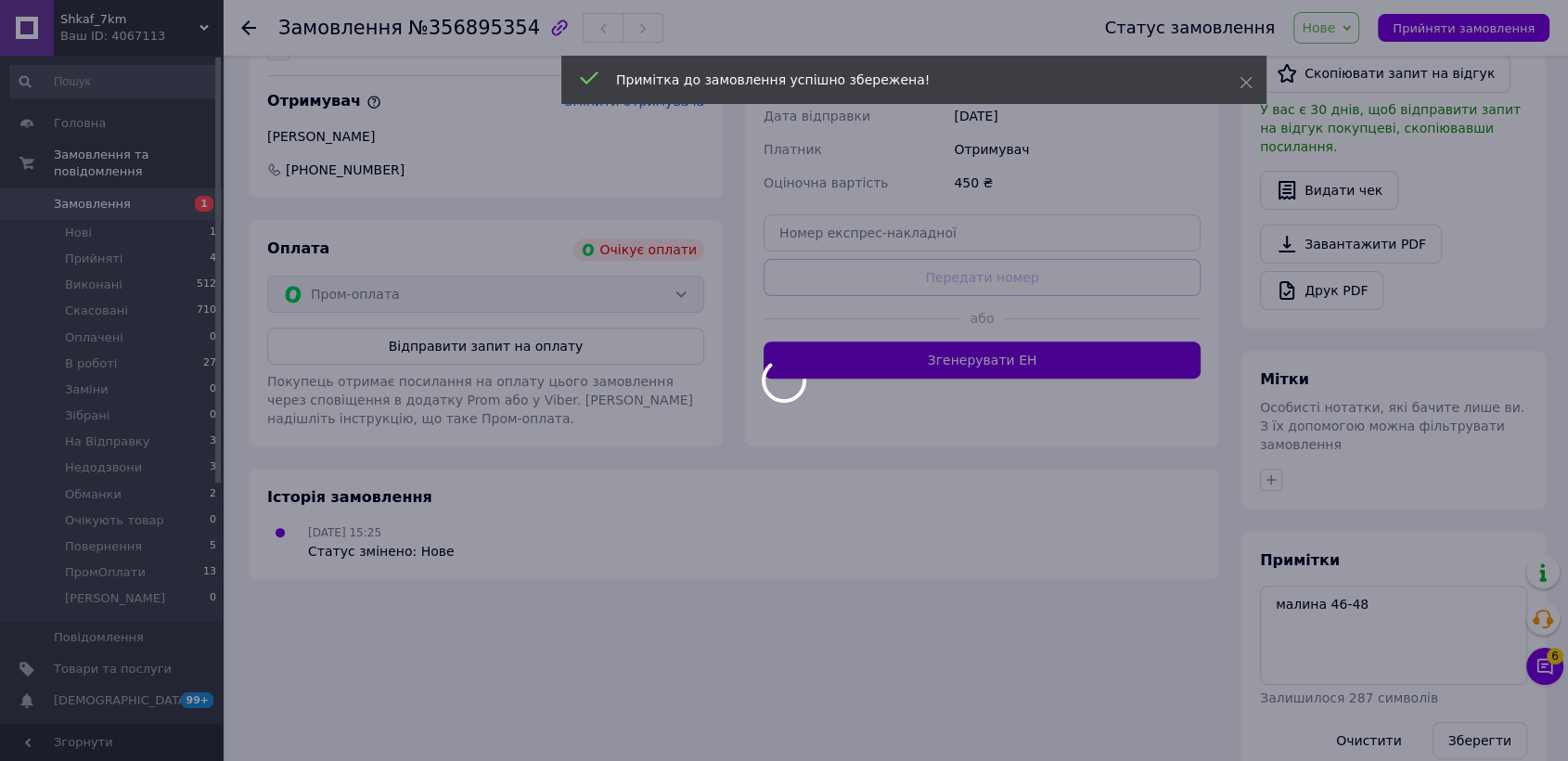
scroll to position [536, 0]
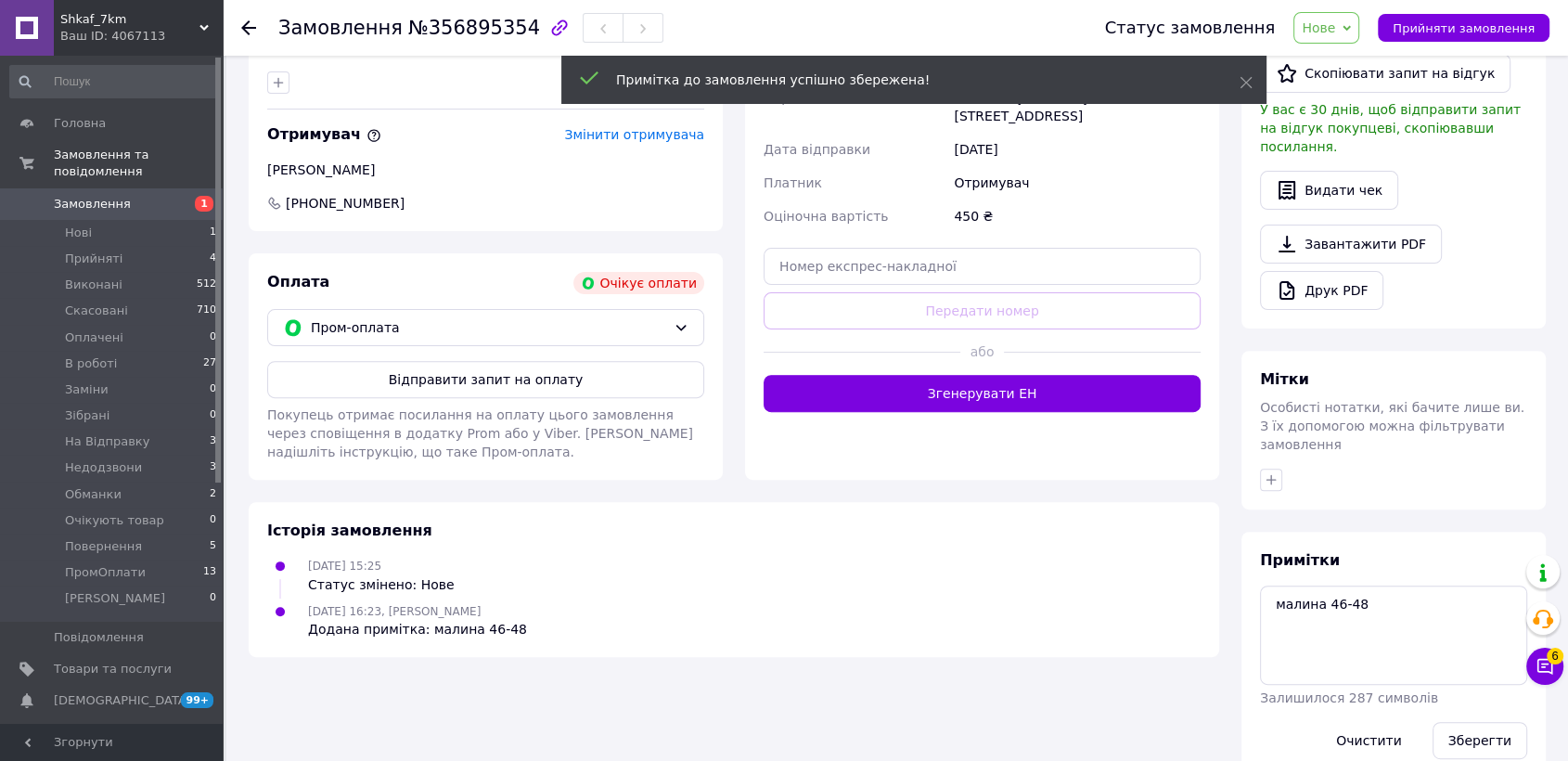
click at [1336, 31] on span "Нове" at bounding box center [1318, 27] width 33 height 15
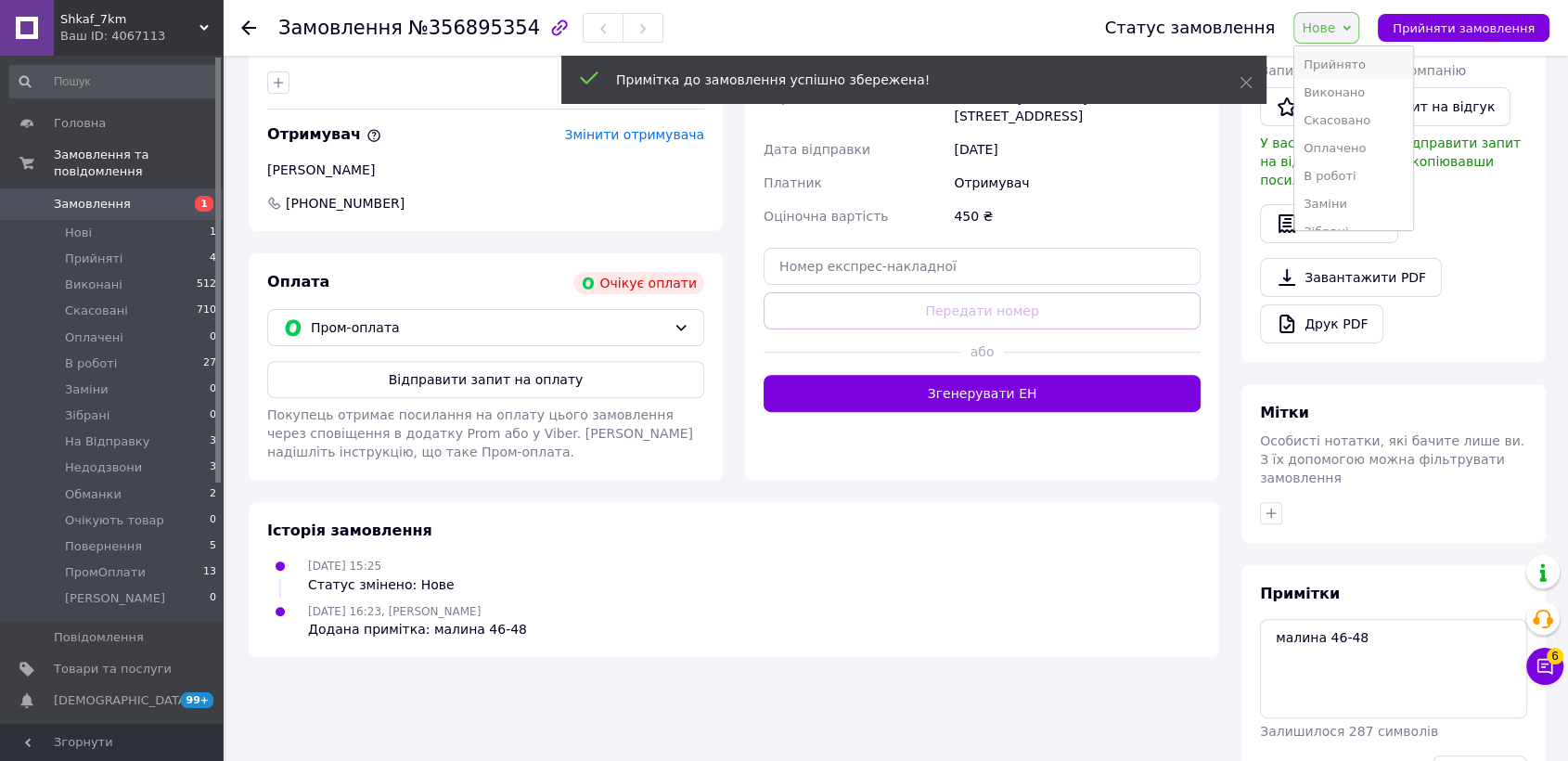
click at [1357, 73] on li "Прийнято" at bounding box center [1354, 64] width 119 height 28
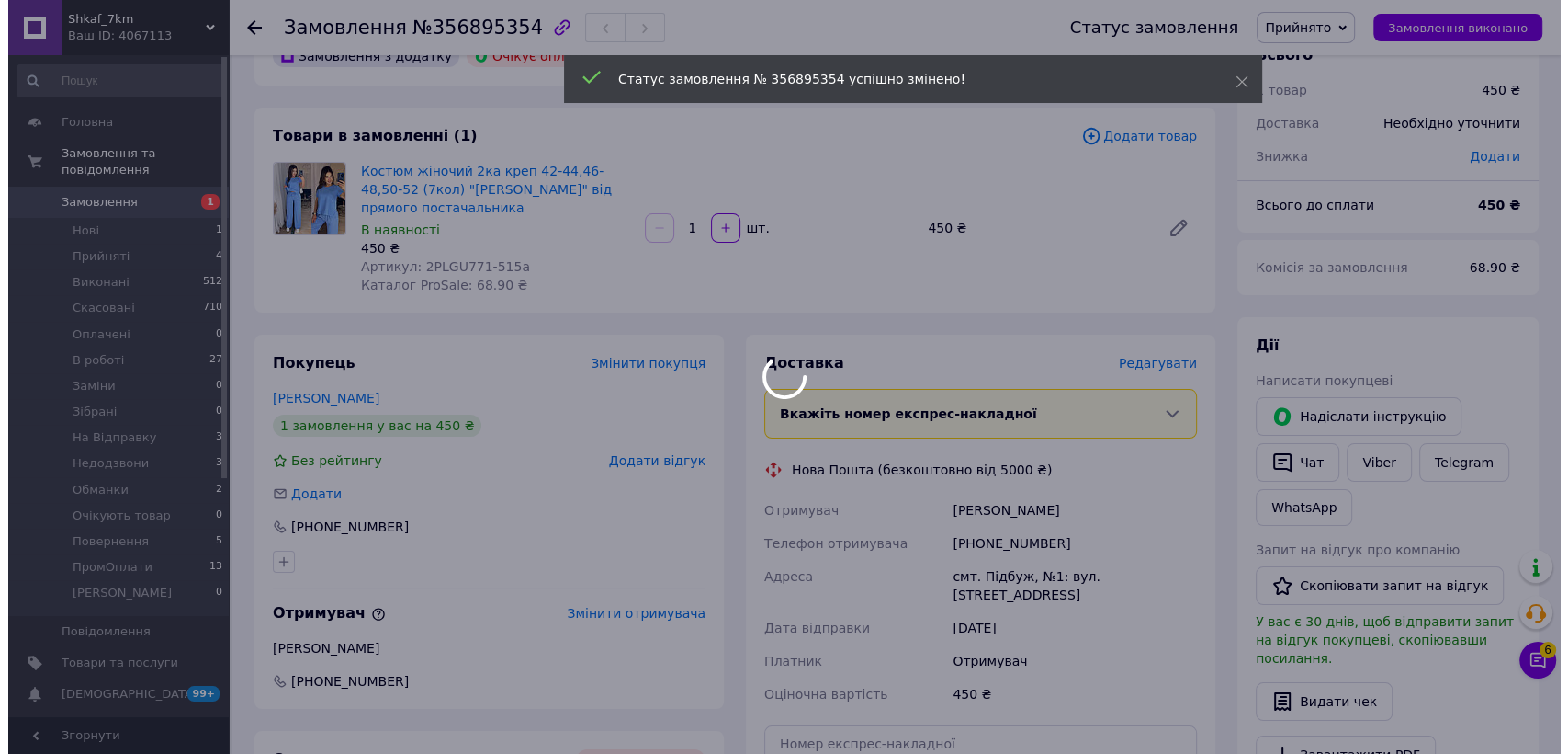
scroll to position [0, 0]
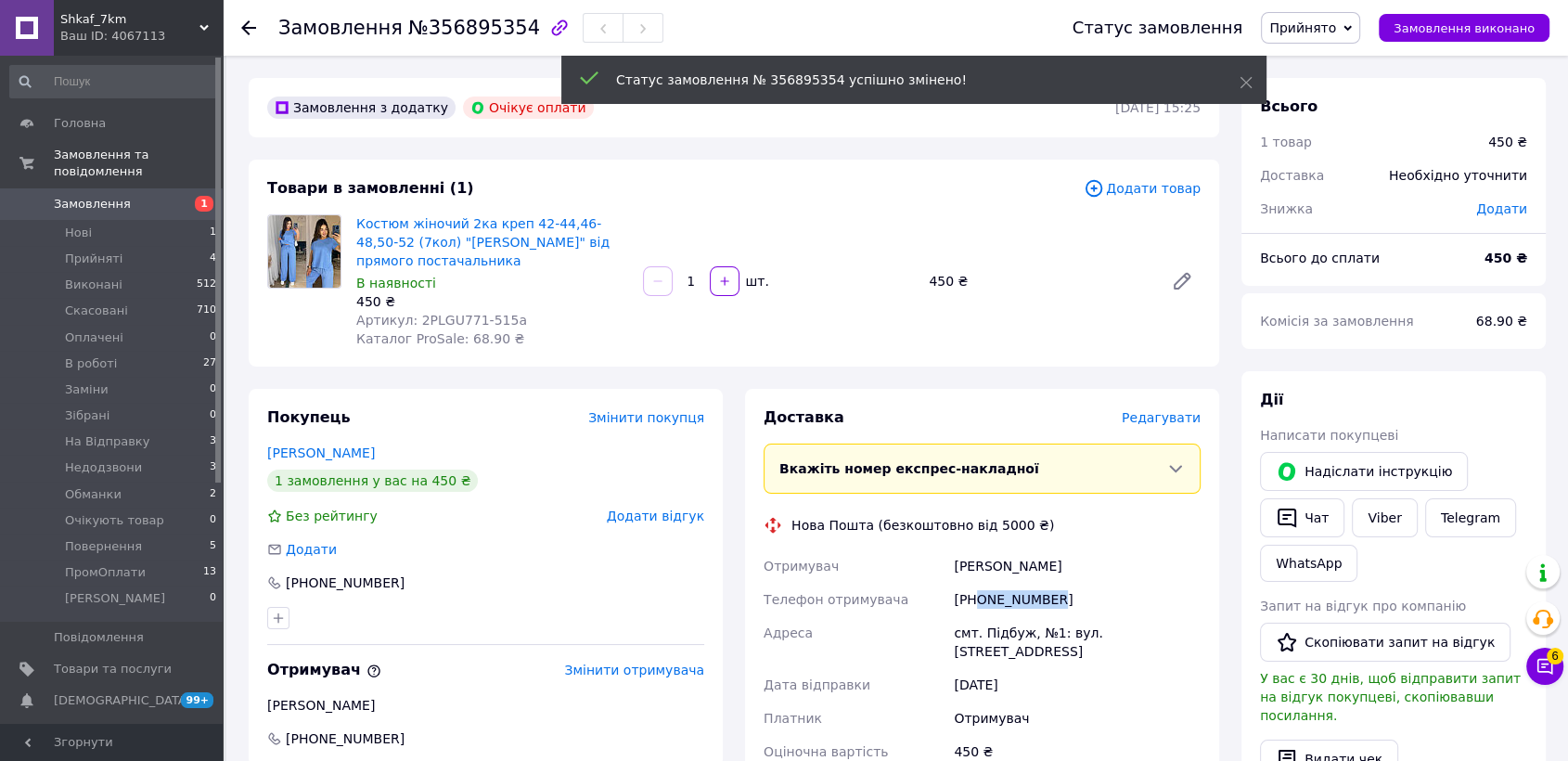
drag, startPoint x: 977, startPoint y: 578, endPoint x: 1051, endPoint y: 581, distance: 74.1
click at [1051, 582] on div "+380968922413" at bounding box center [1077, 599] width 255 height 33
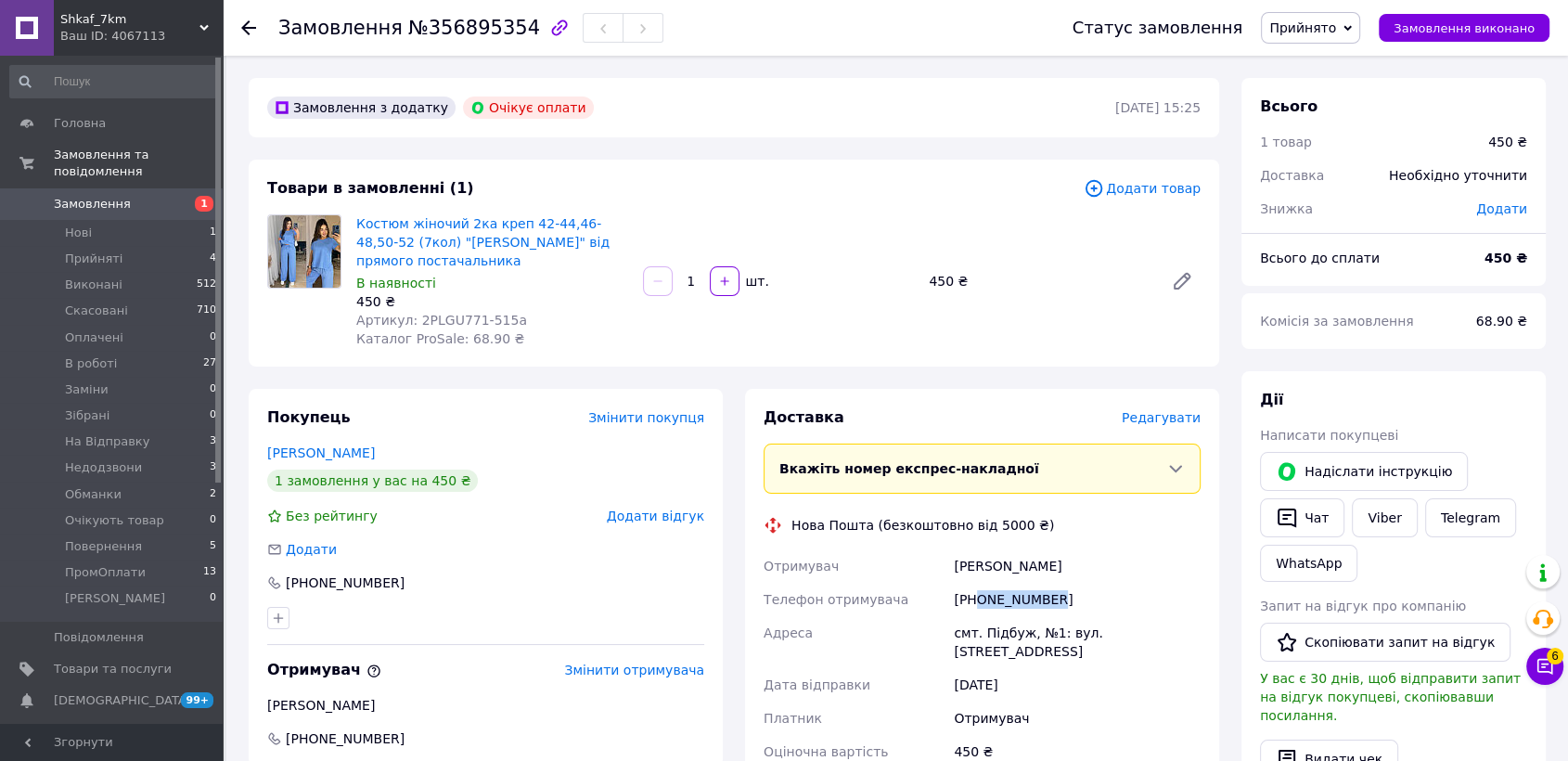
click at [149, 195] on span "Замовлення" at bounding box center [112, 203] width 118 height 17
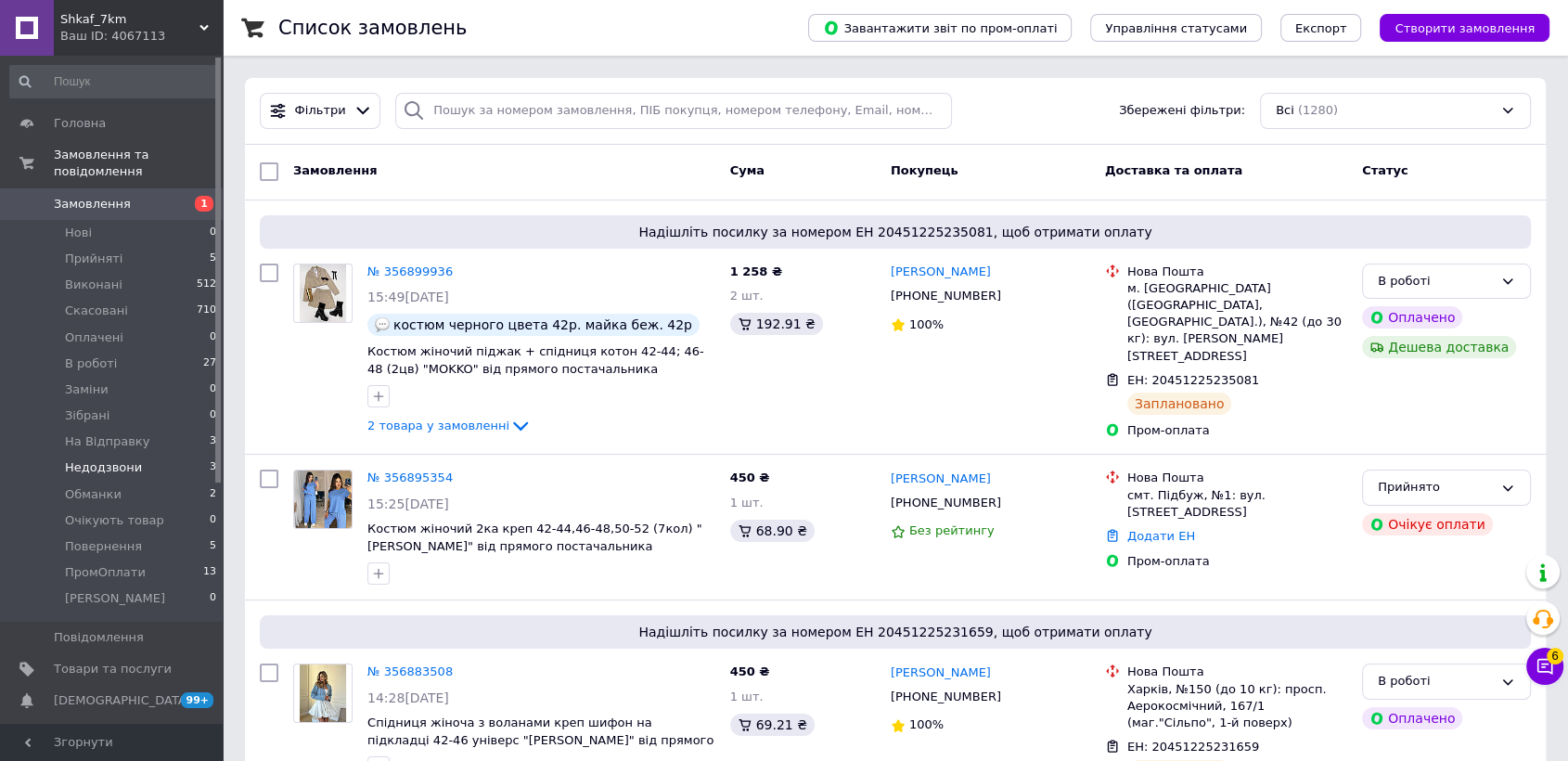
click at [123, 459] on span "Недодзвони" at bounding box center [103, 467] width 77 height 17
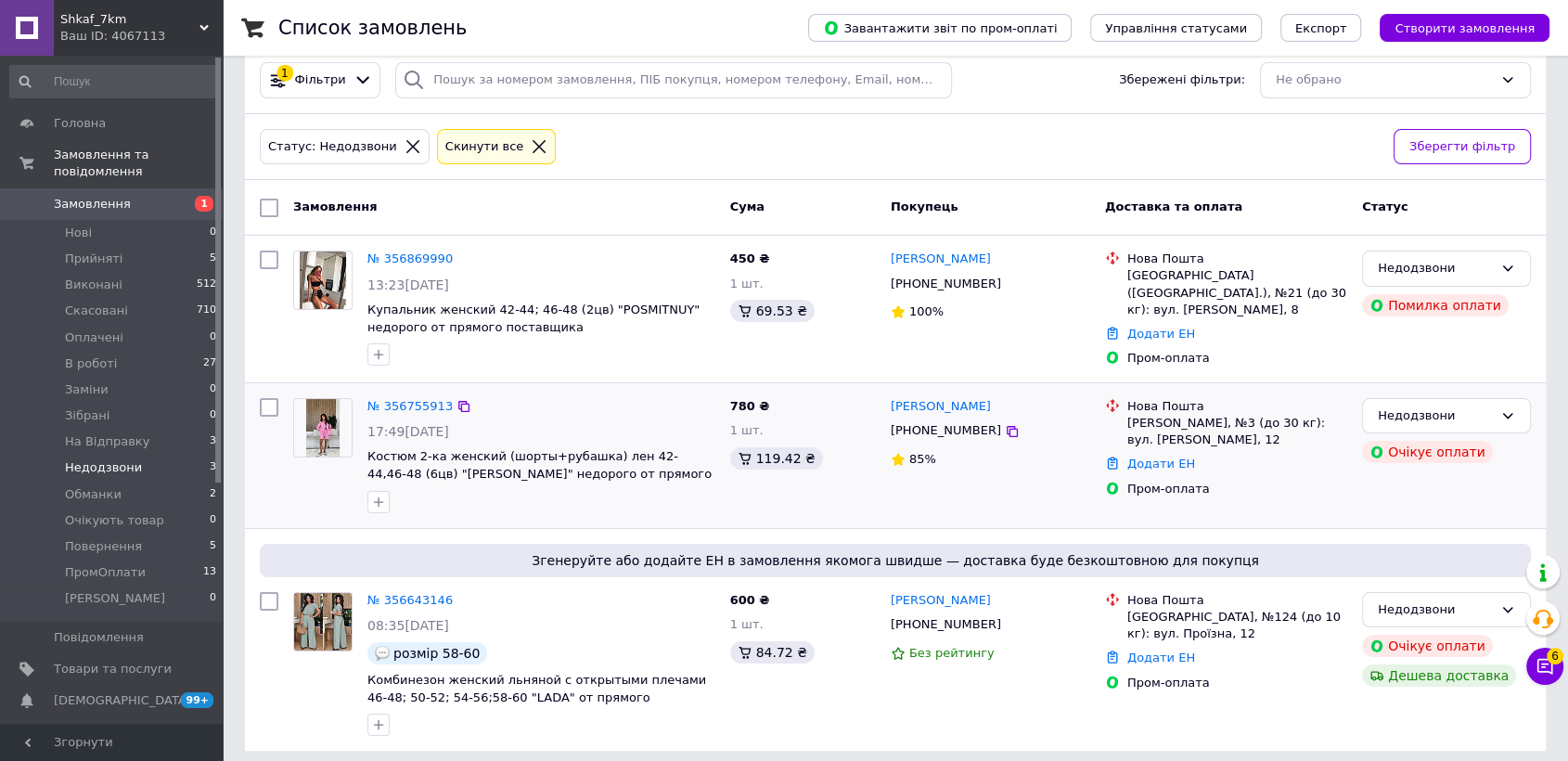
scroll to position [40, 0]
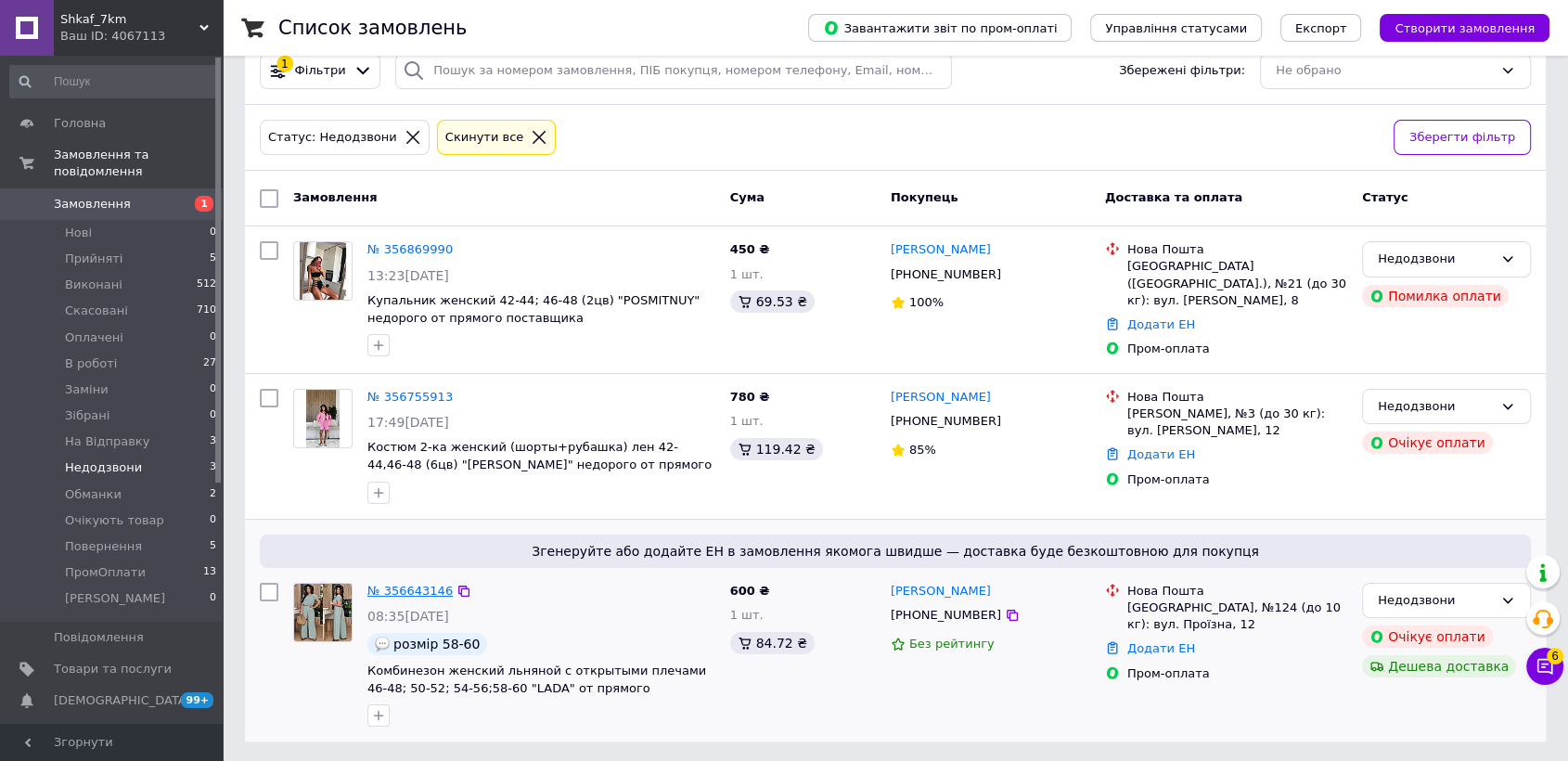
click at [411, 583] on link "№ 356643146" at bounding box center [410, 590] width 86 height 14
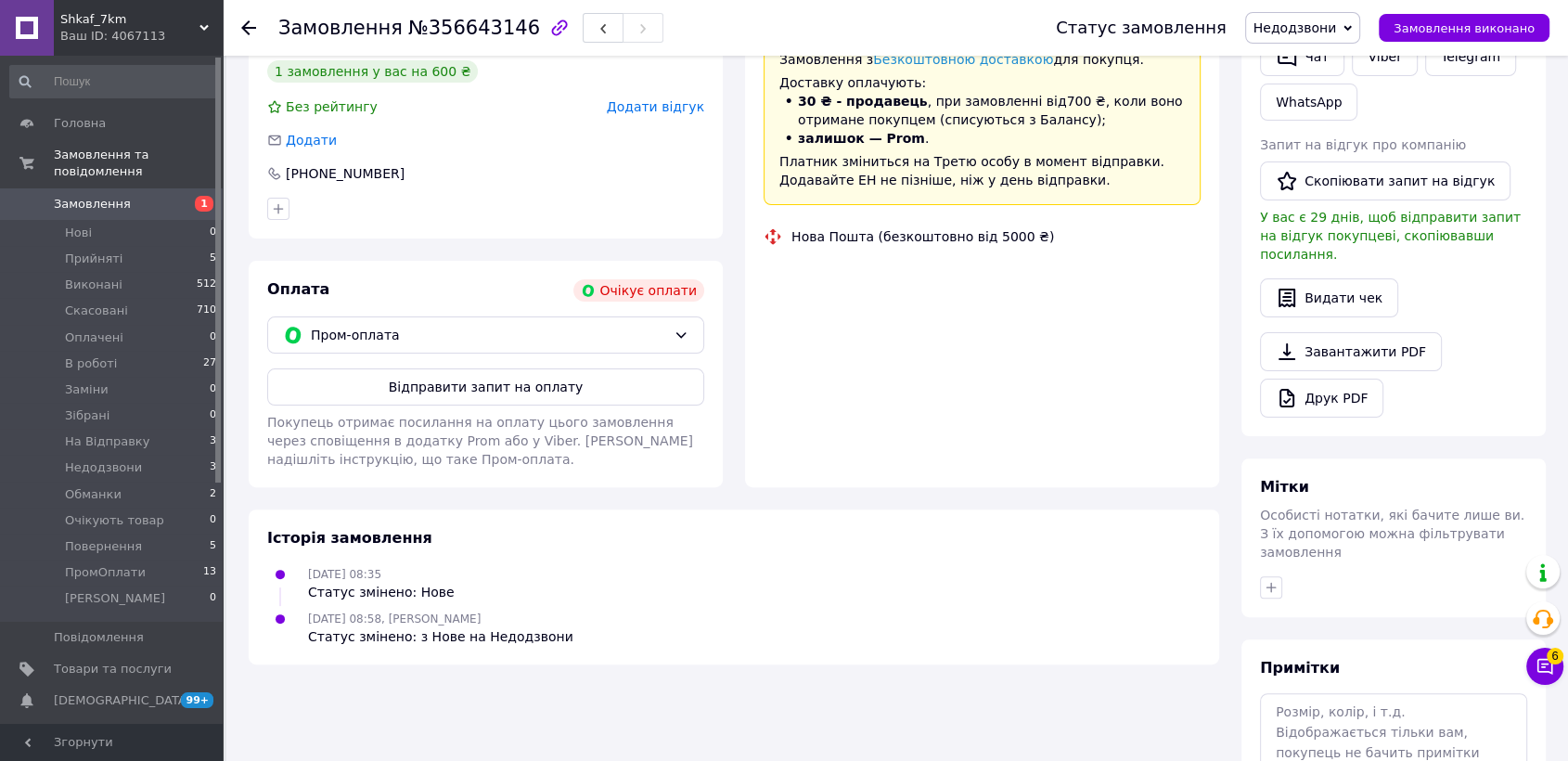
scroll to position [515, 0]
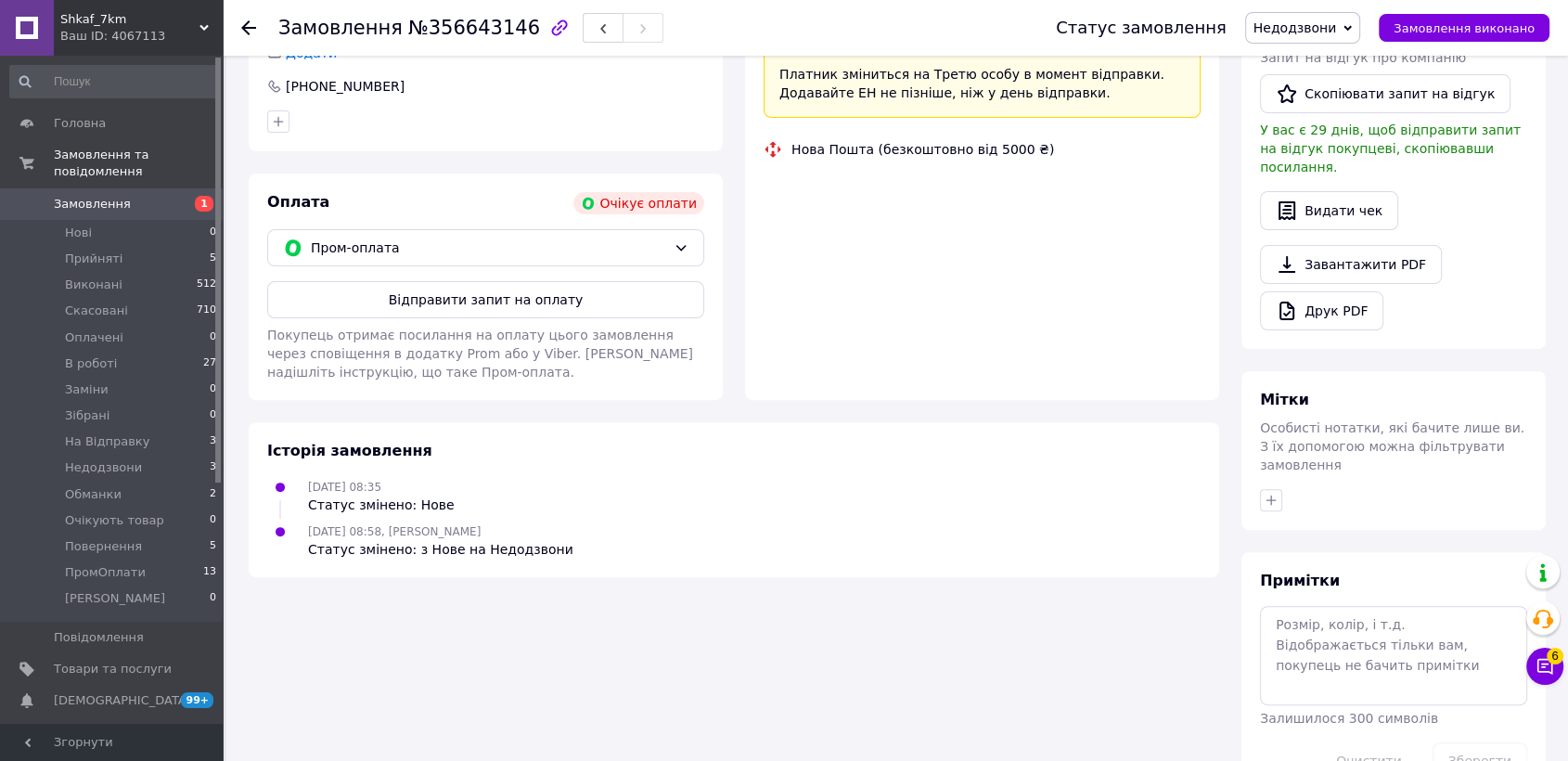
click at [1338, 594] on div "Примітки Залишилося 300 символів Очистити Зберегти" at bounding box center [1393, 675] width 267 height 209
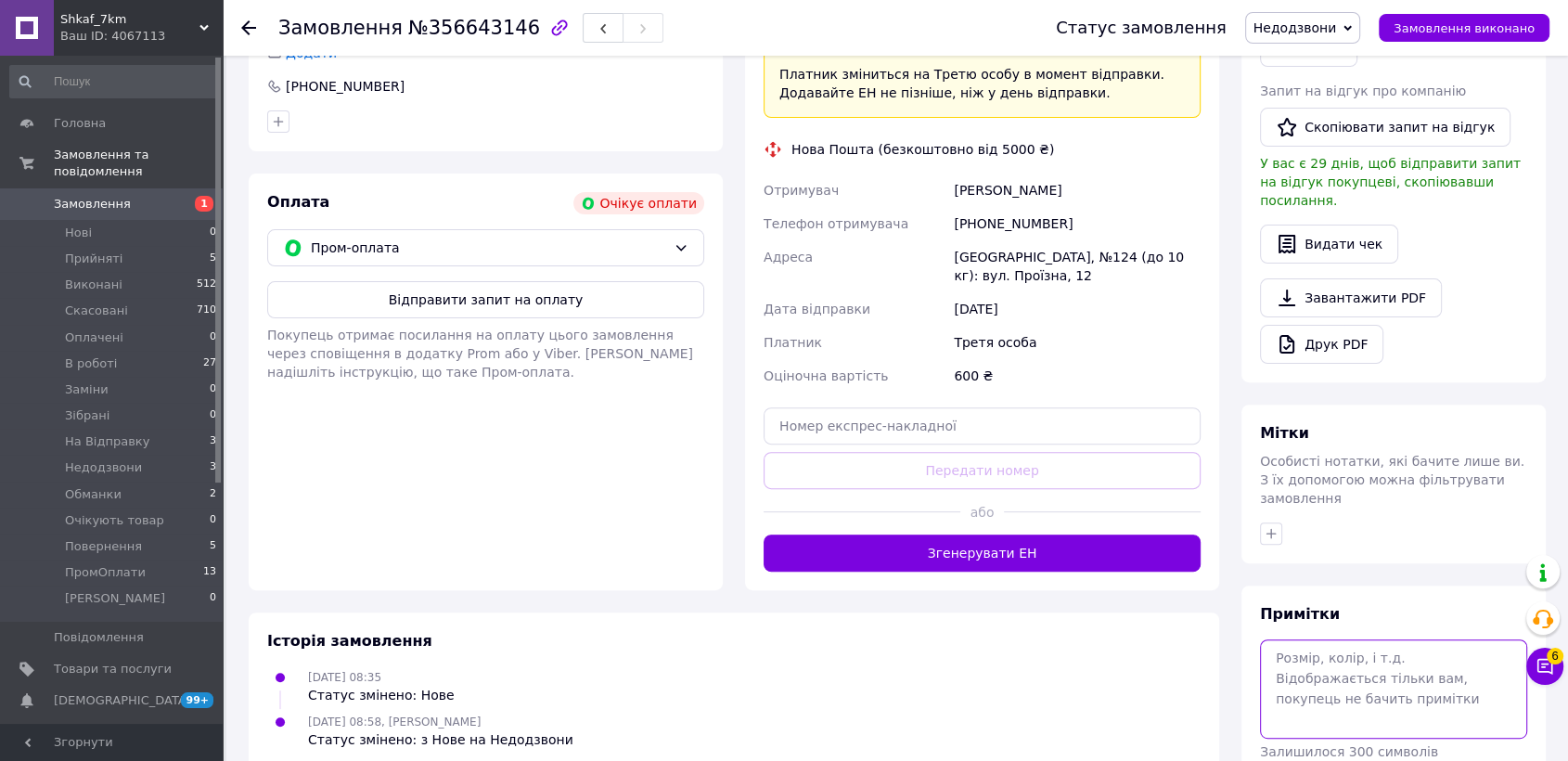
click at [1338, 640] on textarea at bounding box center [1393, 688] width 267 height 98
type textarea "поточний стан рахунку абонента.."
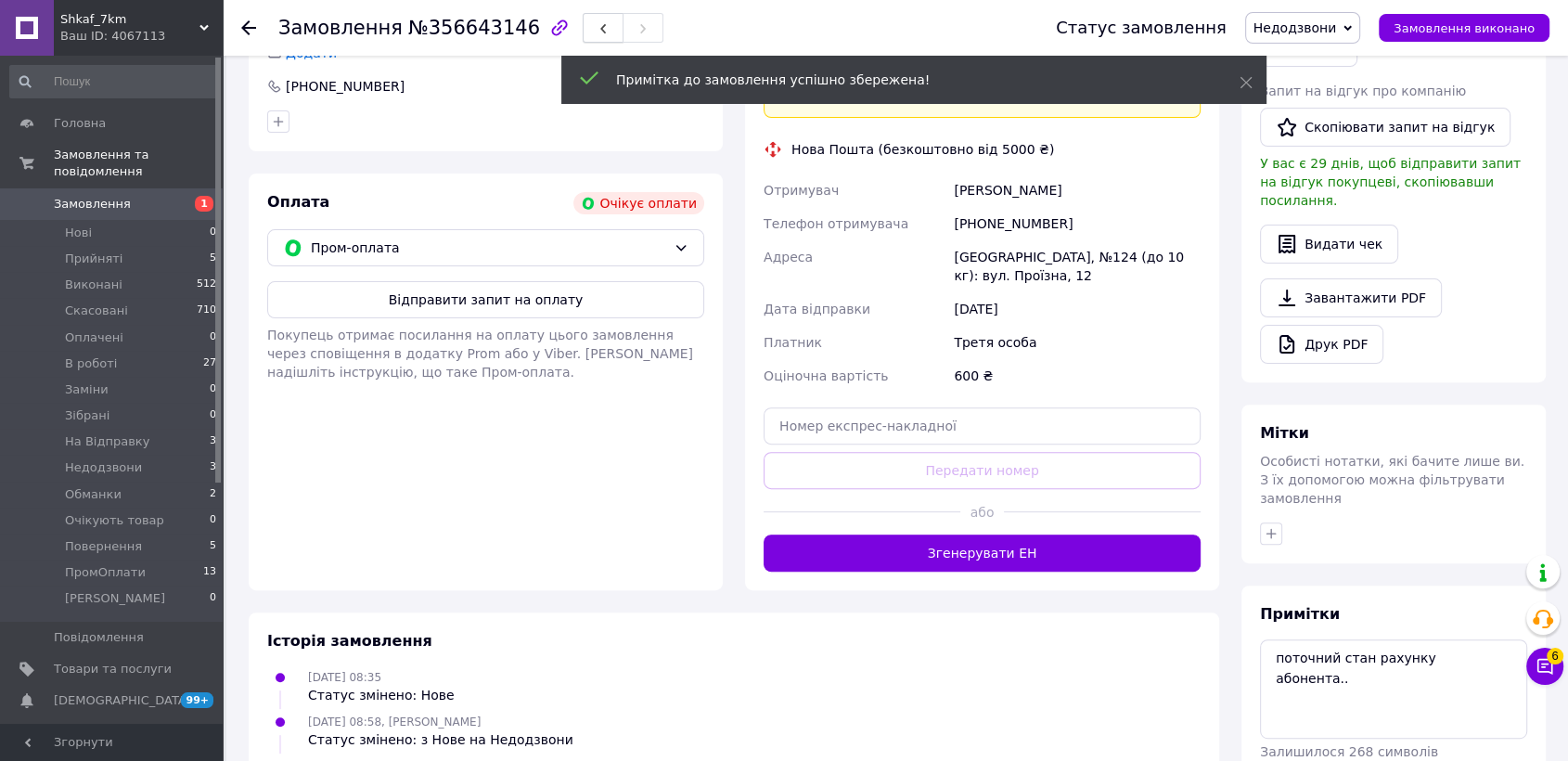
click at [582, 28] on button "button" at bounding box center [603, 27] width 41 height 30
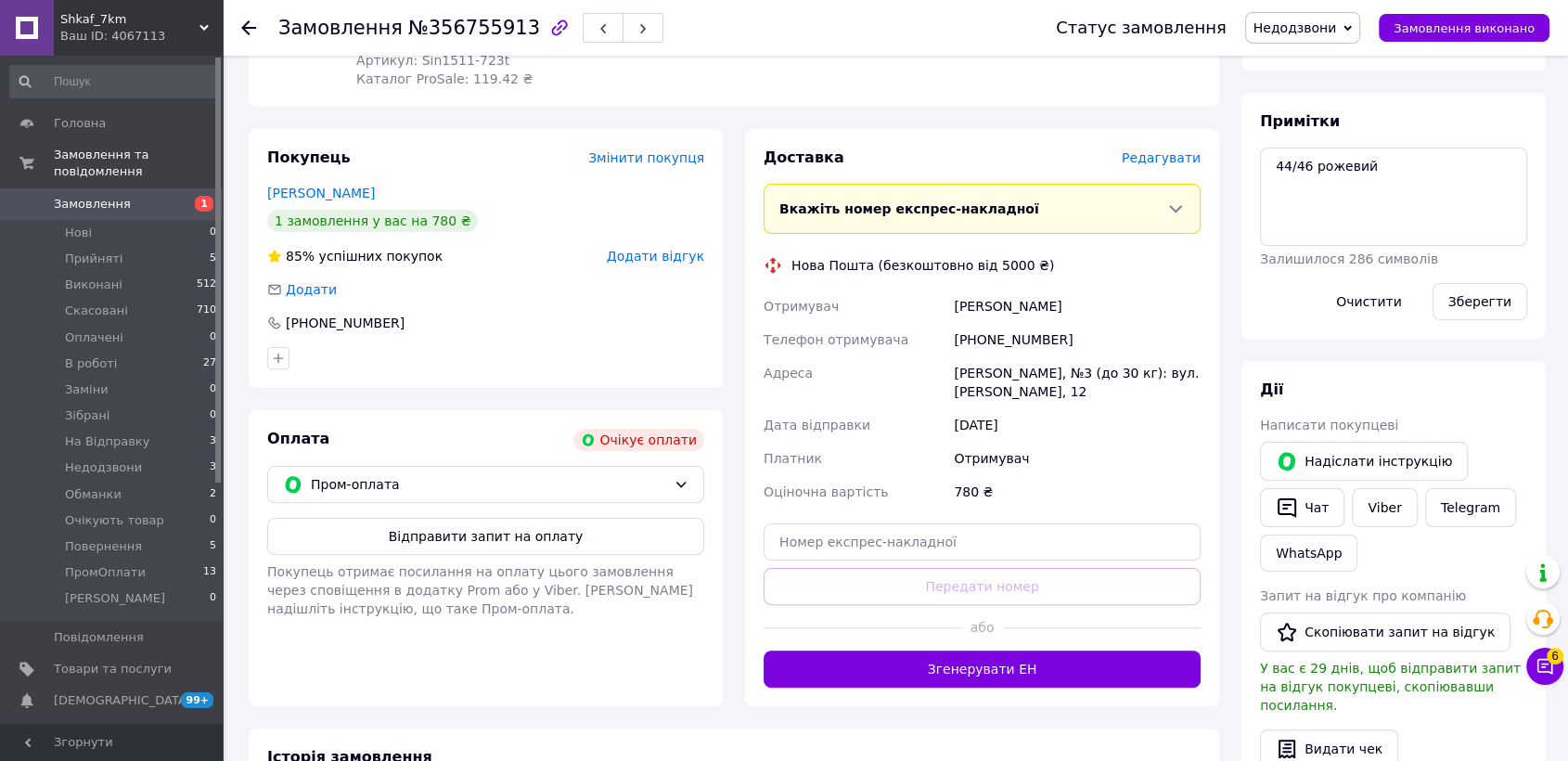
scroll to position [206, 0]
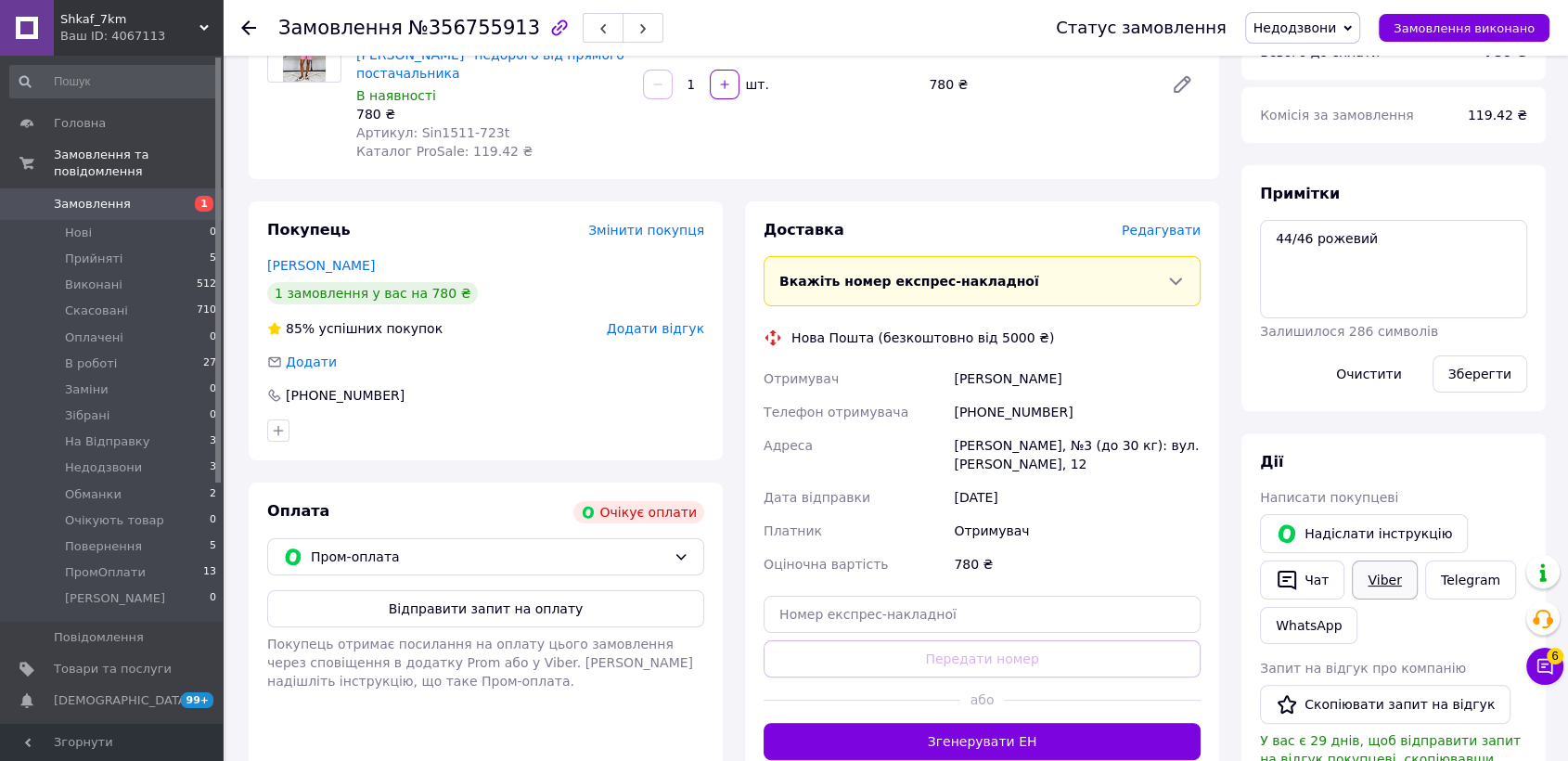
click at [1374, 581] on link "Viber" at bounding box center [1384, 580] width 65 height 39
click at [1336, 578] on button "Чат" at bounding box center [1302, 580] width 85 height 39
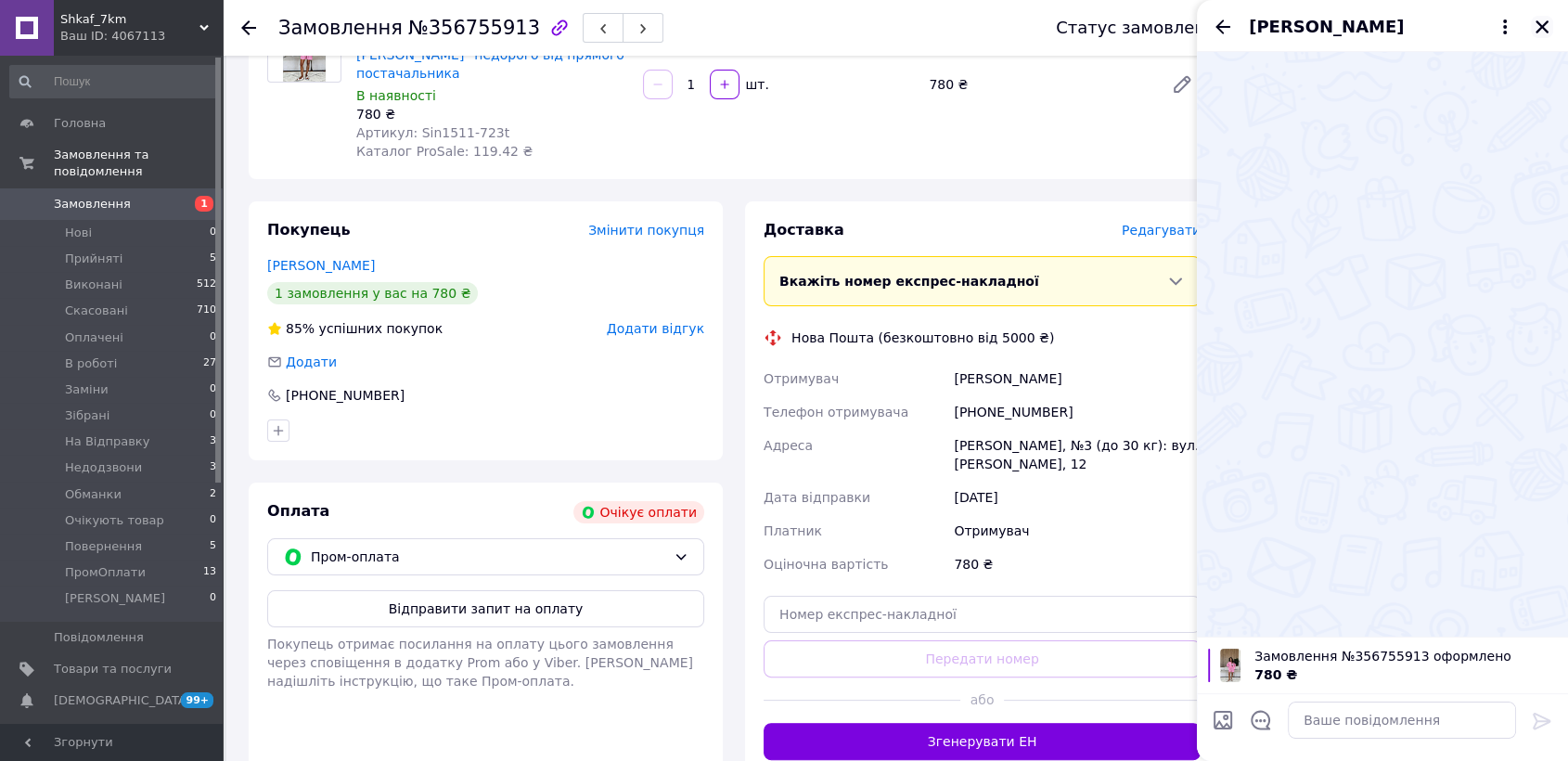
click at [1545, 24] on icon "Закрити" at bounding box center [1542, 26] width 13 height 13
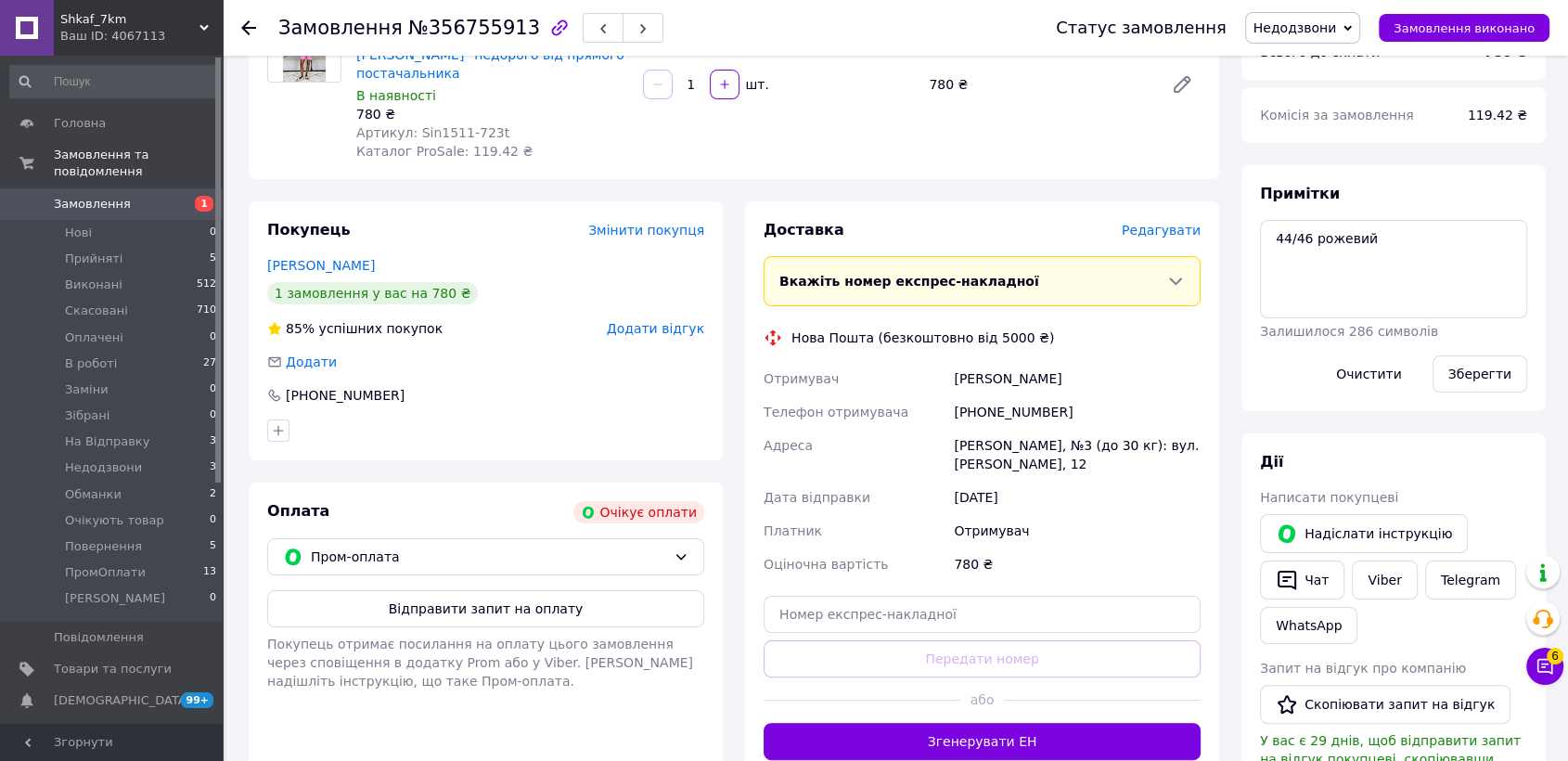
click at [1327, 31] on span "Недодзвони" at bounding box center [1296, 27] width 84 height 15
click at [1339, 184] on li "Обманки" at bounding box center [1306, 185] width 119 height 28
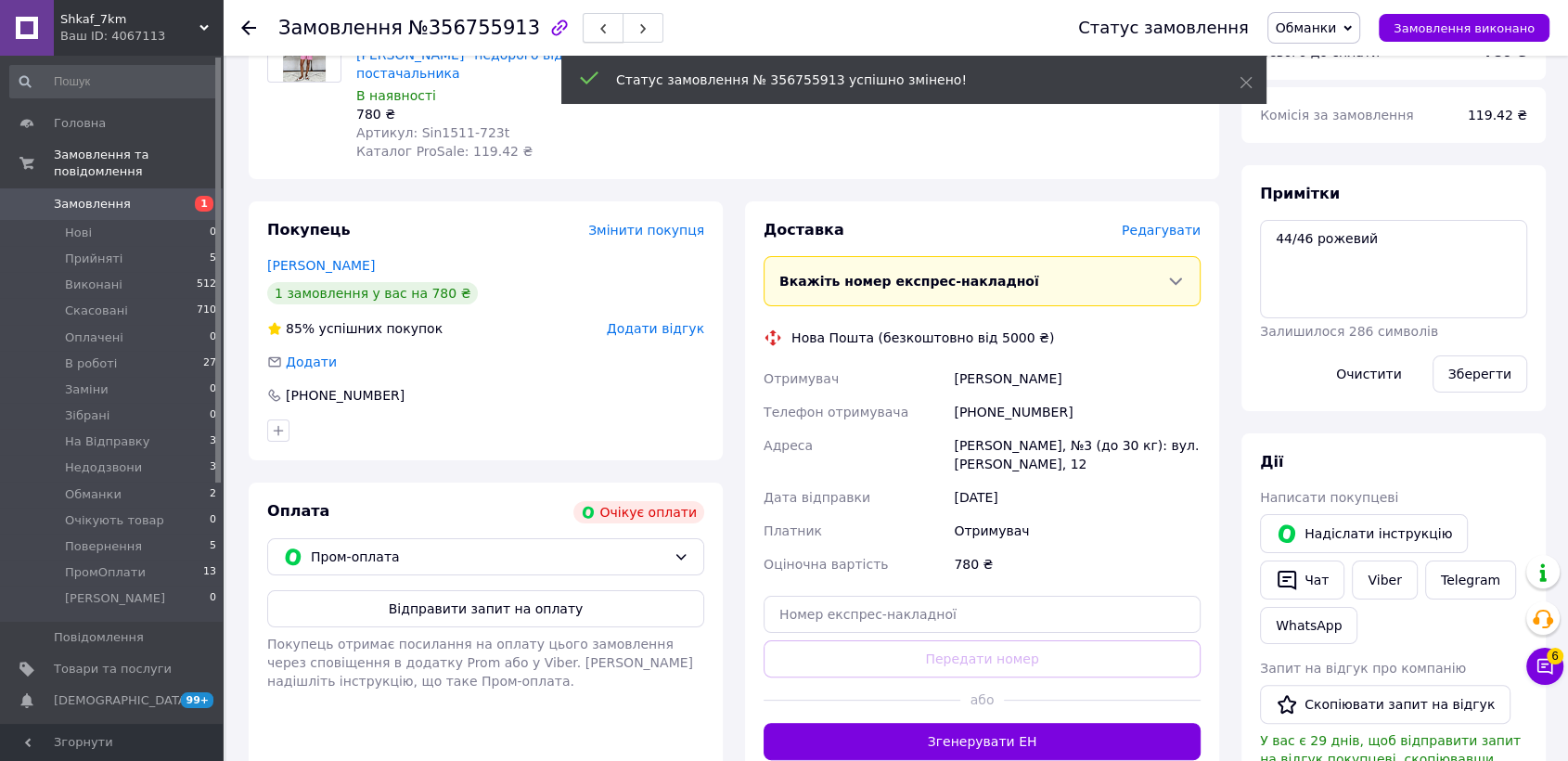
click at [582, 29] on button "button" at bounding box center [603, 27] width 41 height 30
click at [118, 459] on span "Недодзвони" at bounding box center [103, 467] width 77 height 17
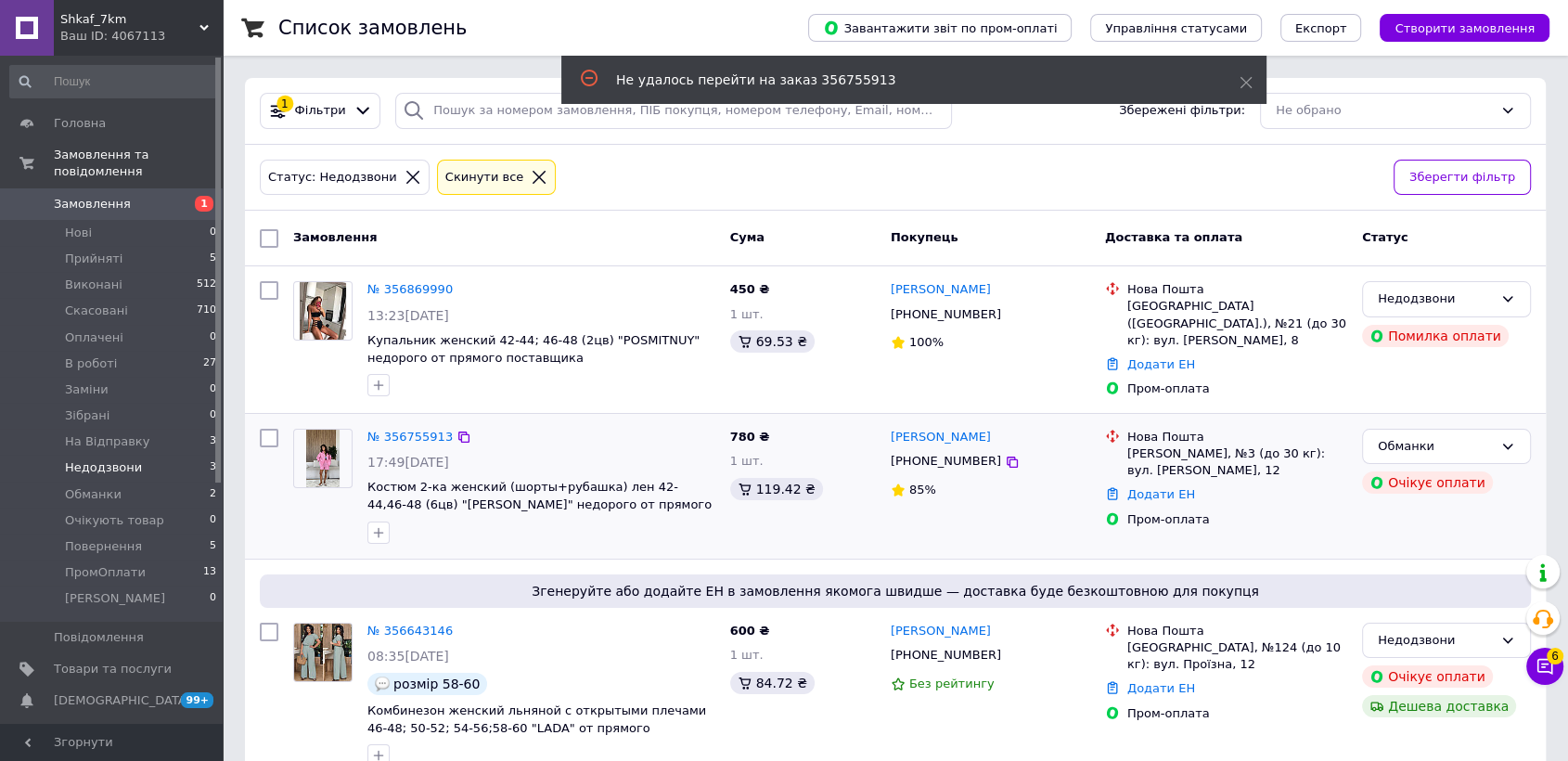
scroll to position [40, 0]
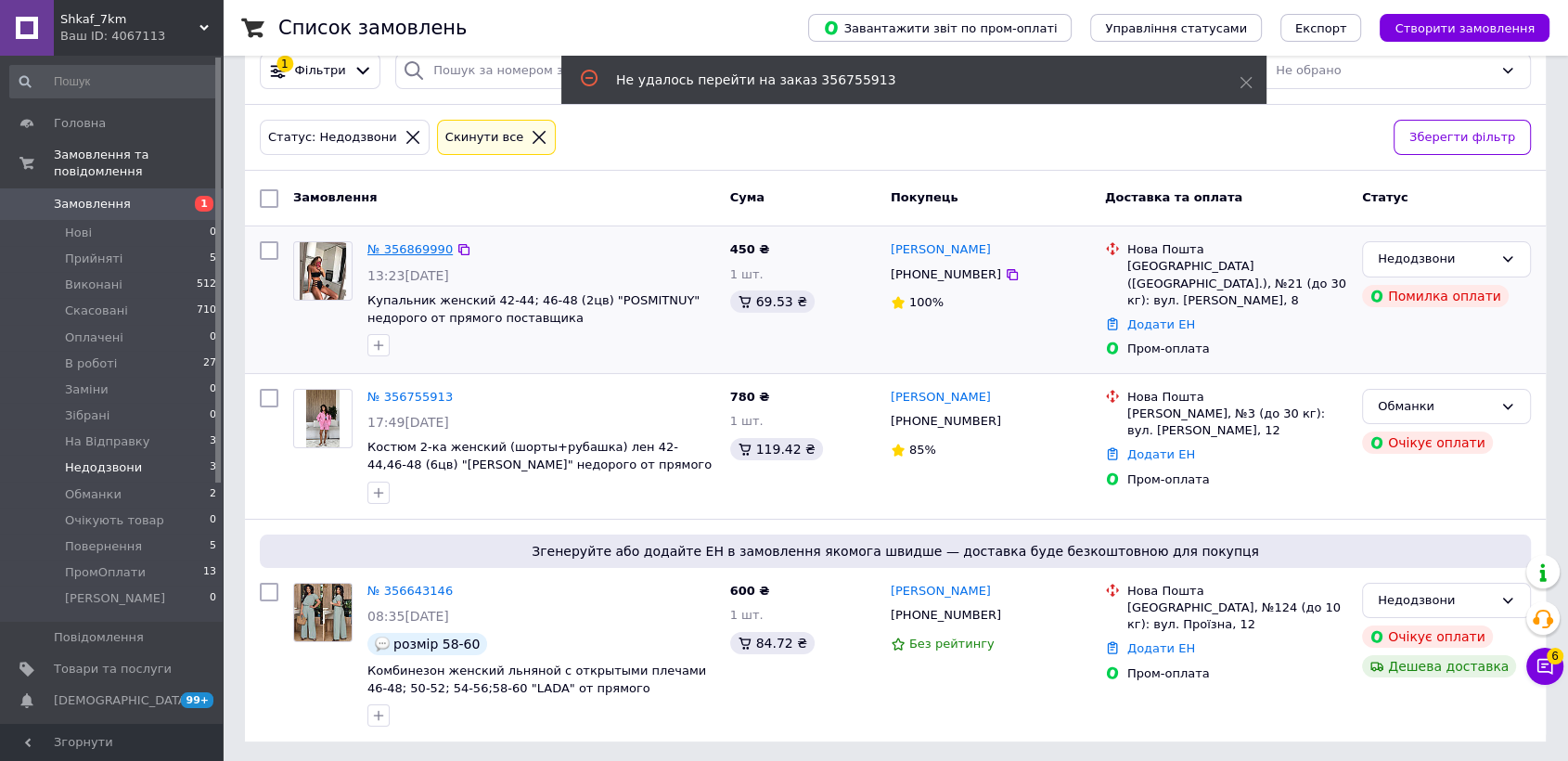
click at [403, 247] on link "№ 356869990" at bounding box center [410, 249] width 86 height 14
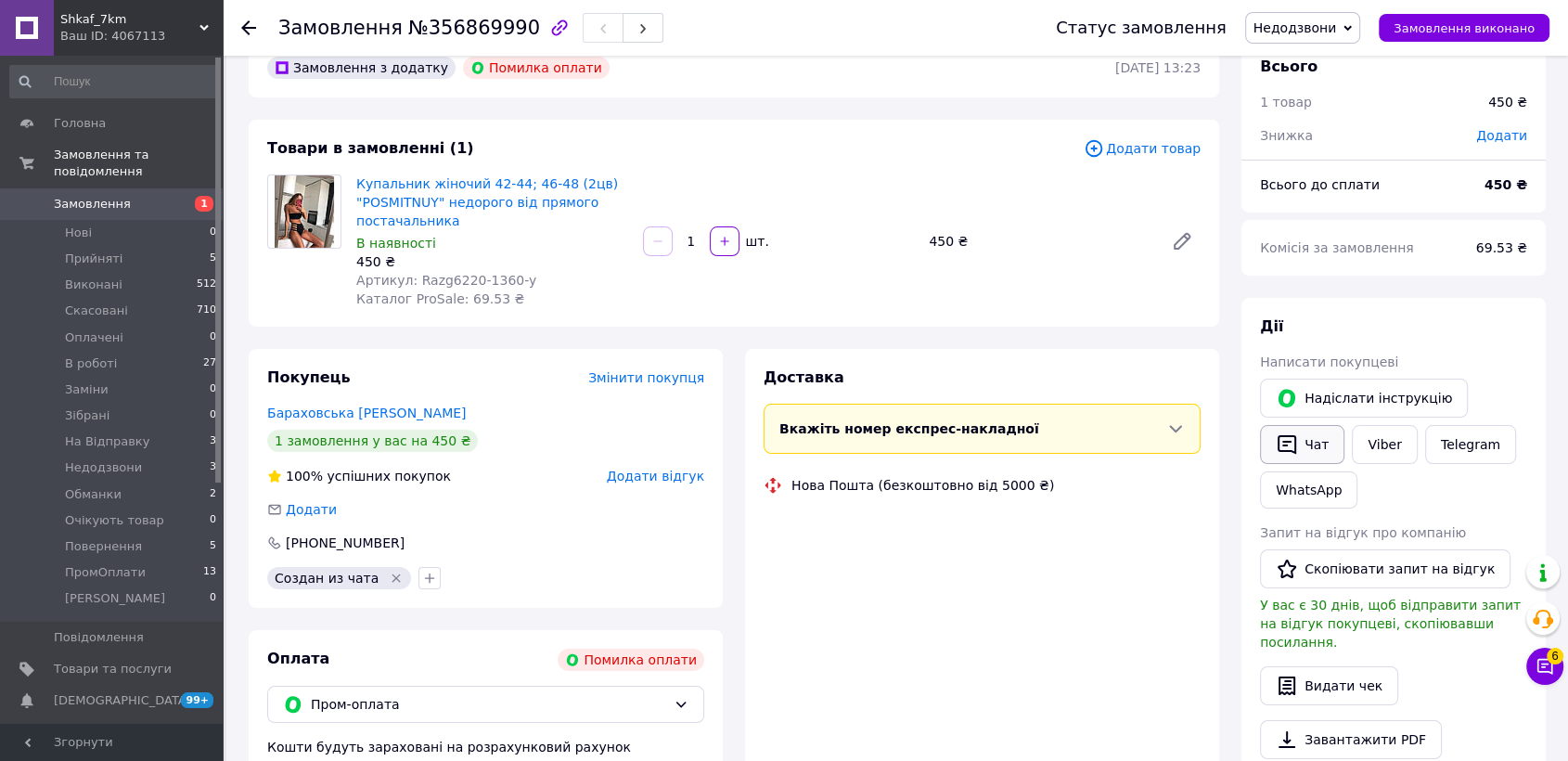
click at [1295, 445] on icon "button" at bounding box center [1286, 445] width 18 height 19
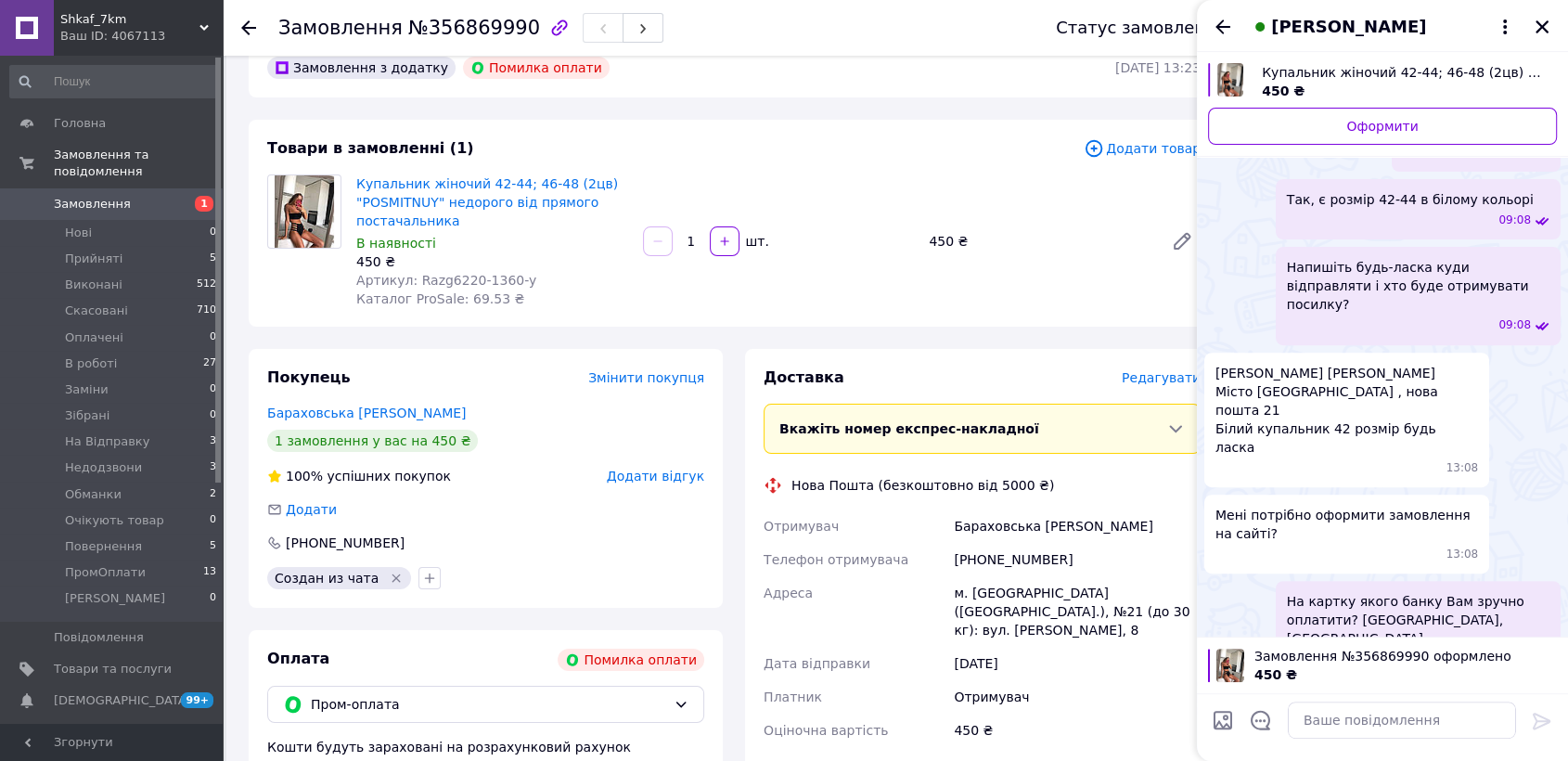
scroll to position [621, 0]
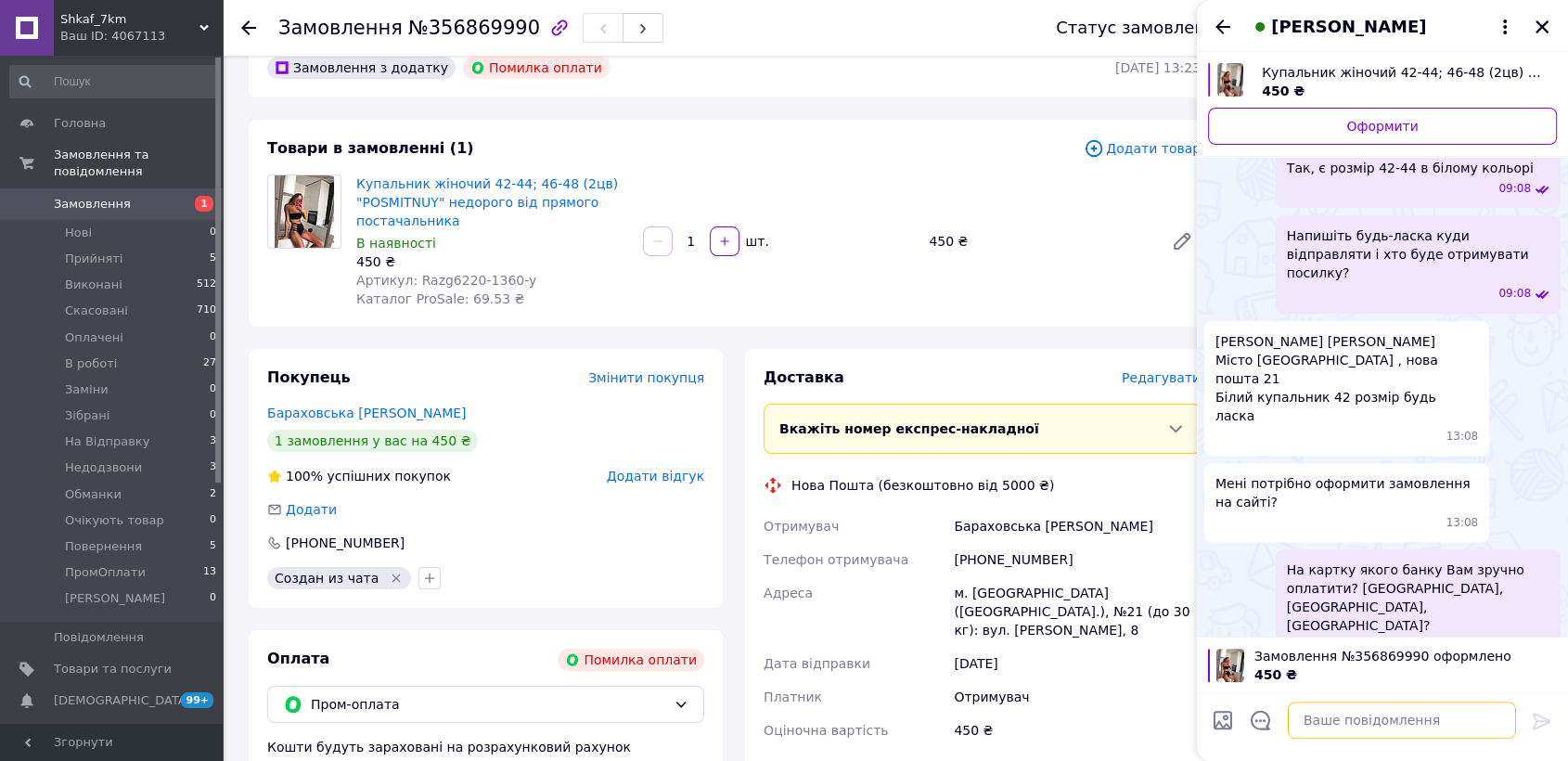
click at [1307, 712] on textarea at bounding box center [1402, 720] width 228 height 37
paste textarea "Накладний платіж по частковій передплаті на картку в розмірі 30% від суми замов…"
type textarea "Накладний платіж по частковій передплаті на картку в розмірі 30% від суми замов…"
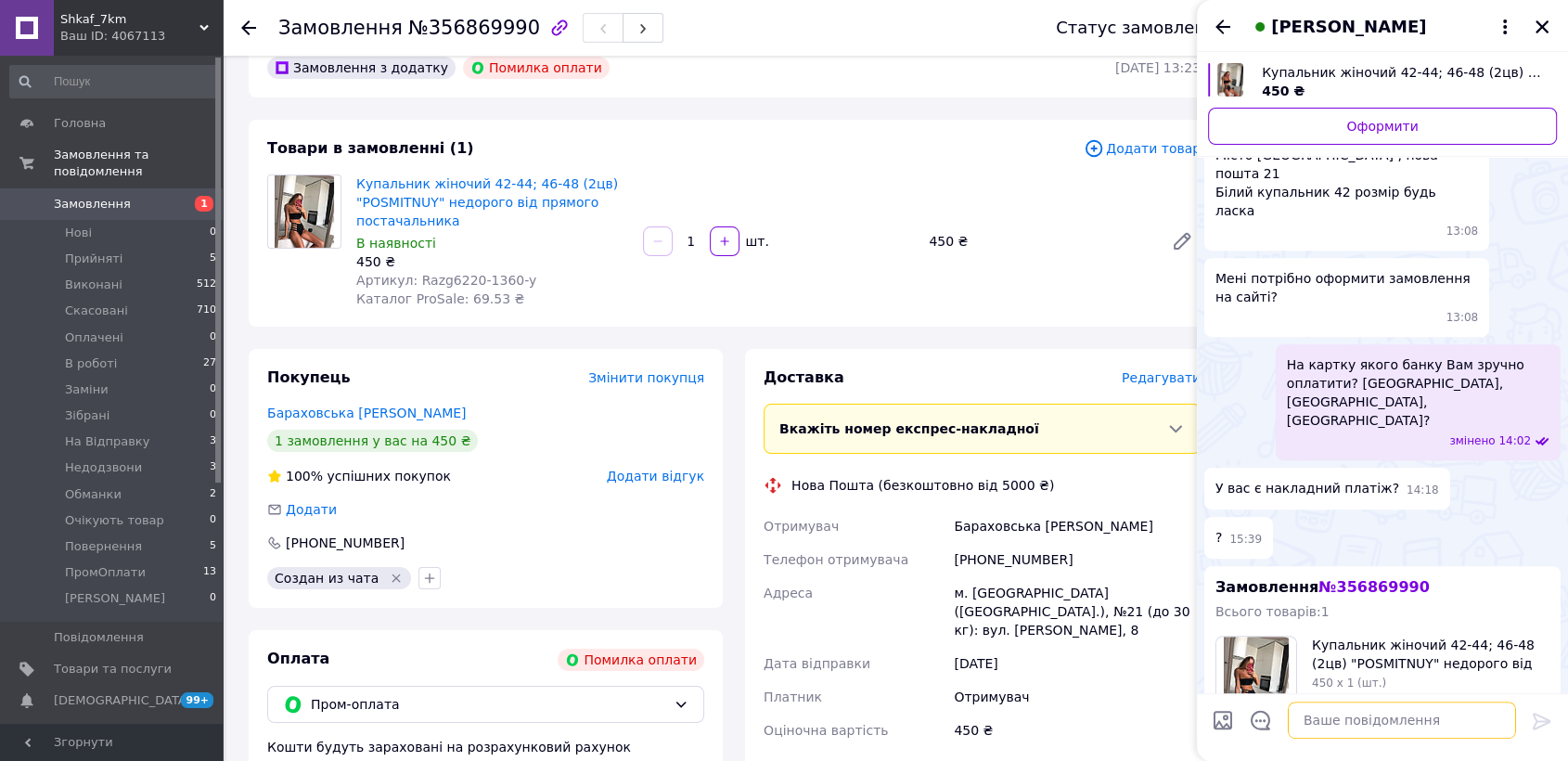
scroll to position [935, 0]
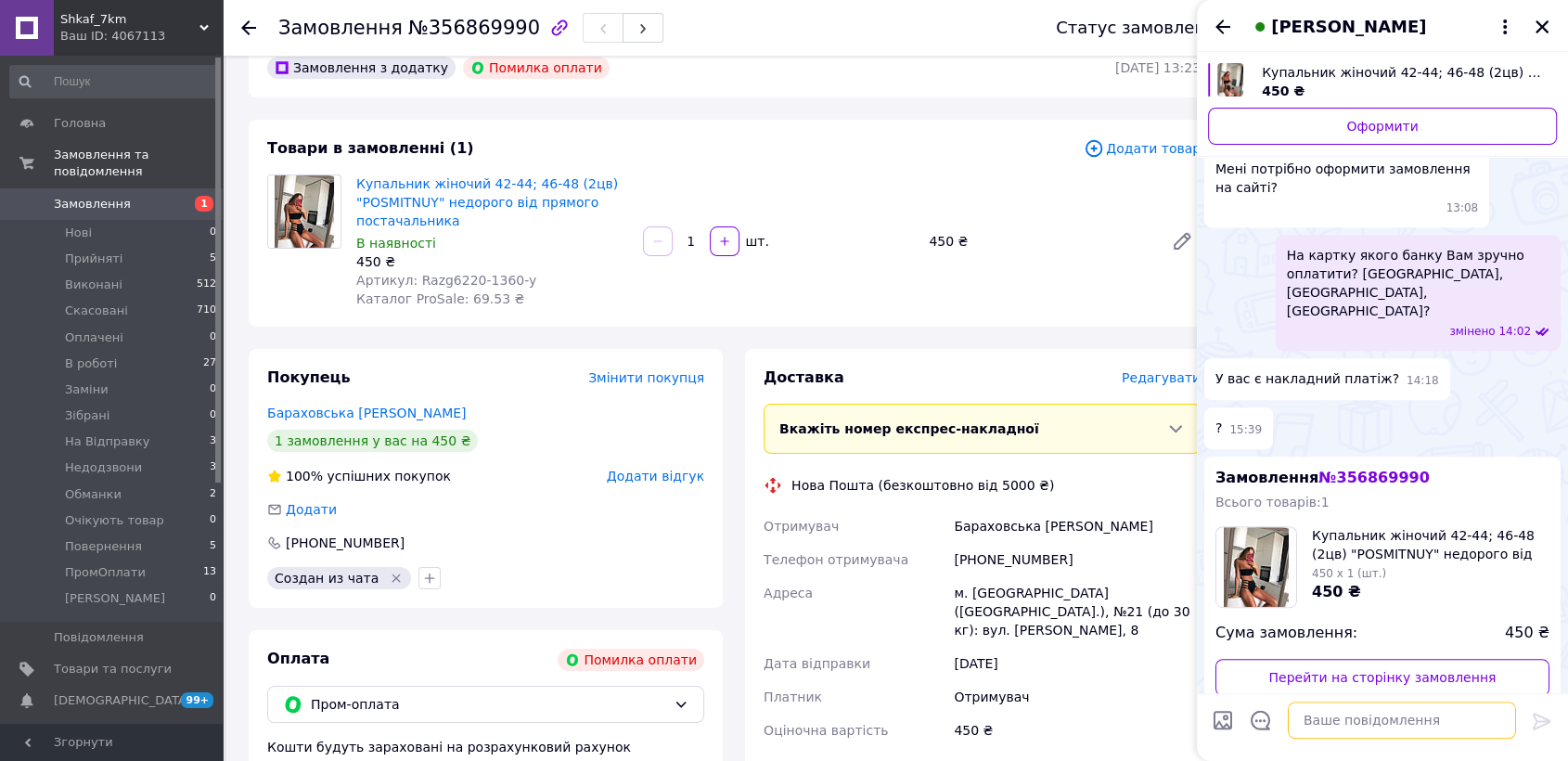
click at [1396, 720] on textarea at bounding box center [1402, 720] width 228 height 37
type textarea "підходить Вам?"
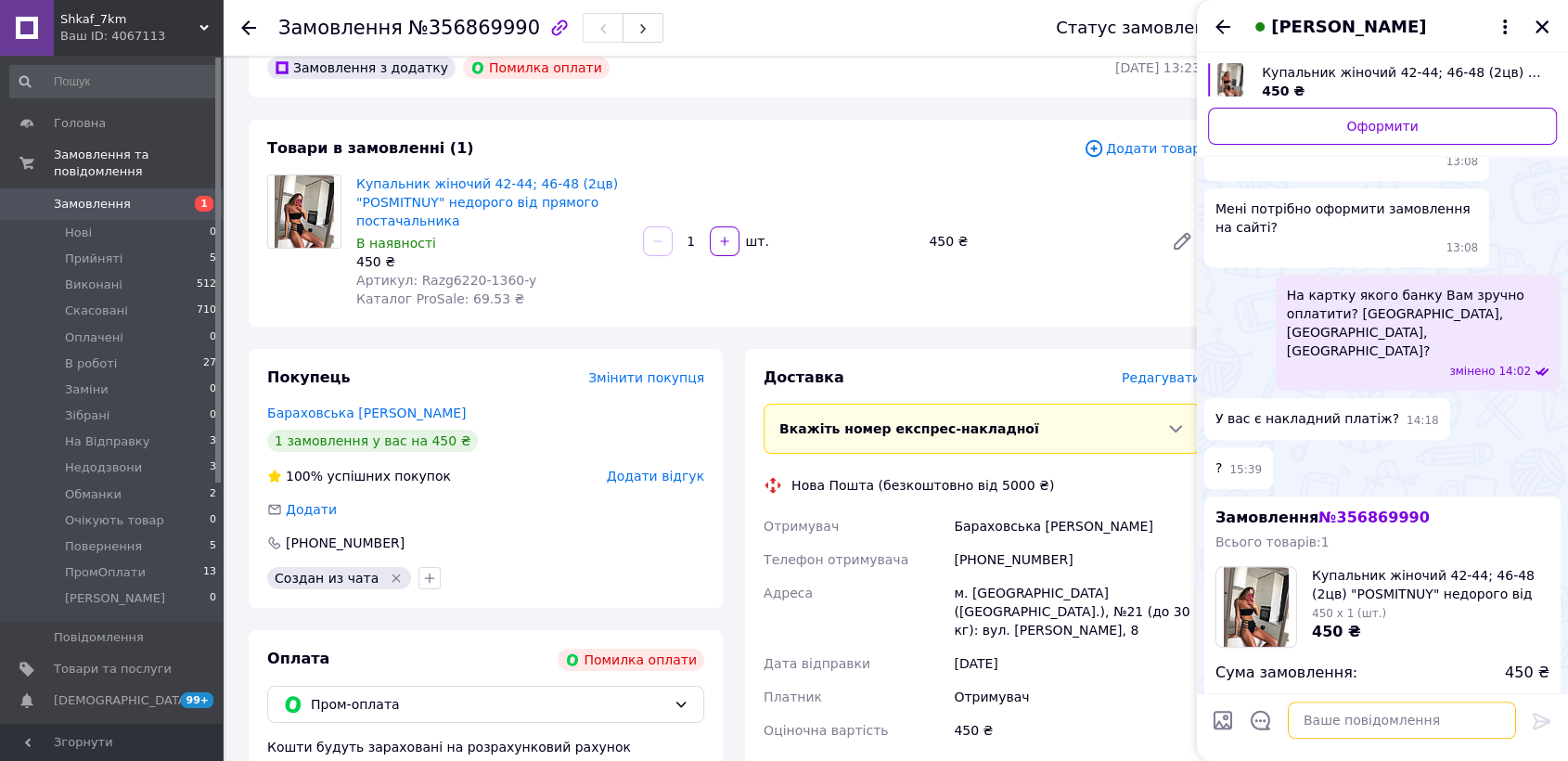
scroll to position [985, 0]
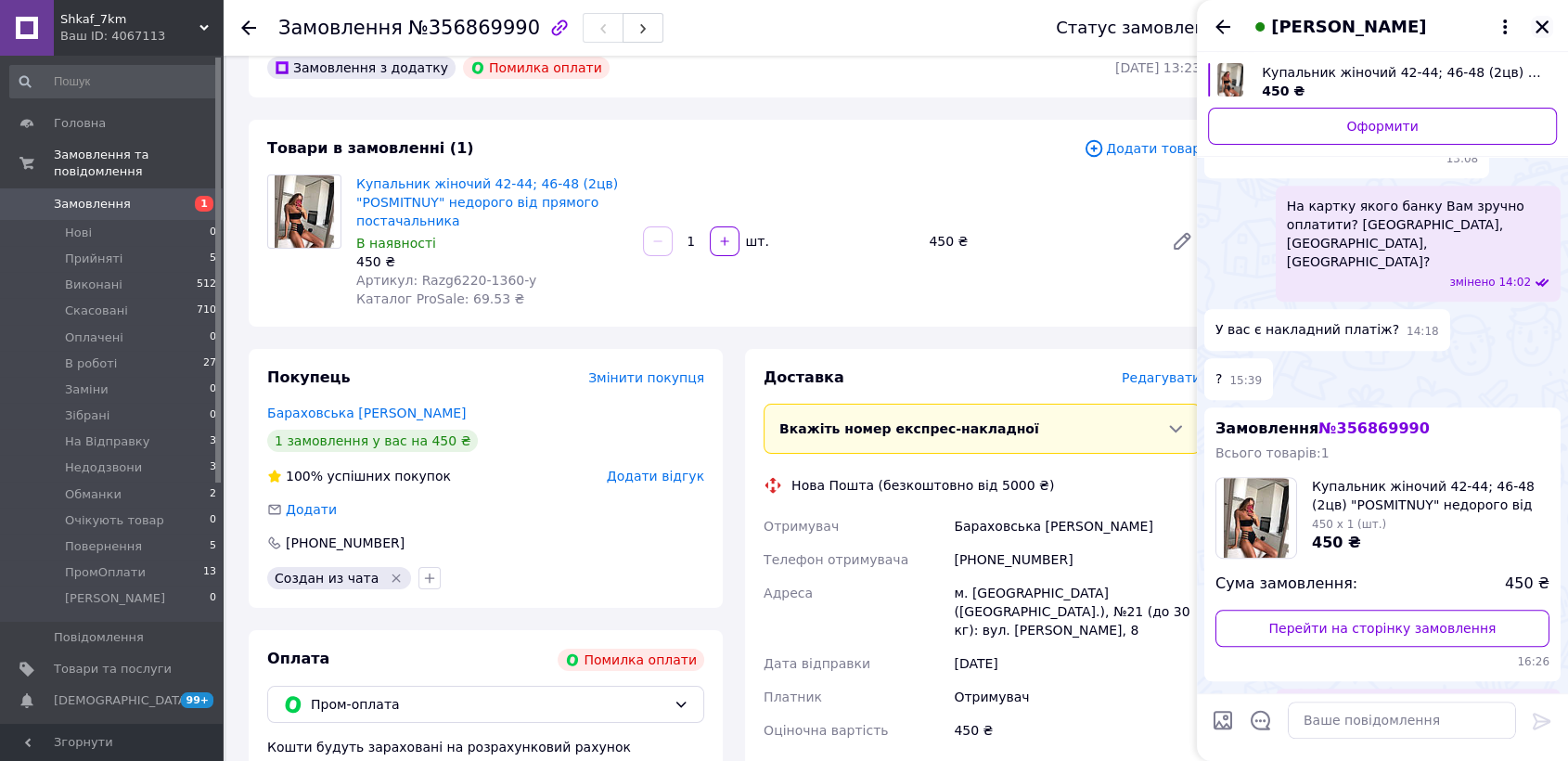
click at [1541, 30] on icon "Закрити" at bounding box center [1542, 26] width 17 height 17
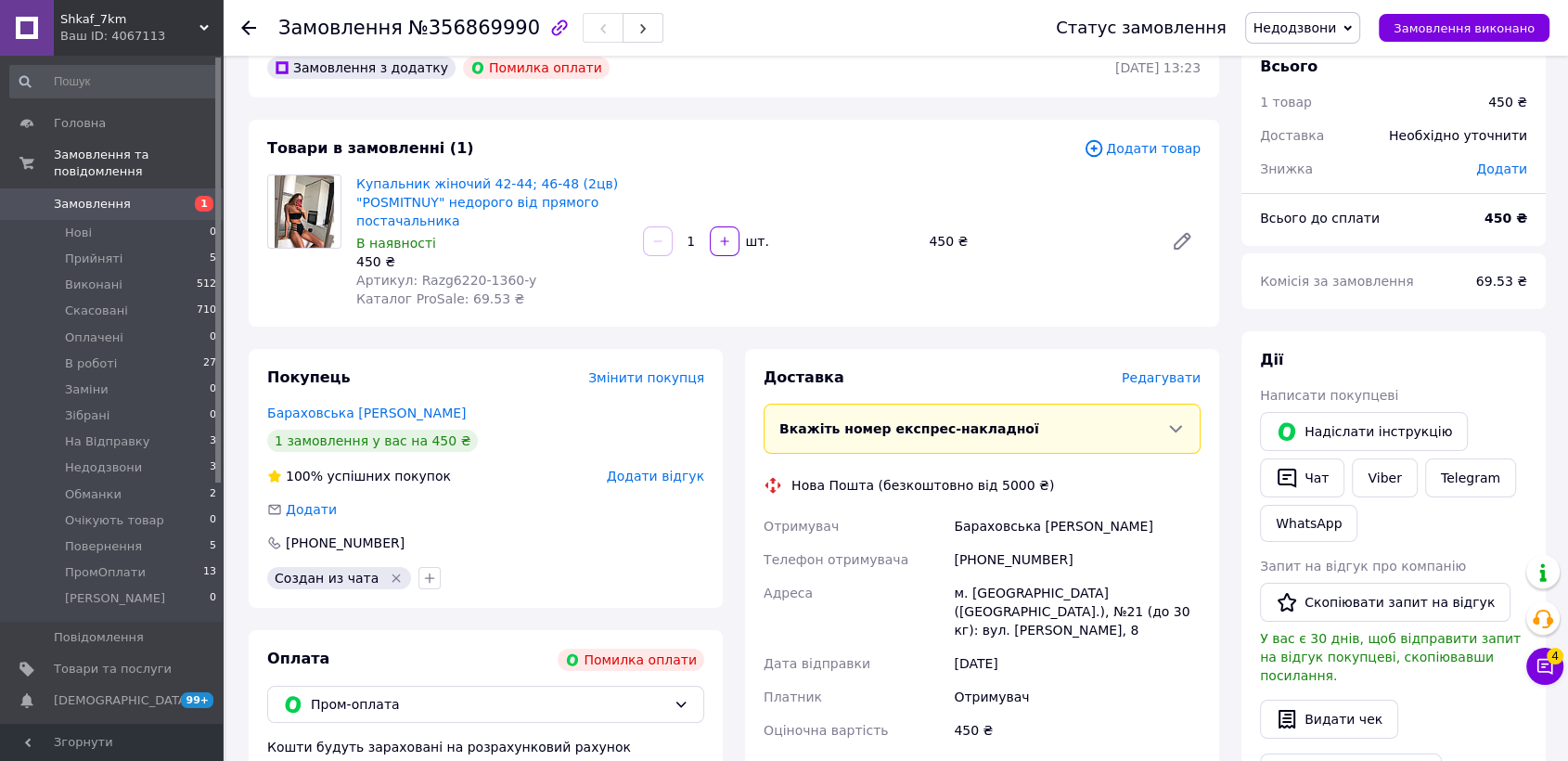
click at [147, 189] on link "Замовлення 1" at bounding box center [114, 204] width 227 height 31
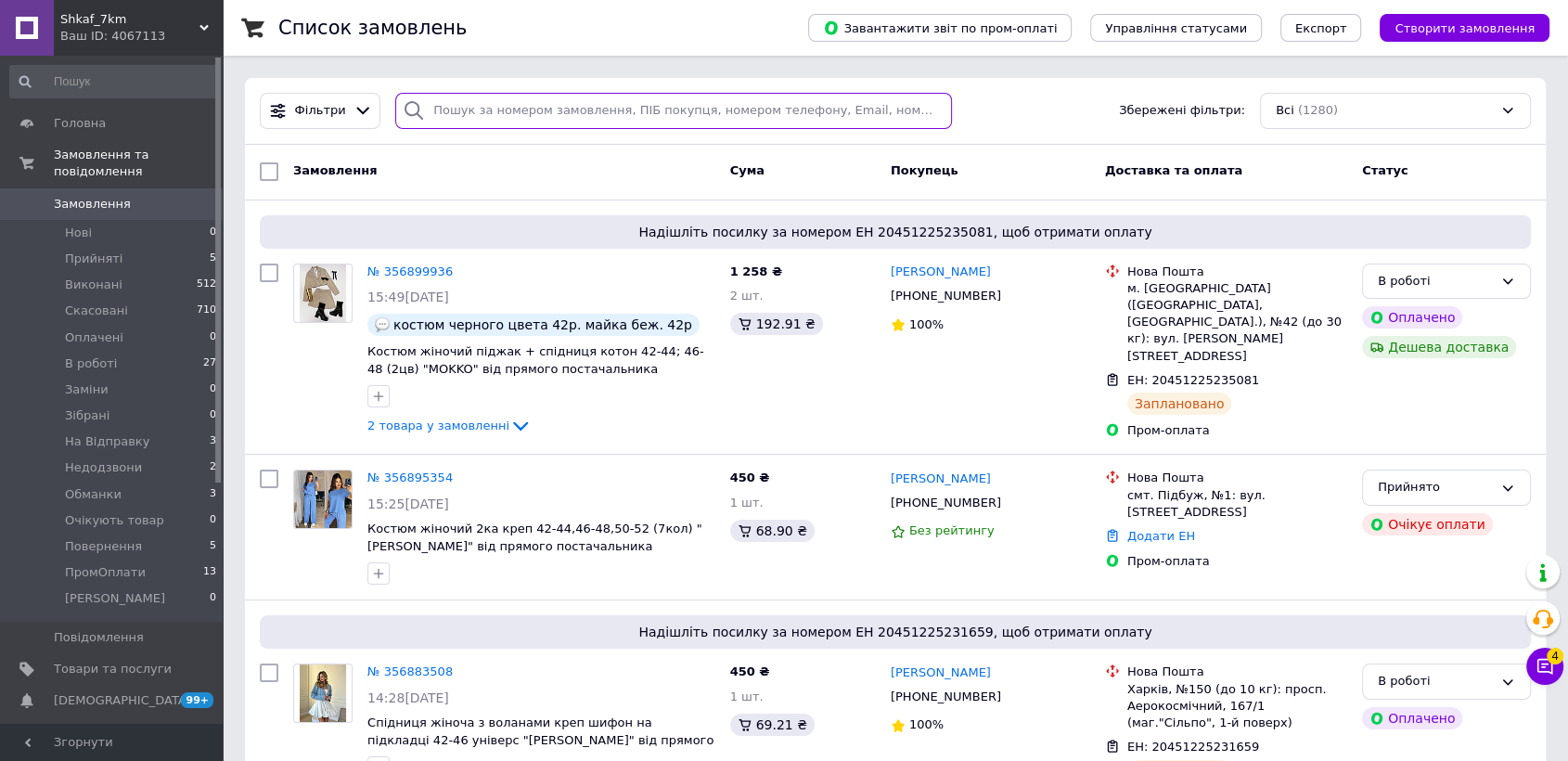
click at [479, 111] on input "search" at bounding box center [674, 110] width 557 height 36
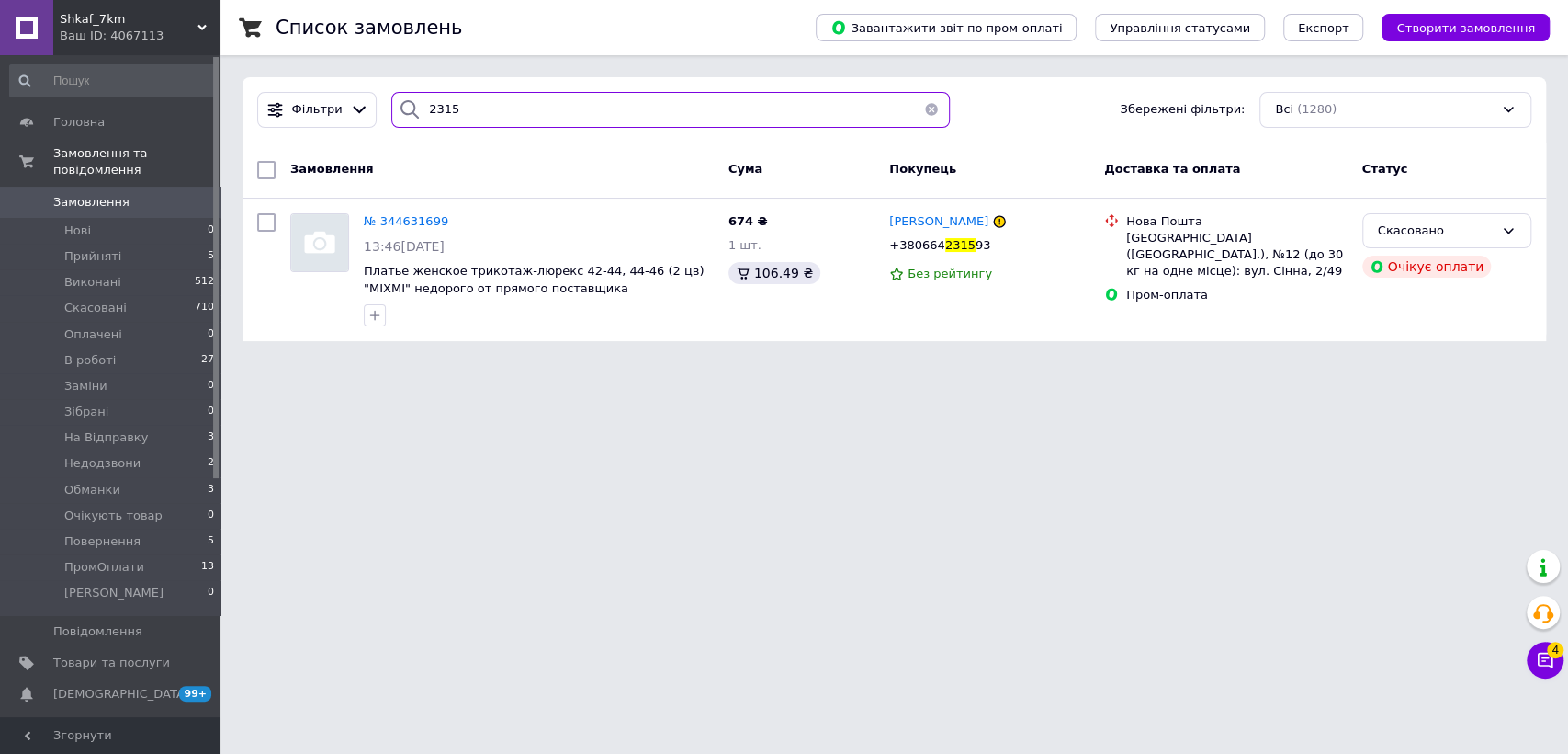
type input "2315"
drag, startPoint x: 933, startPoint y: 112, endPoint x: 931, endPoint y: 121, distance: 9.2
click at [933, 112] on button "button" at bounding box center [932, 109] width 37 height 36
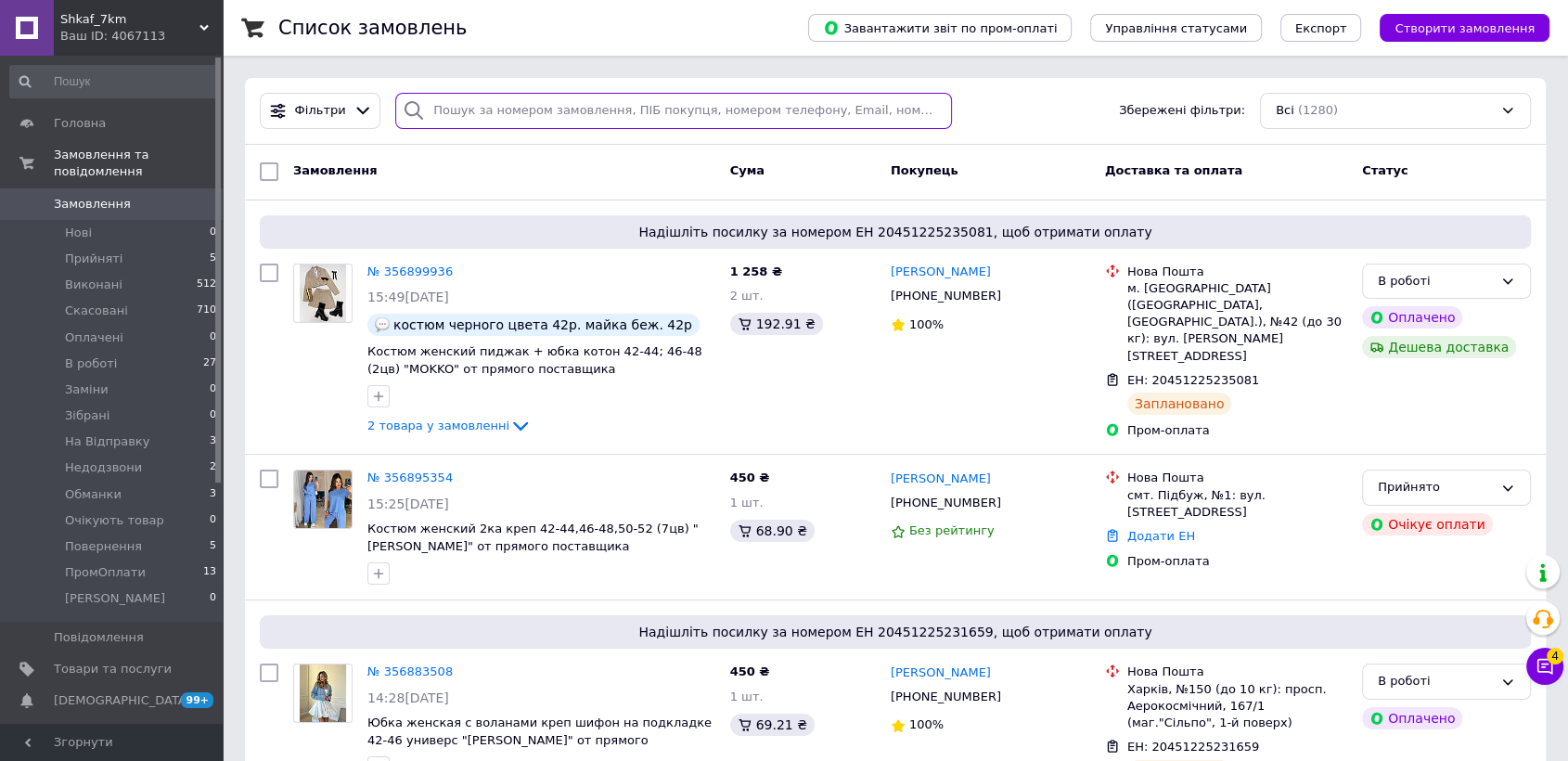
click at [524, 98] on input "search" at bounding box center [674, 110] width 557 height 36
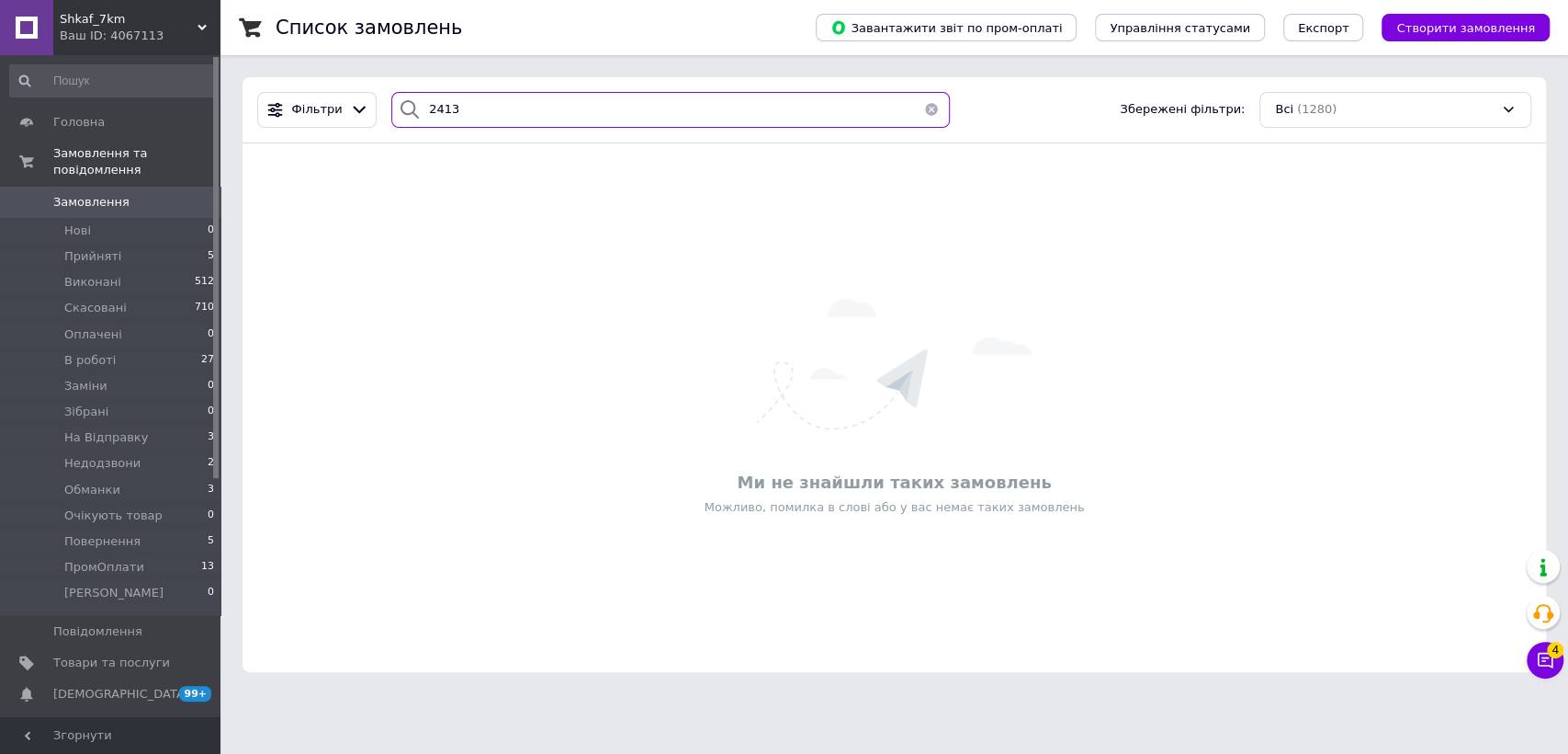
type input "2413"
click at [929, 107] on button "button" at bounding box center [932, 109] width 37 height 36
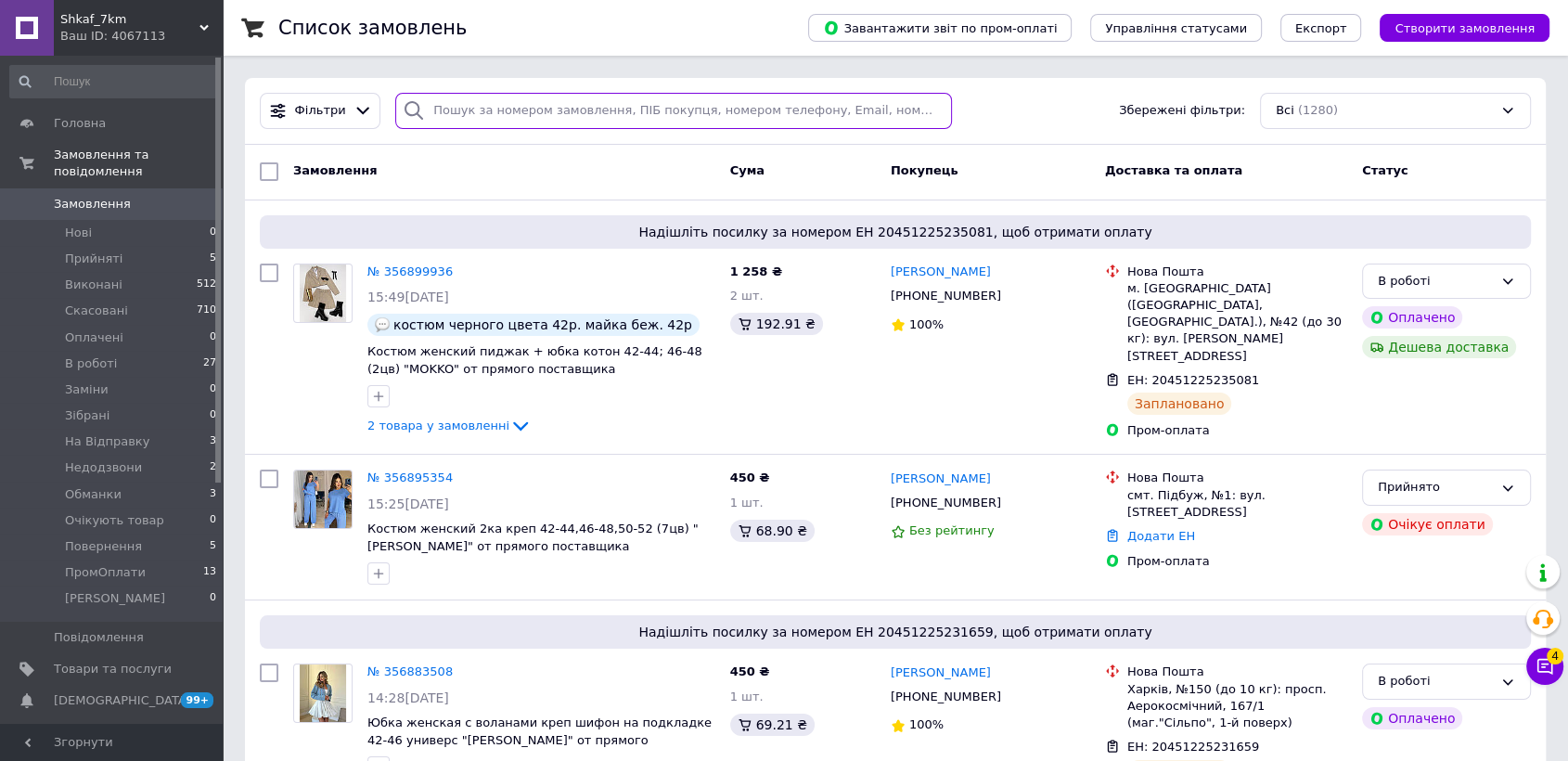
click at [629, 109] on input "search" at bounding box center [674, 110] width 557 height 36
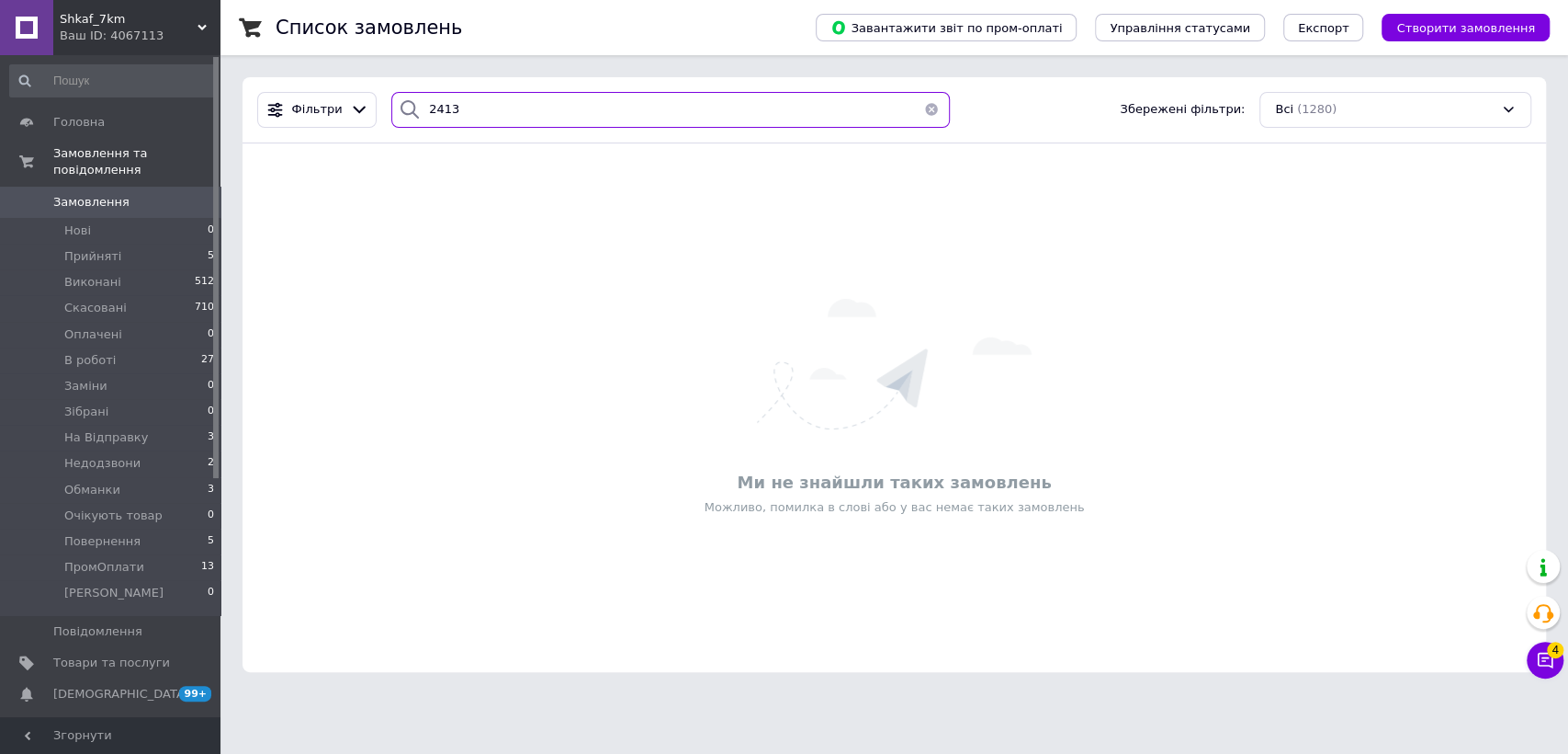
type input "2413"
click at [193, 244] on li "Прийняті 5" at bounding box center [113, 256] width 225 height 26
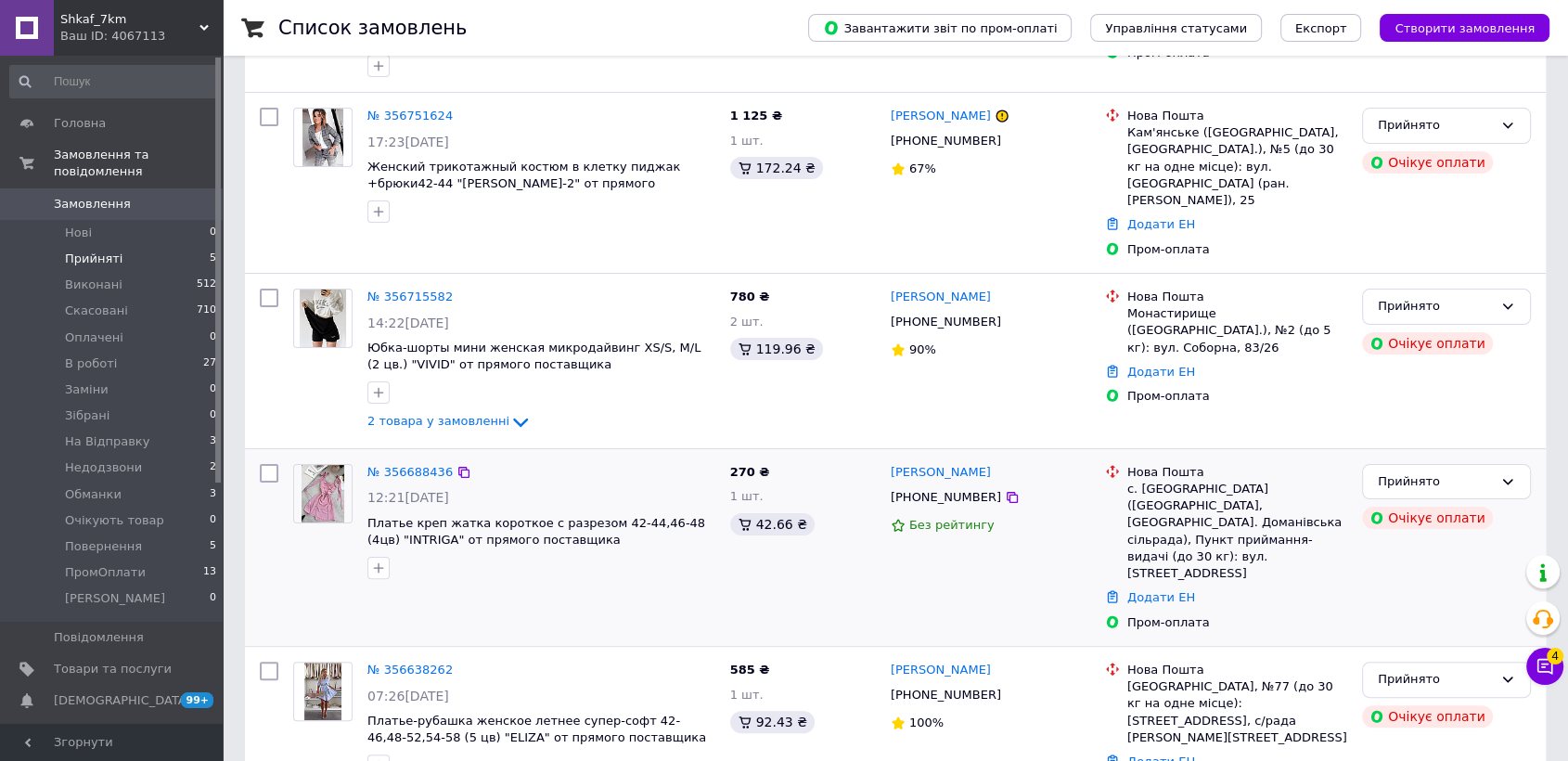
scroll to position [321, 0]
click at [124, 246] on li "Прийняті 5" at bounding box center [114, 259] width 227 height 26
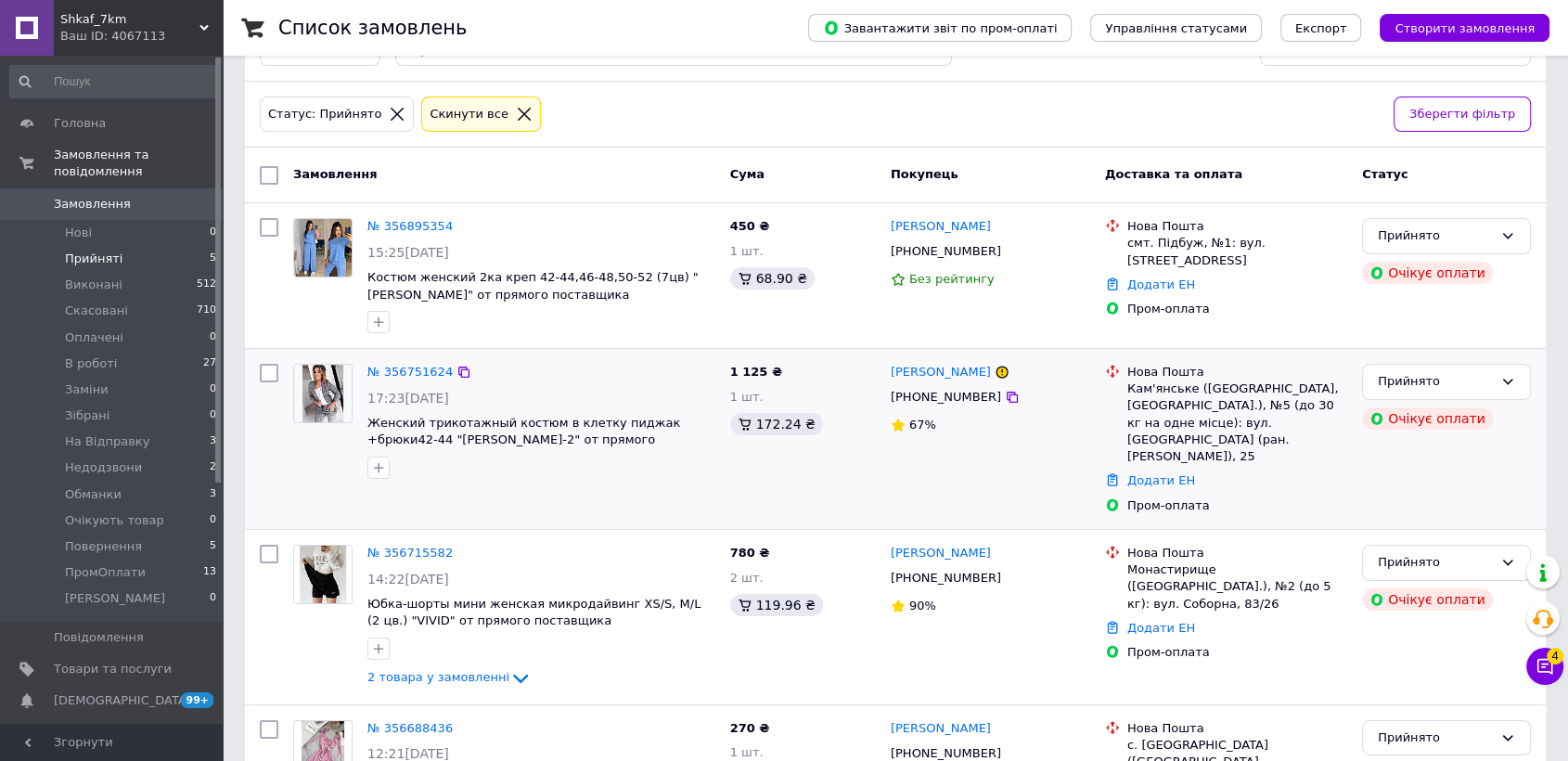
scroll to position [0, 0]
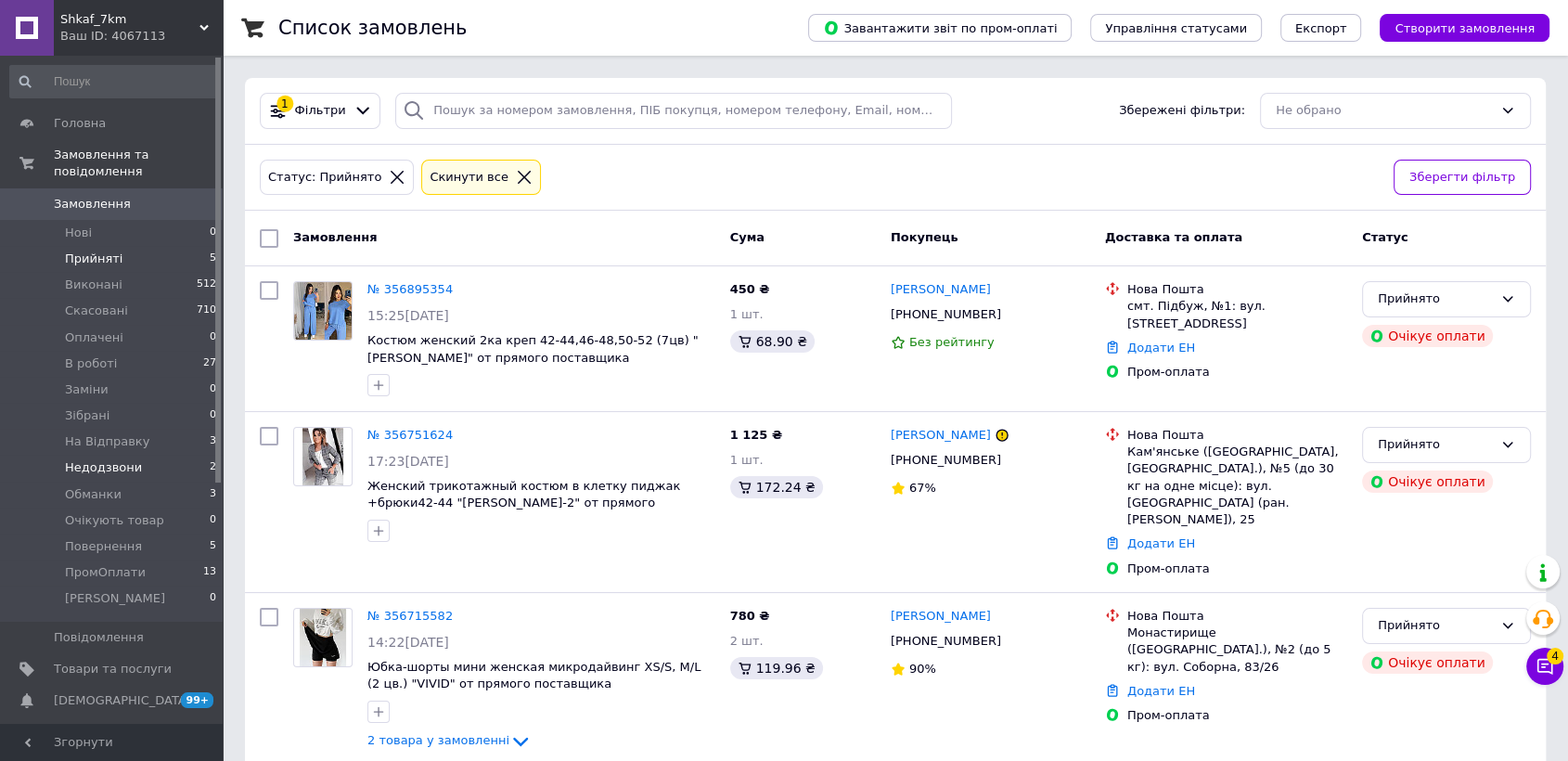
click at [155, 462] on li "Недодзвони 2" at bounding box center [114, 467] width 227 height 26
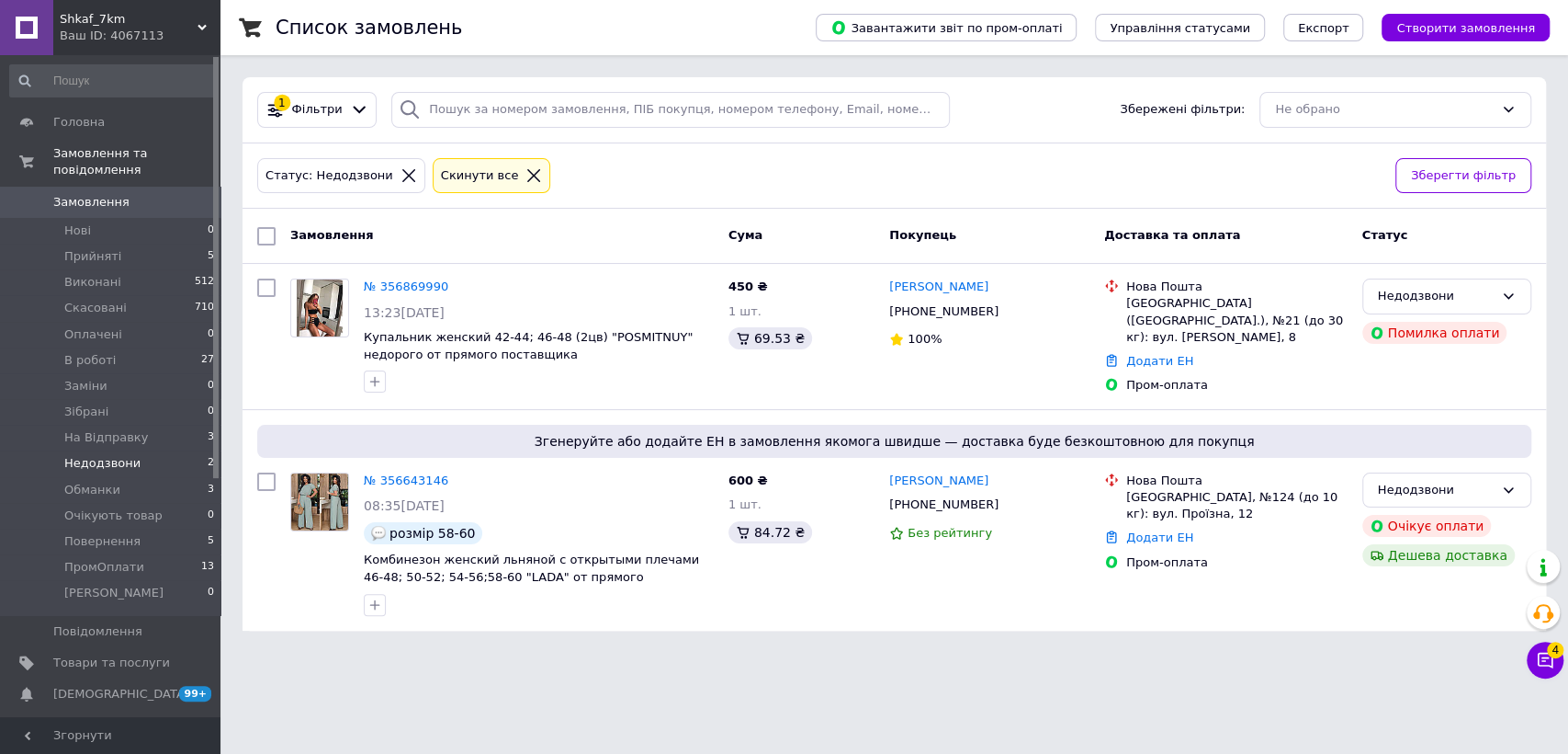
click at [150, 194] on span "Замовлення" at bounding box center [111, 201] width 116 height 16
